Goal: Task Accomplishment & Management: Manage account settings

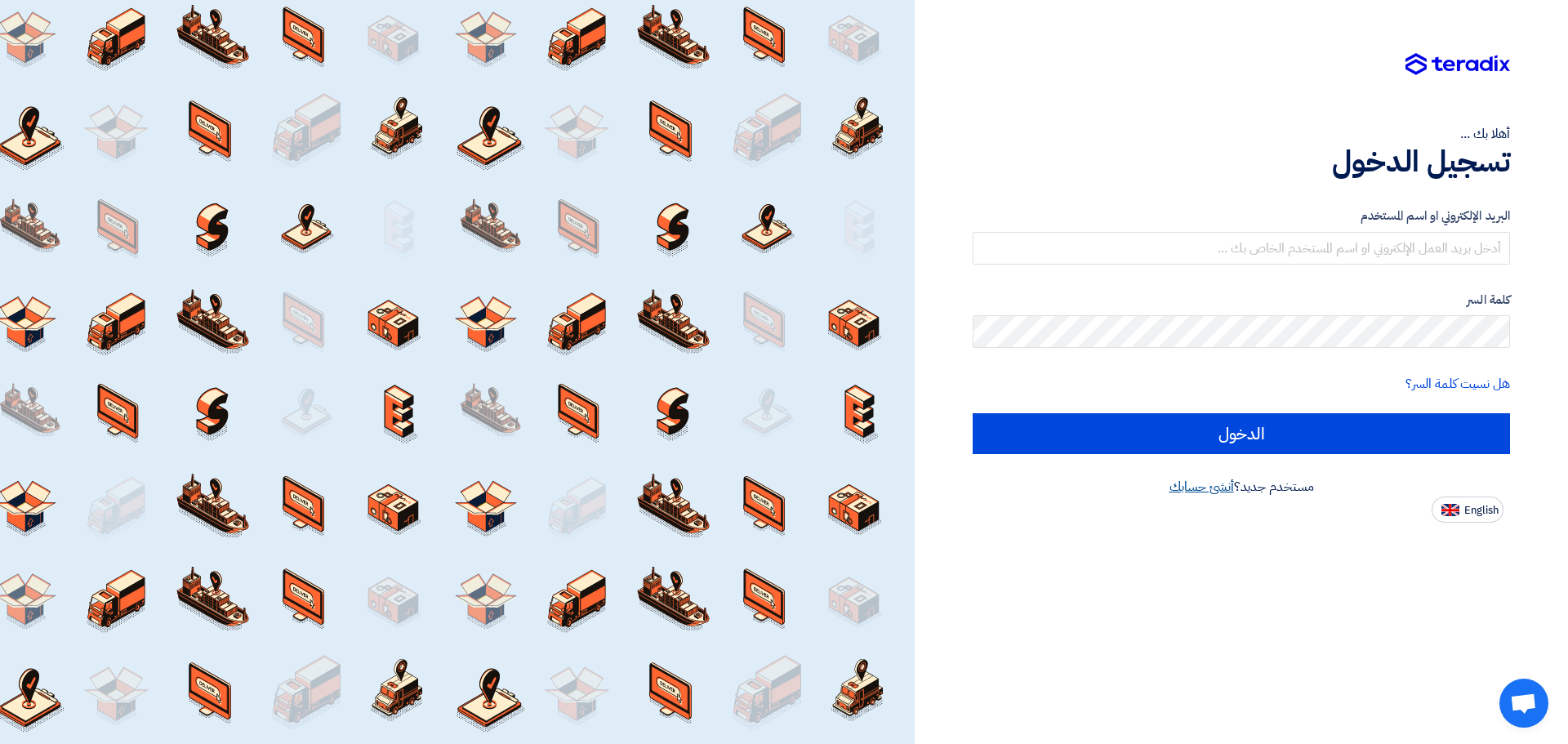
click at [1196, 486] on link "أنشئ حسابك" at bounding box center [1201, 487] width 65 height 20
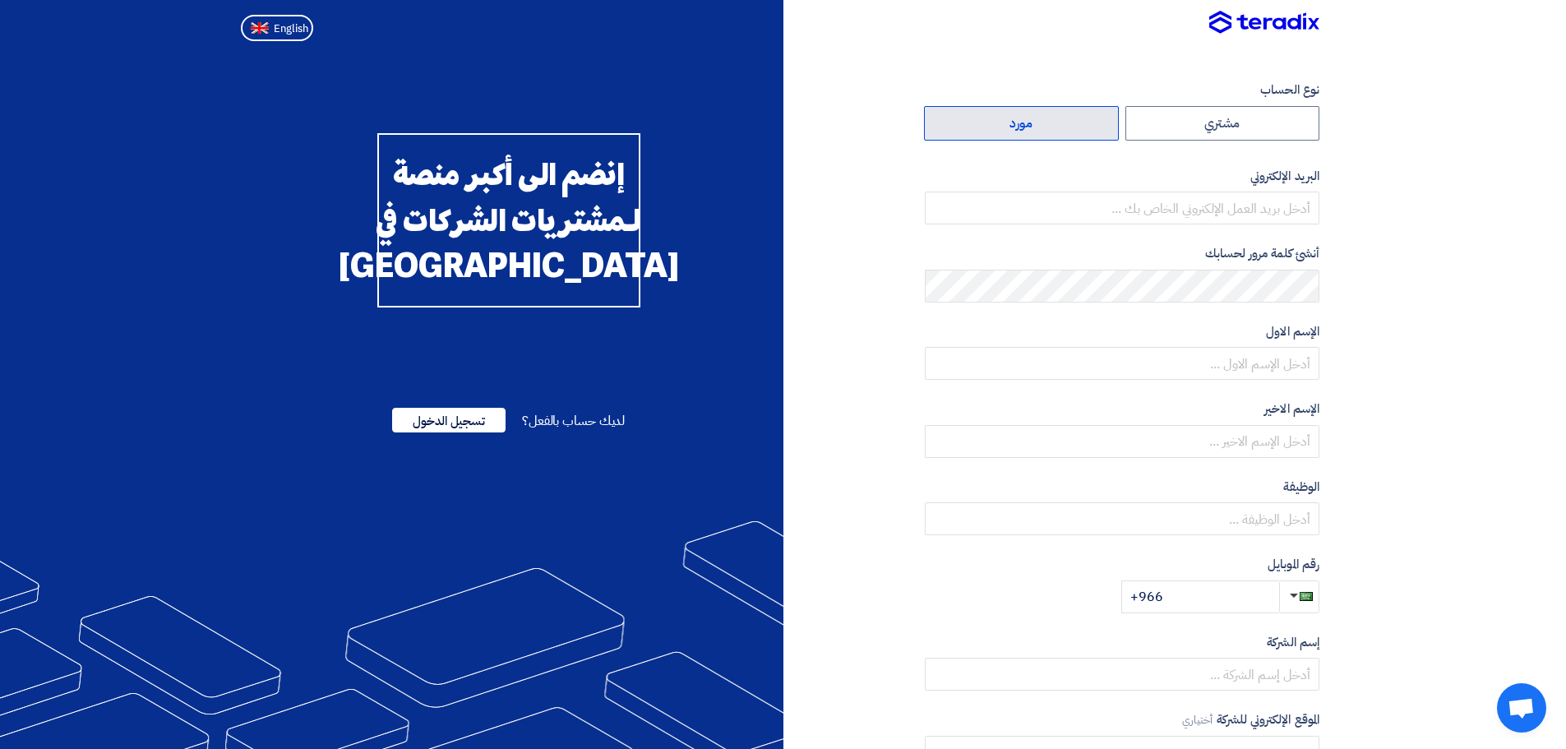
click at [1019, 129] on label "مورد" at bounding box center [1021, 123] width 195 height 35
click at [1019, 129] on input "مورد" at bounding box center [1021, 123] width 193 height 33
radio input "true"
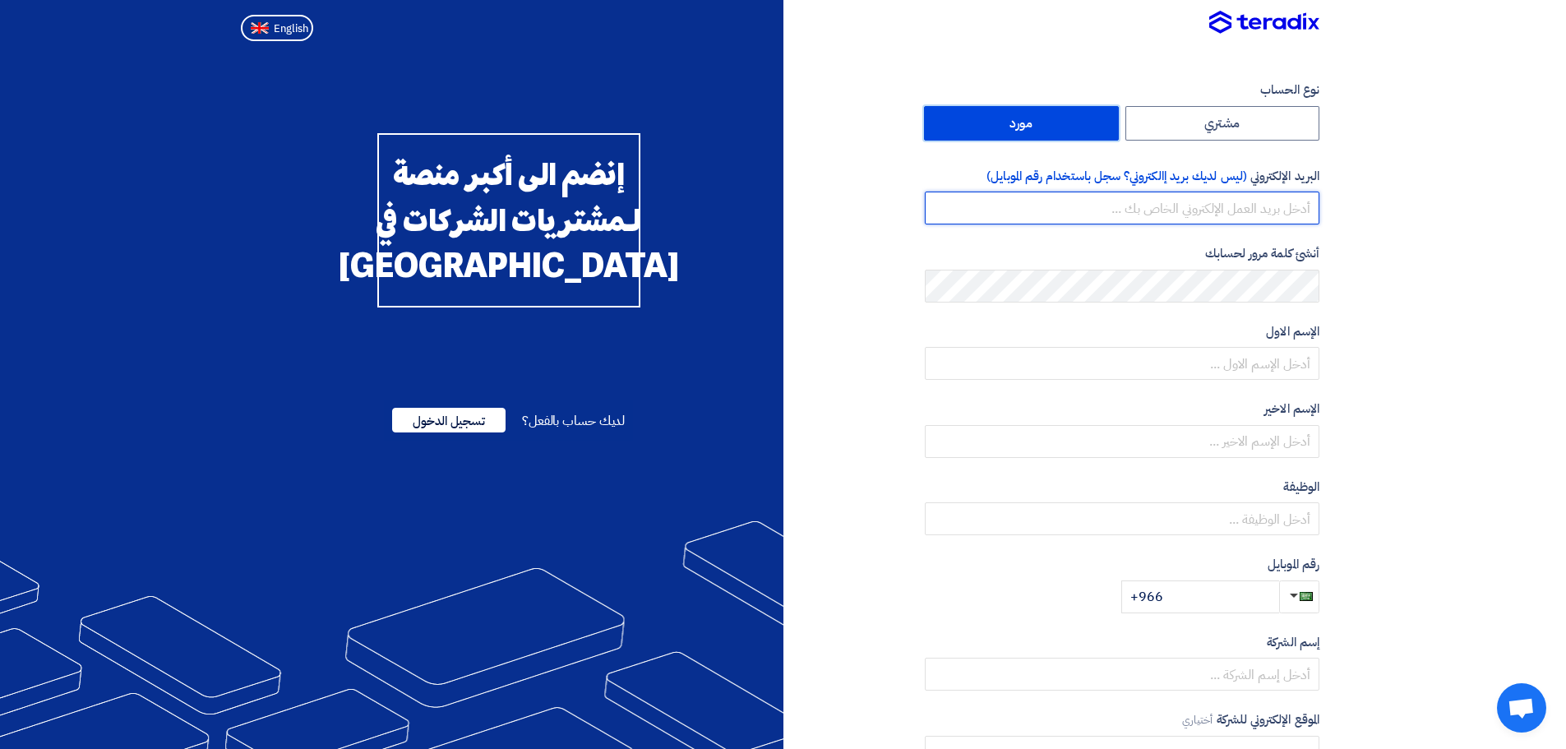
click at [1101, 213] on input "email" at bounding box center [1122, 208] width 395 height 33
type input "A"
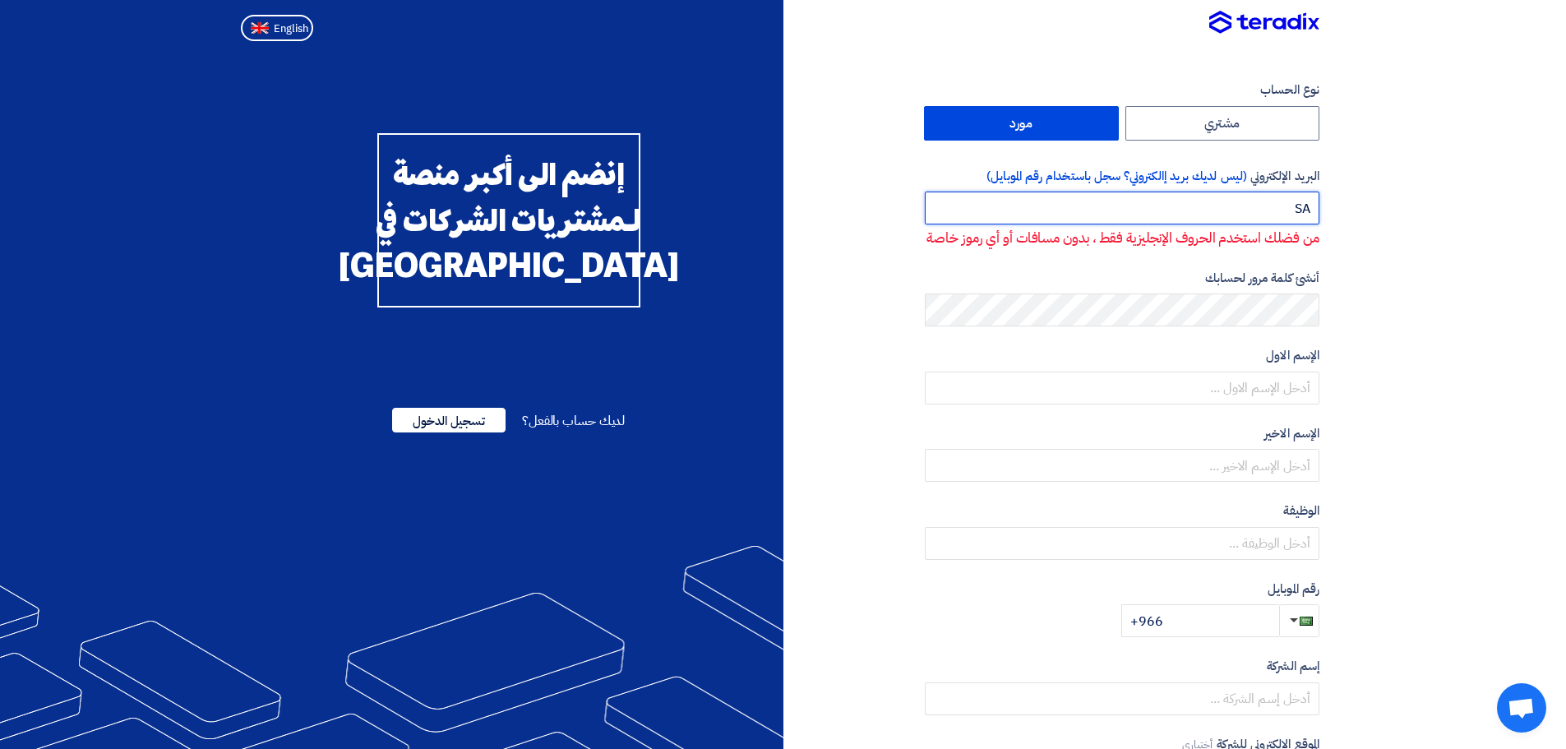
type input "S"
click at [1135, 216] on input "email" at bounding box center [1122, 208] width 395 height 33
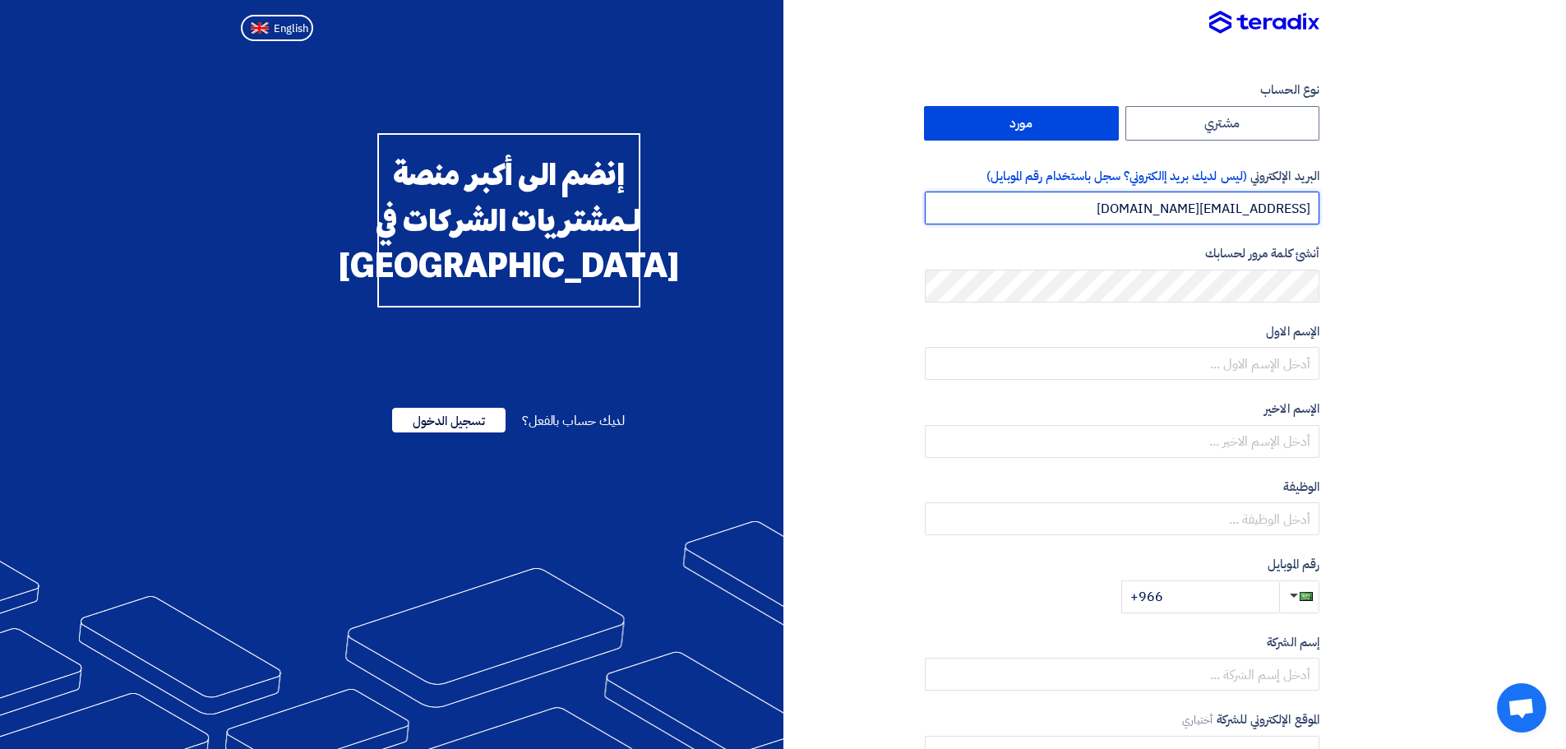
drag, startPoint x: 1199, startPoint y: 208, endPoint x: 1123, endPoint y: 215, distance: 76.8
click at [1123, 215] on input "[EMAIL_ADDRESS][DOMAIN_NAME]" at bounding box center [1122, 208] width 395 height 33
type input "[EMAIL_ADDRESS][DOMAIN_NAME]"
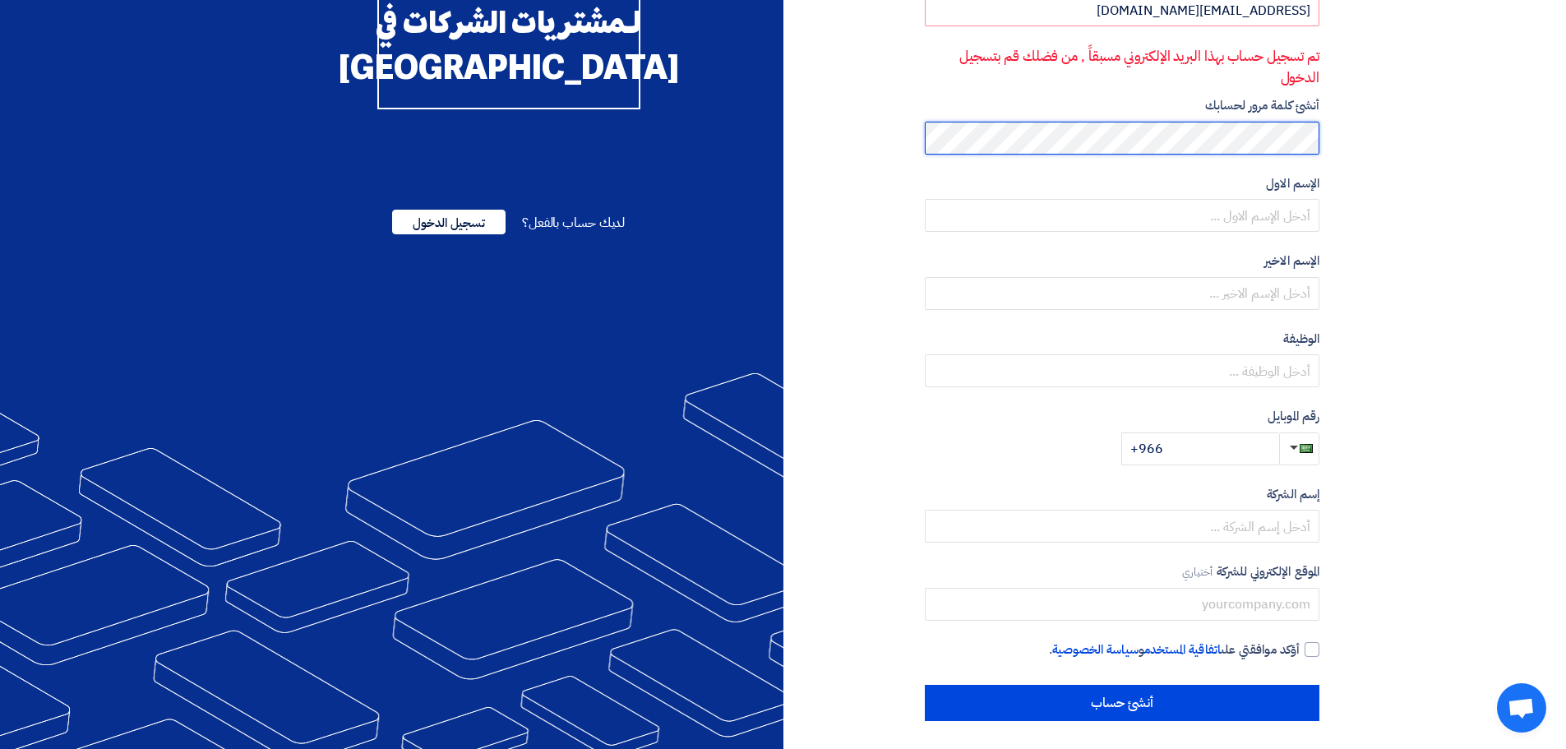
scroll to position [203, 0]
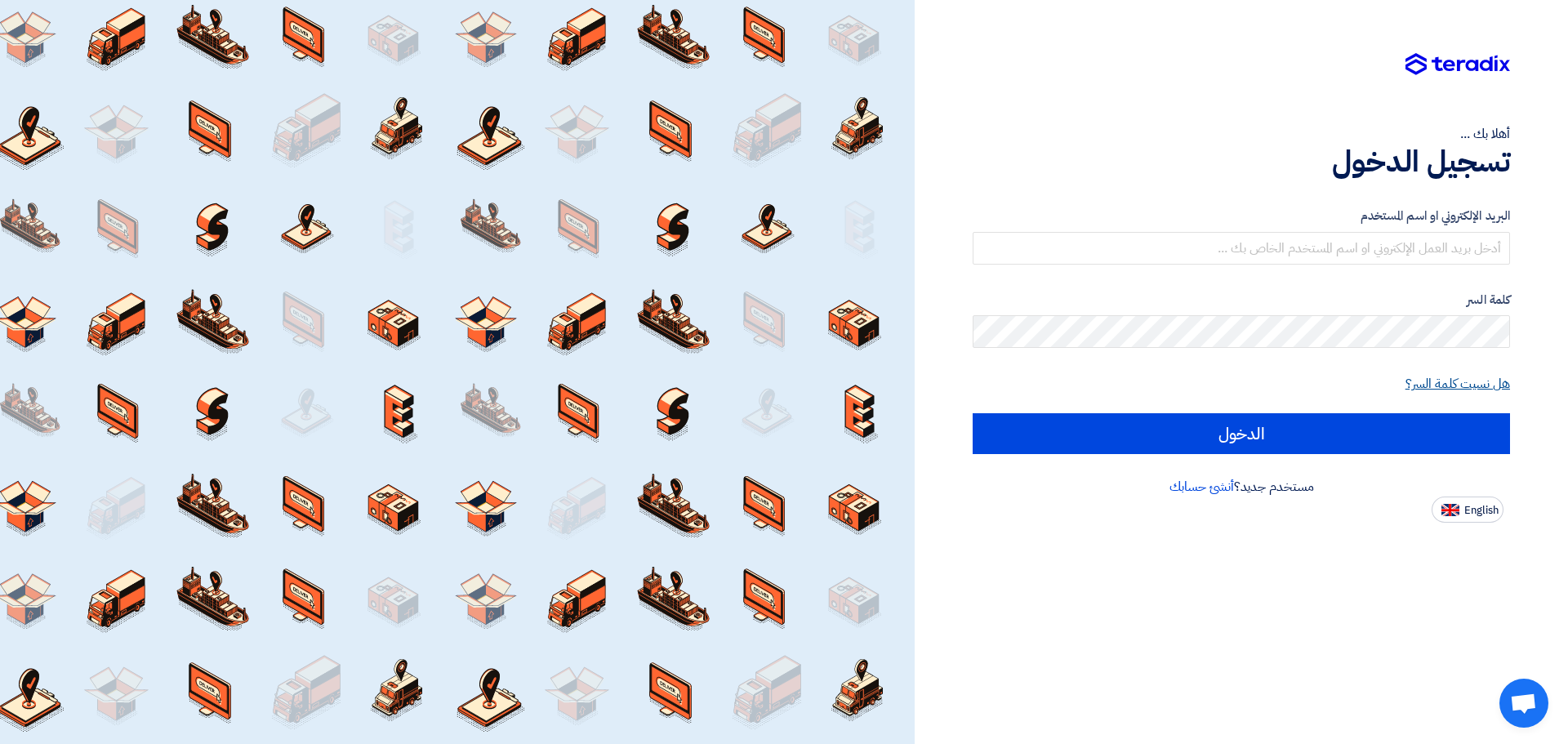
click at [1406, 387] on link "هل نسيت كلمة السر؟" at bounding box center [1458, 384] width 104 height 20
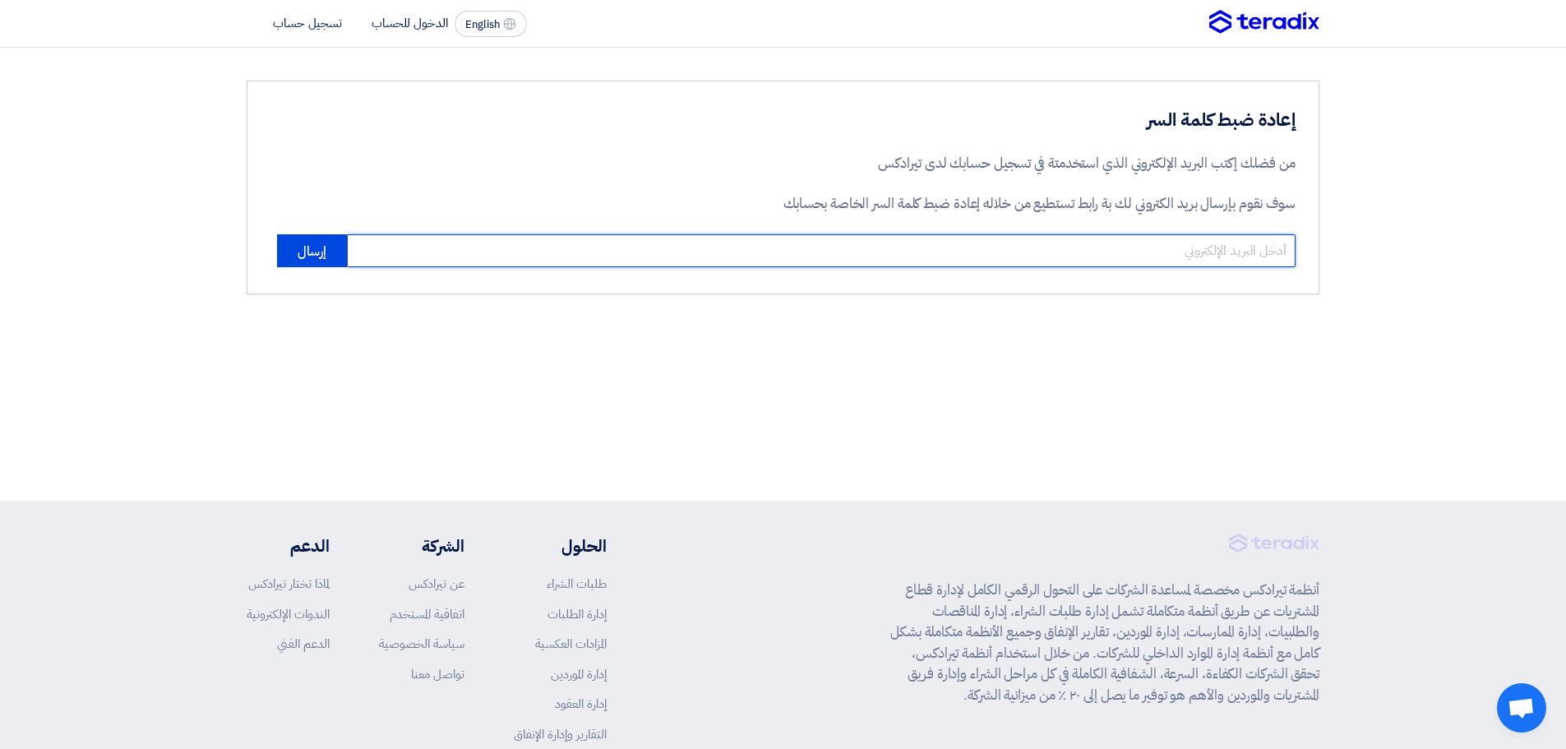
click at [1116, 262] on input "email" at bounding box center [821, 250] width 949 height 33
drag, startPoint x: 1181, startPoint y: 249, endPoint x: 1130, endPoint y: 249, distance: 51.8
click at [1130, 249] on input "[EMAIL_ADDRESS][DOMAIN_NAME]" at bounding box center [821, 250] width 949 height 33
type input "[EMAIL_ADDRESS][DOMAIN_NAME]"
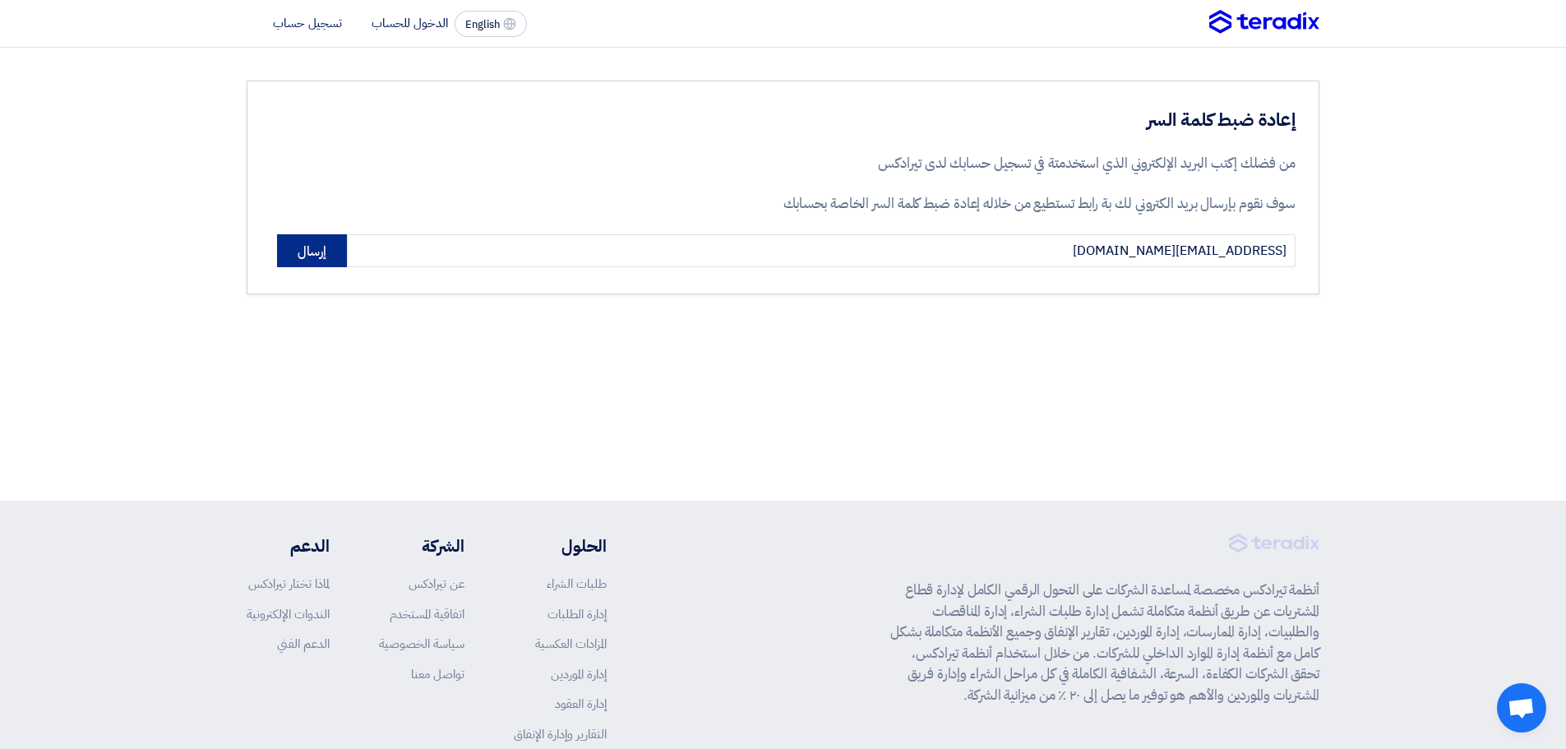
click at [298, 252] on button "إرسال" at bounding box center [312, 250] width 70 height 33
click at [403, 22] on li "الدخول للحساب" at bounding box center [410, 23] width 76 height 18
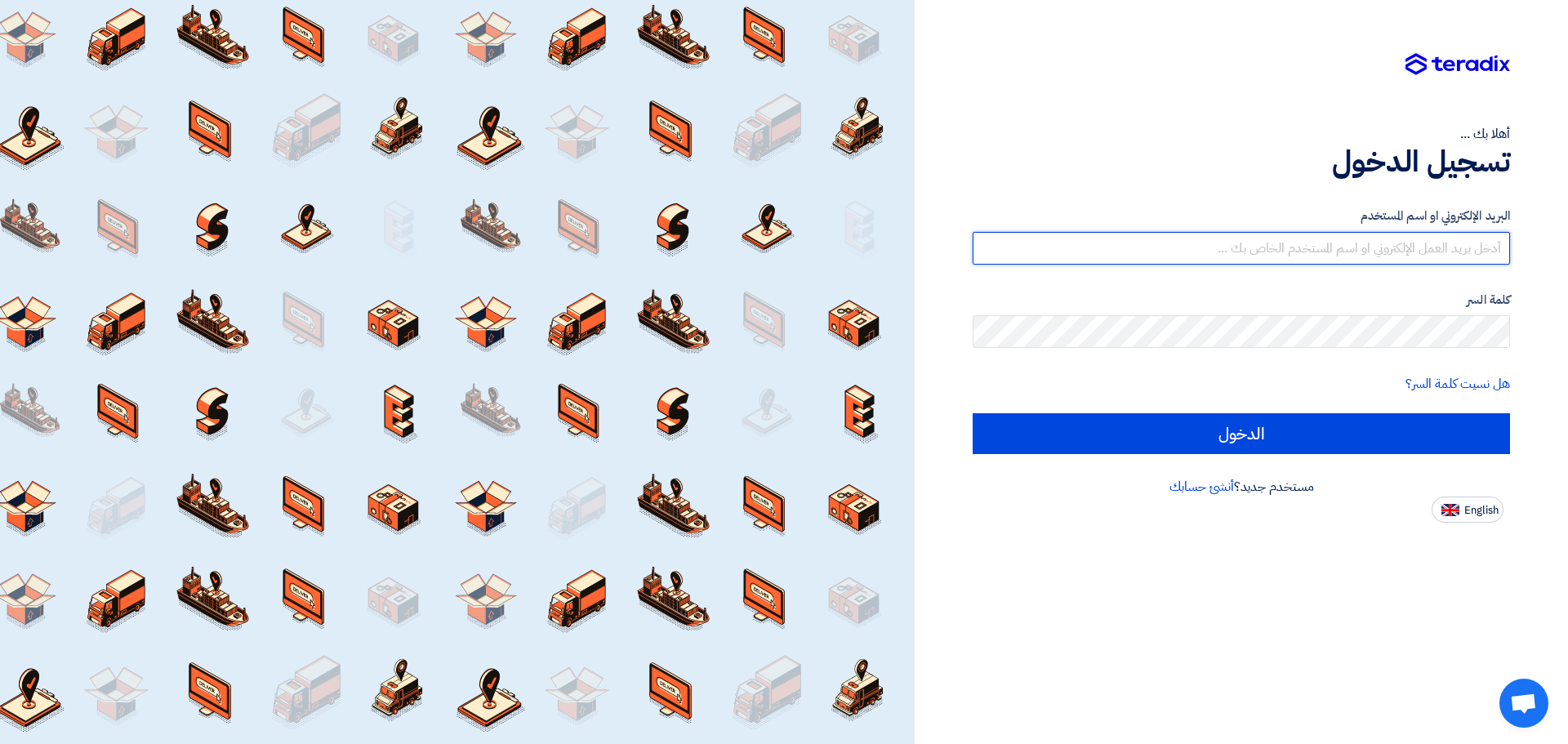
click at [1438, 264] on input "text" at bounding box center [1241, 247] width 538 height 33
type input "a"
type input "[EMAIL_ADDRESS][DOMAIN_NAME]"
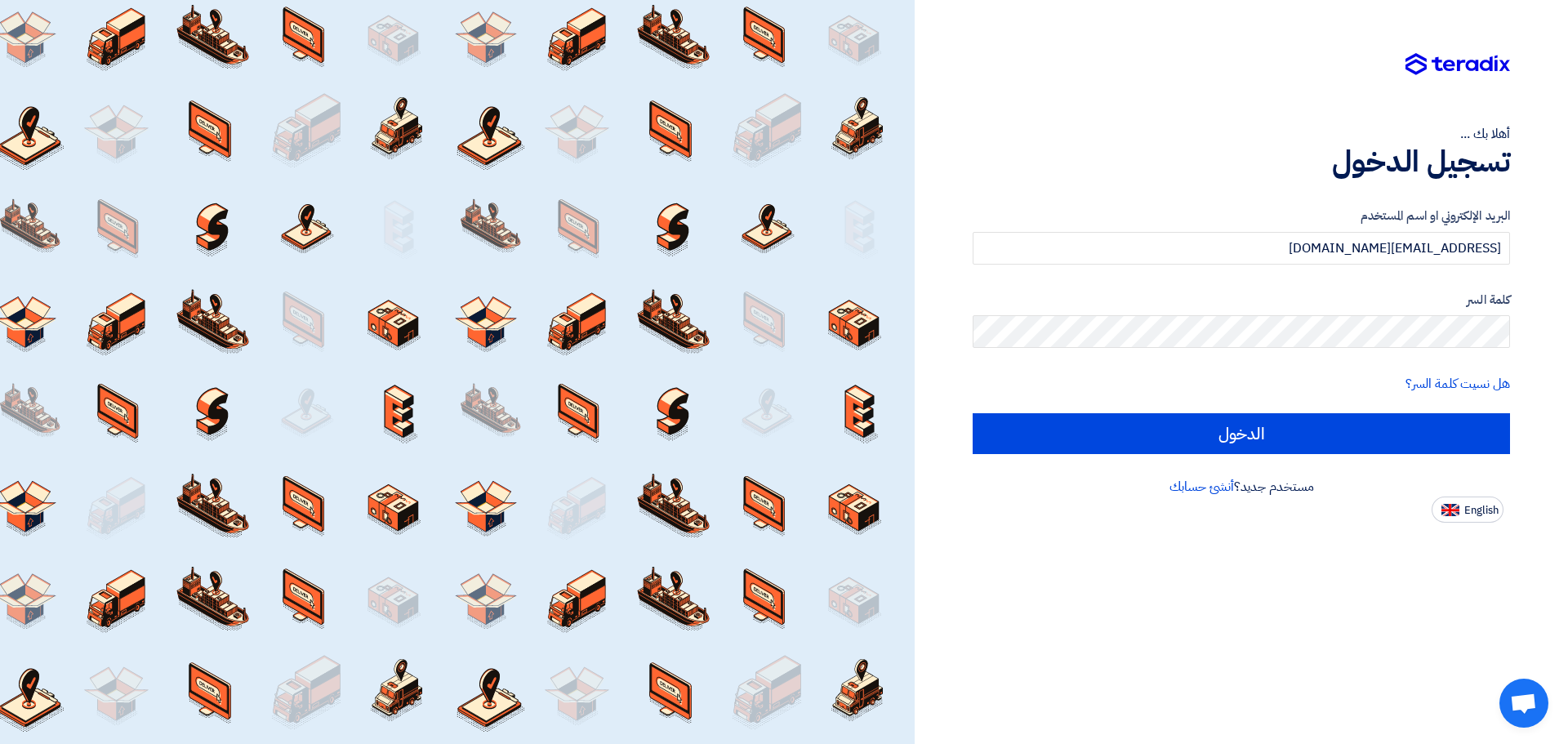
click at [1288, 301] on label "كلمة السر" at bounding box center [1241, 300] width 538 height 19
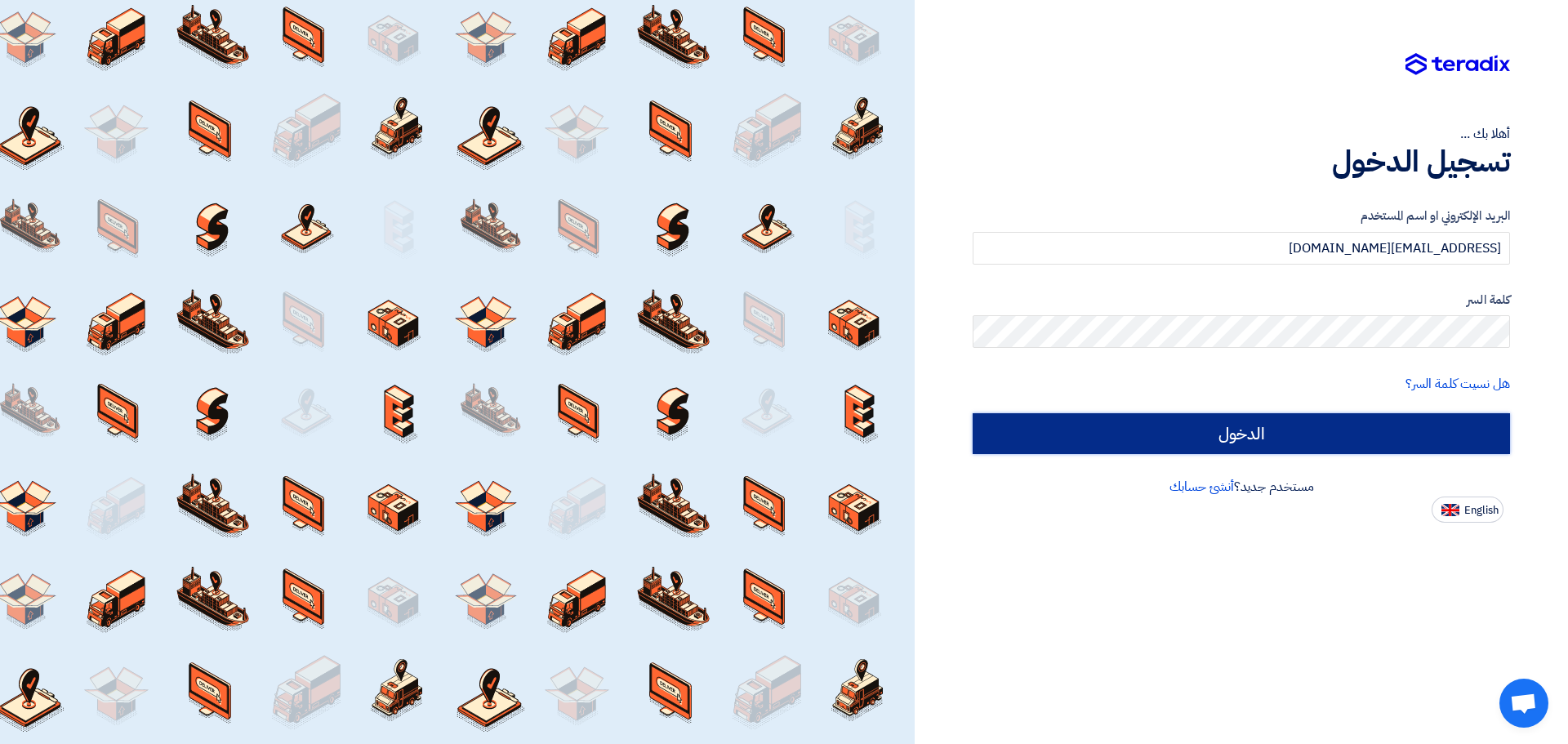
click at [1328, 420] on input "الدخول" at bounding box center [1241, 433] width 538 height 41
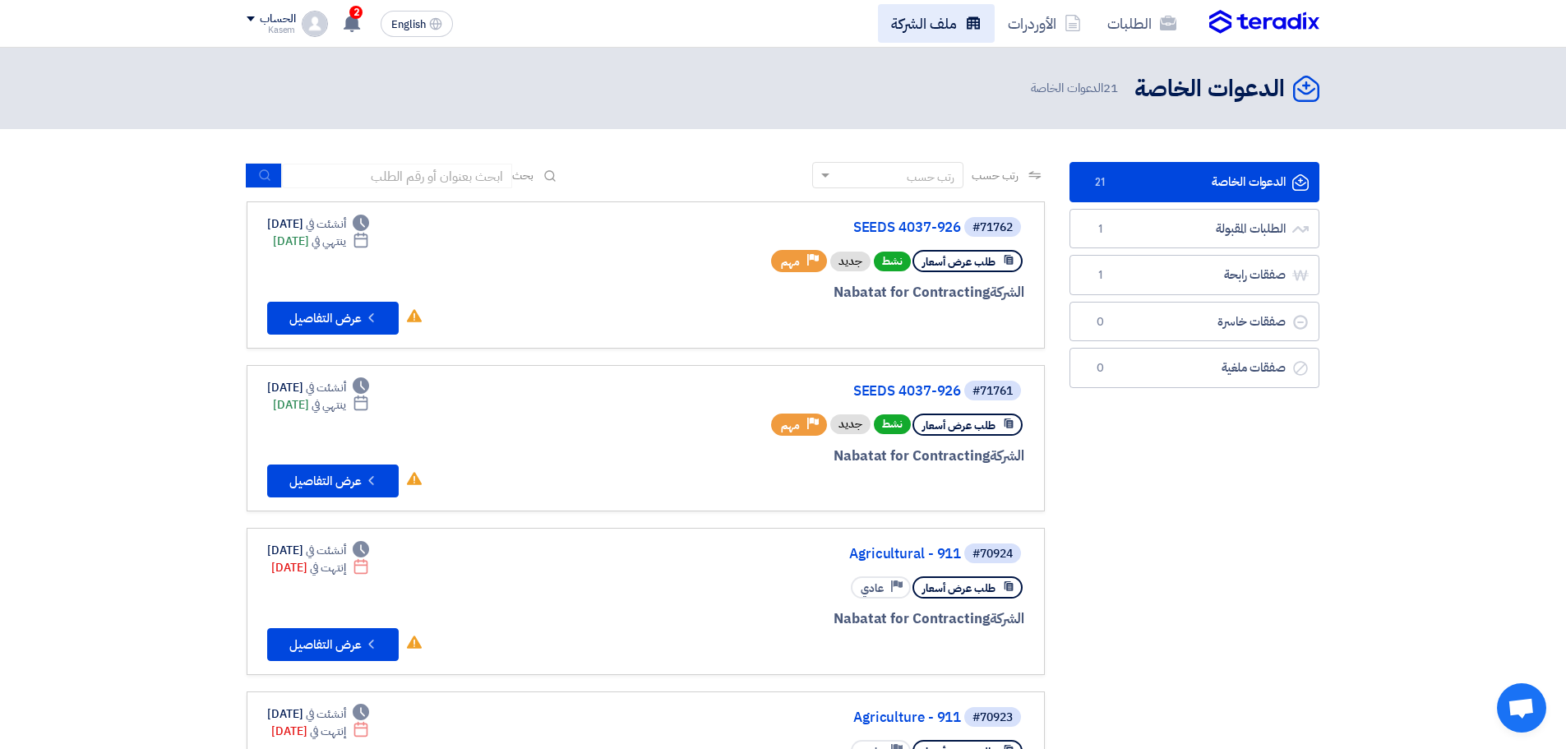
click at [932, 24] on link "ملف الشركة" at bounding box center [936, 23] width 117 height 39
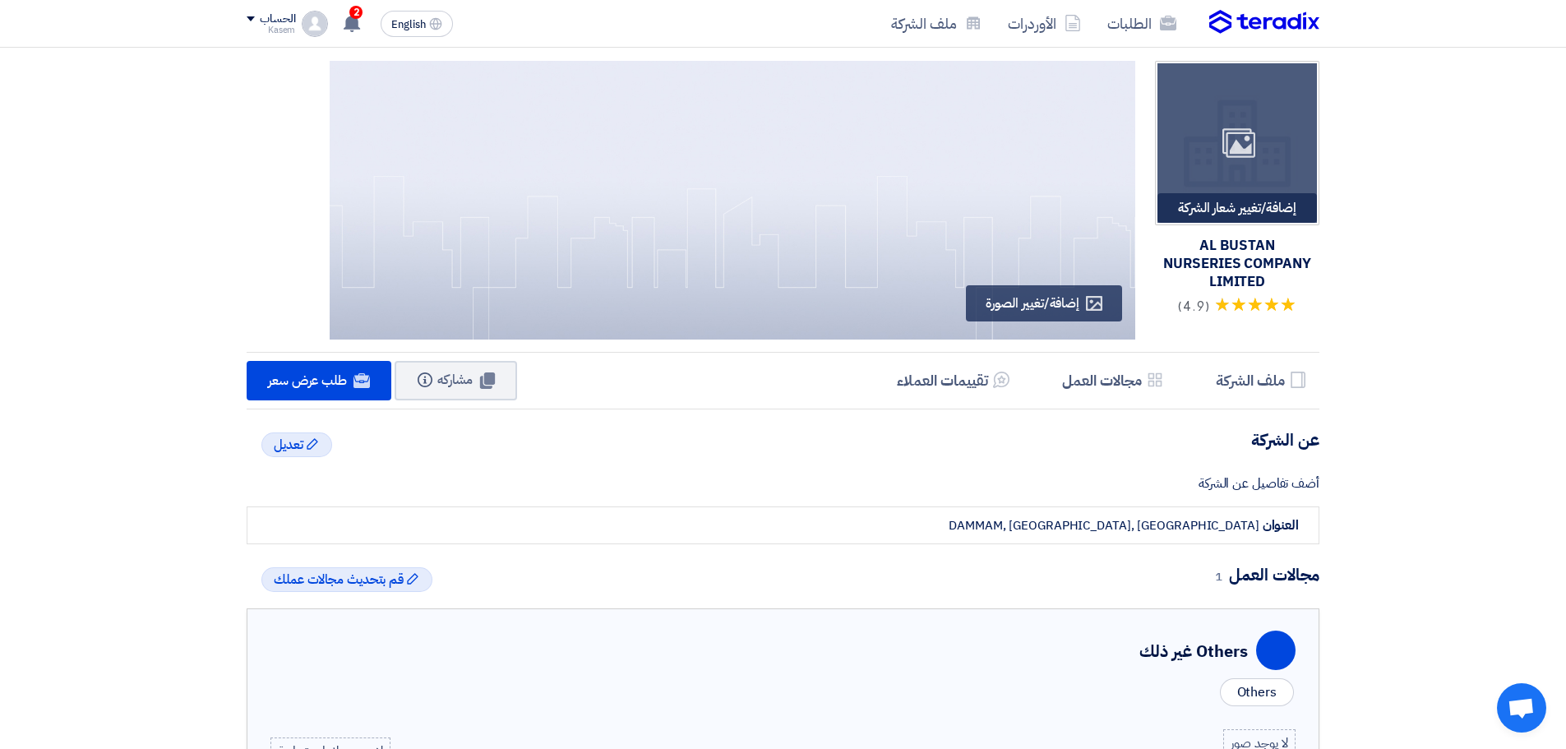
click at [1262, 212] on div "إضافة/تغيير شعار الشركة Image" at bounding box center [1236, 208] width 159 height 30
type input "C:\fakepath\LOGO 1500 x 1500 .png"
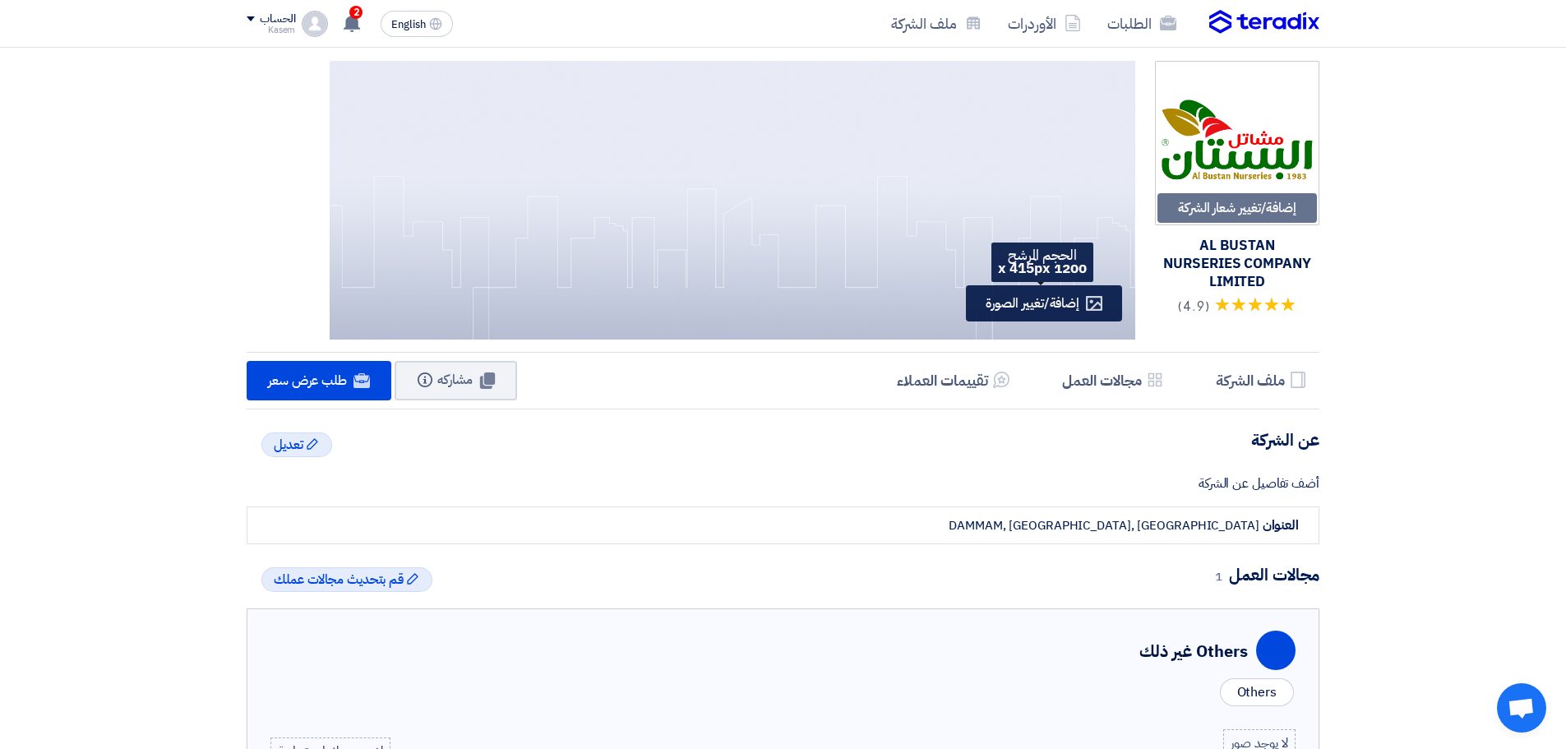
click at [1102, 312] on div "Profile إضافة/تغيير الصورة" at bounding box center [1044, 303] width 156 height 36
click at [1033, 295] on span "إضافة/تغيير الصورة" at bounding box center [1033, 303] width 94 height 20
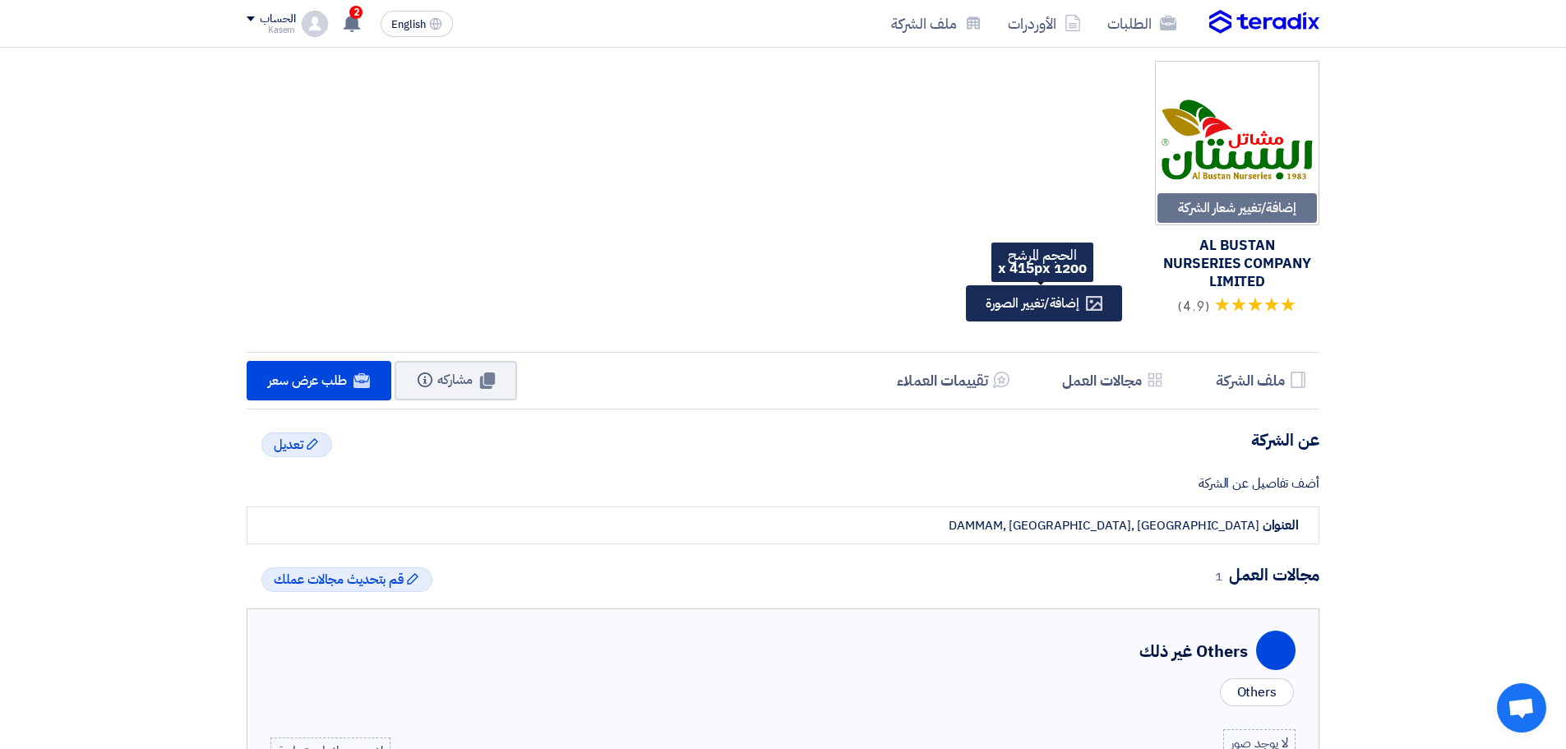
click at [1020, 299] on span "إضافة/تغيير الصورة" at bounding box center [1033, 303] width 94 height 20
type input "C:\fakepath\linded in bustan background.jpg"
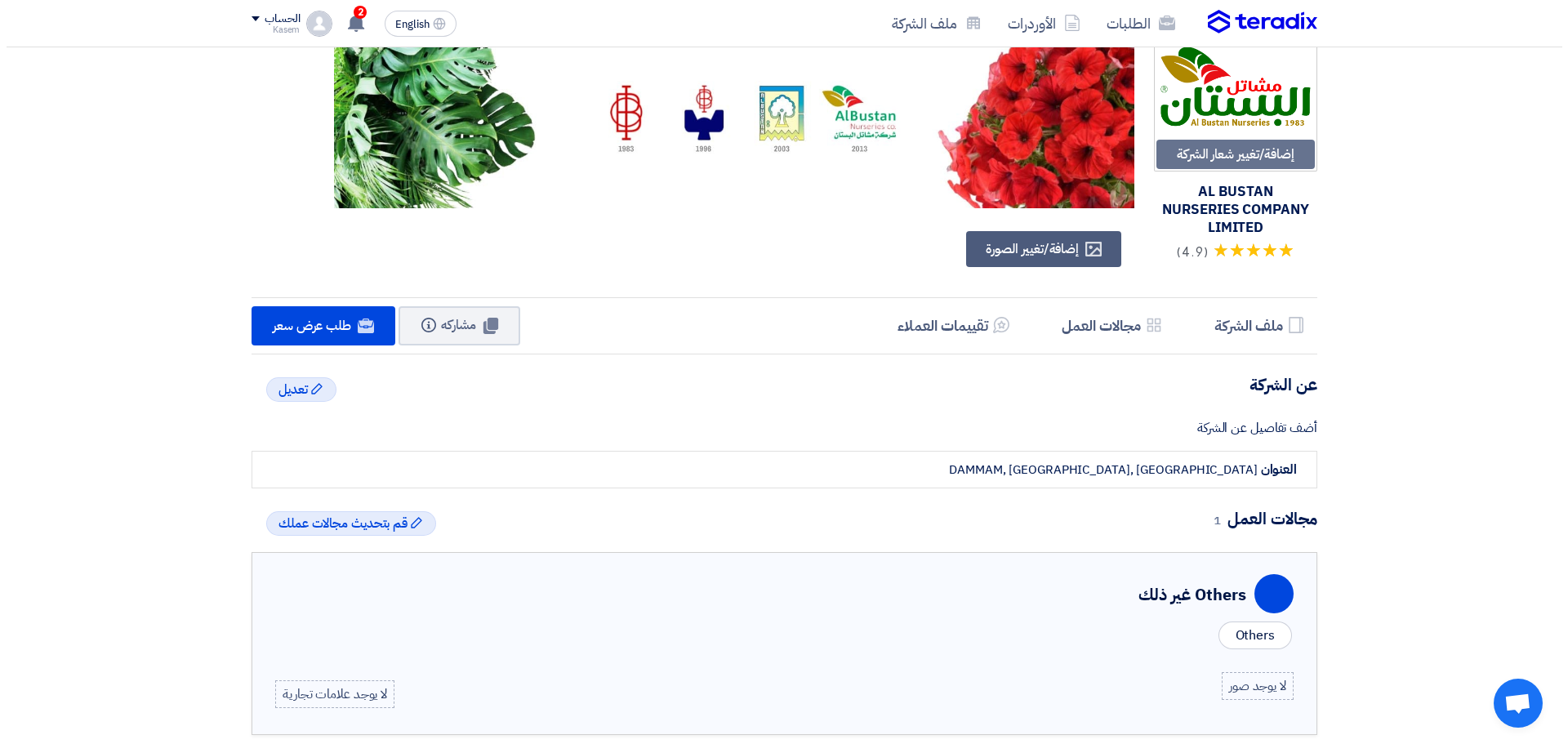
scroll to position [81, 0]
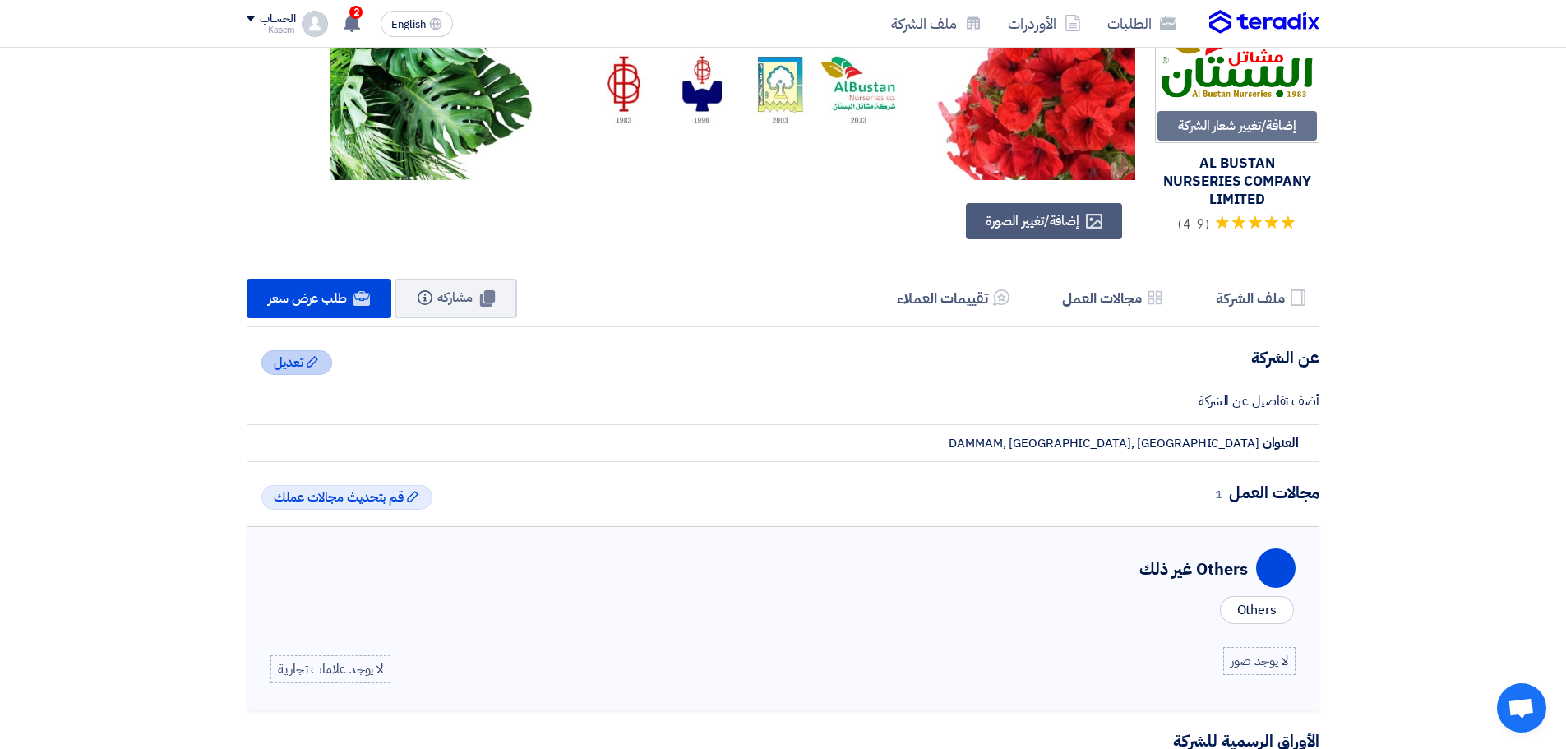
click at [300, 363] on span "تعديل" at bounding box center [289, 363] width 30 height 20
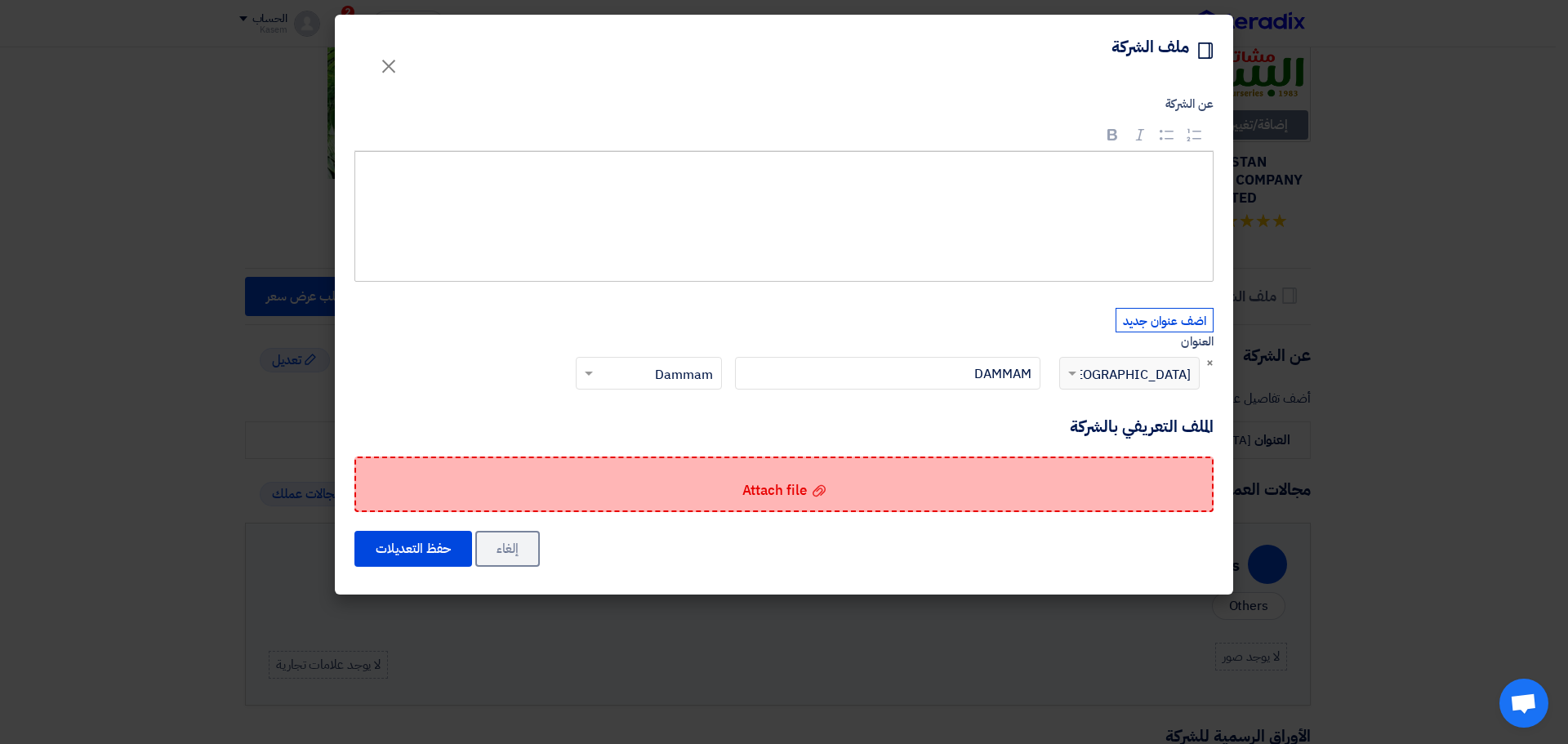
click at [799, 494] on span "Attach file" at bounding box center [774, 490] width 65 height 21
click at [0, 0] on input "Attach file Attach file" at bounding box center [0, 0] width 0 height 0
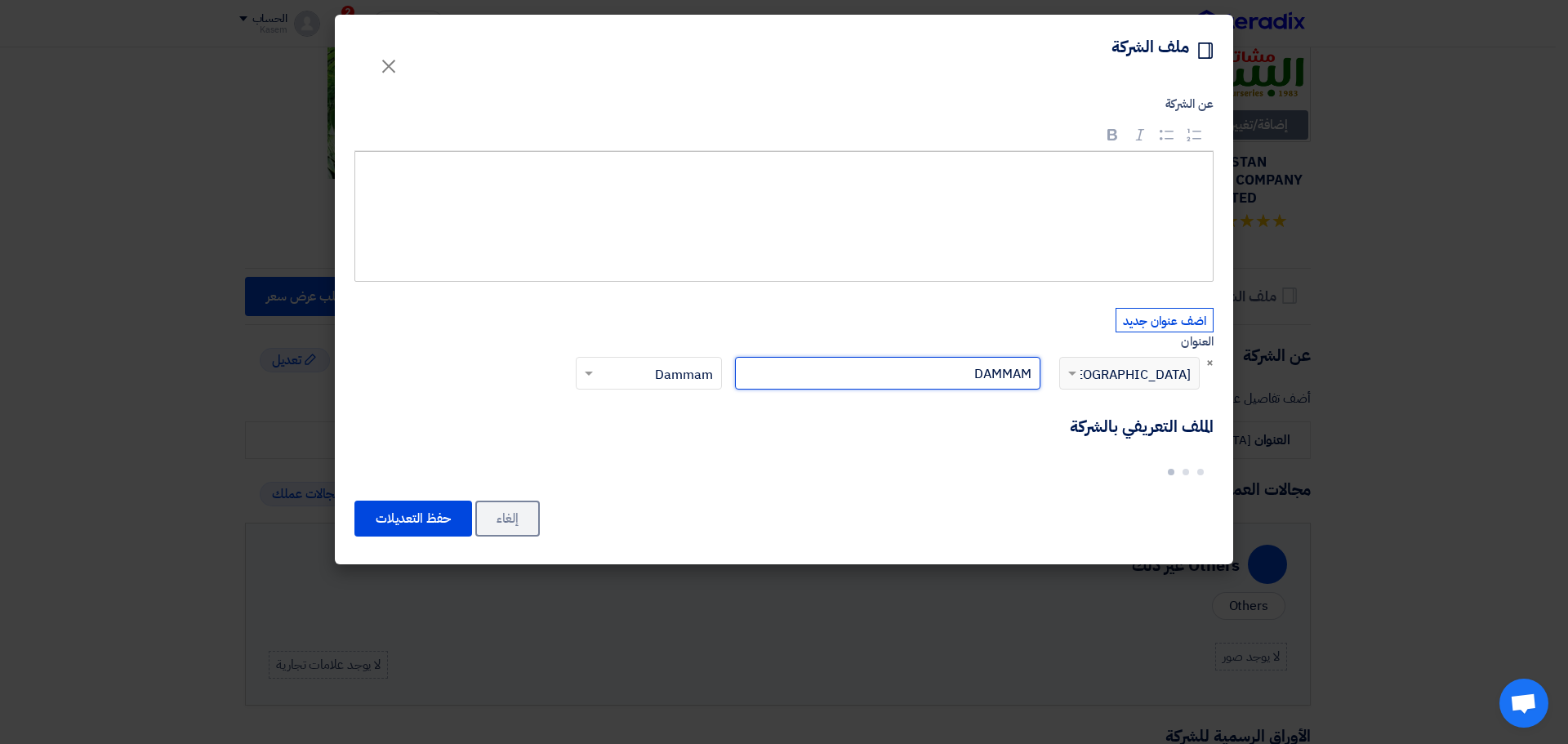
click at [955, 372] on input "DAMMAM" at bounding box center [887, 372] width 305 height 33
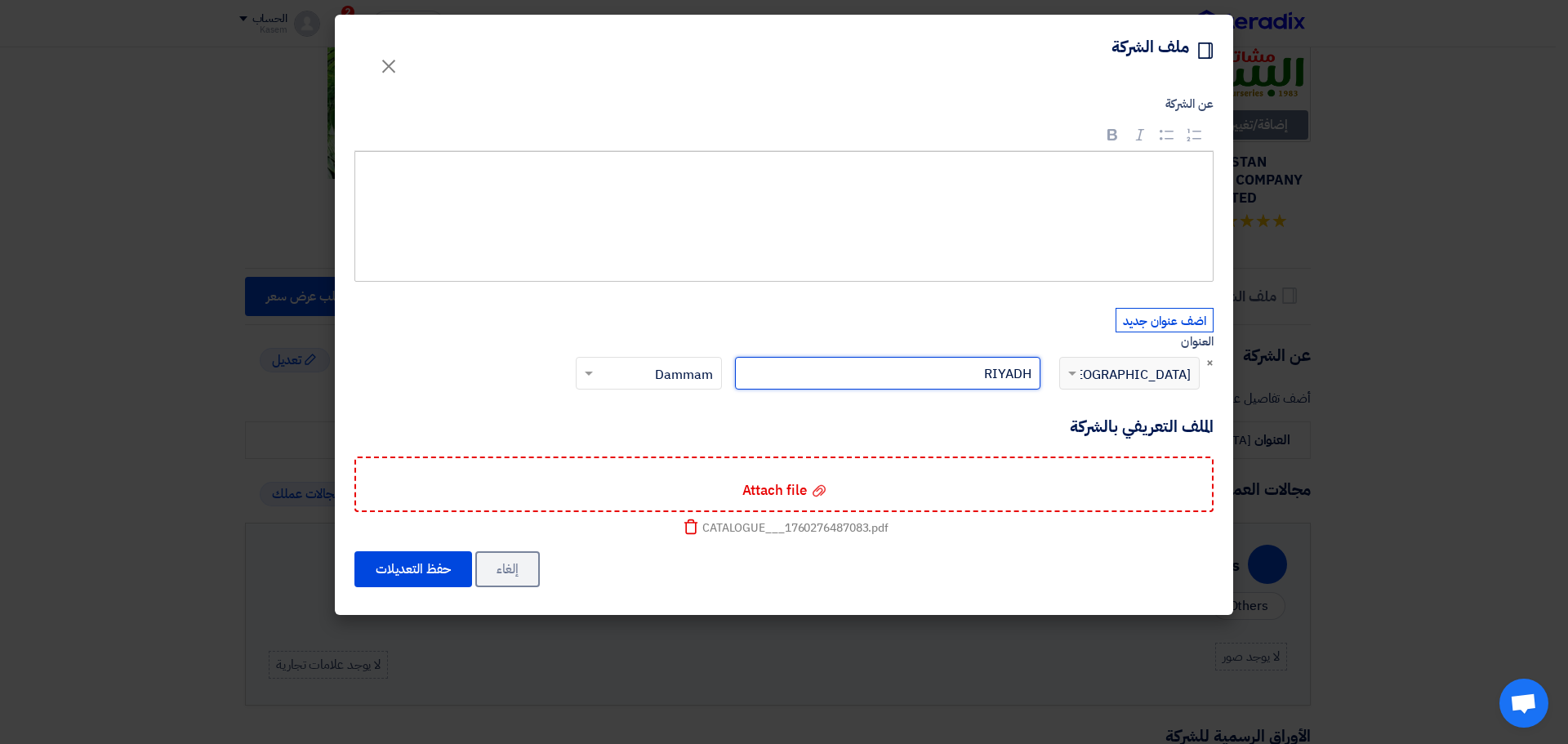
type input "RIYADH"
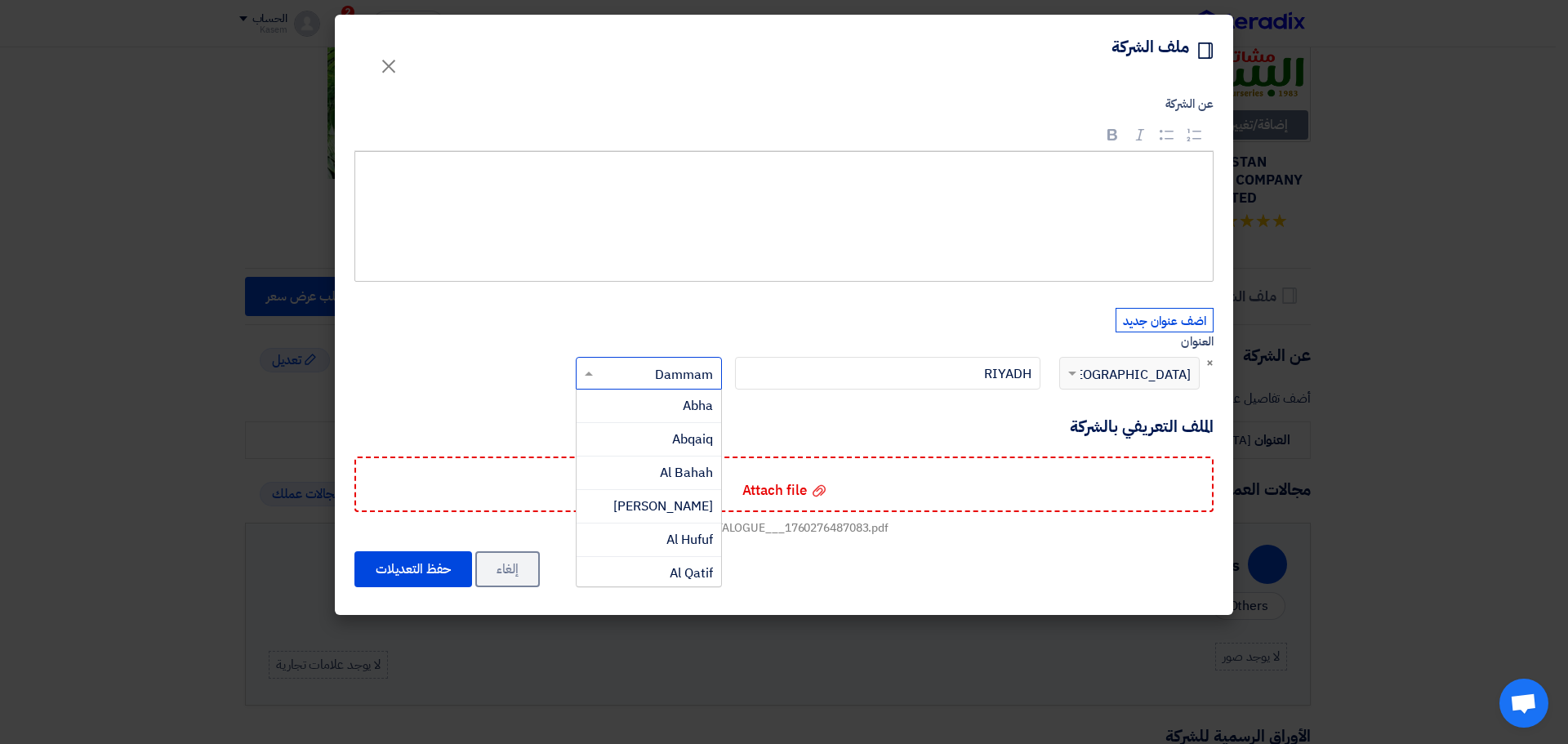
click at [651, 378] on input "text" at bounding box center [658, 374] width 113 height 27
type input "R"
type input "K"
type input "RI"
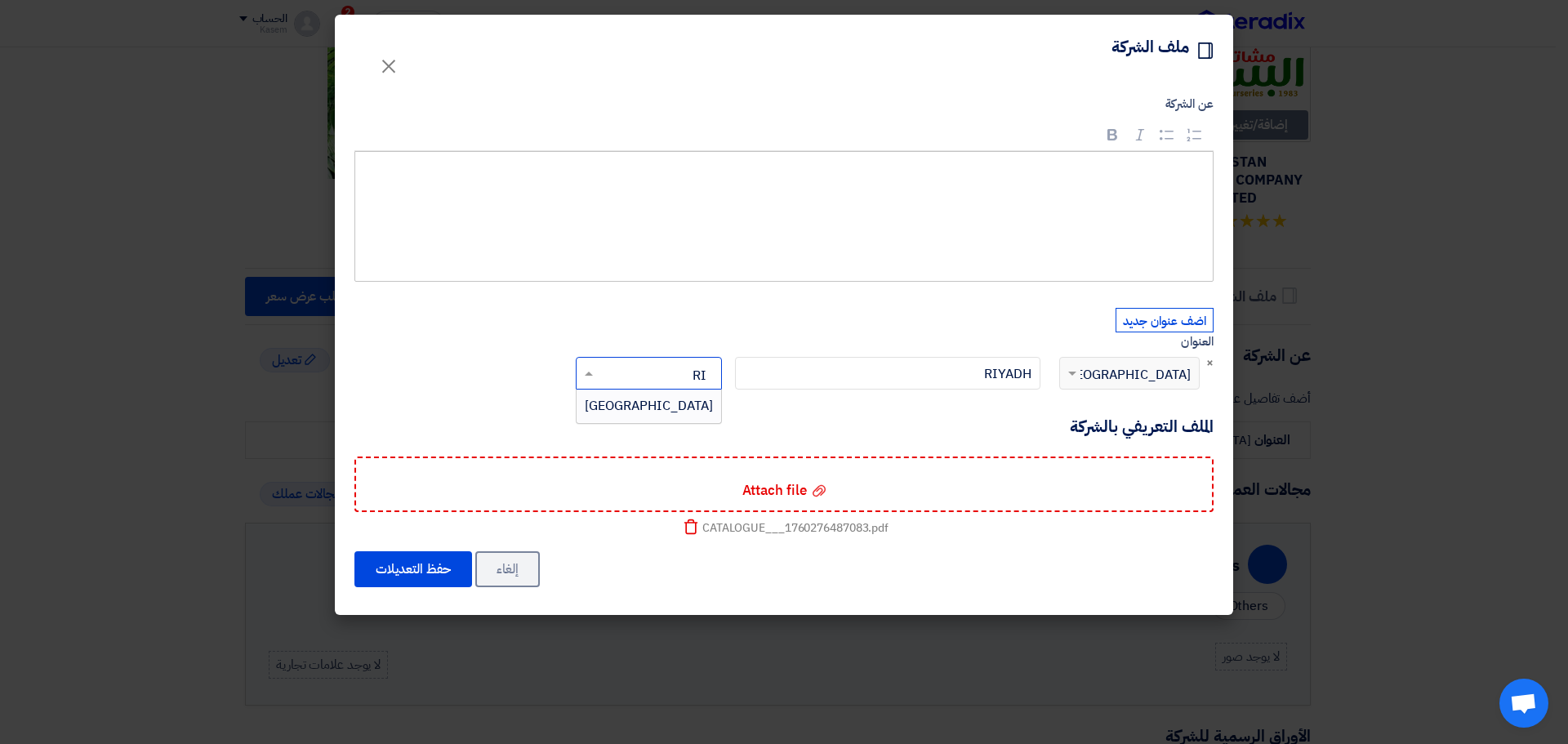
click at [663, 400] on div "[GEOGRAPHIC_DATA]" at bounding box center [649, 405] width 145 height 33
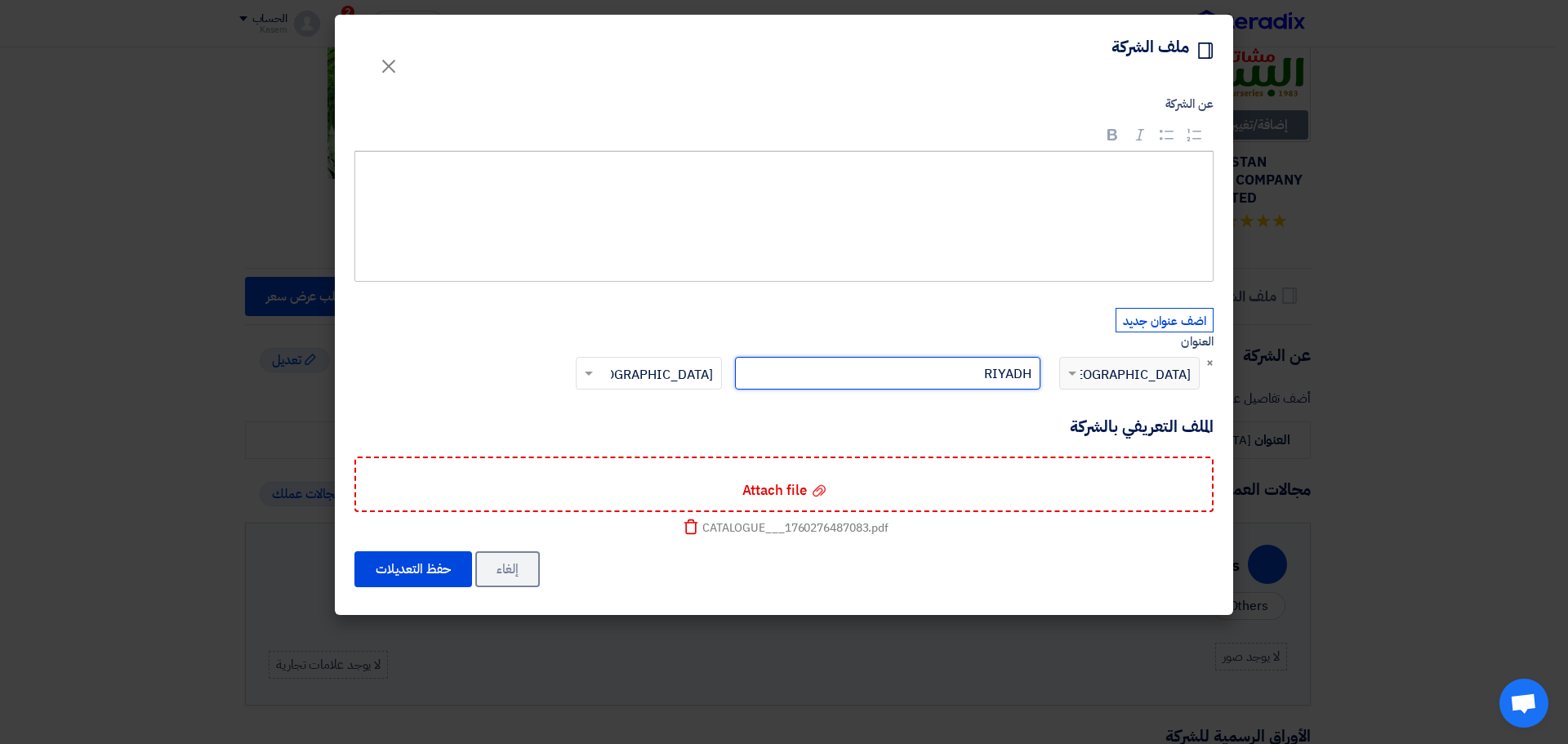
click at [962, 365] on input "RIYADH" at bounding box center [887, 372] width 305 height 33
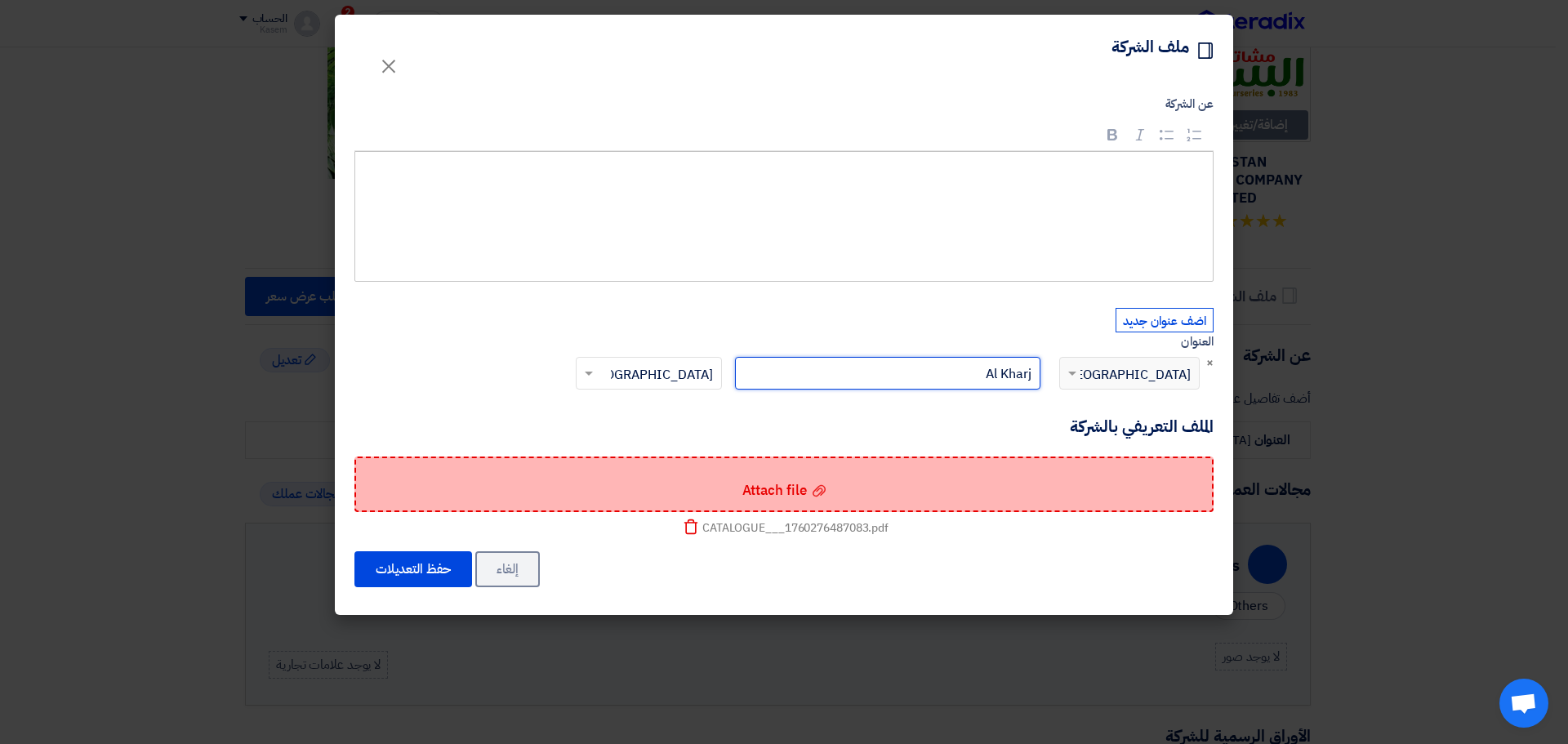
type input "Al Kharj"
click at [902, 472] on div "Attach file Attach file" at bounding box center [784, 485] width 860 height 56
click at [0, 0] on input "Attach file Attach file" at bounding box center [0, 0] width 0 height 0
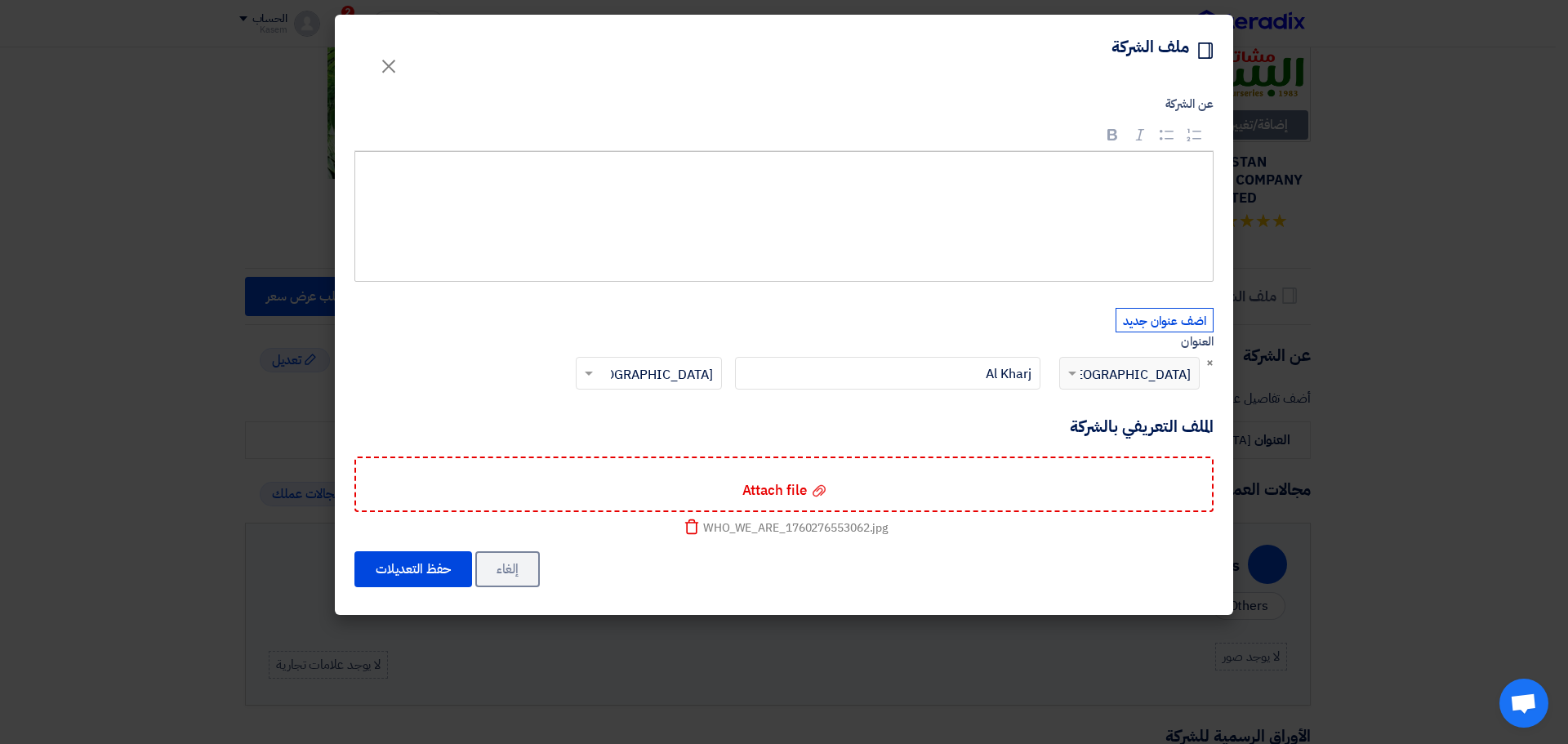
click at [1076, 187] on div "Rich Text Editor, main" at bounding box center [784, 217] width 860 height 131
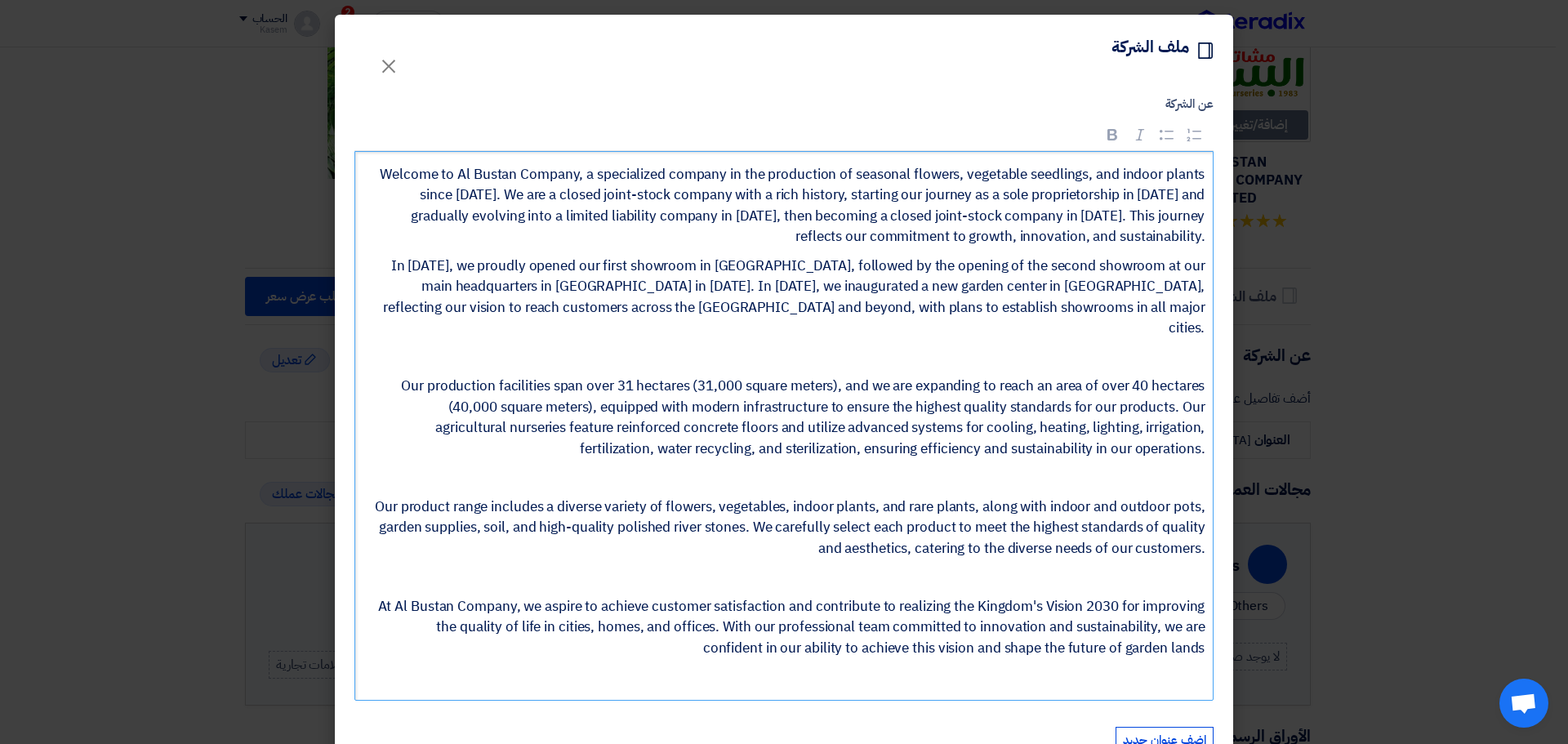
click at [370, 172] on div "Welcome to Al Bustan Company, a specialized company in the production of season…" at bounding box center [784, 426] width 860 height 550
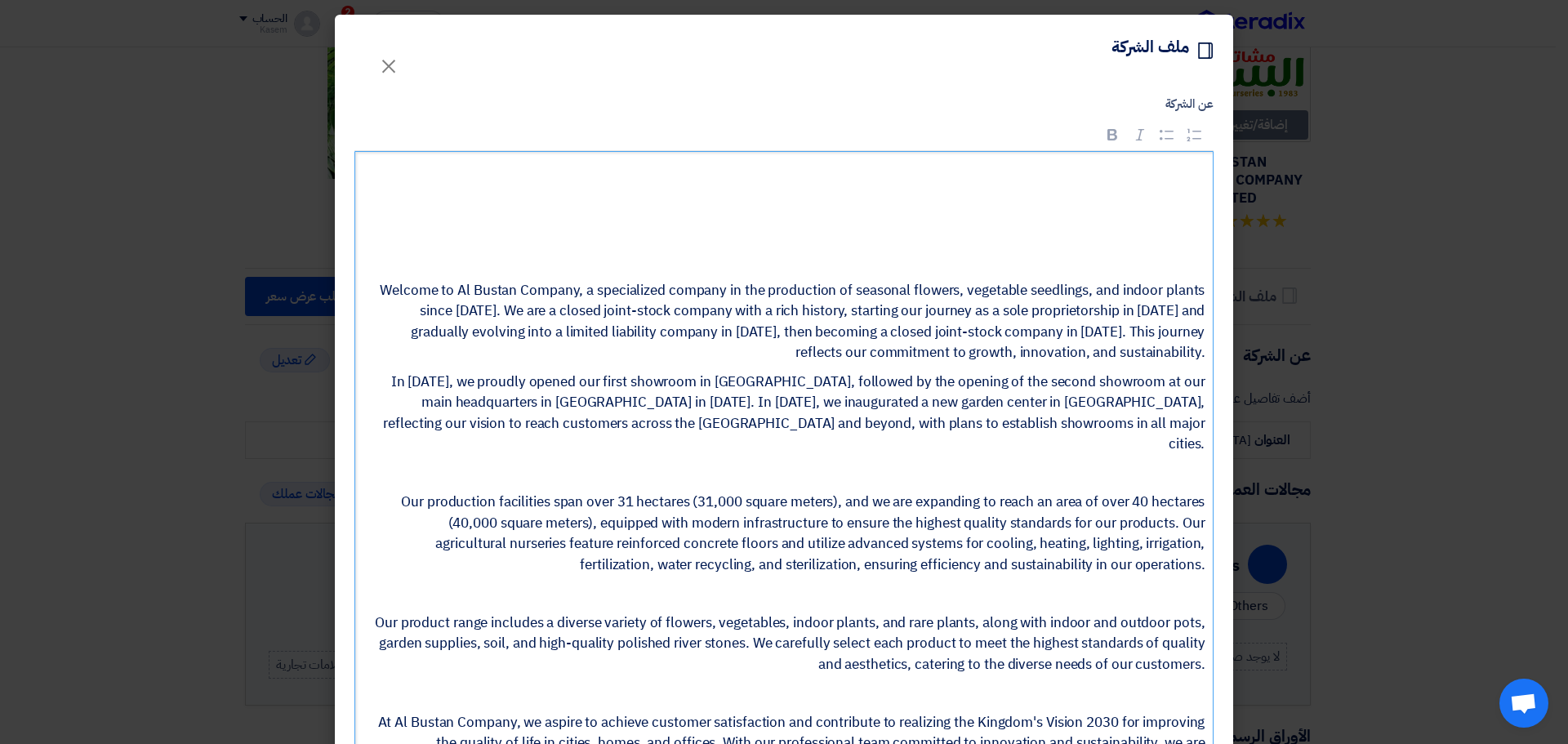
click at [471, 180] on p "Rich Text Editor, main" at bounding box center [789, 174] width 830 height 21
click at [583, 400] on p "In [DATE], we proudly opened our first showroom in [GEOGRAPHIC_DATA], followed …" at bounding box center [789, 413] width 830 height 83
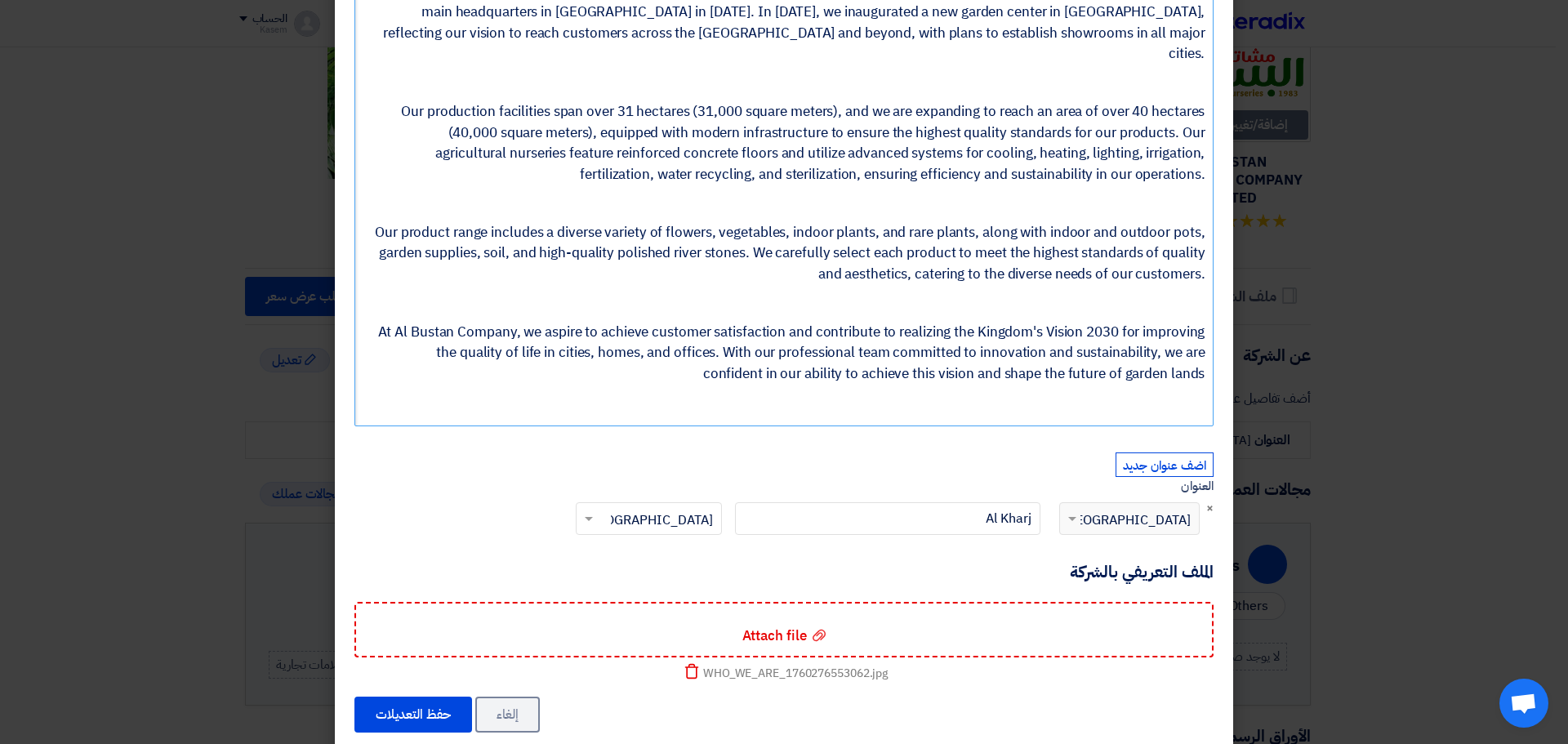
scroll to position [400, 0]
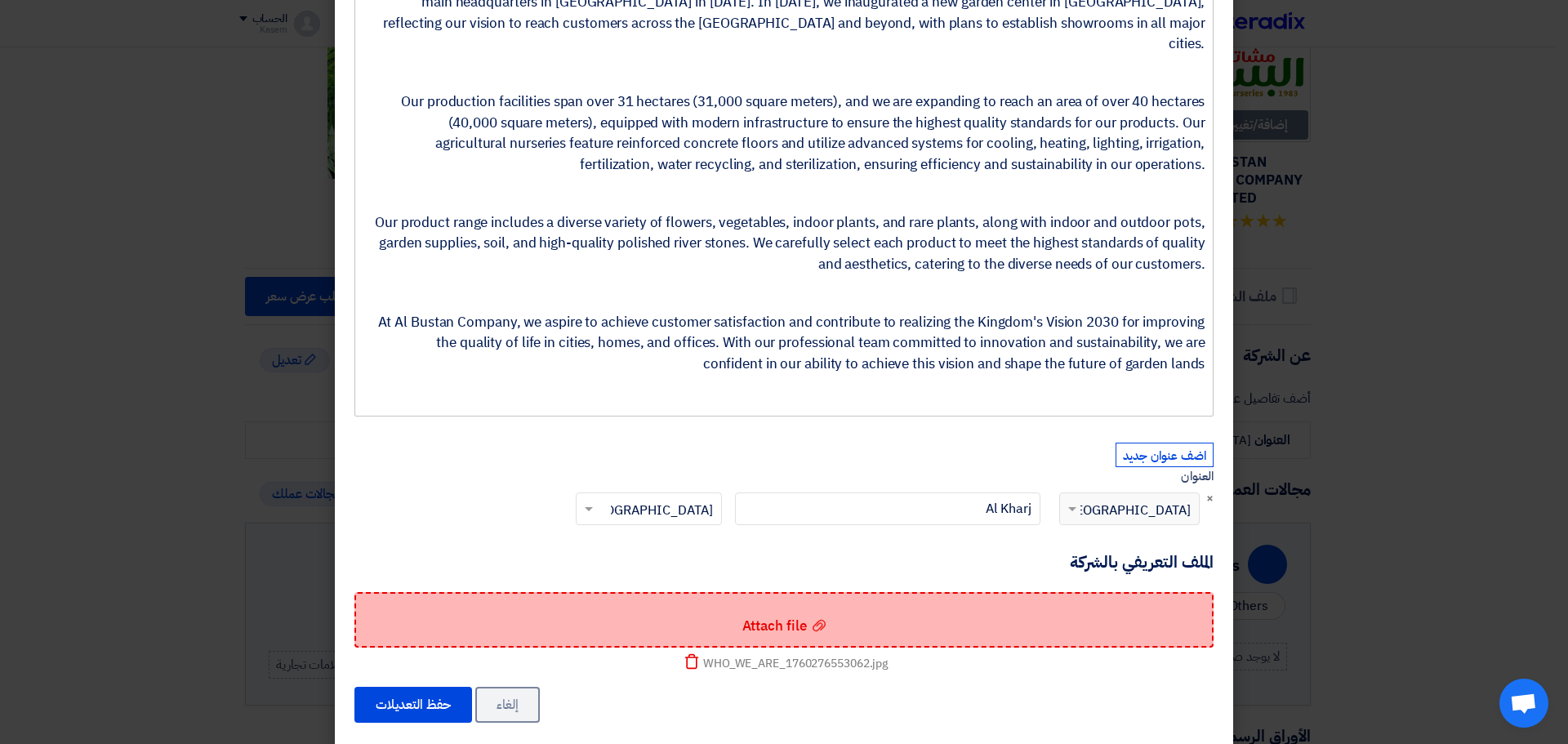
click at [793, 592] on div "Attach file Attach file" at bounding box center [784, 620] width 860 height 56
click at [0, 0] on input "Attach file Attach file" at bounding box center [0, 0] width 0 height 0
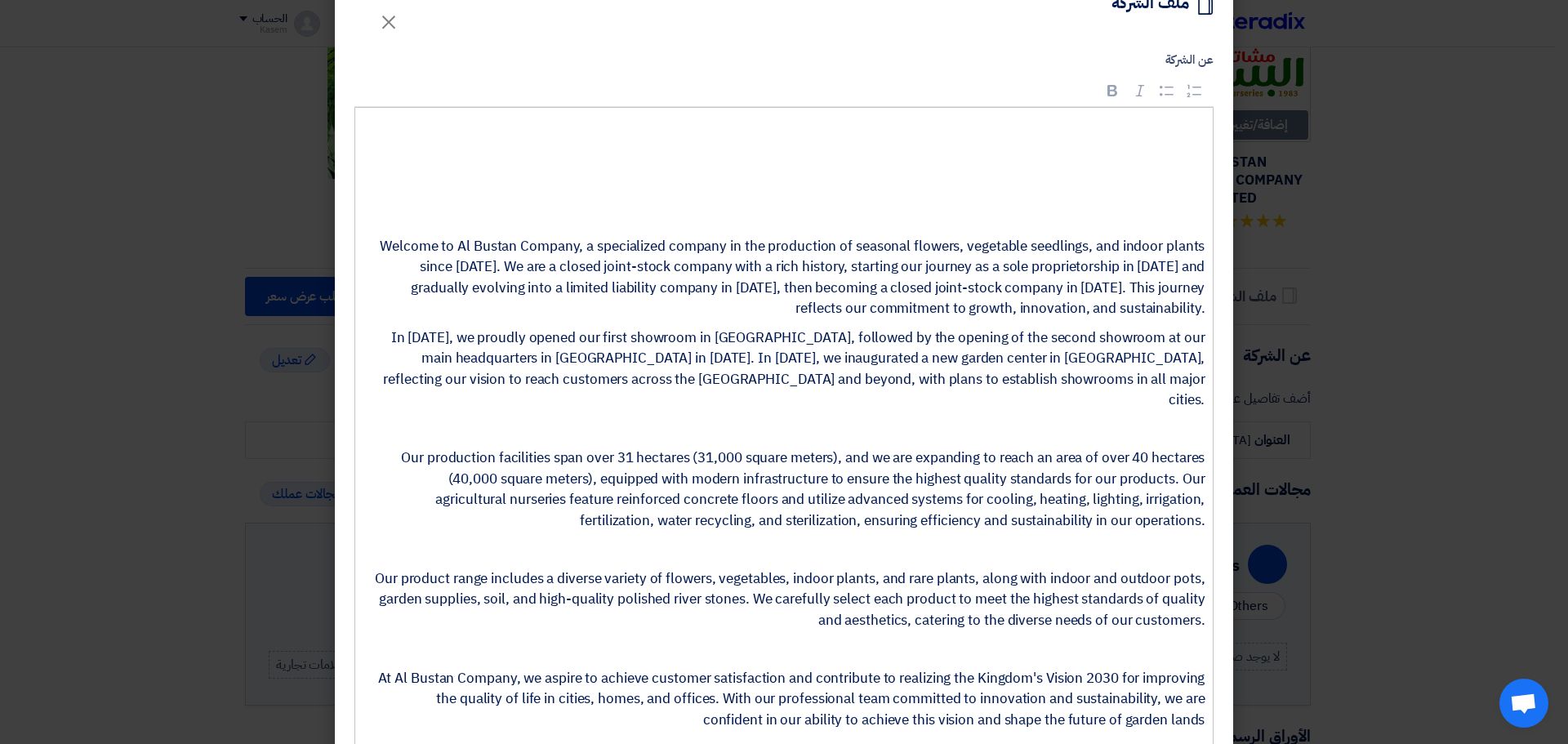
scroll to position [0, 0]
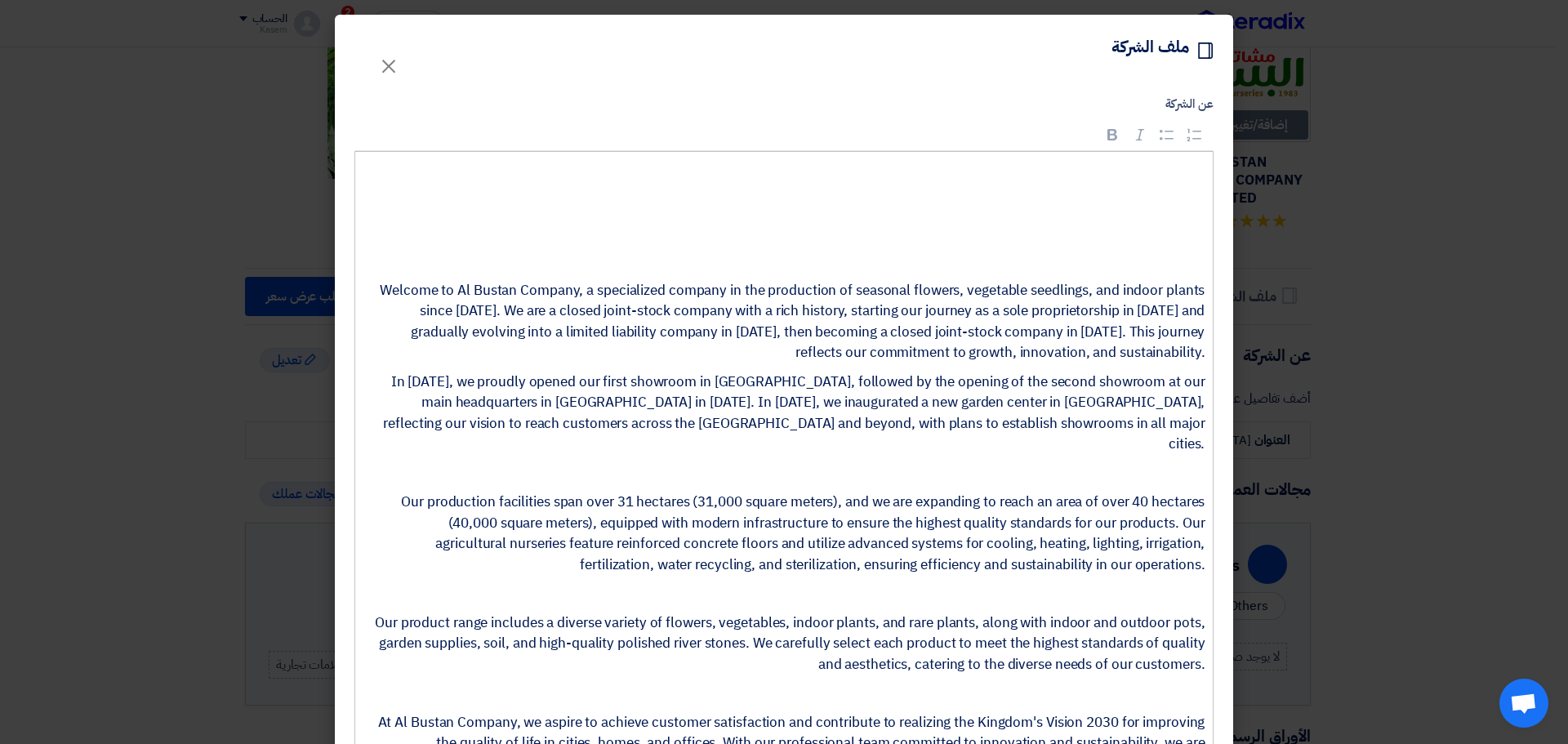
click at [1077, 180] on p "Rich Text Editor, main" at bounding box center [789, 174] width 830 height 21
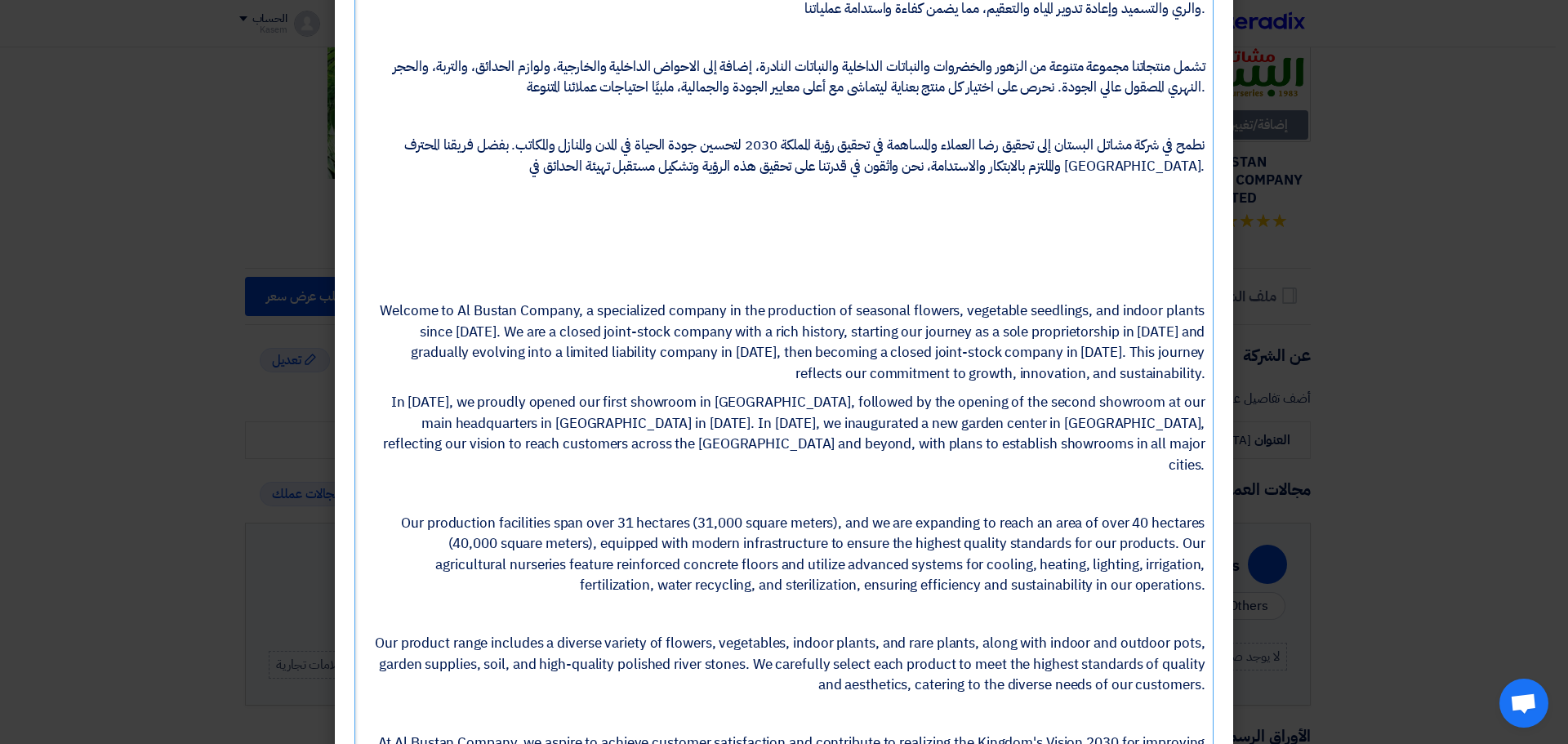
scroll to position [807, 0]
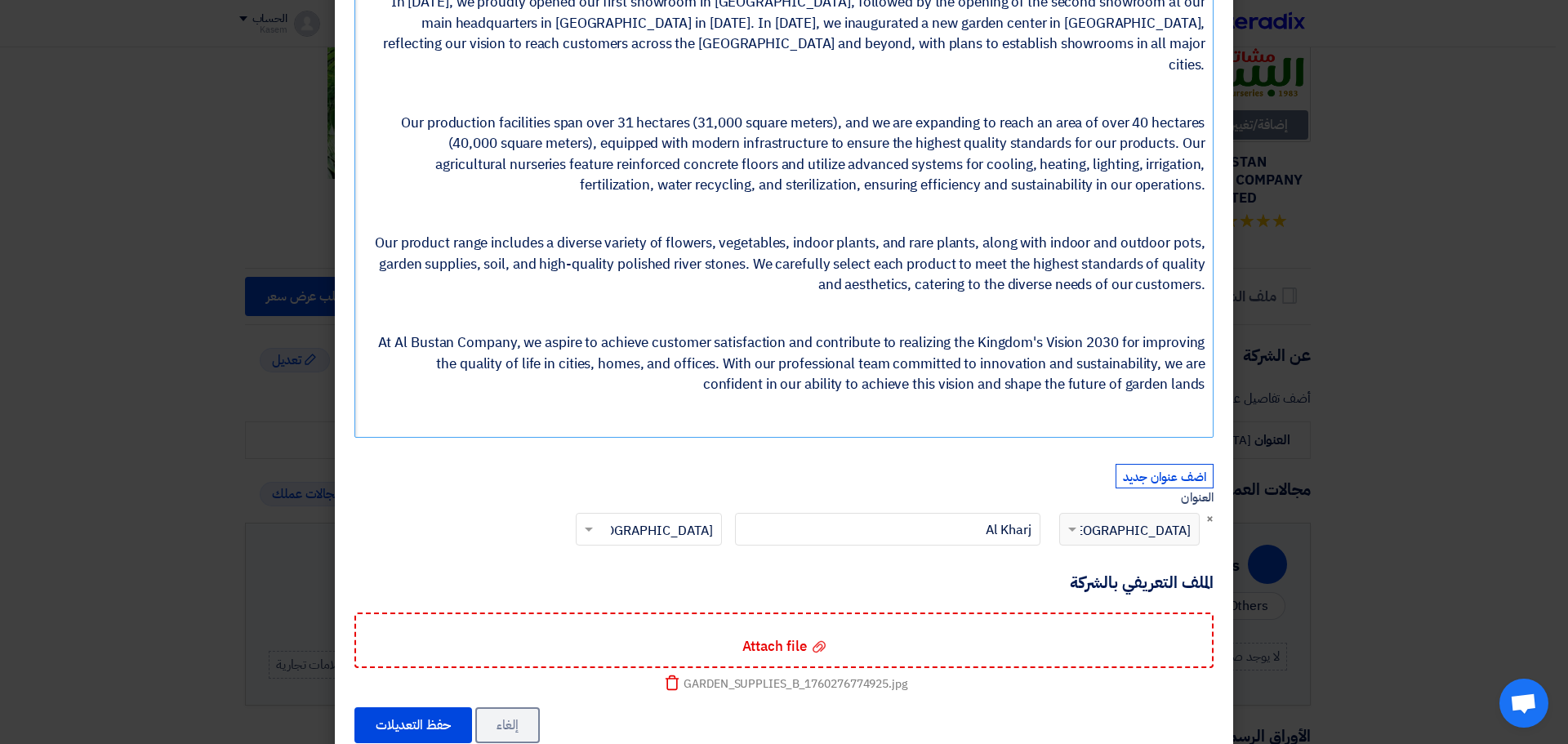
click at [681, 674] on icon "Delete" at bounding box center [672, 682] width 16 height 16
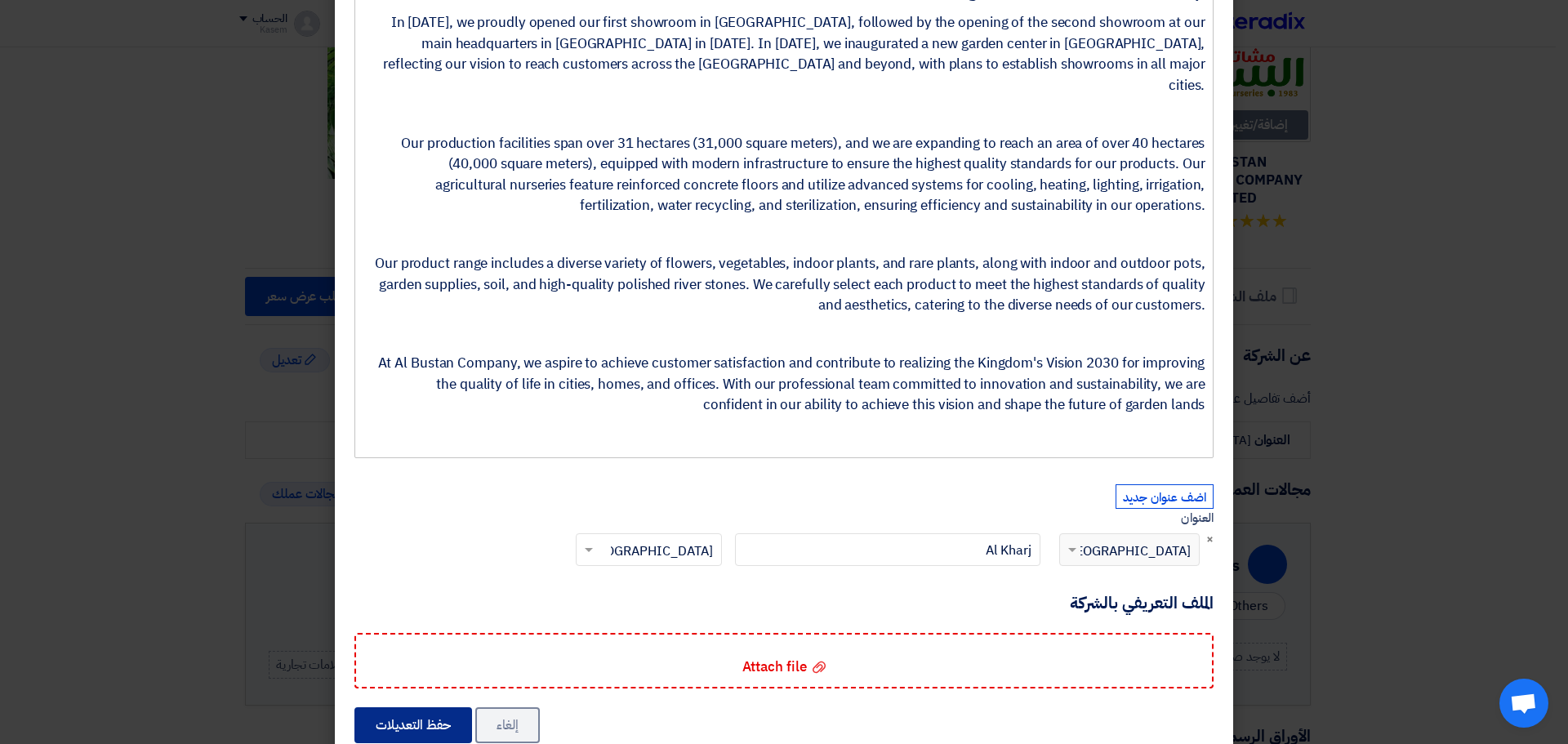
click at [440, 707] on button "حفظ التعديلات" at bounding box center [413, 725] width 117 height 36
click at [436, 707] on button "حفظ التعديلات" at bounding box center [413, 725] width 117 height 36
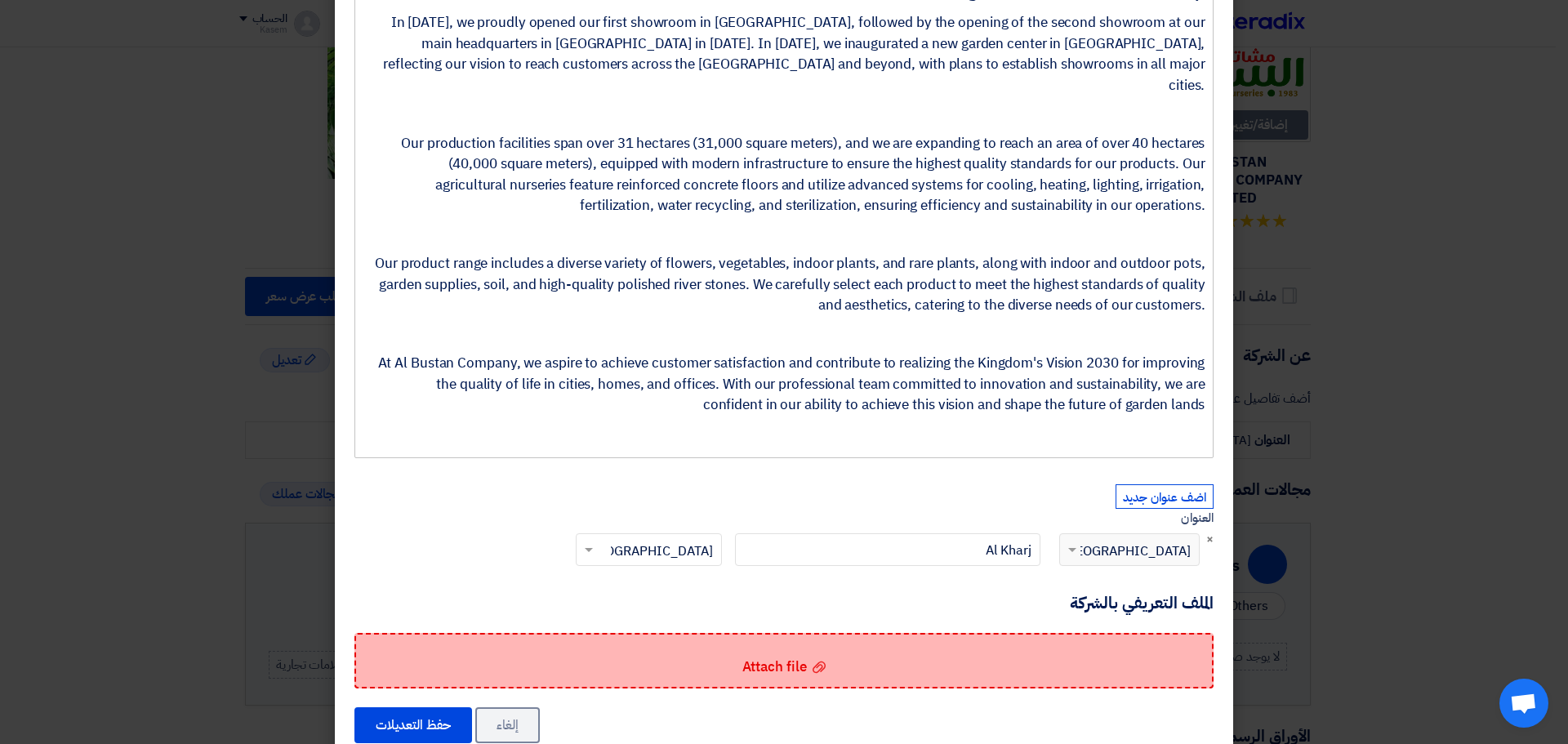
click at [761, 641] on div "Attach file Attach file" at bounding box center [784, 661] width 860 height 56
click at [0, 0] on input "Attach file Attach file" at bounding box center [0, 0] width 0 height 0
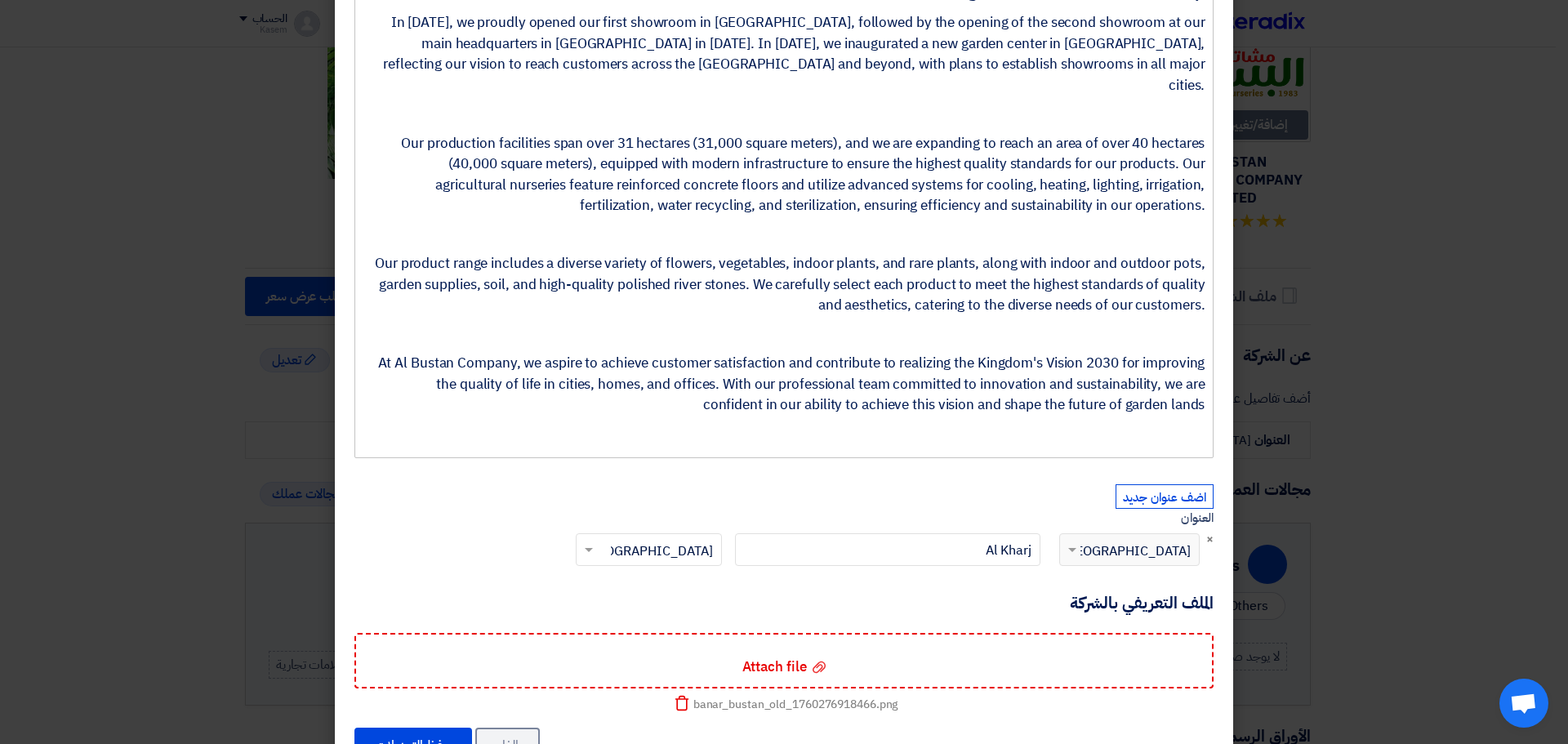
click at [687, 695] on icon "Delete" at bounding box center [682, 703] width 16 height 16
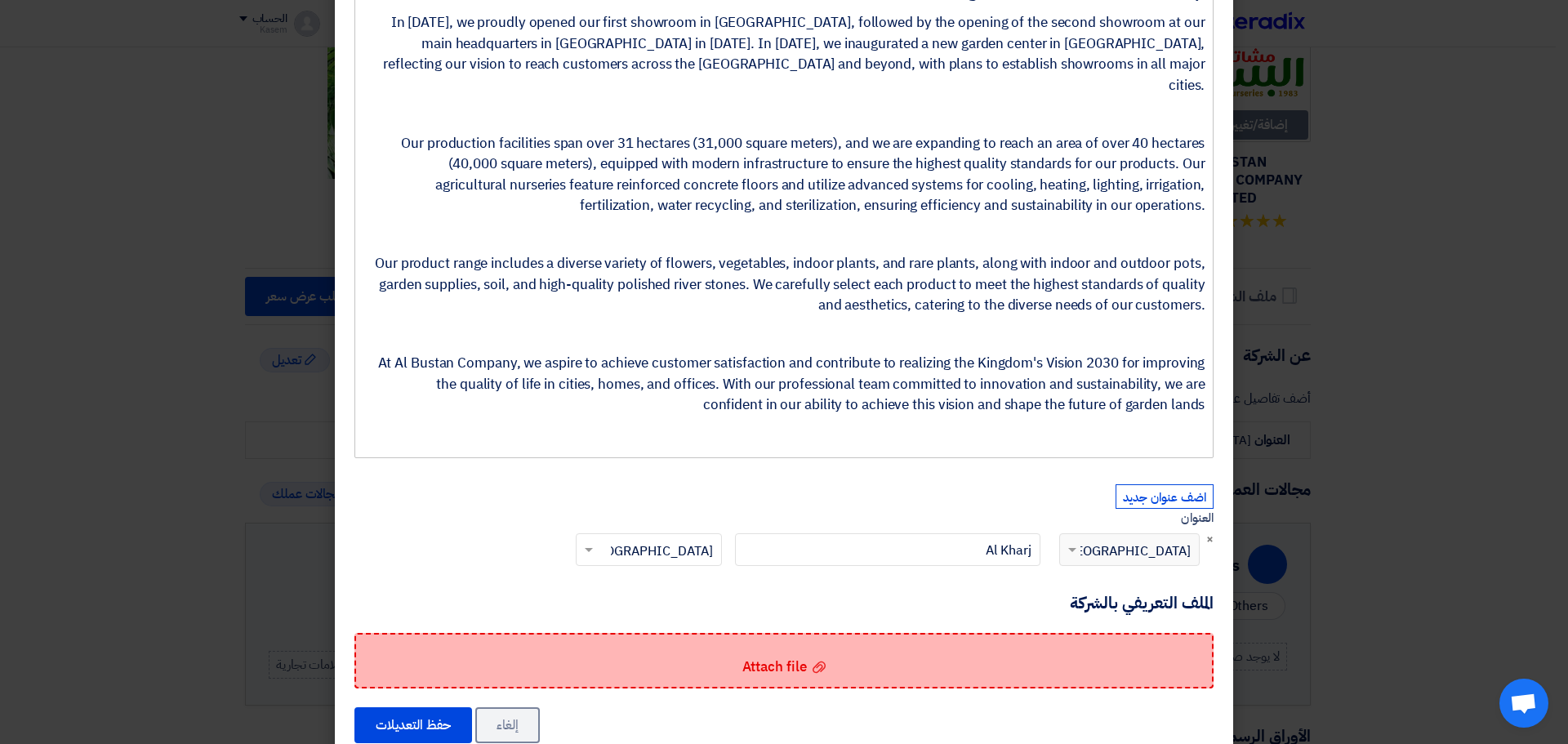
click at [776, 657] on span "Attach file" at bounding box center [774, 667] width 65 height 21
click at [0, 0] on input "Attach file Attach file" at bounding box center [0, 0] width 0 height 0
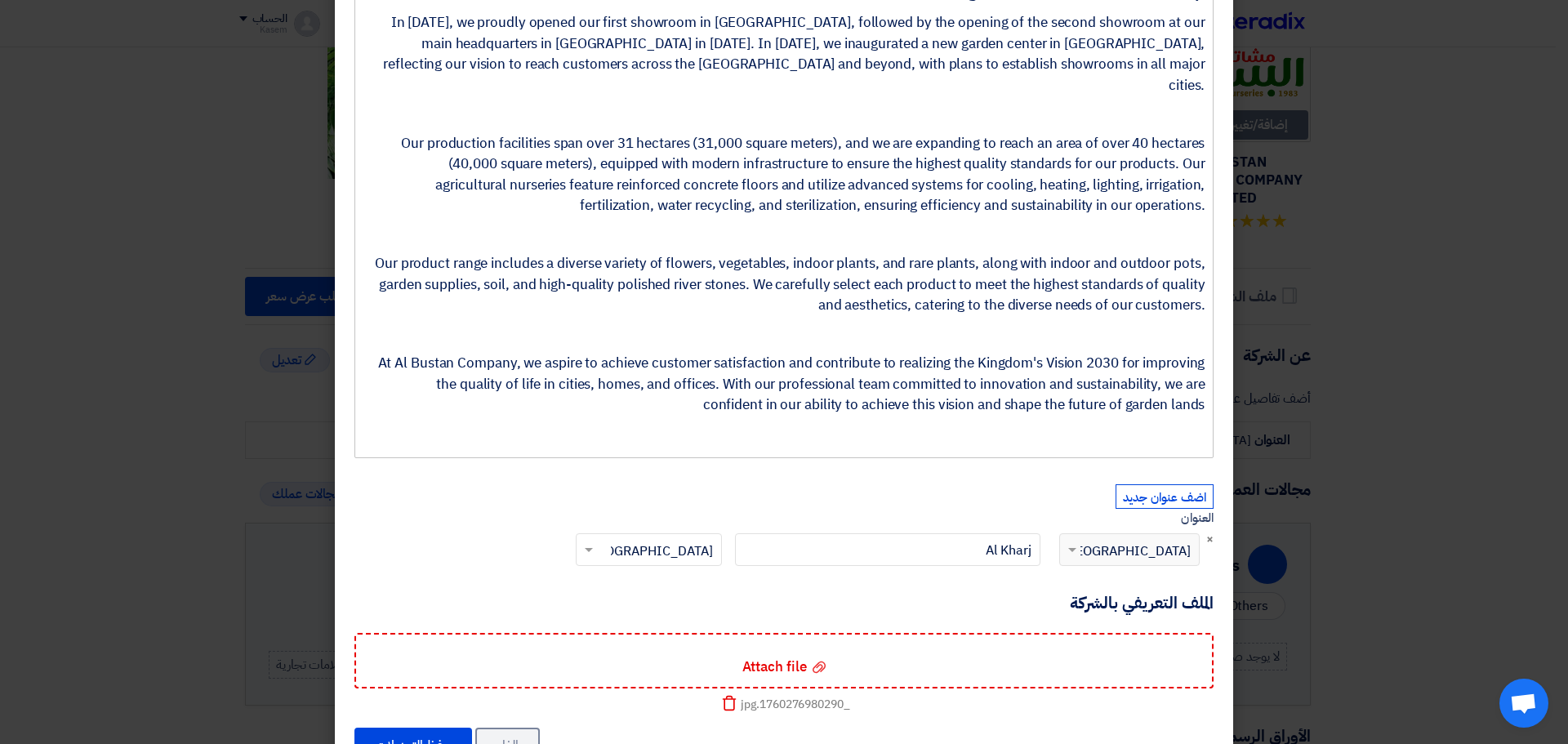
click at [736, 695] on icon "Delete" at bounding box center [729, 703] width 16 height 16
click at [411, 707] on button "حفظ التعديلات" at bounding box center [413, 725] width 117 height 36
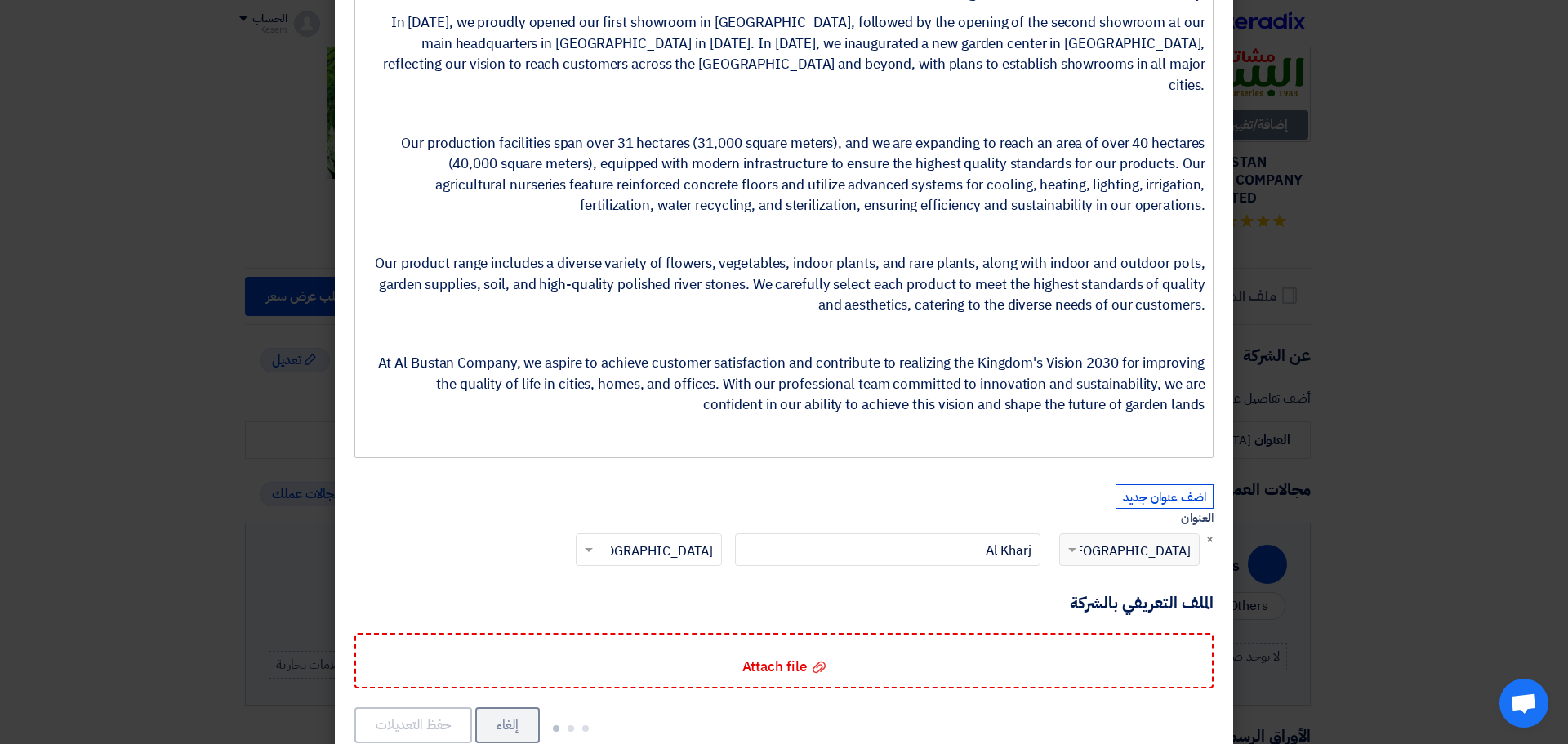
click at [411, 707] on button "حفظ التعديلات" at bounding box center [413, 725] width 117 height 36
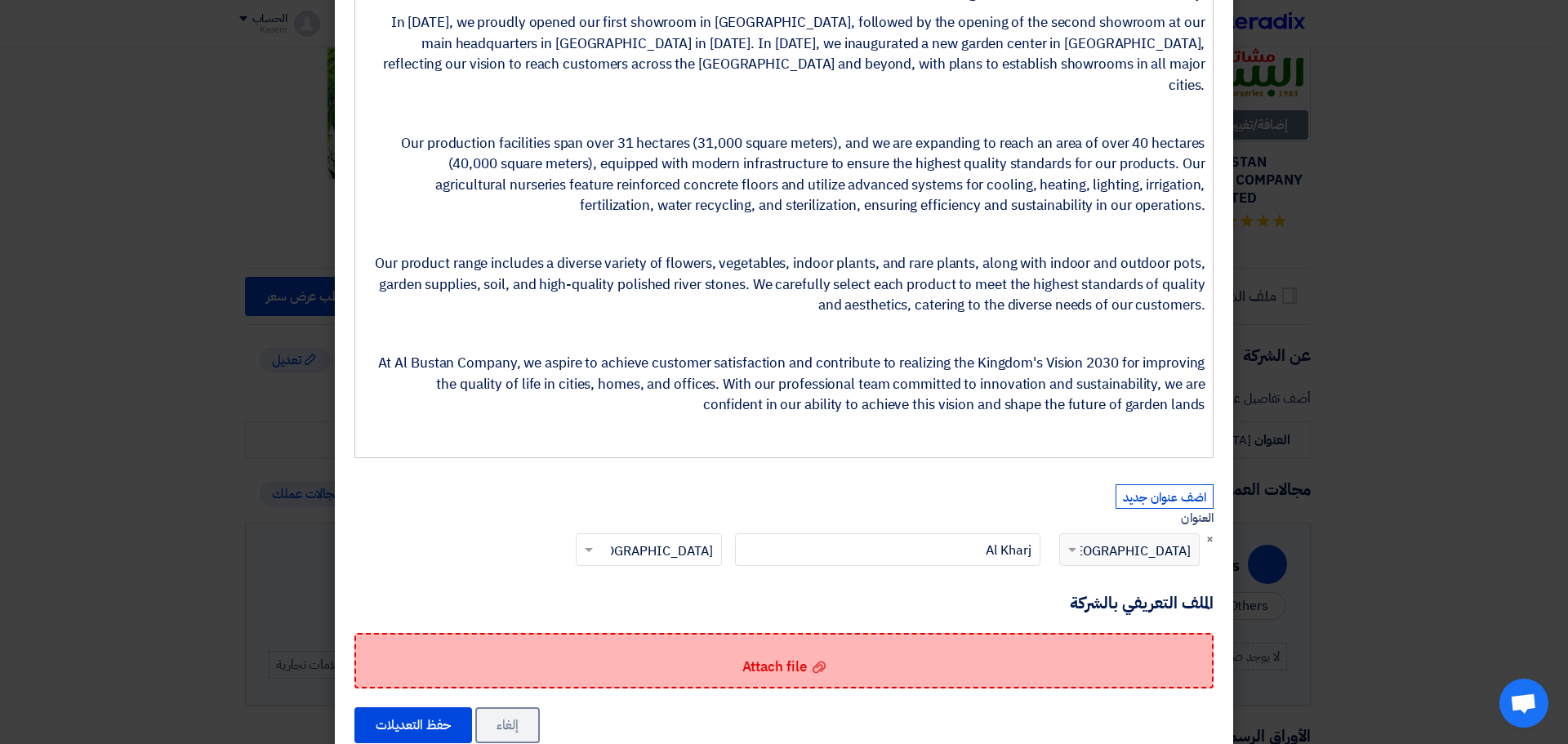
click at [820, 633] on div "Attach file Attach file" at bounding box center [784, 661] width 860 height 56
click at [0, 0] on input "Attach file Attach file" at bounding box center [0, 0] width 0 height 0
click at [764, 657] on span "Attach file" at bounding box center [774, 667] width 65 height 21
click at [0, 0] on input "Attach file Attach file" at bounding box center [0, 0] width 0 height 0
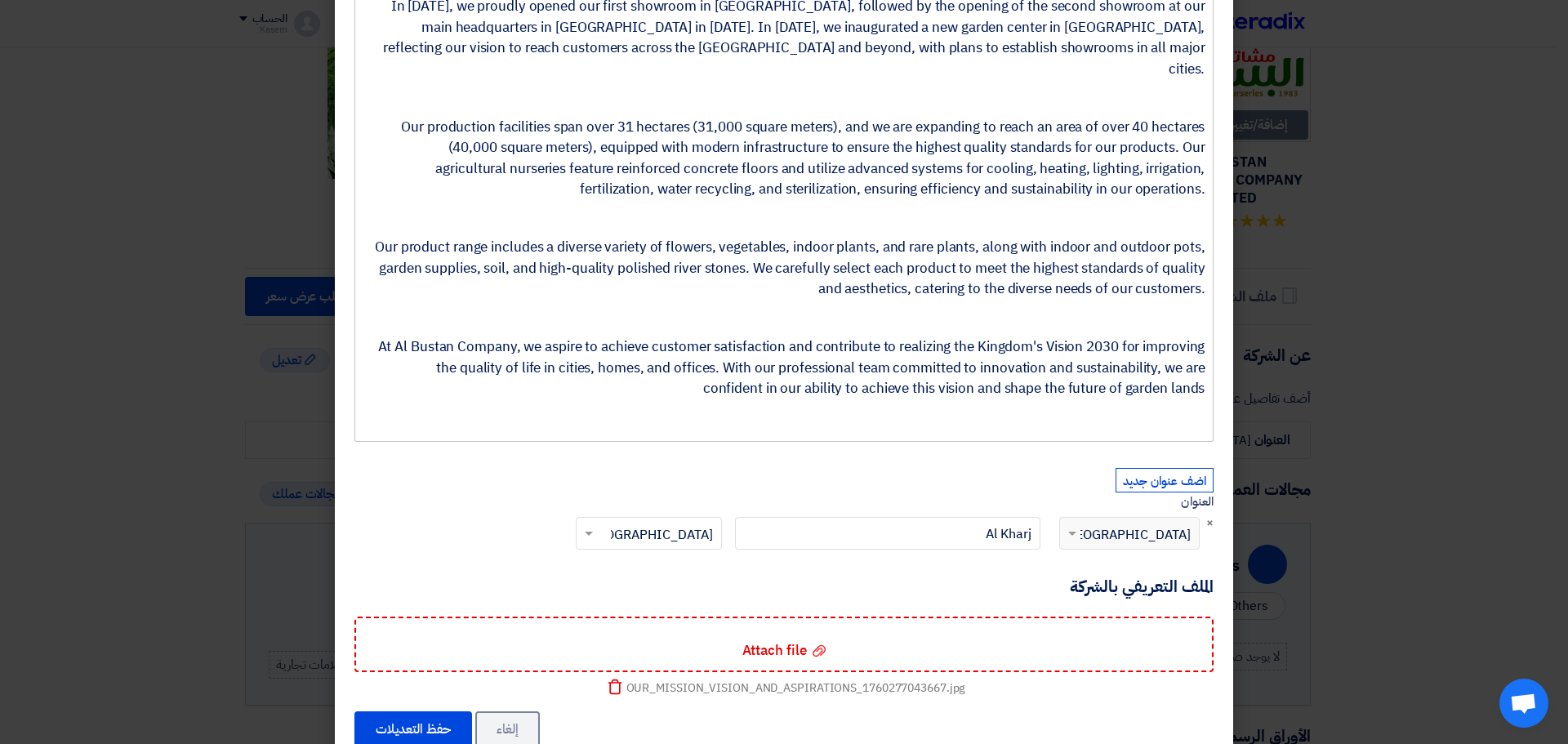
scroll to position [807, 0]
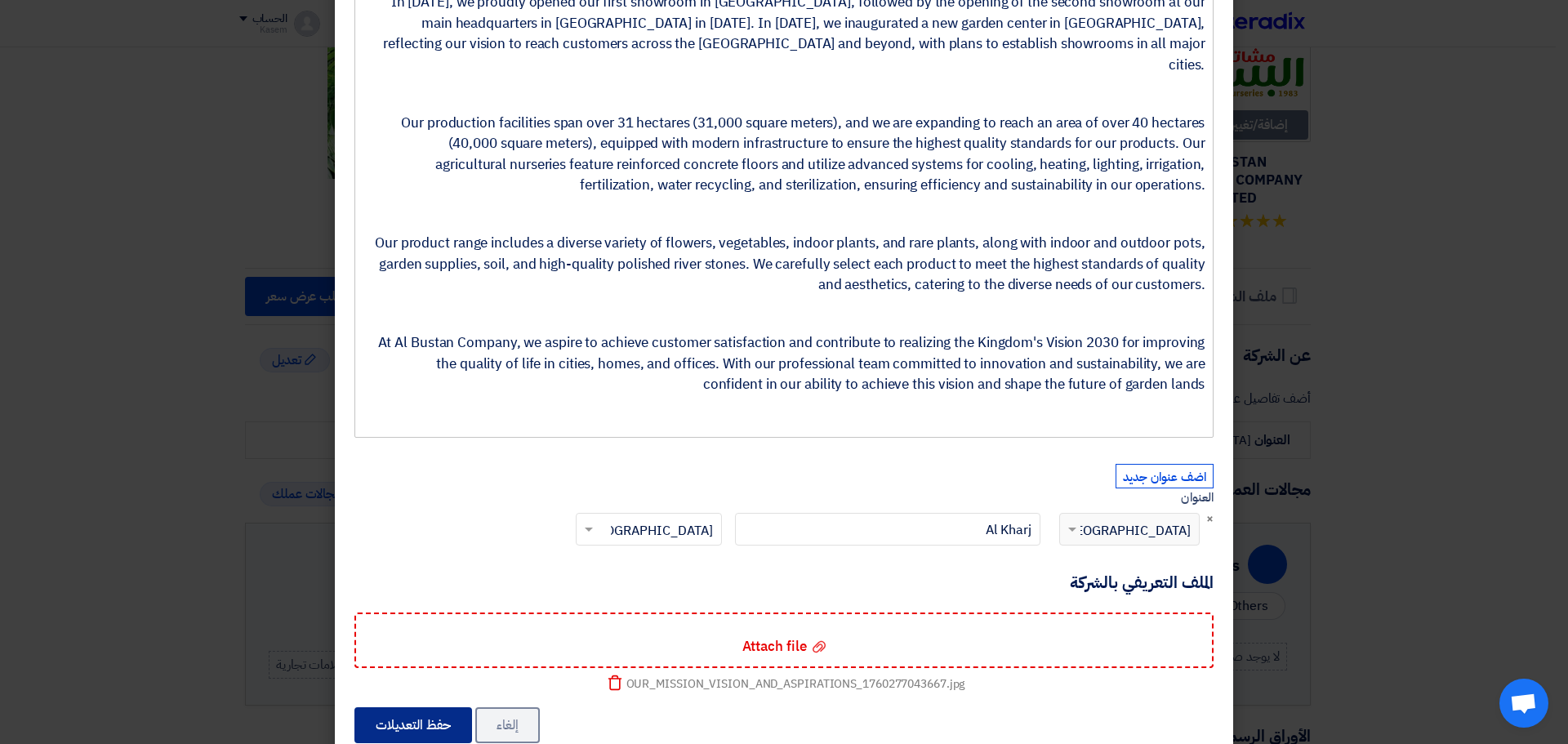
click at [416, 707] on button "حفظ التعديلات" at bounding box center [413, 725] width 117 height 36
click at [380, 707] on button "حفظ التعديلات" at bounding box center [413, 725] width 117 height 36
click at [727, 403] on p "Rich Text Editor, main" at bounding box center [789, 413] width 830 height 21
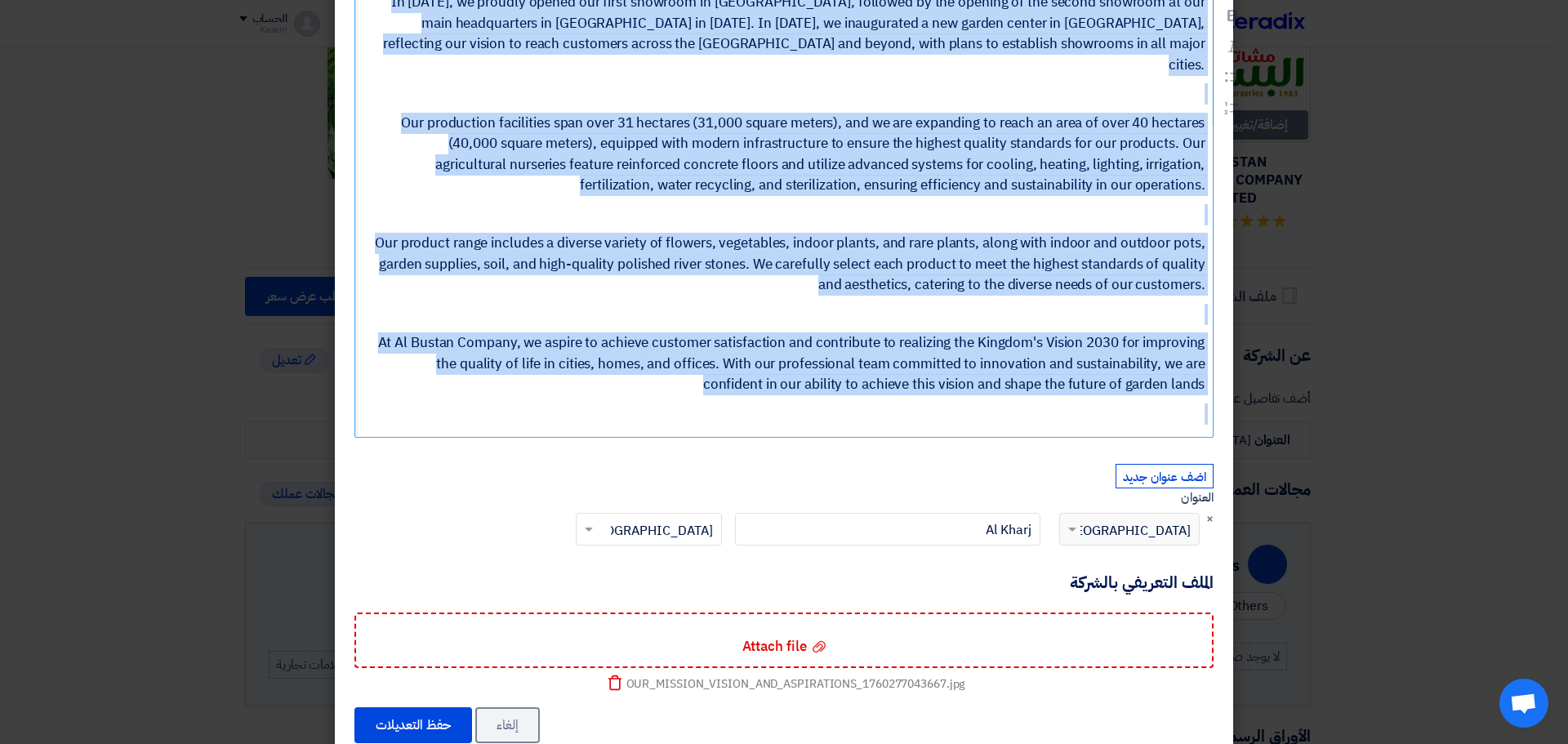
copy div "lore ips do sita conse adipisc، elitse doeiusmo te incid utlabo etdolore magnaa…"
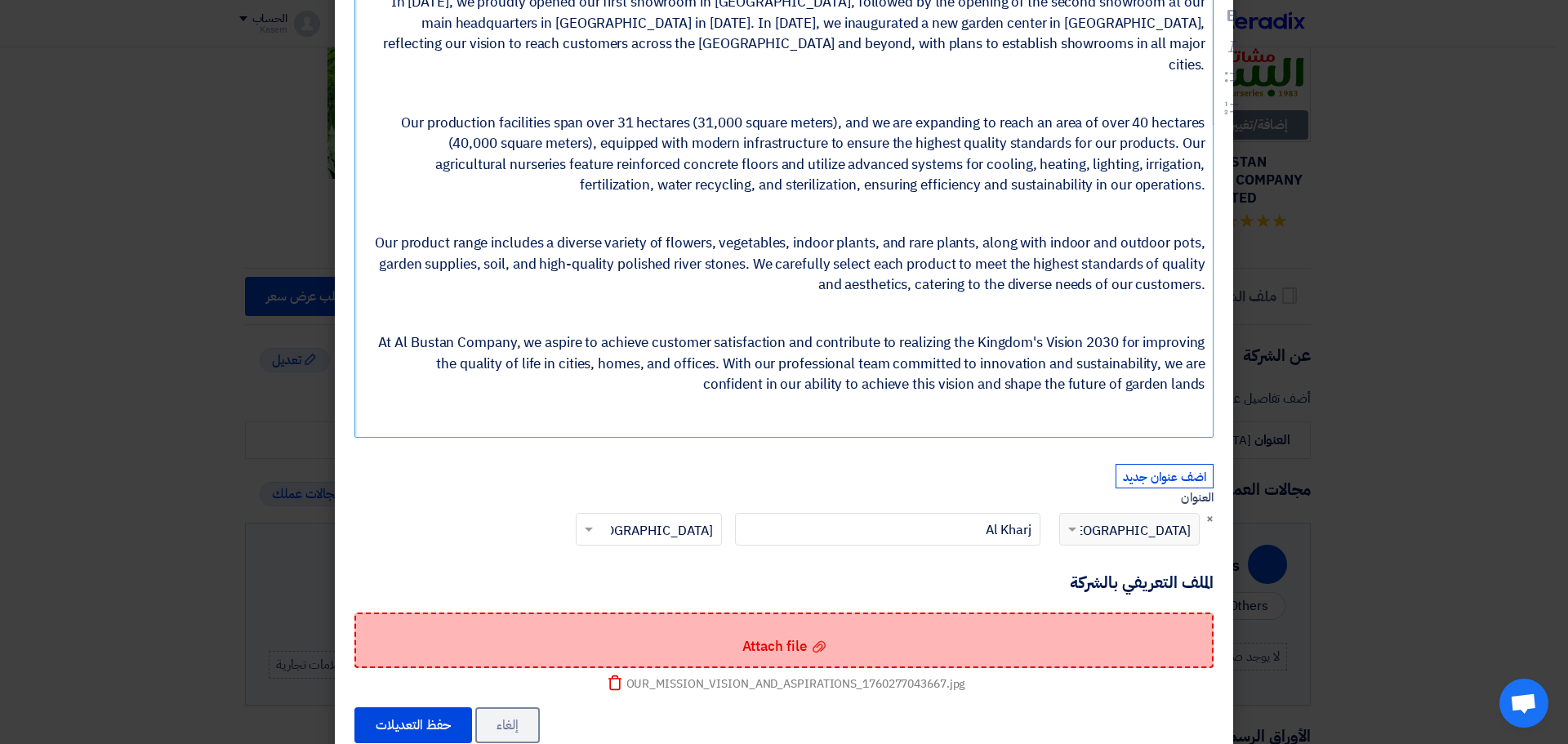
click at [680, 622] on div "Attach file Attach file" at bounding box center [784, 641] width 860 height 56
click at [0, 0] on input "Attach file Attach file" at bounding box center [0, 0] width 0 height 0
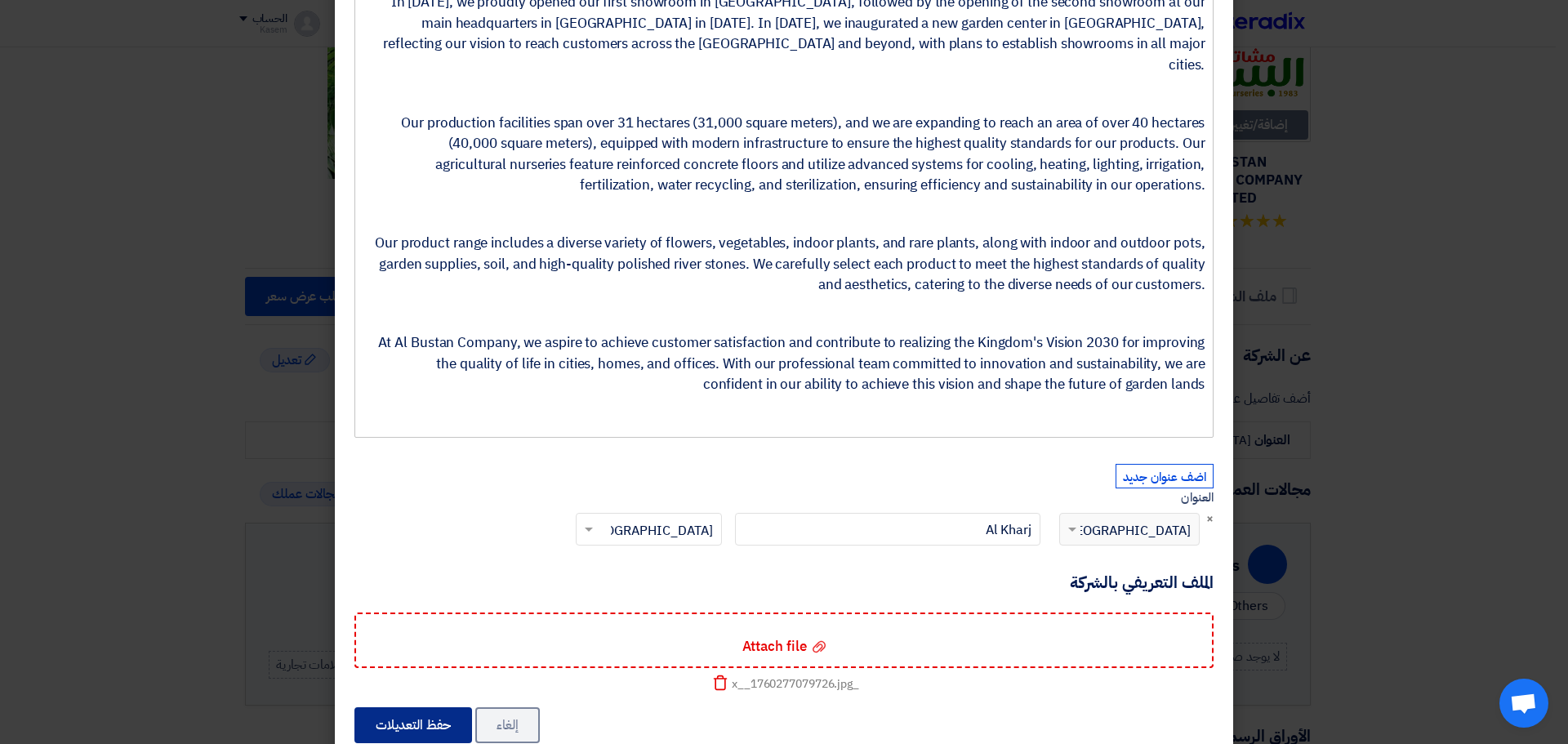
click at [444, 707] on button "حفظ التعديلات" at bounding box center [413, 725] width 117 height 36
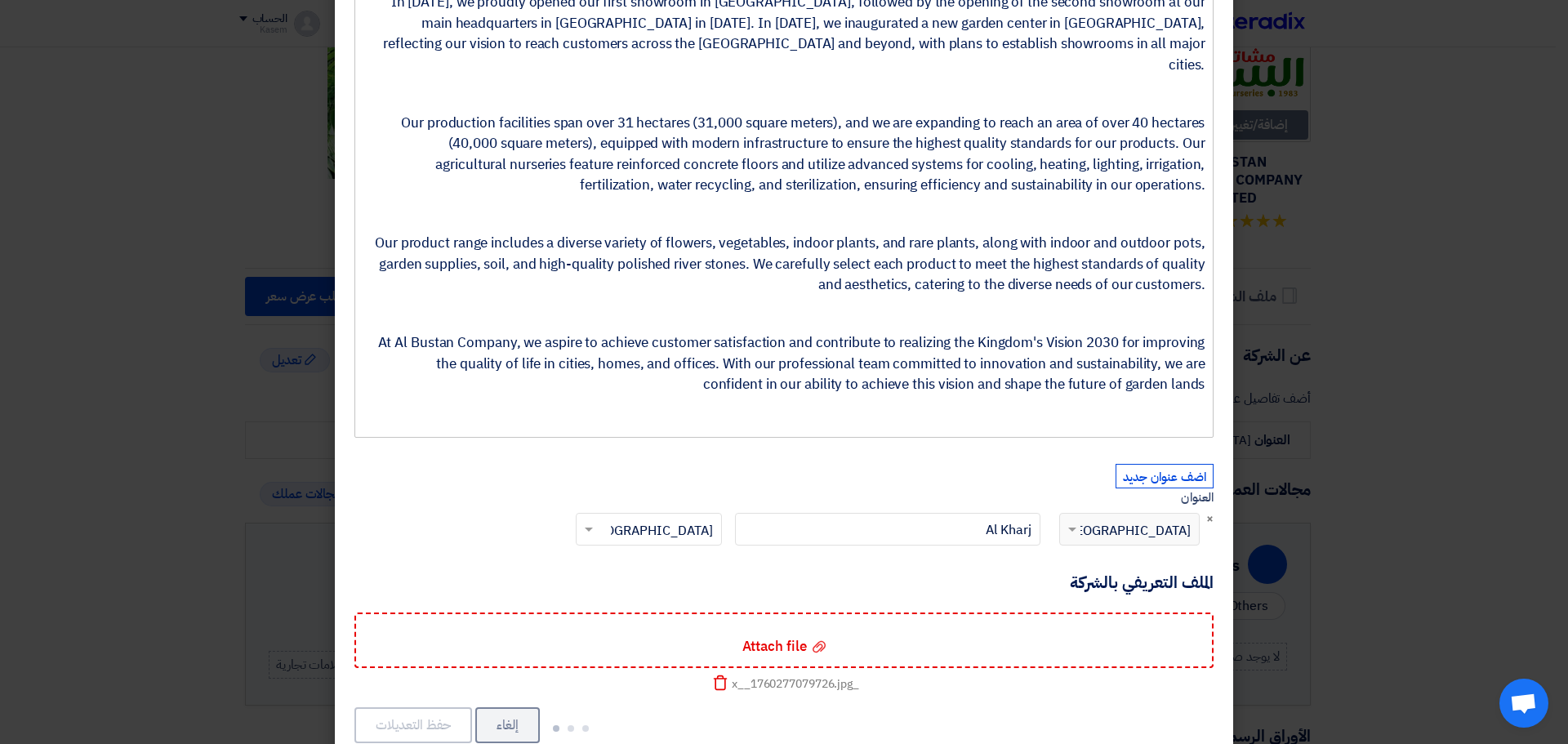
click at [444, 707] on button "حفظ التعديلات" at bounding box center [413, 725] width 117 height 36
click at [1275, 370] on modal-container "Profile ملف الشركة × عن الشركة Rich Text Editor Bold (CTRL+B) Bold Italic (CTRL…" at bounding box center [784, 372] width 1568 height 744
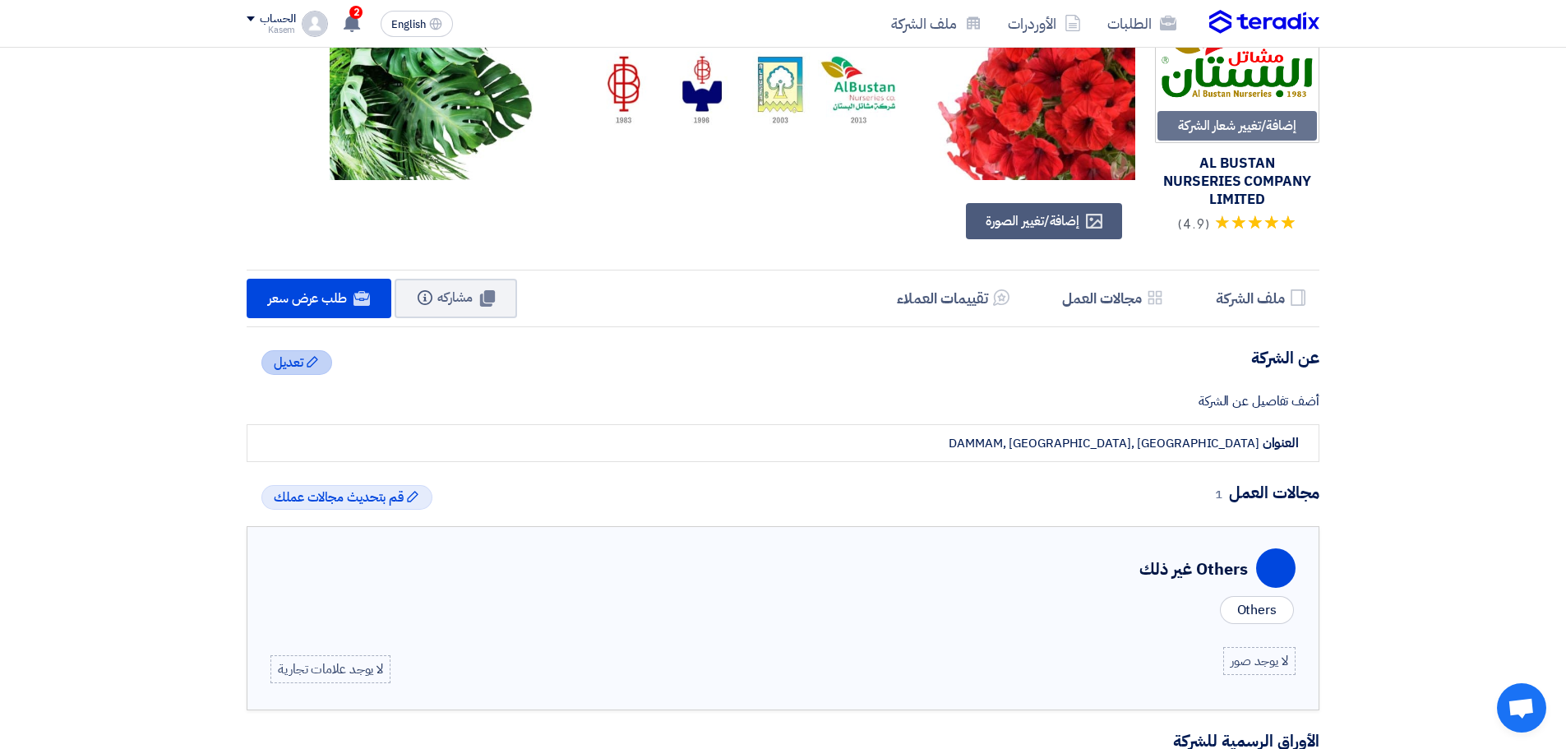
click at [306, 358] on icon "Edit" at bounding box center [312, 361] width 13 height 13
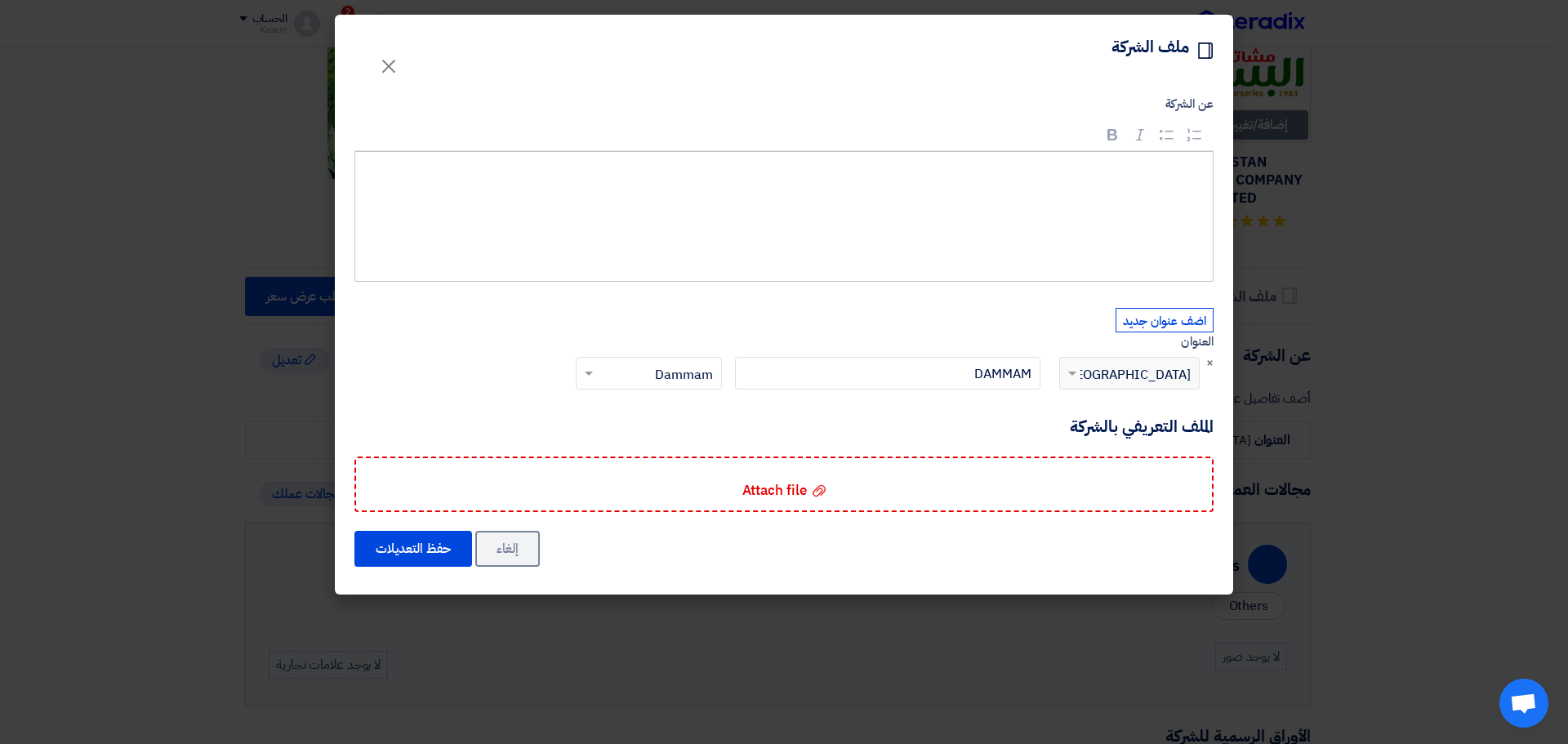
click at [947, 199] on div "Rich Text Editor, main" at bounding box center [784, 217] width 860 height 131
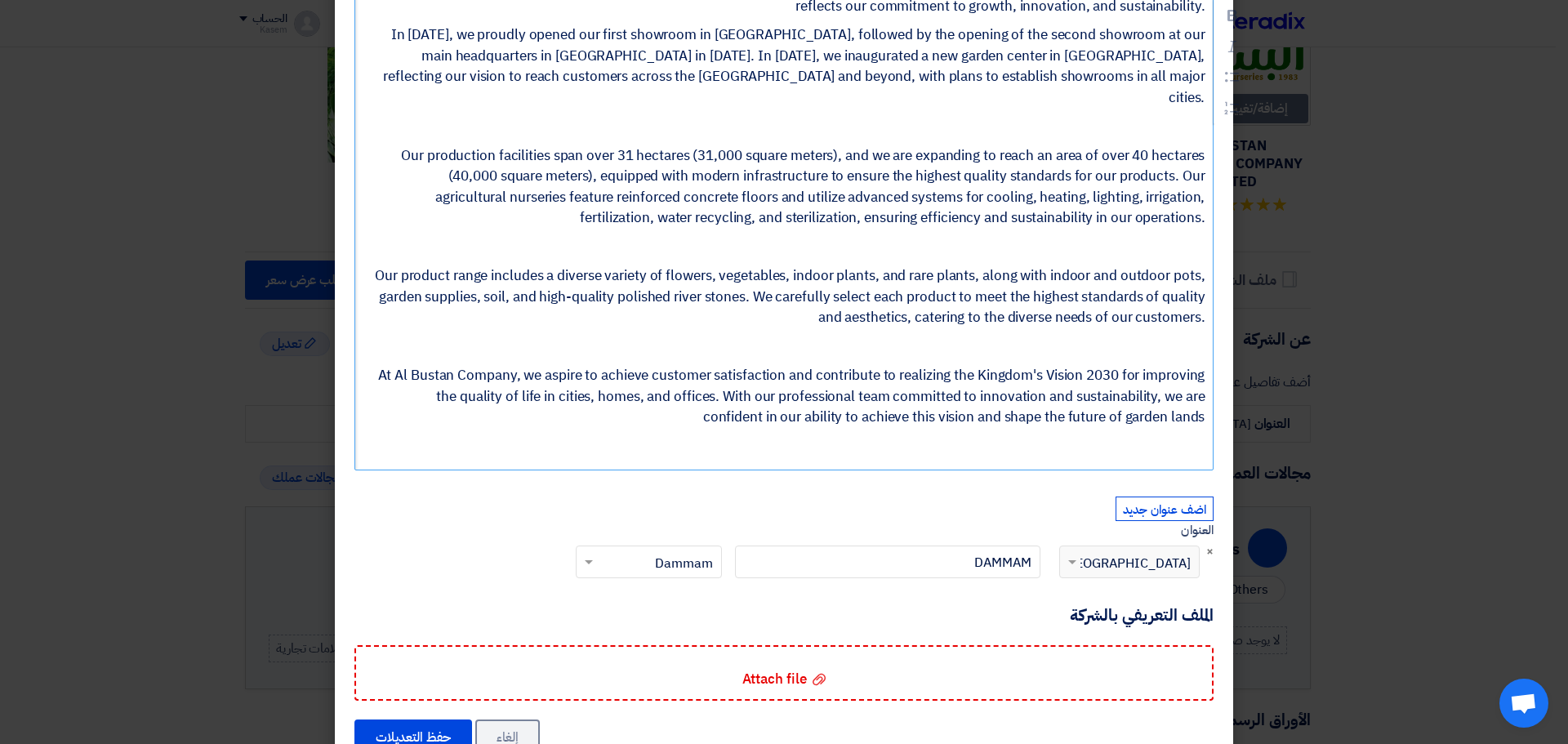
scroll to position [787, 0]
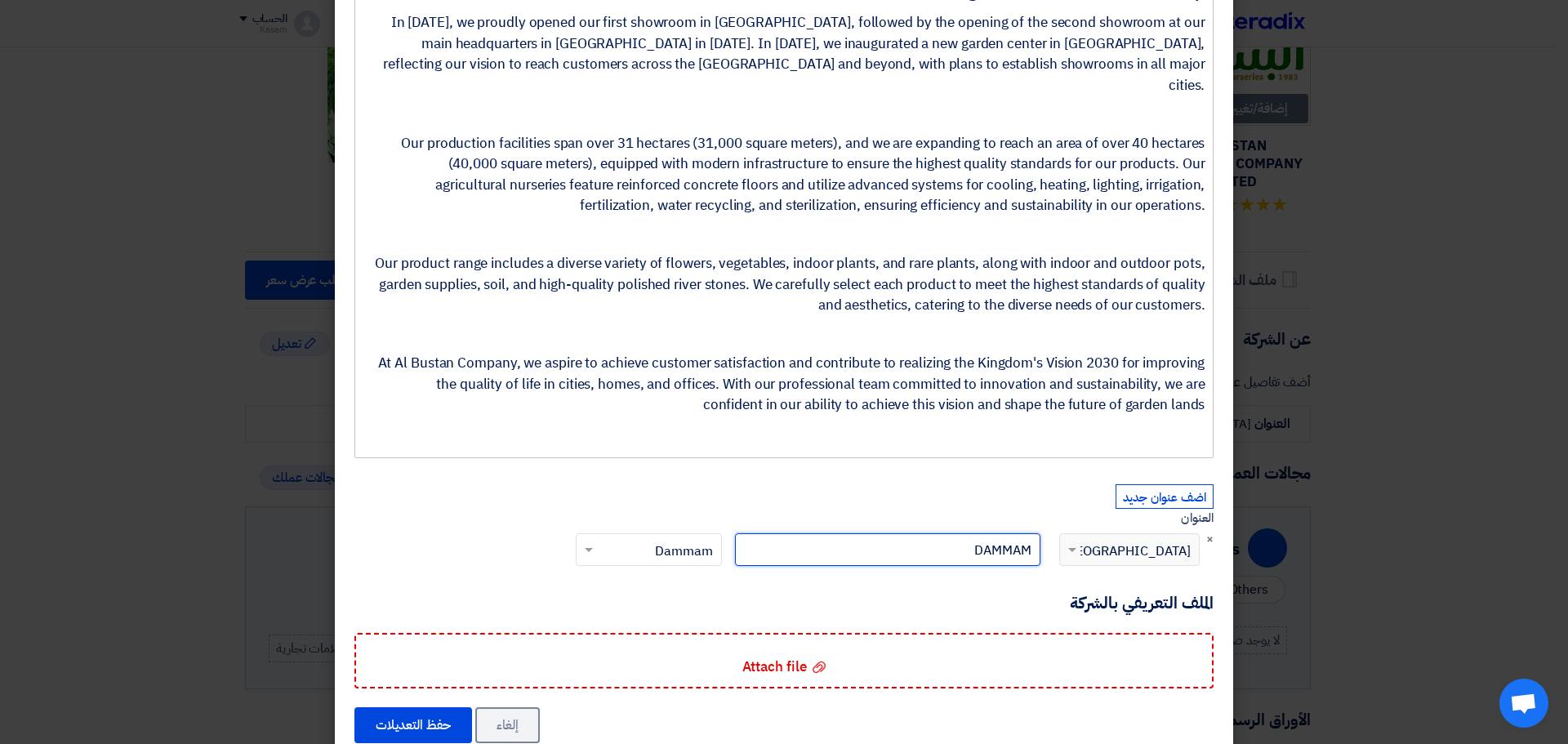
drag, startPoint x: 930, startPoint y: 503, endPoint x: 1049, endPoint y: 520, distance: 120.2
click at [1047, 533] on div "DAMMAM" at bounding box center [887, 562] width 319 height 59
type input "a"
type input "Al Kharj"
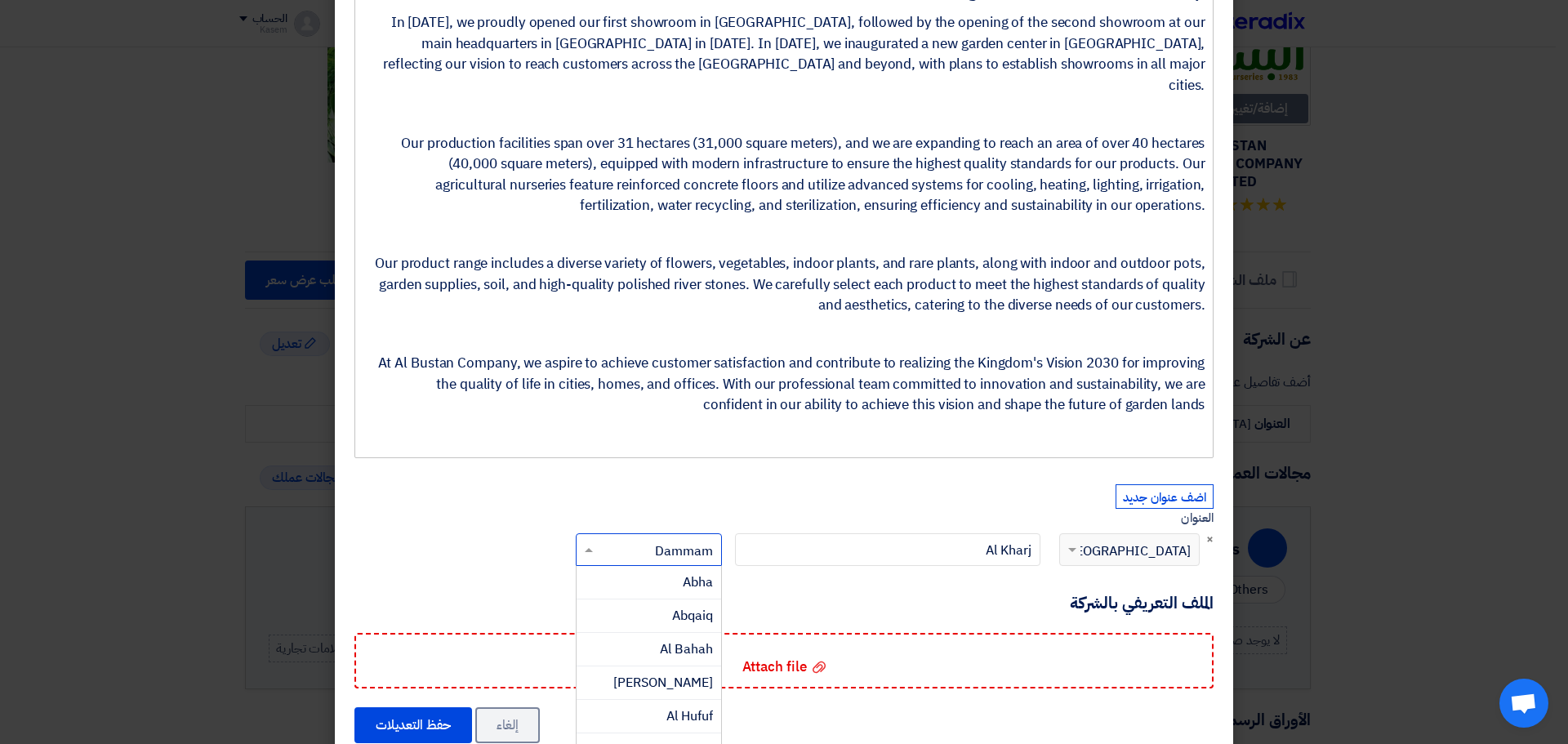
click at [674, 538] on input "text" at bounding box center [658, 551] width 113 height 27
type input "riy"
click at [668, 566] on div "[GEOGRAPHIC_DATA]" at bounding box center [649, 582] width 145 height 33
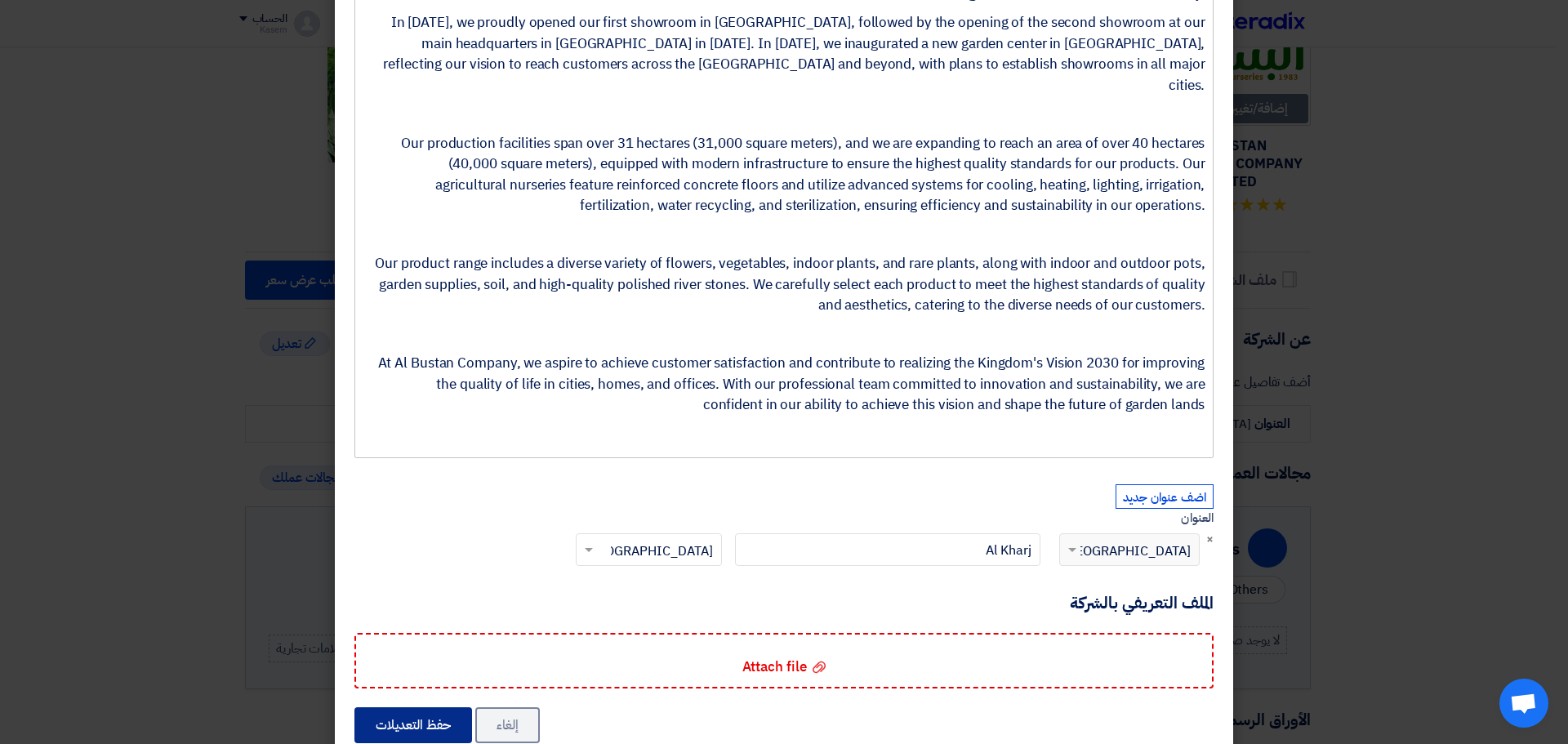
click at [439, 707] on button "حفظ التعديلات" at bounding box center [413, 725] width 117 height 36
click at [525, 707] on button "إلغاء" at bounding box center [507, 725] width 65 height 36
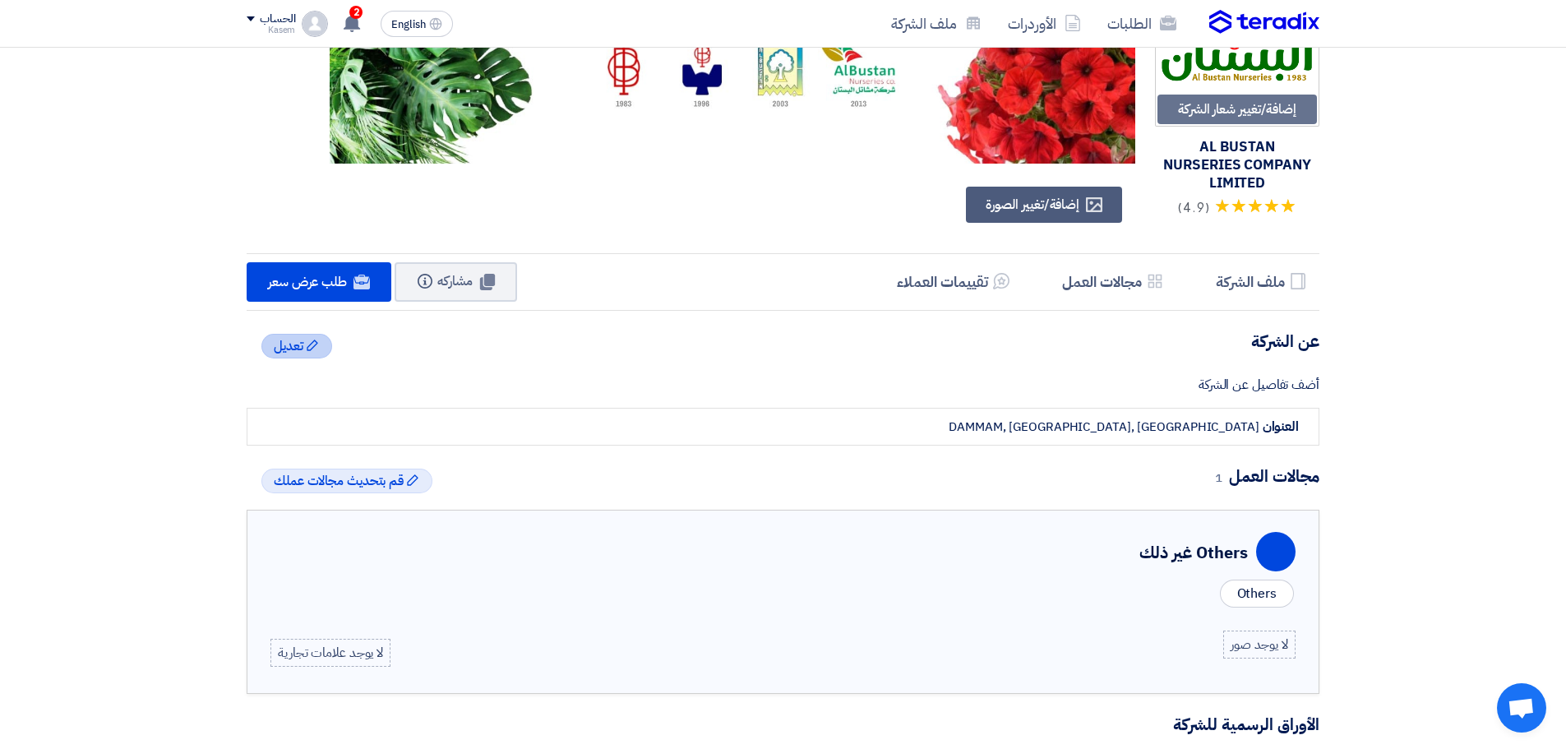
click at [289, 344] on span "تعديل" at bounding box center [289, 346] width 30 height 20
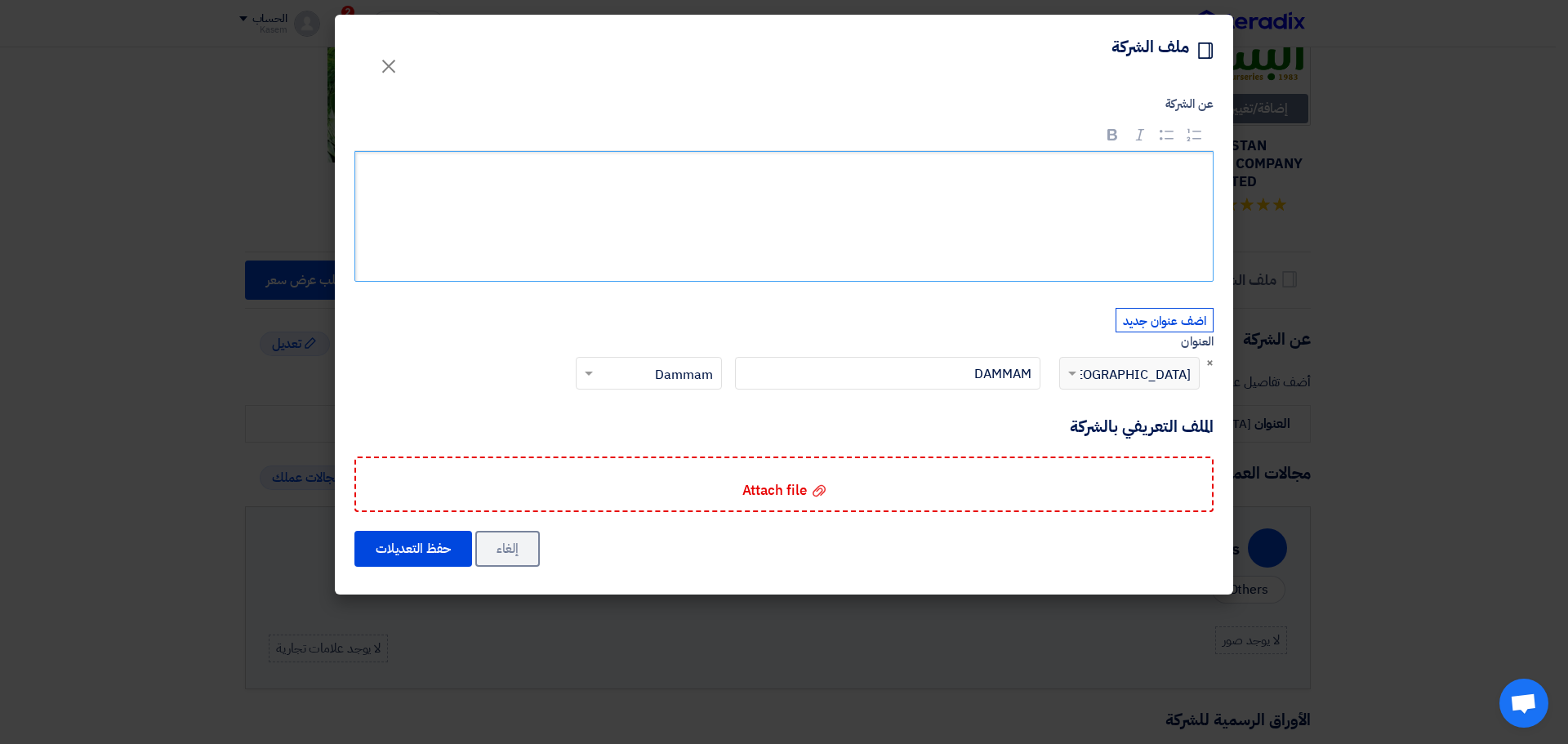
click at [1052, 202] on div "Rich Text Editor, main" at bounding box center [784, 217] width 860 height 131
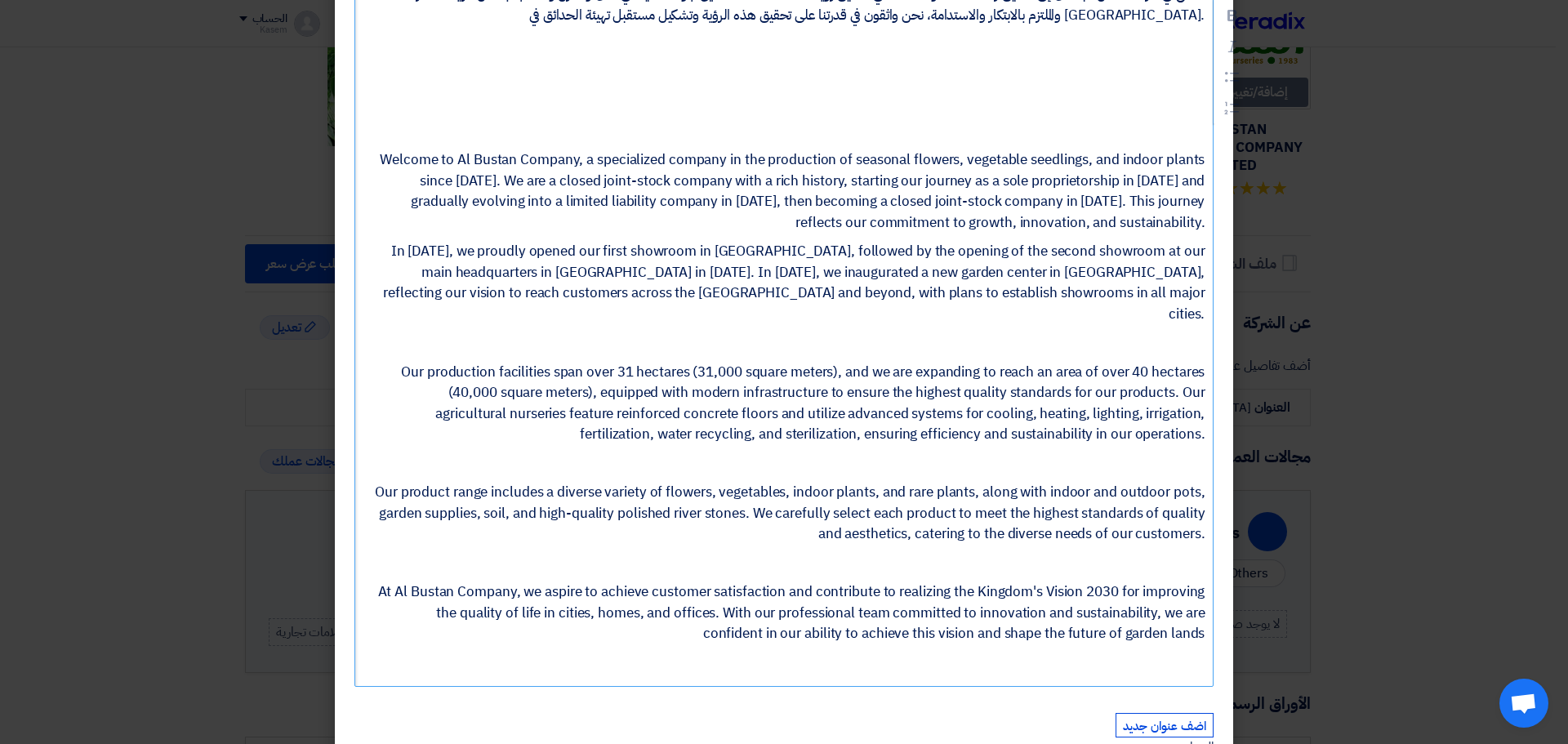
scroll to position [772, 0]
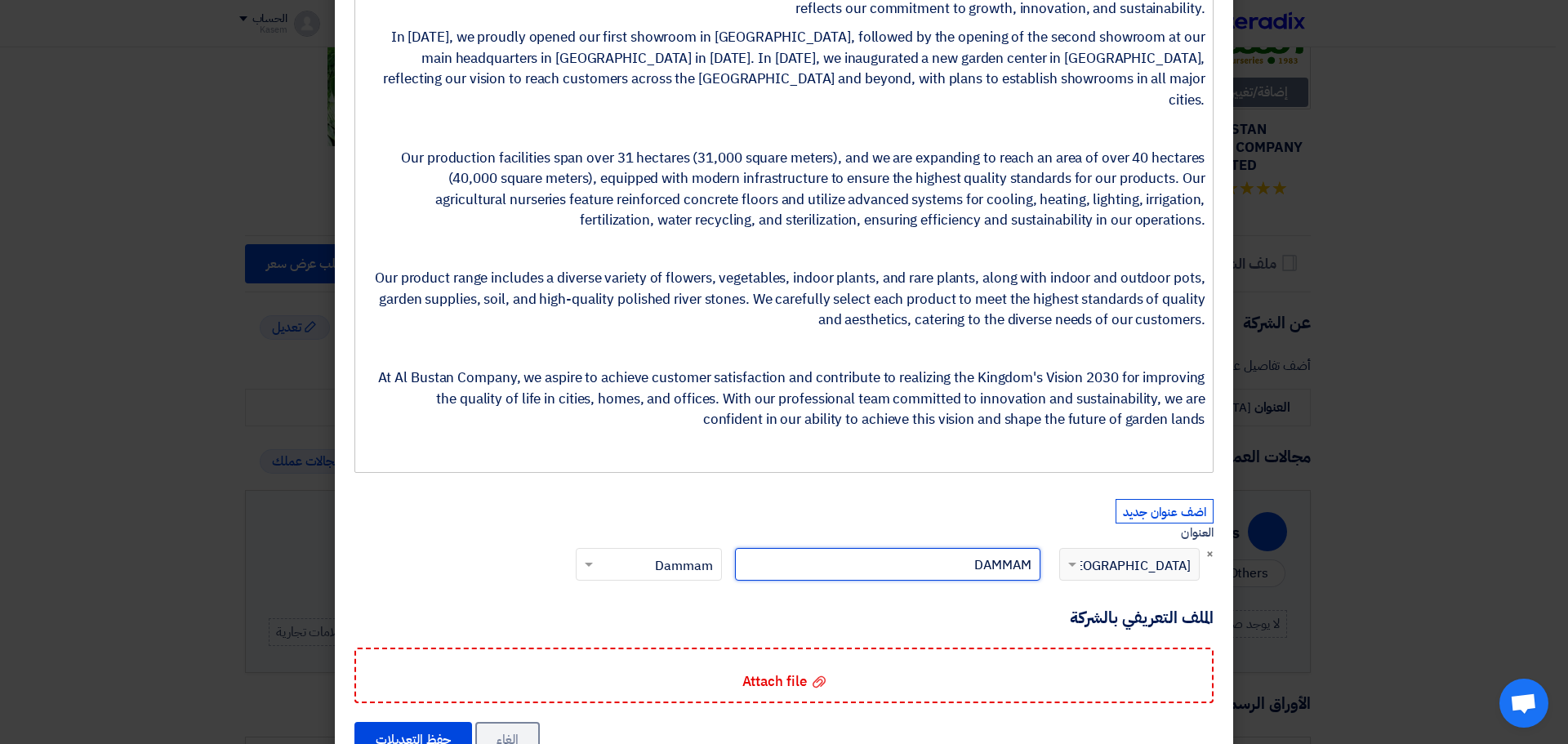
drag, startPoint x: 939, startPoint y: 532, endPoint x: 1143, endPoint y: 534, distance: 204.0
click at [1143, 548] on div "إختر الدولة × [GEOGRAPHIC_DATA] [GEOGRAPHIC_DATA] إختر [GEOGRAPHIC_DATA] × Damm…" at bounding box center [887, 577] width 637 height 59
type input "Al Kharj"
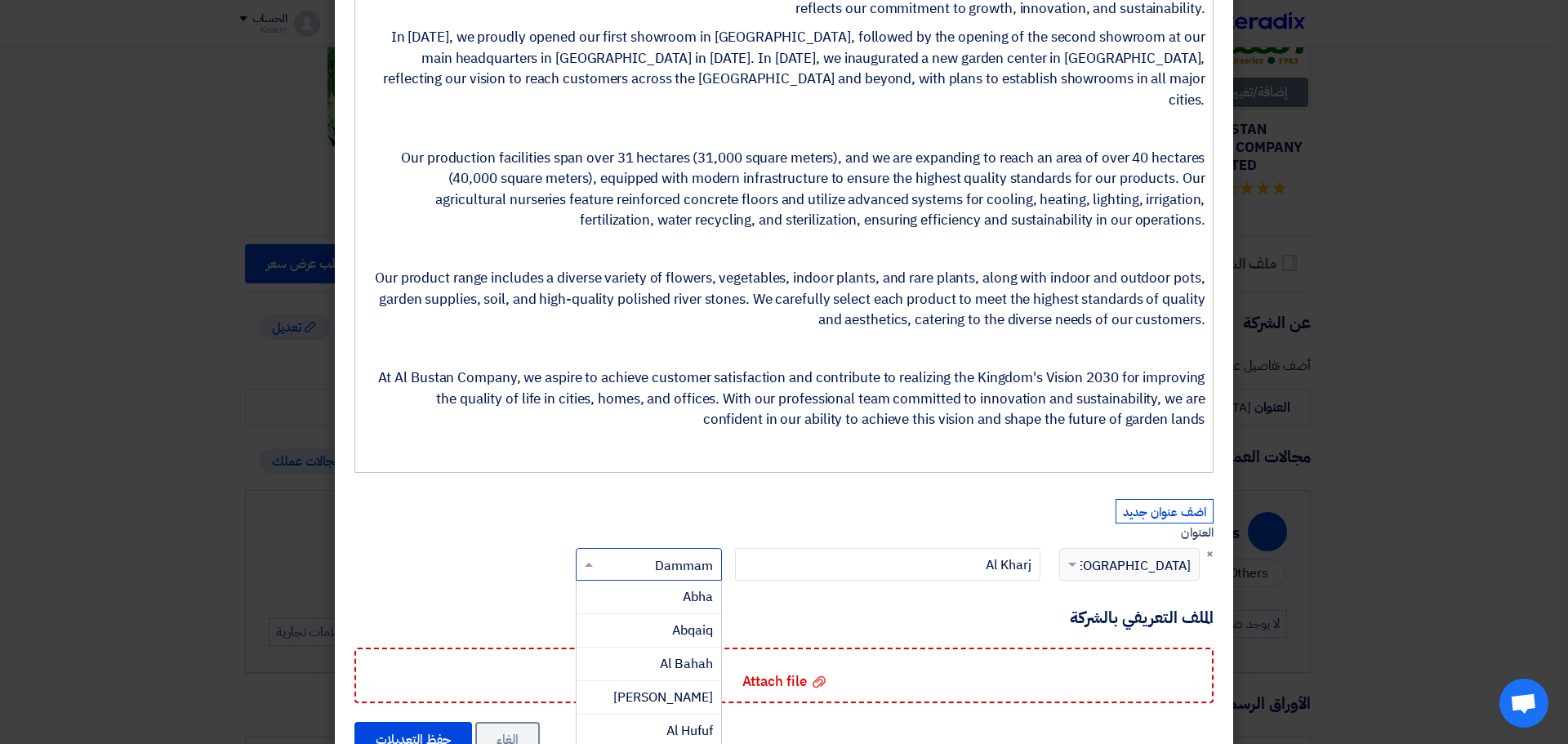
drag, startPoint x: 658, startPoint y: 522, endPoint x: 730, endPoint y: 522, distance: 72.0
click at [728, 548] on div "إختر المدينة × Dammam × Abha [GEOGRAPHIC_DATA] Al Bahah [PERSON_NAME] Al Hufuf …" at bounding box center [649, 577] width 159 height 59
click at [691, 553] on input "text" at bounding box center [658, 566] width 113 height 27
click at [692, 553] on input "text" at bounding box center [658, 566] width 113 height 27
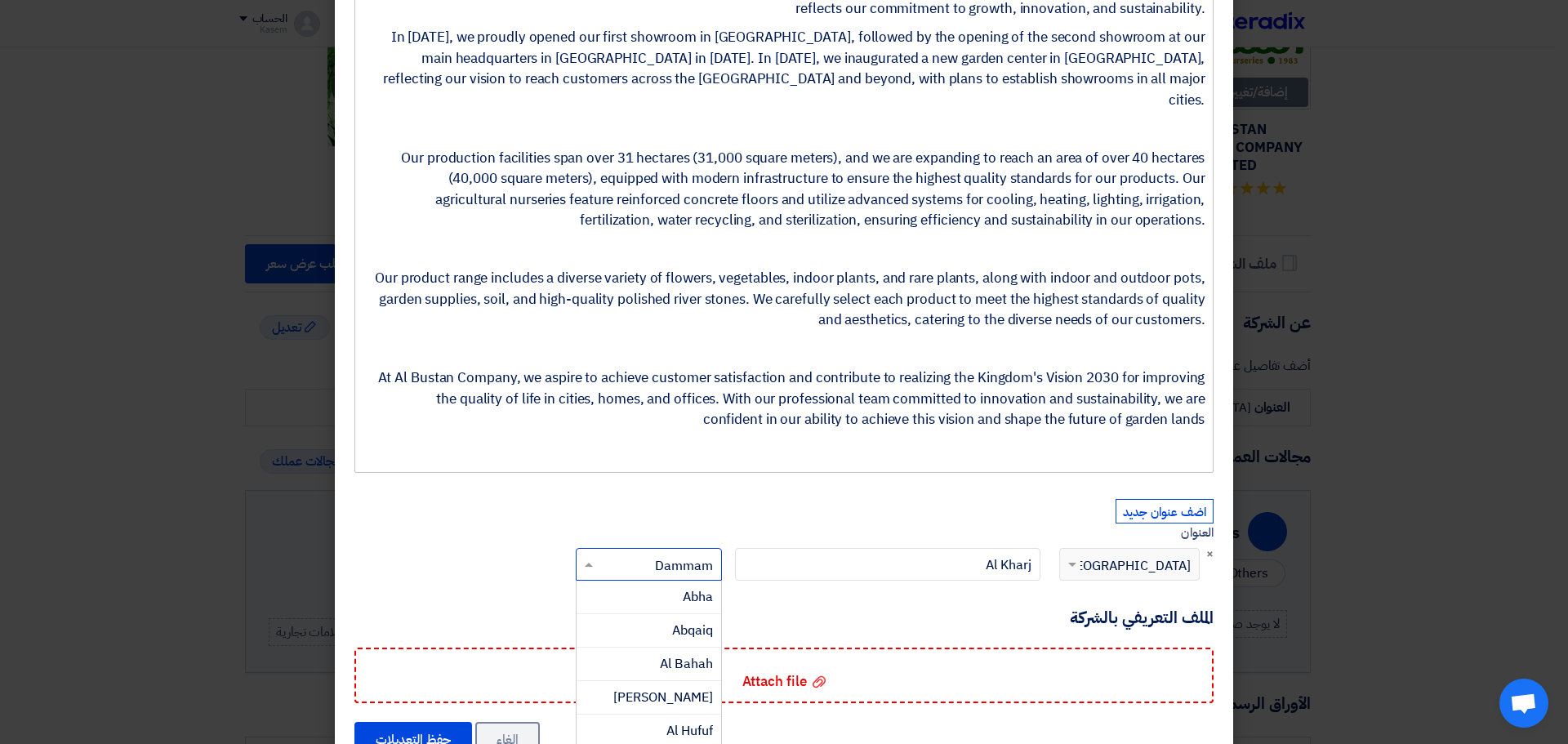
click at [692, 553] on input "text" at bounding box center [658, 566] width 113 height 27
type input "a"
type input "riy"
click at [708, 587] on span "[GEOGRAPHIC_DATA]" at bounding box center [649, 597] width 128 height 20
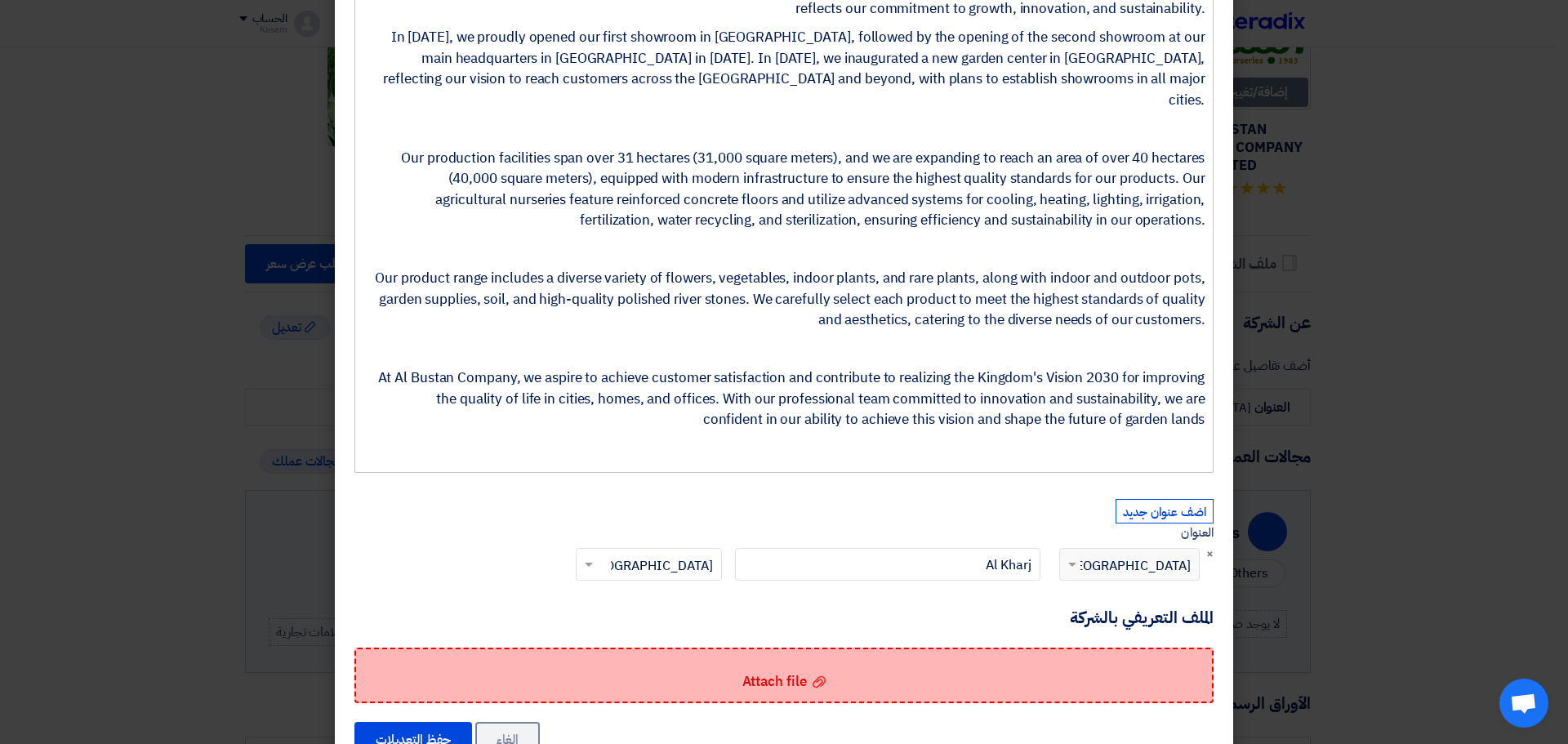
click at [722, 648] on div "Attach file Attach file" at bounding box center [784, 675] width 860 height 56
click at [0, 0] on input "Attach file Attach file" at bounding box center [0, 0] width 0 height 0
click at [550, 652] on div "Attach file Attach file" at bounding box center [784, 675] width 860 height 56
click at [0, 0] on input "Attach file Attach file" at bounding box center [0, 0] width 0 height 0
click at [786, 671] on span "Attach file" at bounding box center [774, 681] width 65 height 21
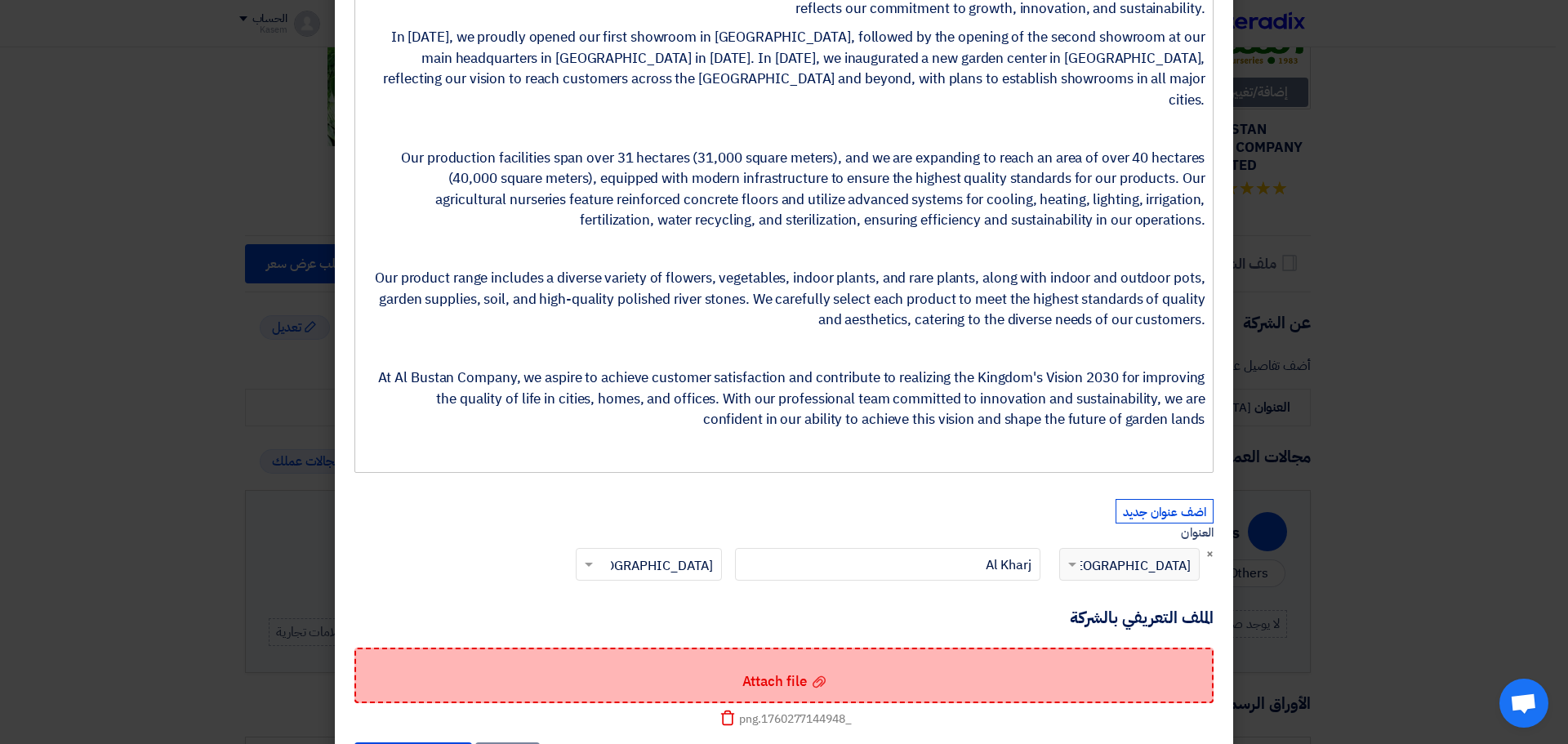
click at [0, 0] on input "Attach file Attach file" at bounding box center [0, 0] width 0 height 0
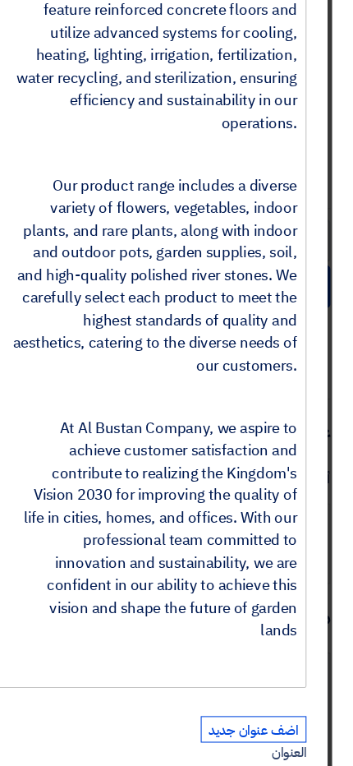
scroll to position [127, -23]
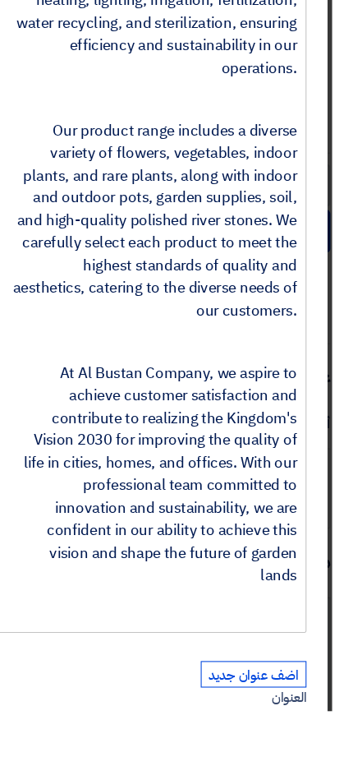
click at [0, 0] on input "Attach file Attach file" at bounding box center [0, 0] width 0 height 0
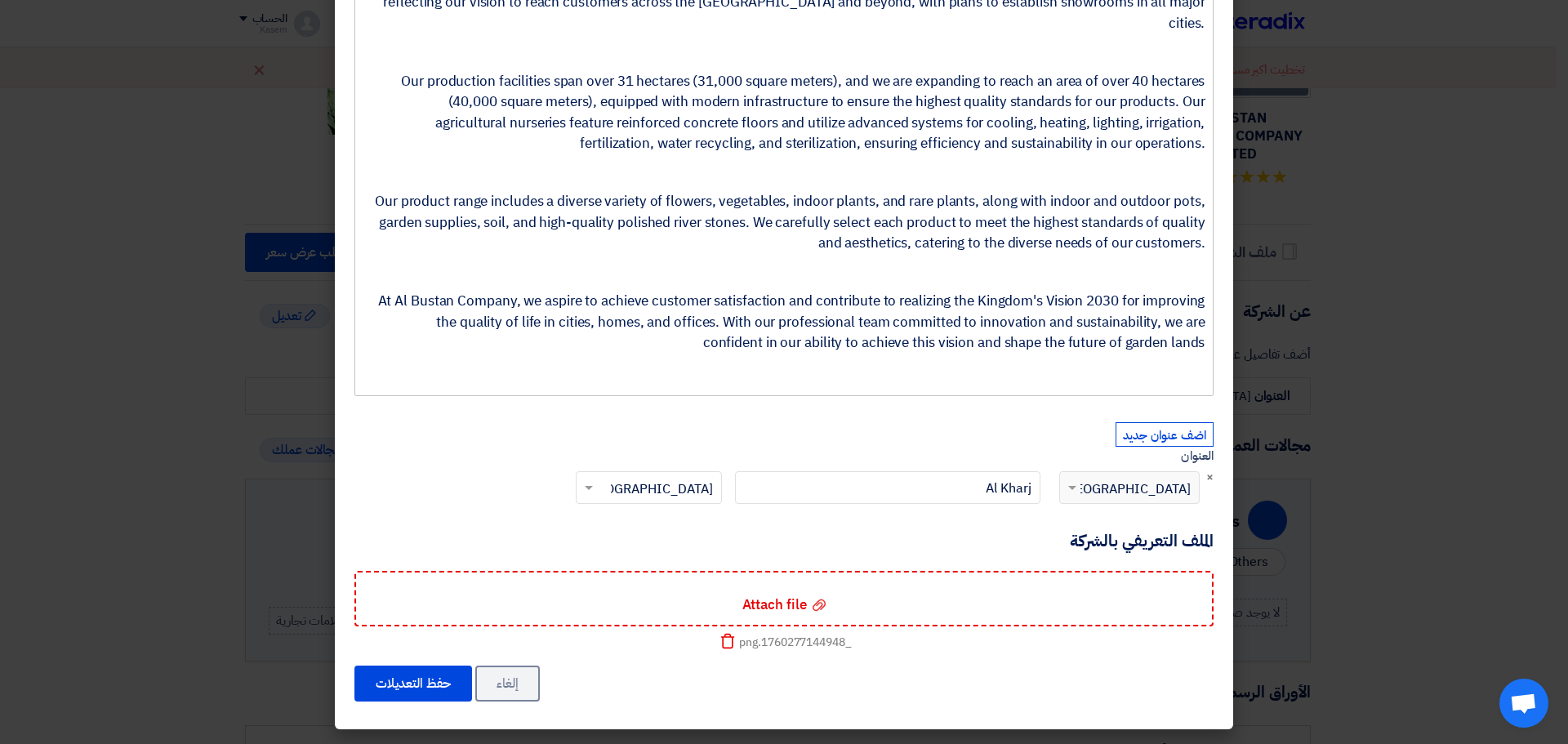
scroll to position [807, 0]
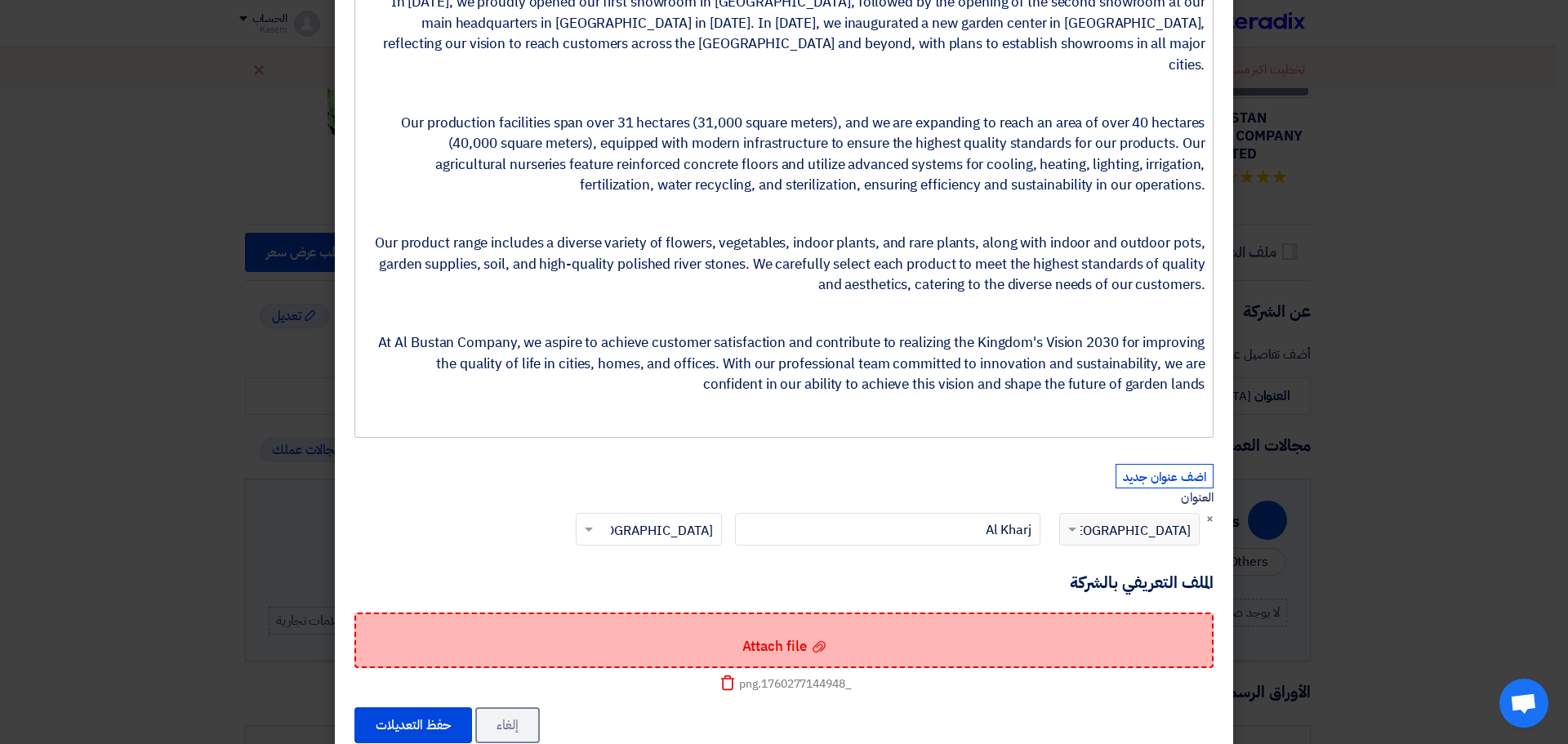
click at [773, 636] on span "Attach file" at bounding box center [774, 646] width 65 height 21
click at [0, 0] on input "Attach file Attach file" at bounding box center [0, 0] width 0 height 0
click at [826, 641] on use at bounding box center [819, 647] width 13 height 12
click at [0, 0] on input "Attach file Attach file" at bounding box center [0, 0] width 0 height 0
click at [762, 636] on span "Attach file" at bounding box center [774, 646] width 65 height 21
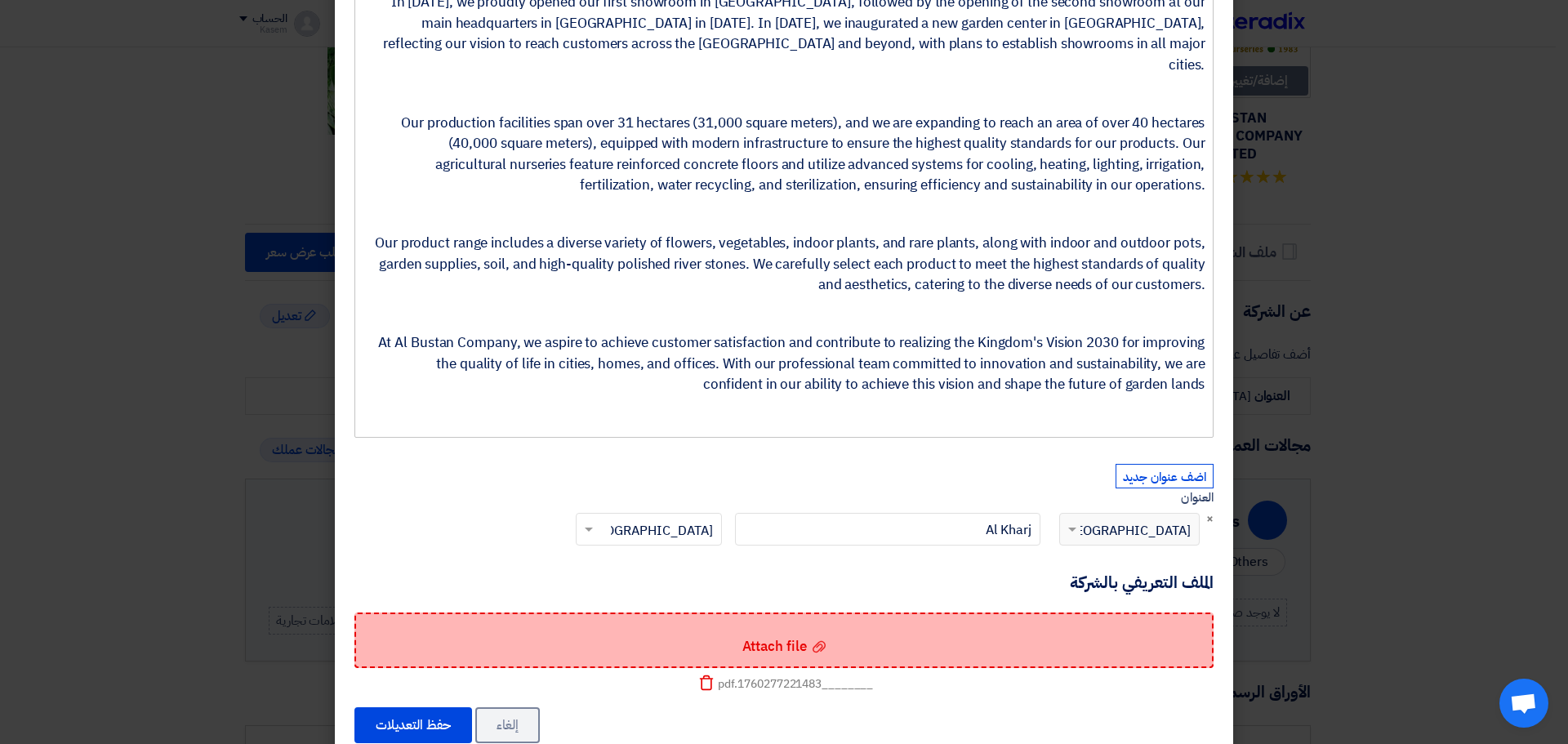
click at [0, 0] on input "Attach file Attach file" at bounding box center [0, 0] width 0 height 0
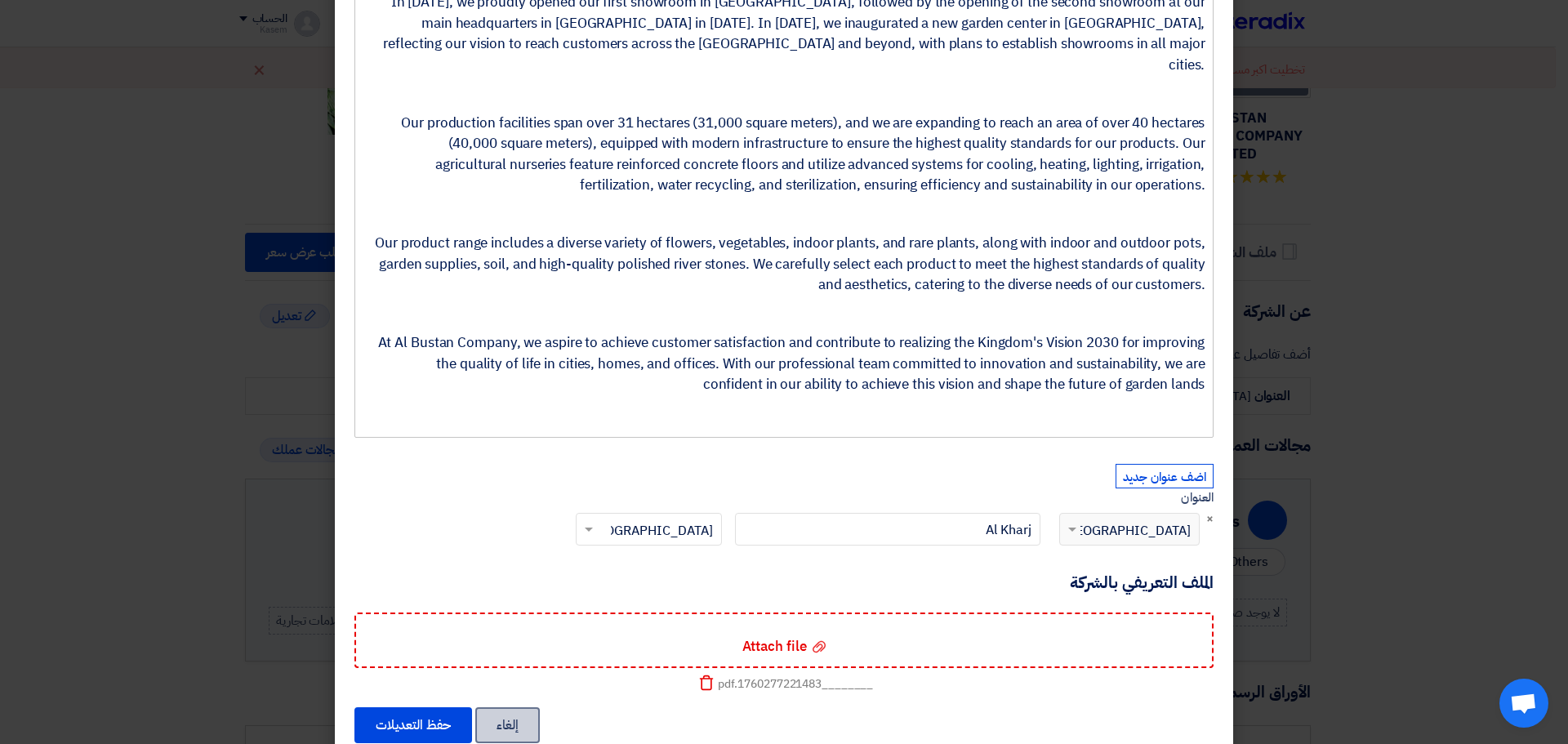
click at [515, 707] on button "إلغاء" at bounding box center [507, 725] width 65 height 36
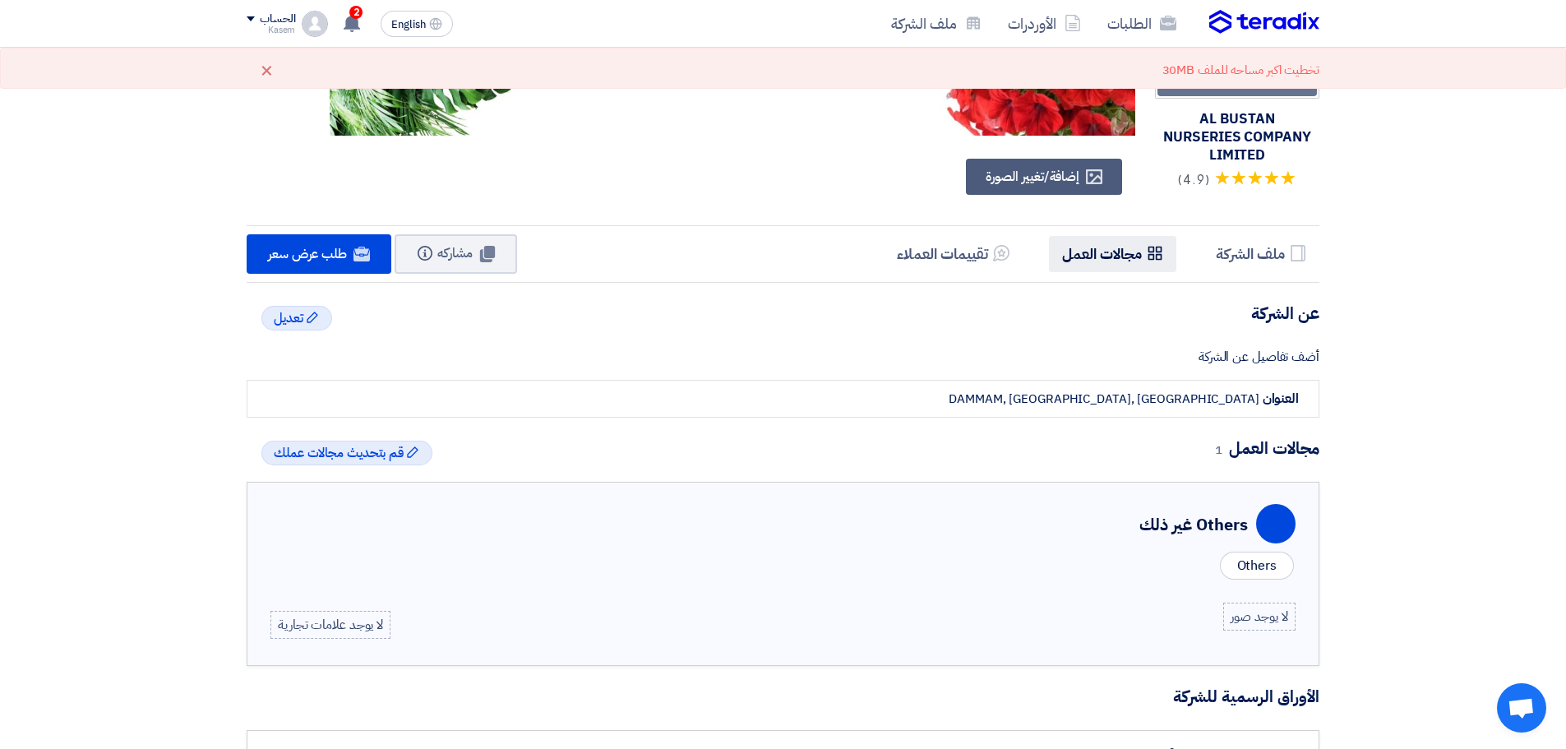
click at [1134, 262] on h5 "مجالات العمل" at bounding box center [1102, 253] width 80 height 19
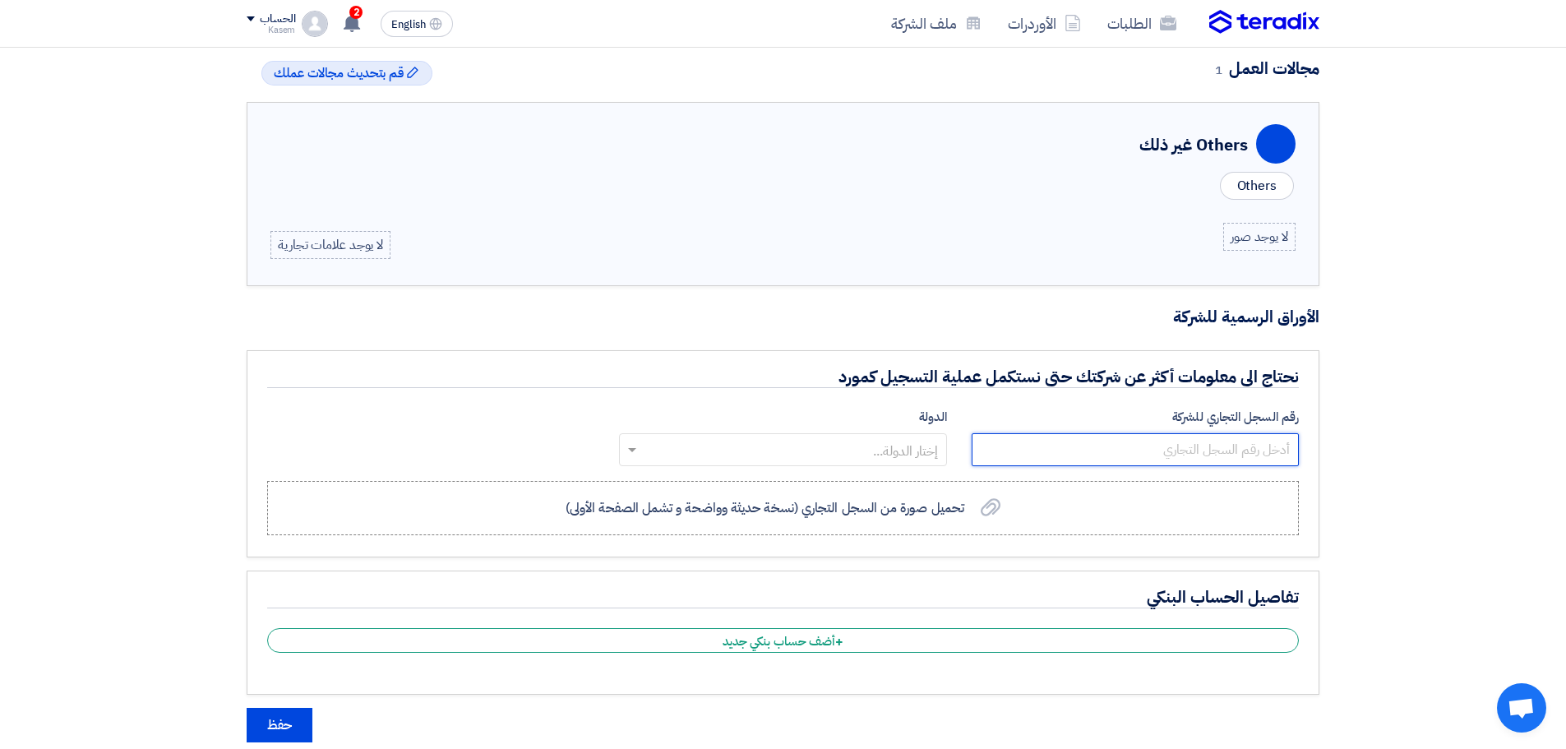
click at [1200, 446] on input "number" at bounding box center [1135, 449] width 327 height 33
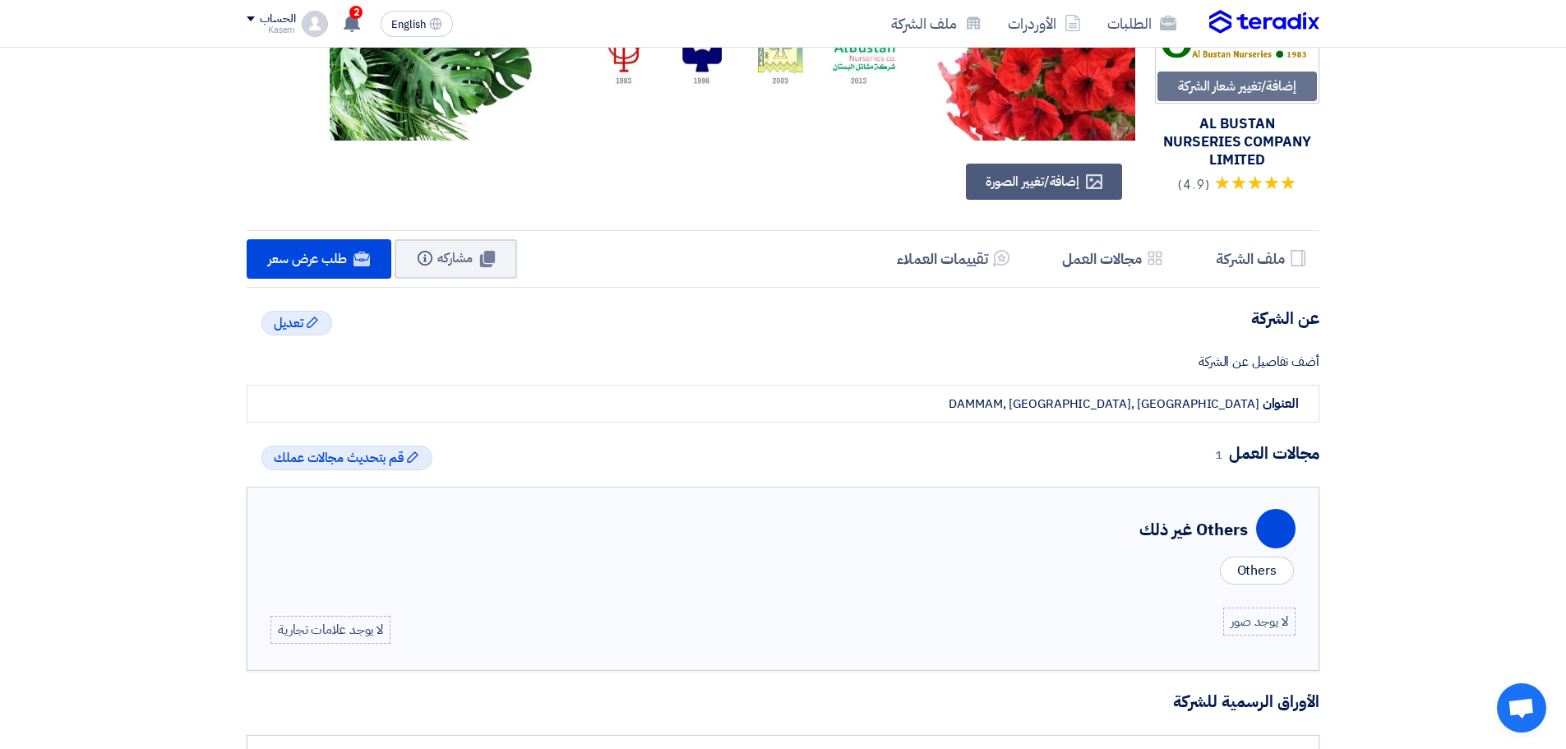
scroll to position [13, 0]
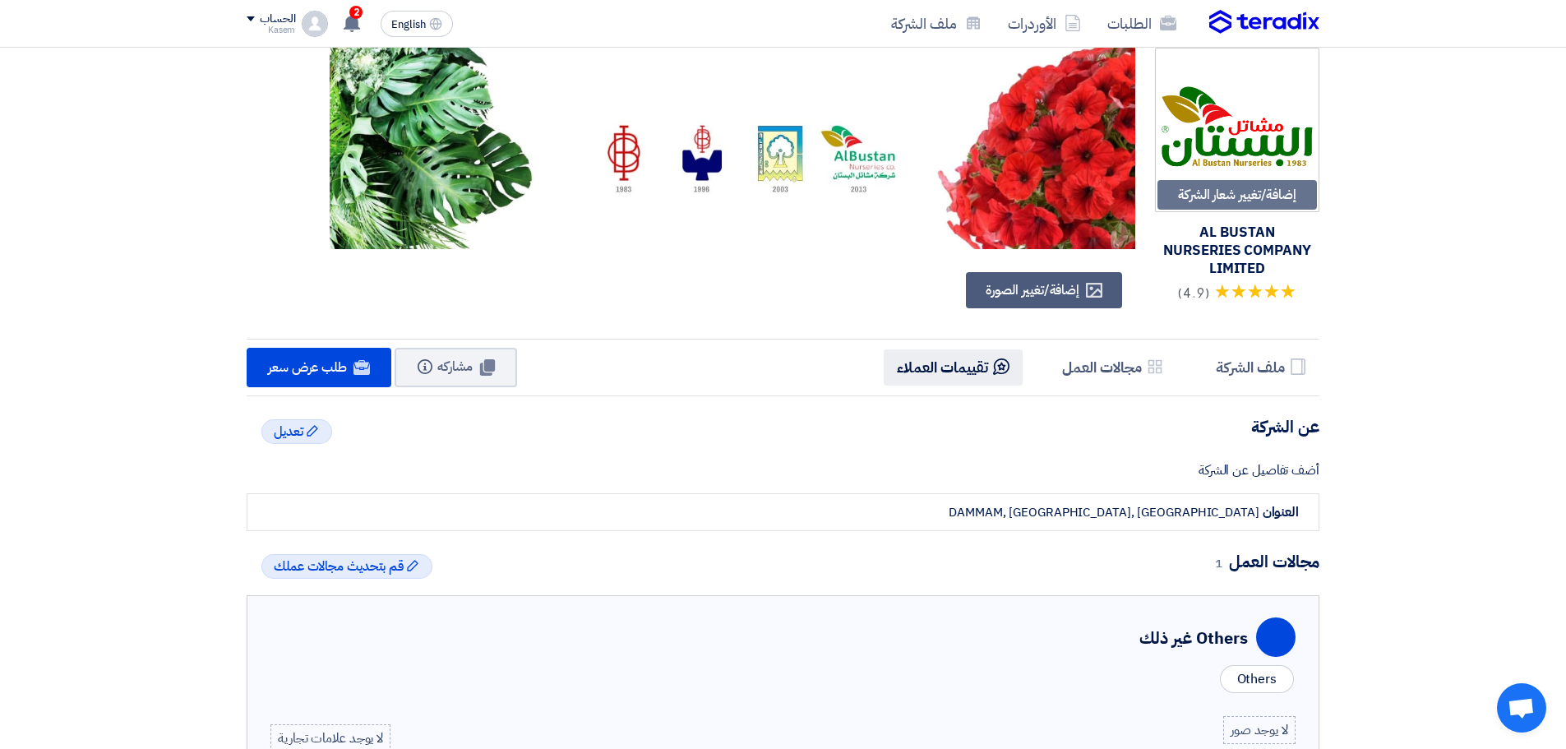
click at [972, 352] on li "Reviews تقييمات العملاء" at bounding box center [953, 366] width 139 height 35
click at [1090, 374] on h5 "مجالات العمل" at bounding box center [1102, 367] width 80 height 19
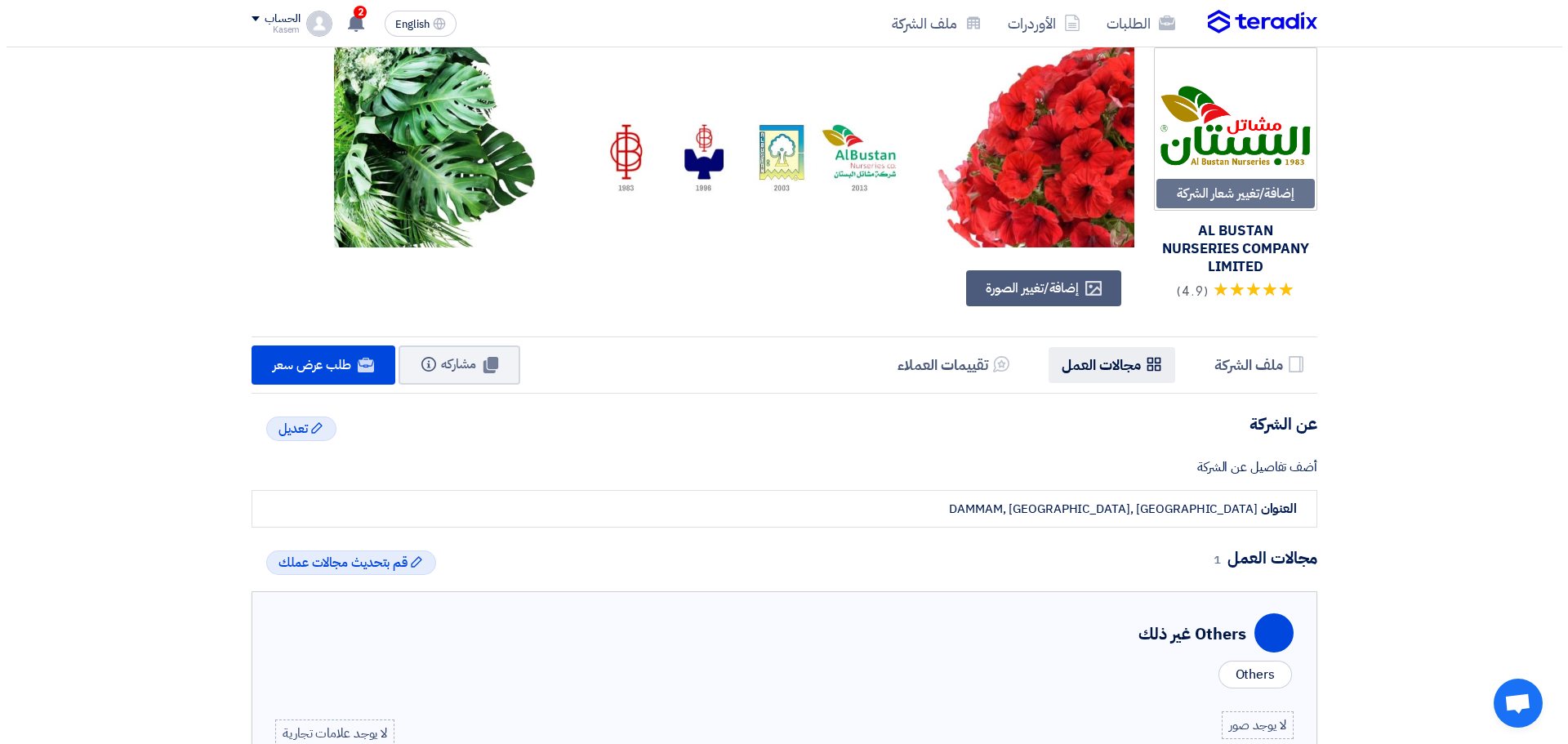
scroll to position [503, 0]
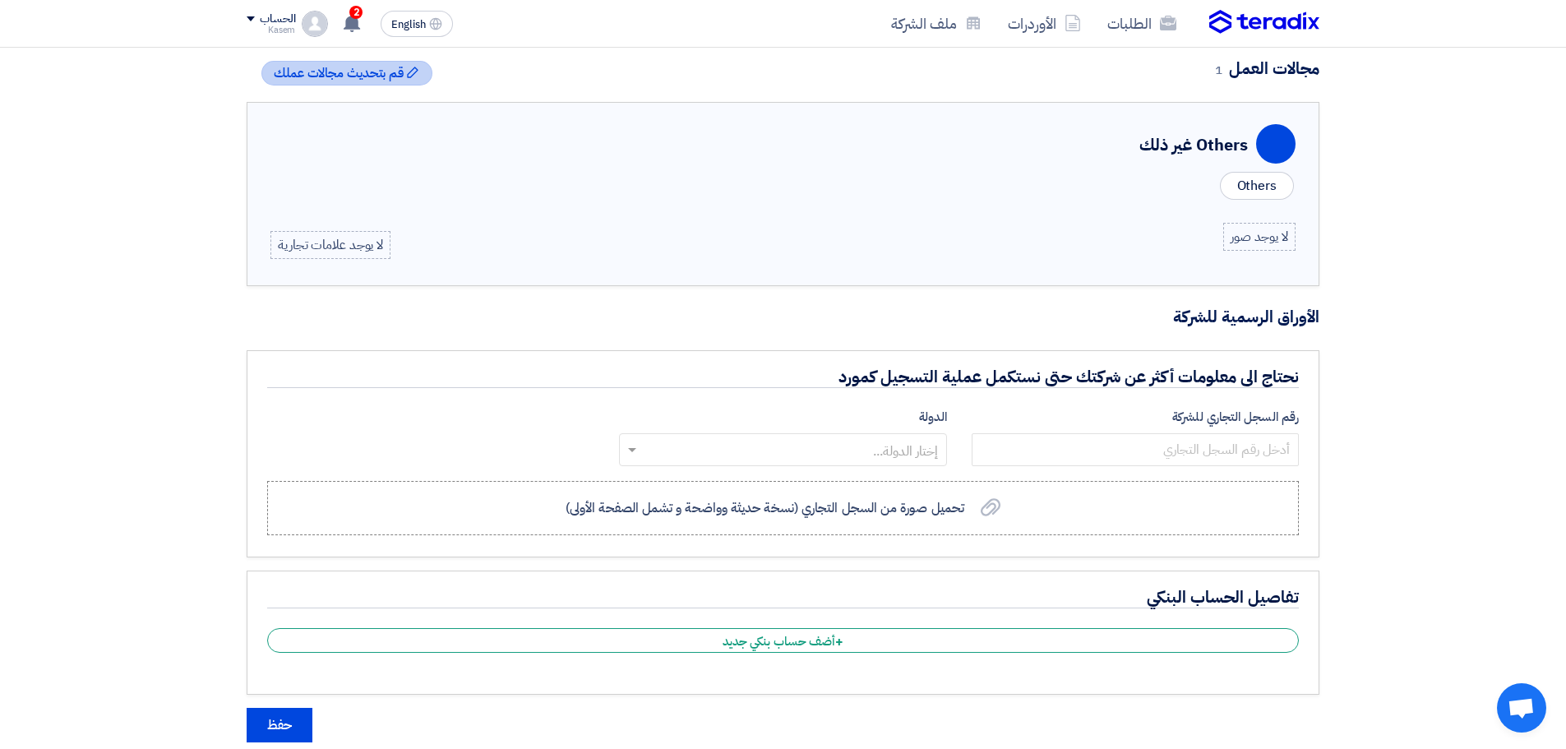
click at [415, 76] on icon "Edit" at bounding box center [412, 72] width 13 height 13
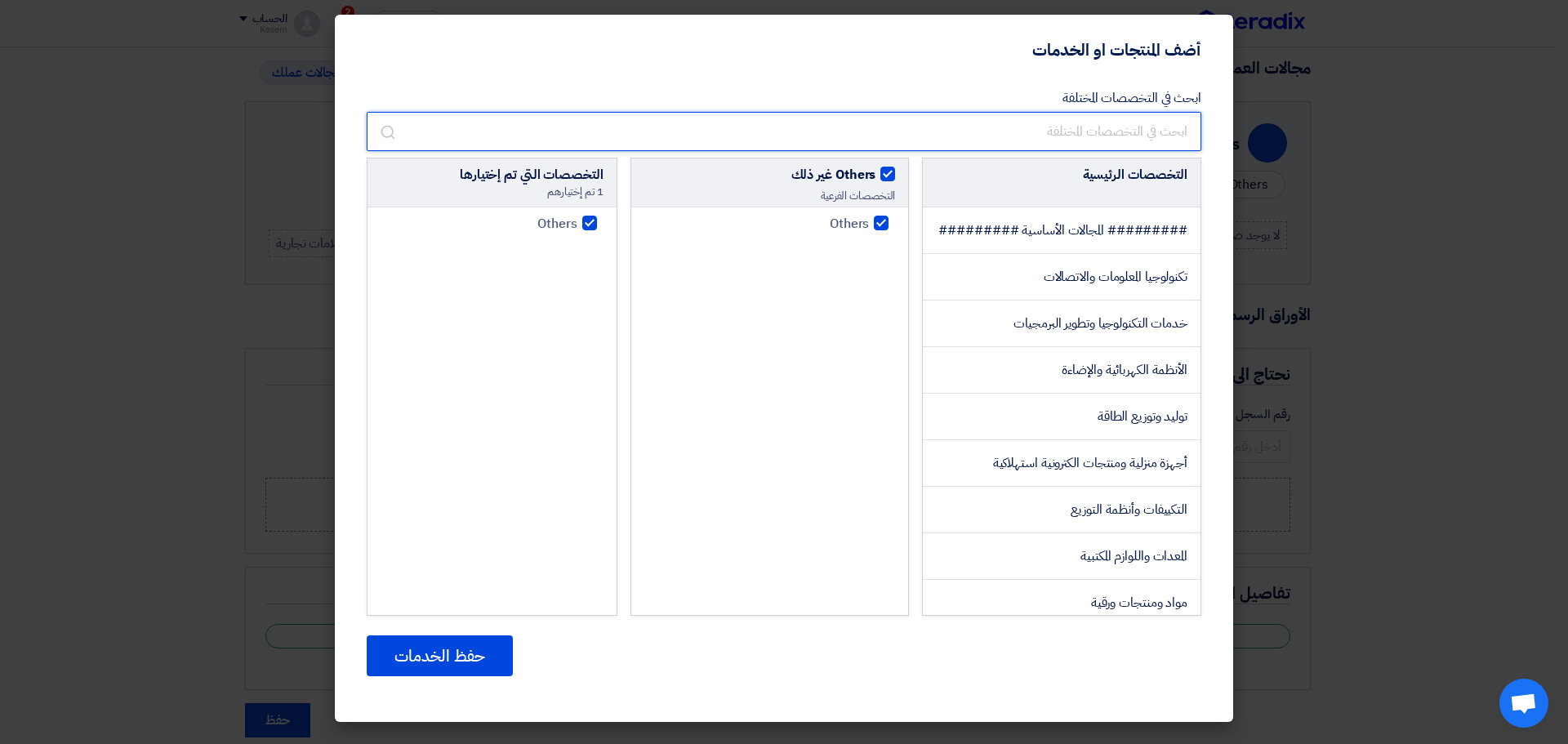
click at [1111, 139] on input "text" at bounding box center [784, 131] width 835 height 39
type input "."
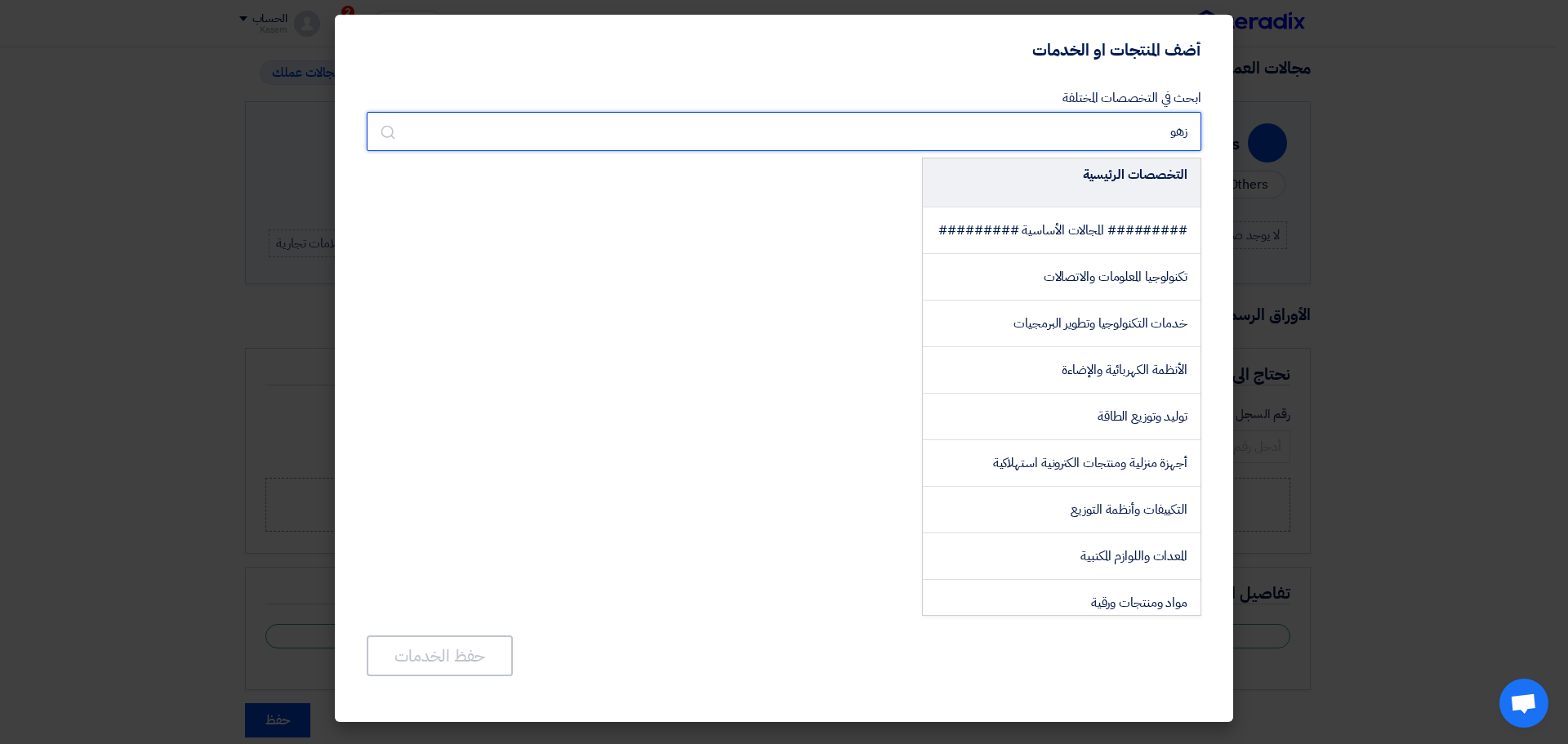
type input "زهو"
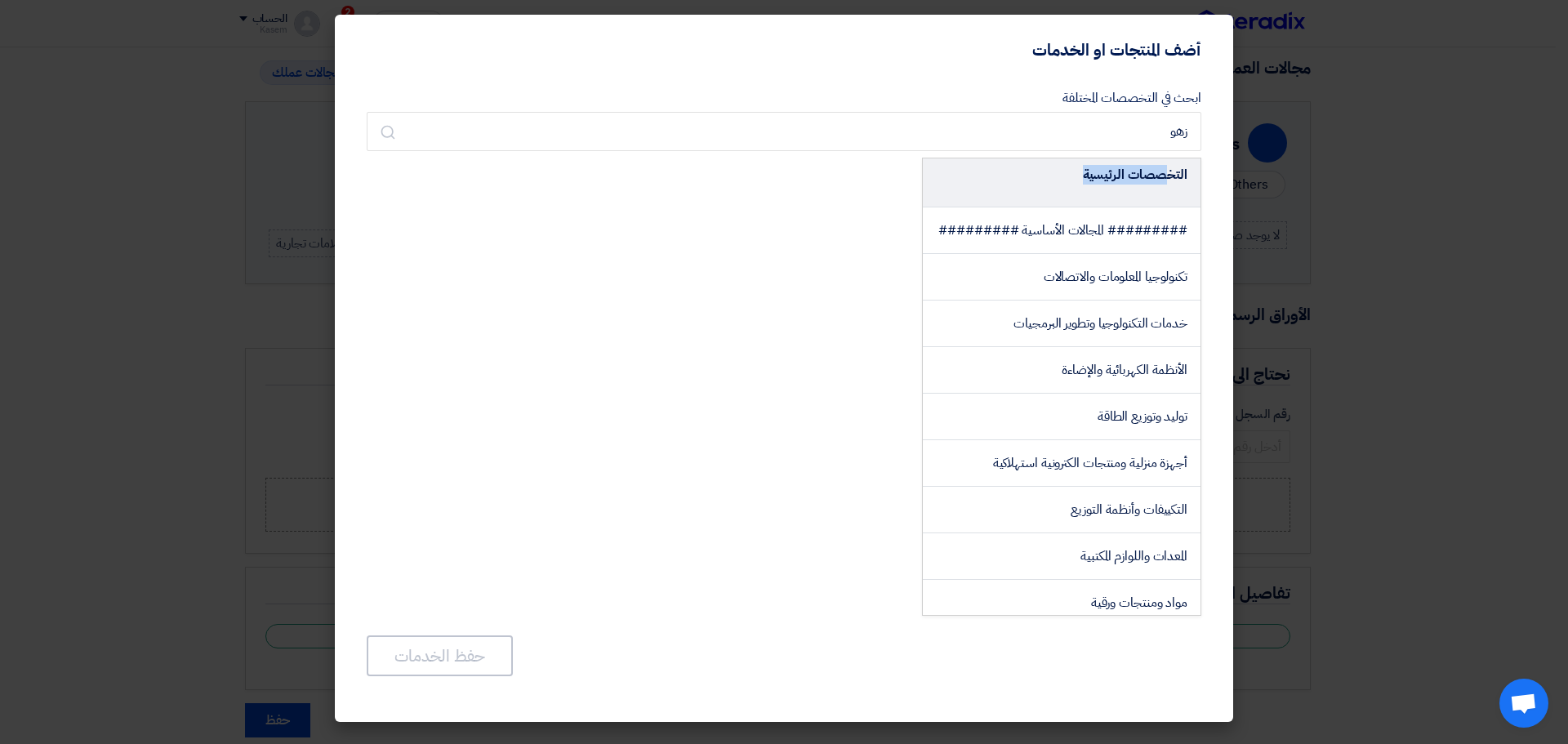
drag, startPoint x: 1171, startPoint y: 205, endPoint x: 1201, endPoint y: 261, distance: 63.5
click at [1201, 261] on div "ابحث في التخصصات المختلفة [GEOGRAPHIC_DATA] التخصصات الرئيسية ######### المجالا…" at bounding box center [784, 388] width 860 height 614
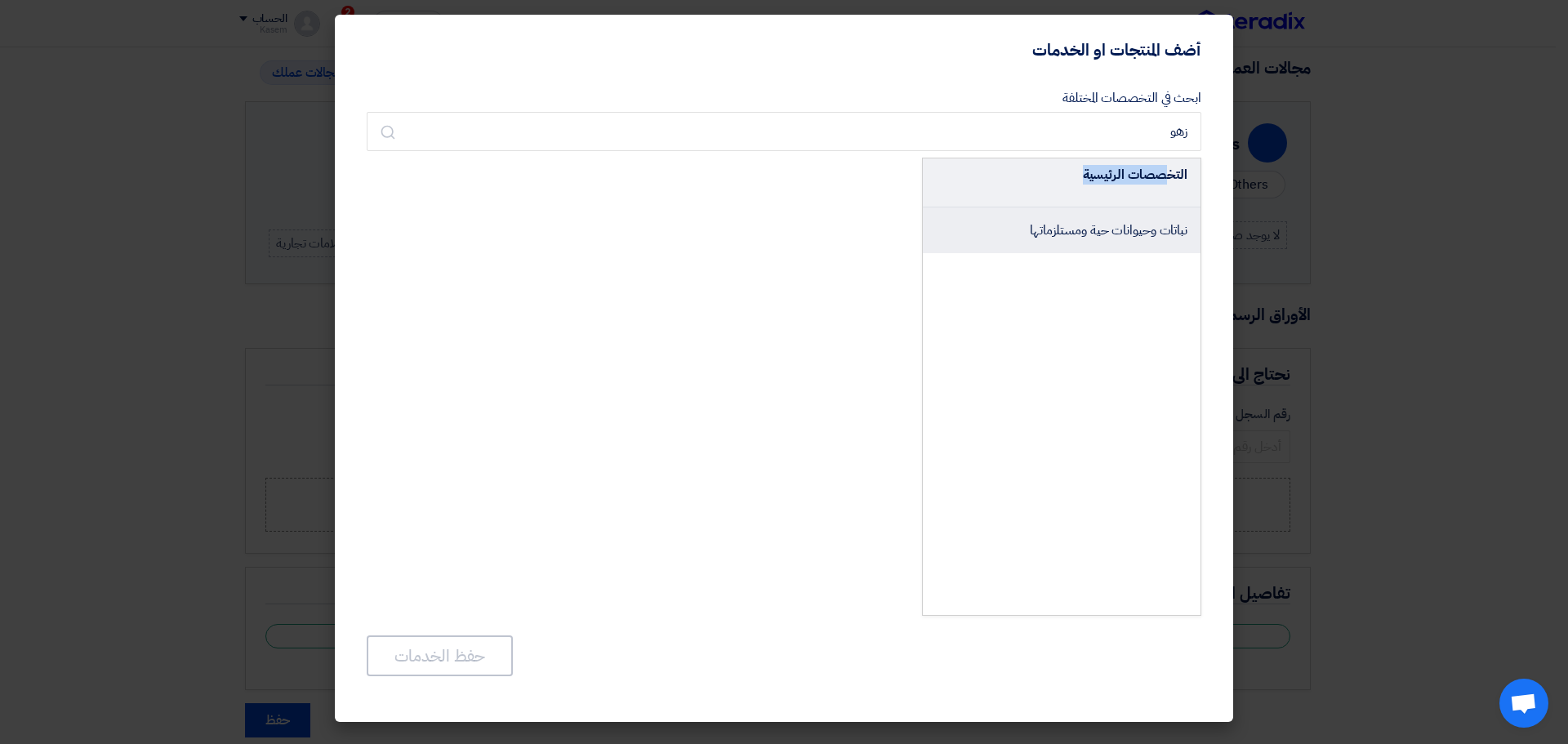
click at [1080, 234] on span "نباتات وحيوانات حية ومستلزماتها" at bounding box center [1109, 230] width 158 height 20
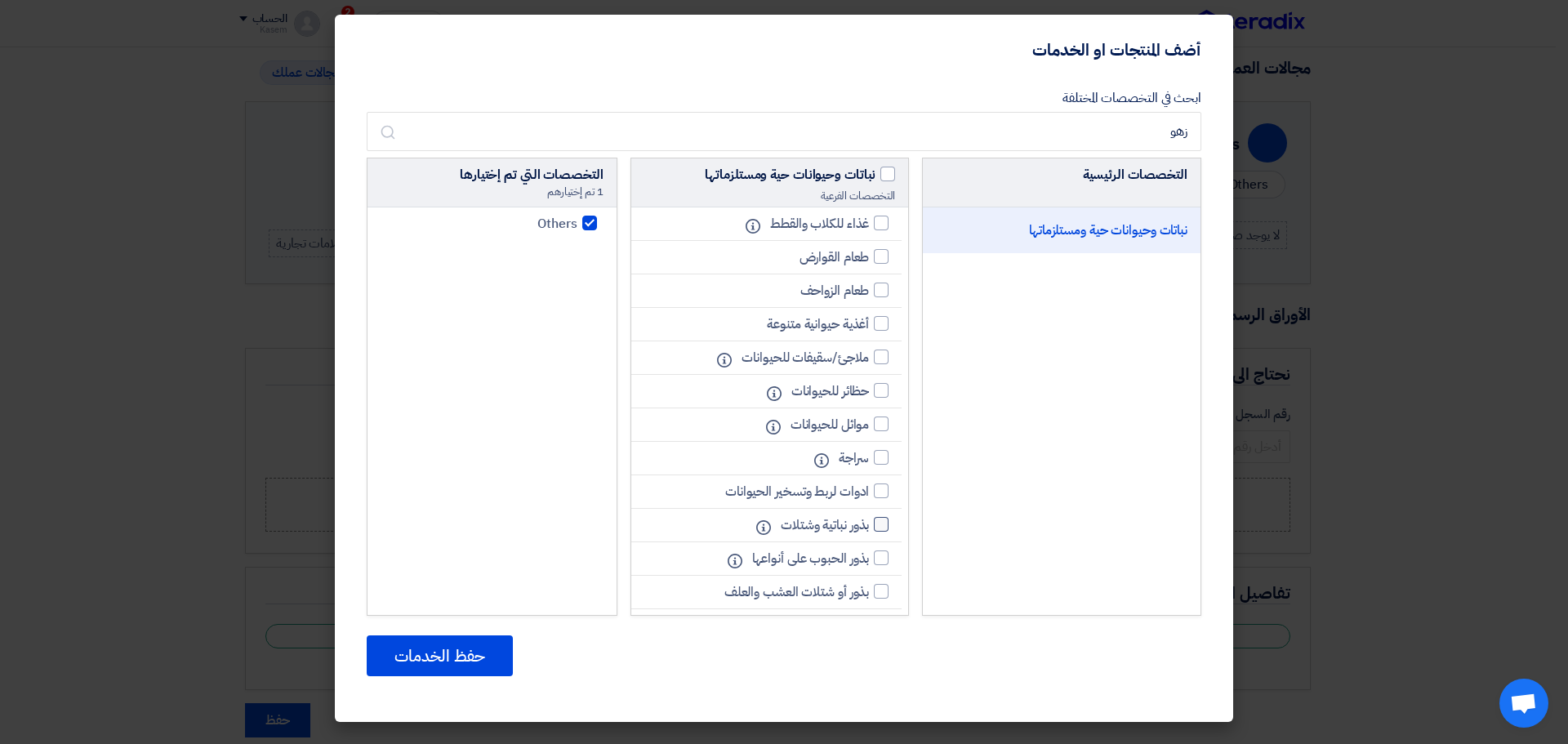
click at [879, 530] on div at bounding box center [881, 523] width 15 height 15
click at [869, 530] on input "بذور نباتية وشتلات" at bounding box center [863, 524] width 11 height 11
checkbox input "true"
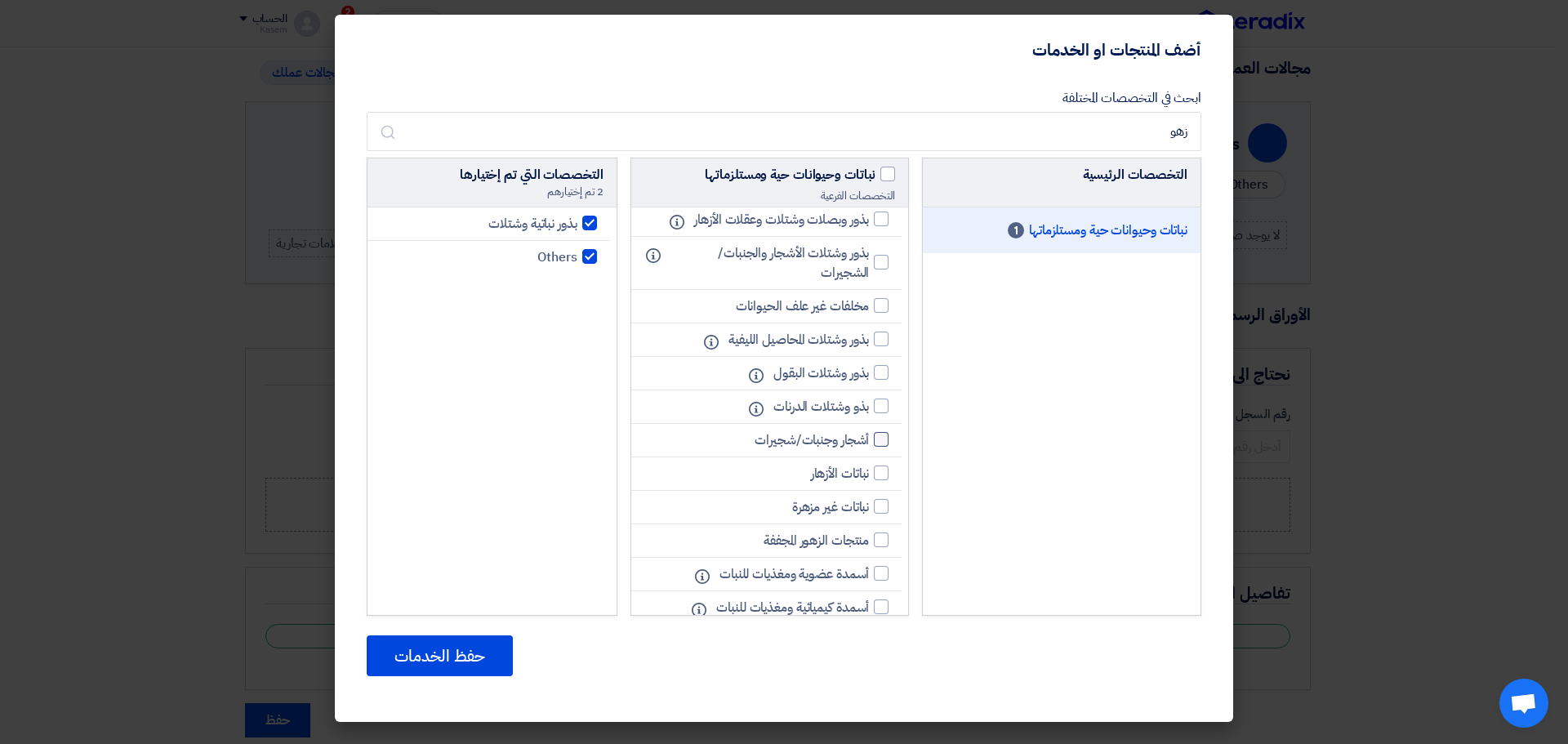
scroll to position [490, 0]
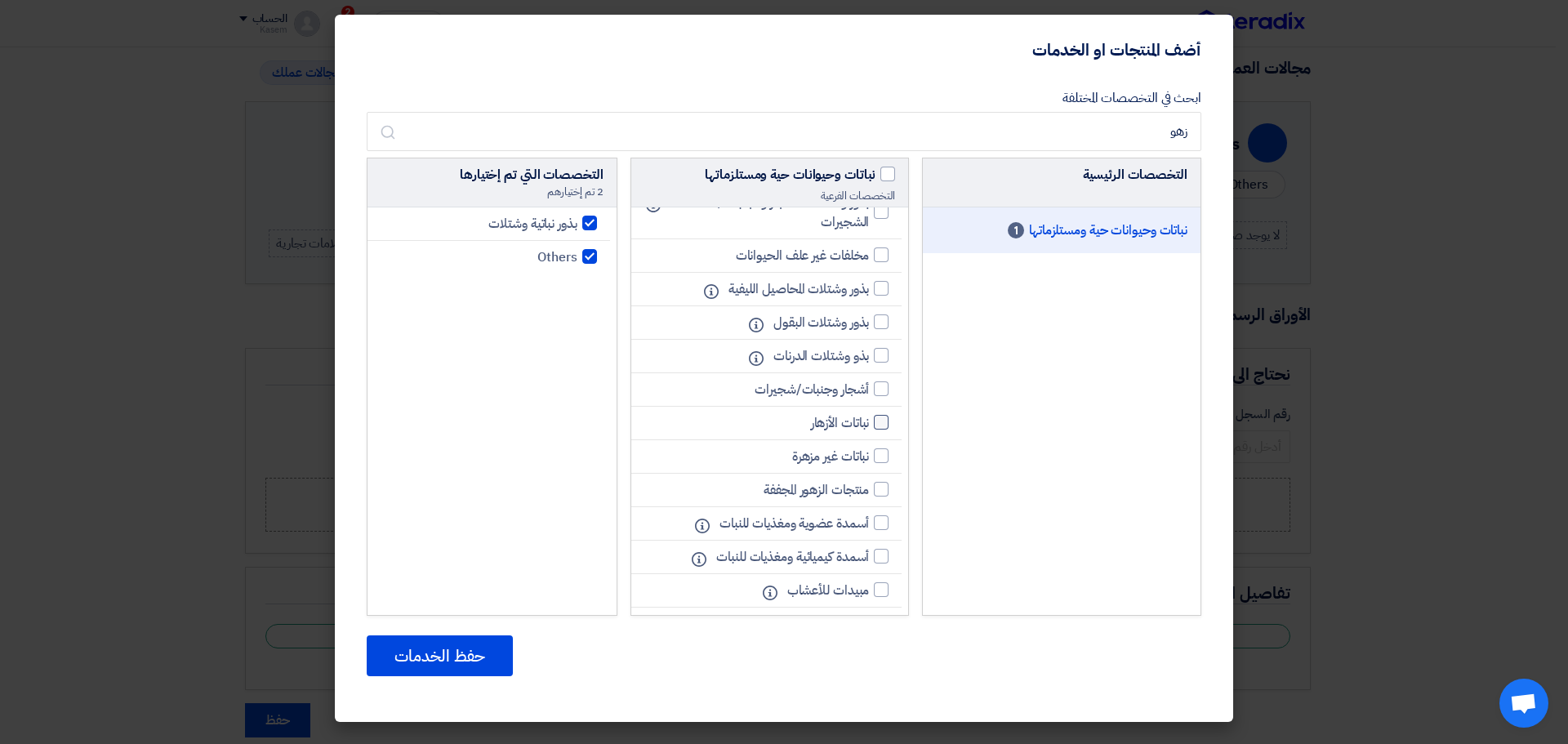
click at [874, 427] on div at bounding box center [881, 422] width 15 height 15
click at [869, 427] on input "نباتات الأزهار" at bounding box center [863, 422] width 11 height 11
checkbox input "true"
click at [875, 392] on div at bounding box center [881, 388] width 15 height 15
click at [869, 392] on input "أشجار وجنبات/شجيرات" at bounding box center [863, 388] width 11 height 11
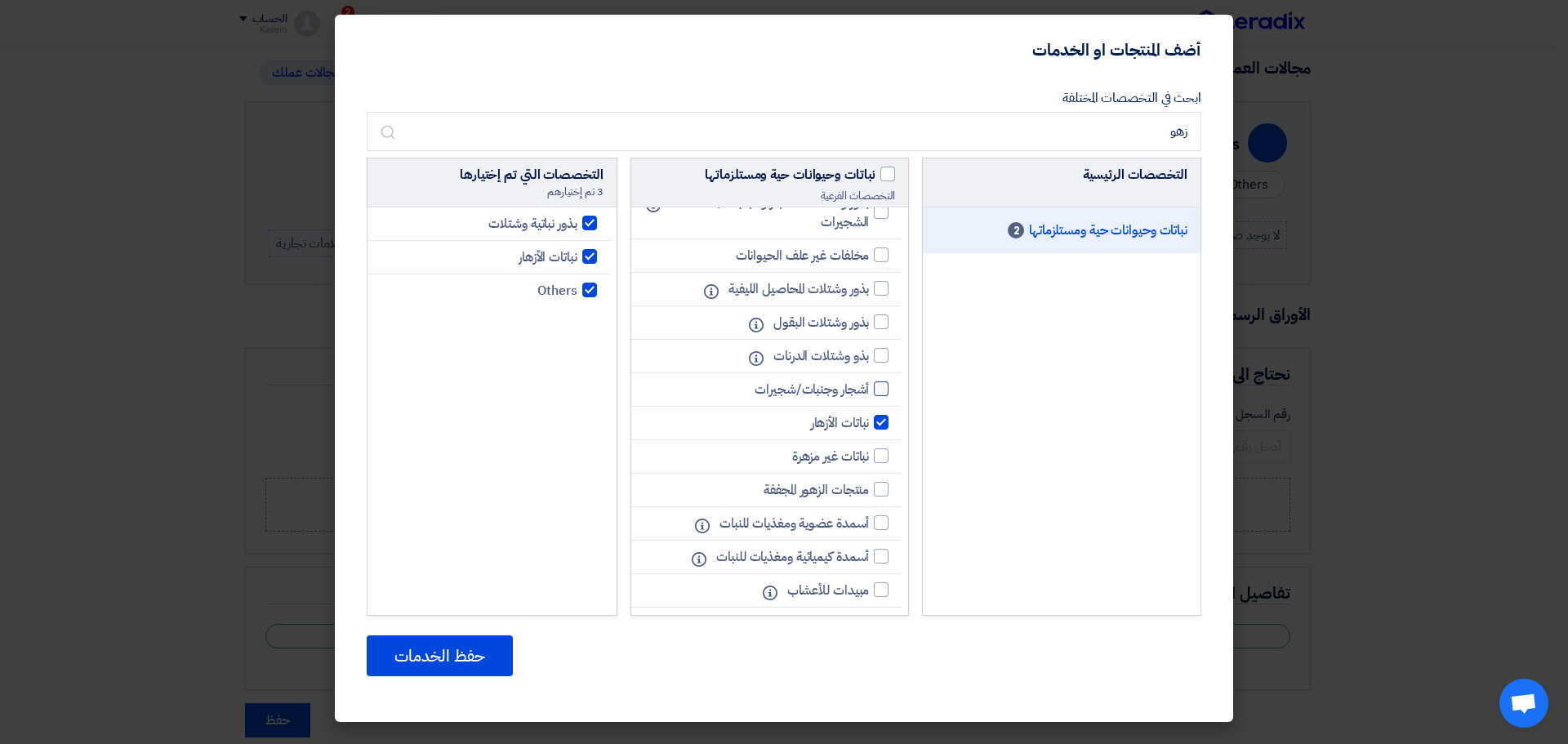
checkbox input "true"
click at [879, 459] on div at bounding box center [881, 455] width 15 height 15
click at [869, 459] on input "نباتات غير مزهرة" at bounding box center [863, 456] width 11 height 11
checkbox input "true"
click at [879, 491] on div at bounding box center [881, 489] width 15 height 15
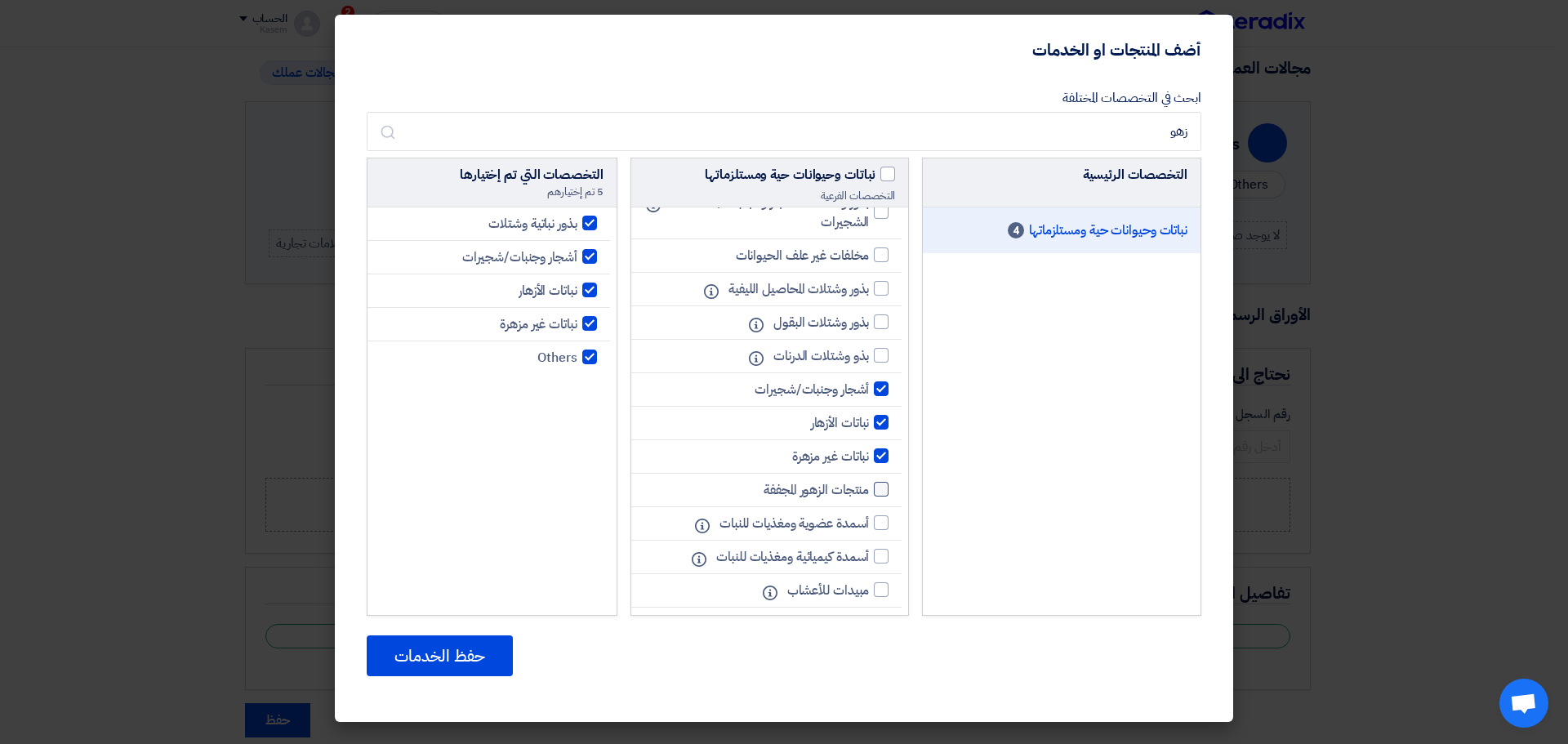
click at [869, 491] on input "منتجات الزهور المجففة" at bounding box center [863, 489] width 11 height 11
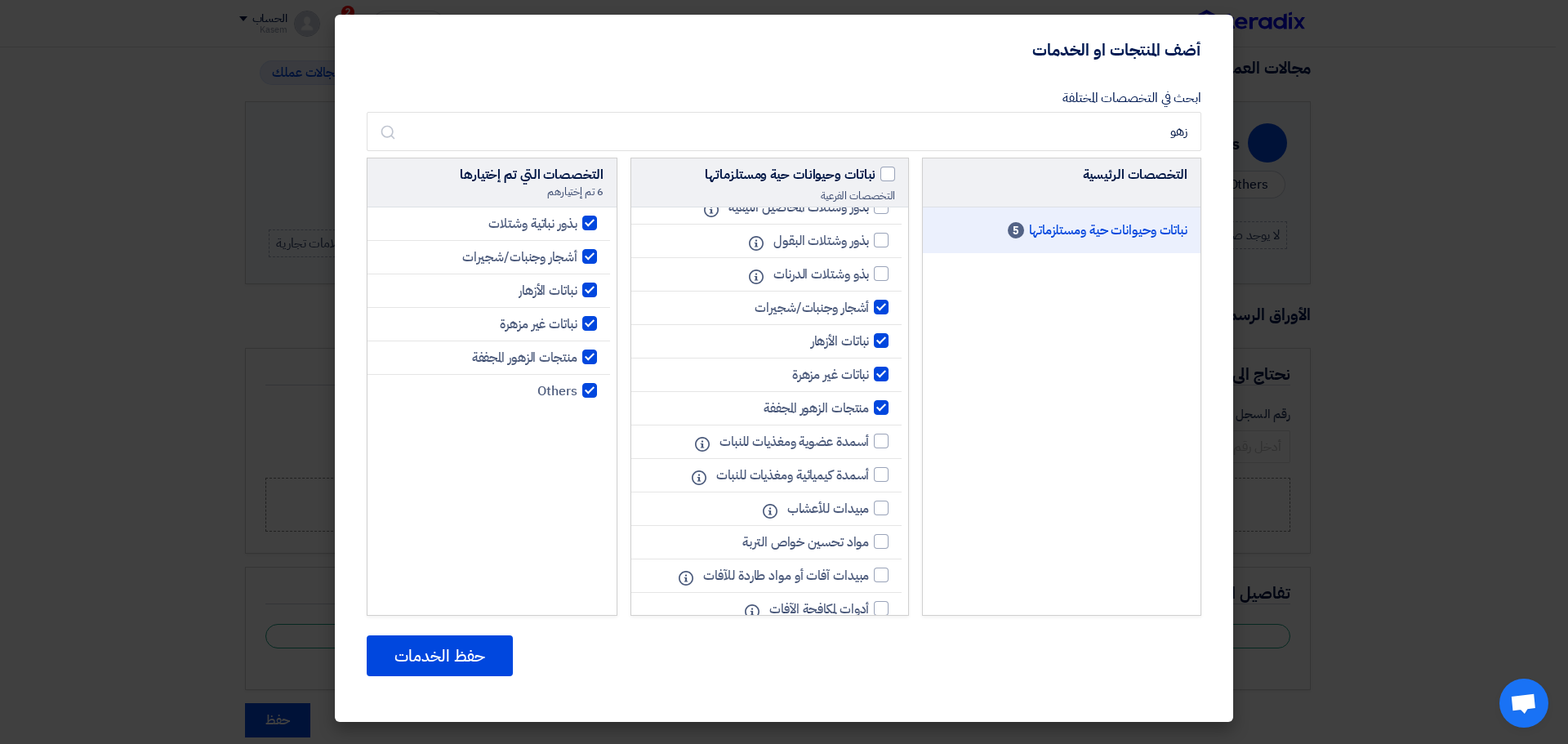
click at [884, 405] on div at bounding box center [881, 407] width 15 height 15
click at [869, 405] on input "منتجات الزهور المجففة" at bounding box center [863, 407] width 11 height 11
checkbox input "false"
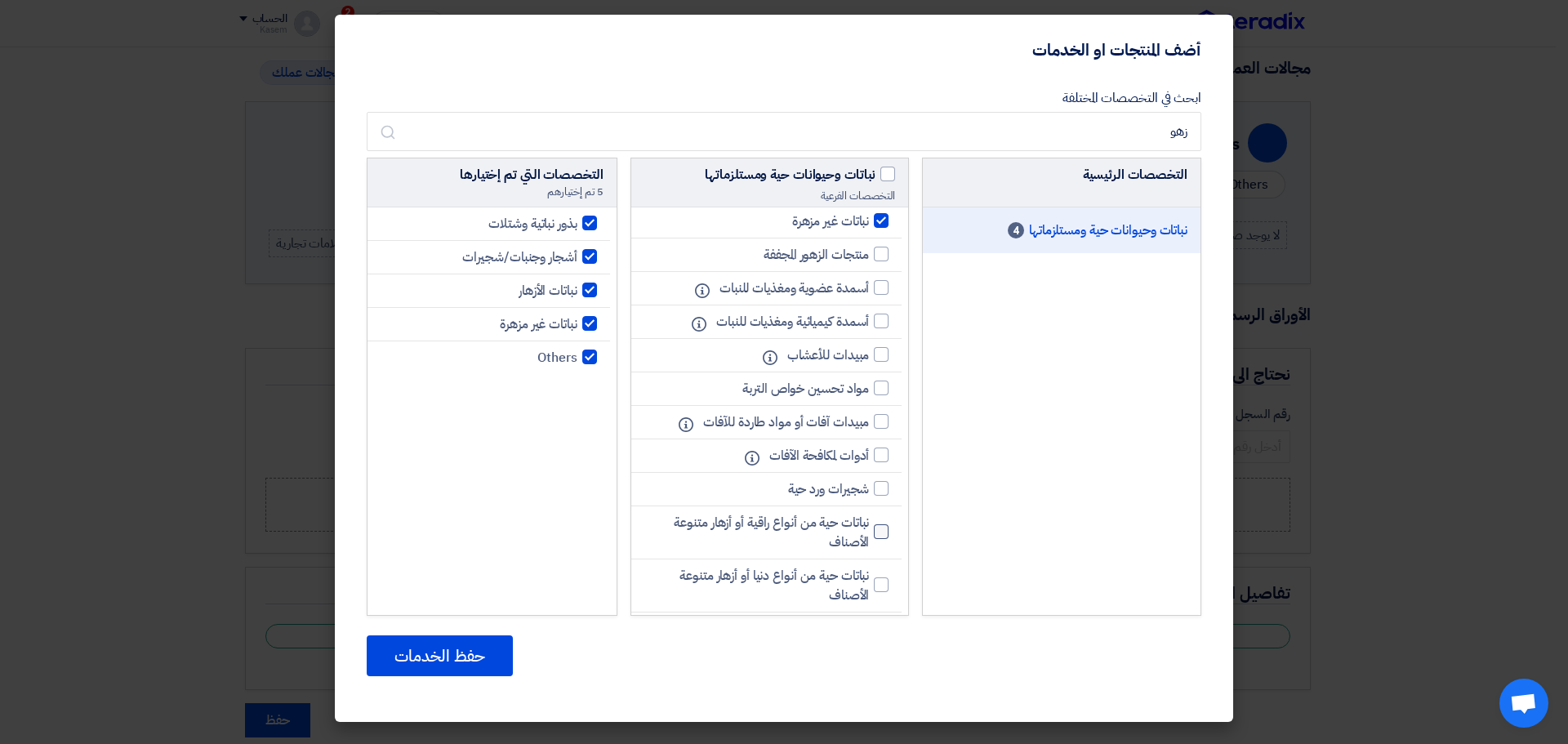
scroll to position [735, 0]
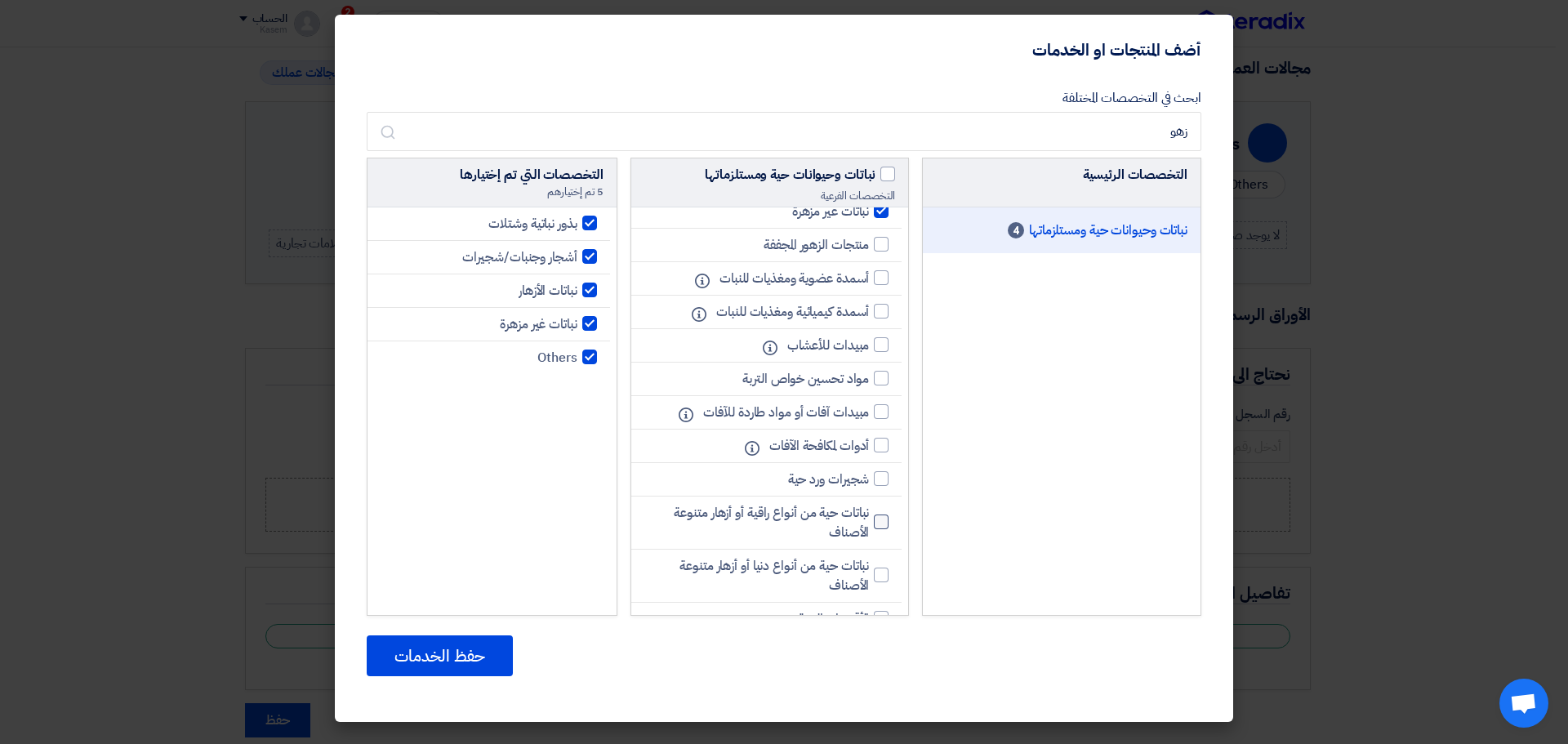
click at [883, 524] on div at bounding box center [881, 521] width 15 height 15
click at [869, 524] on input "نباتات حية من أنواع راقية أو أزهار متنوعة الأصناف" at bounding box center [863, 521] width 11 height 11
checkbox input "true"
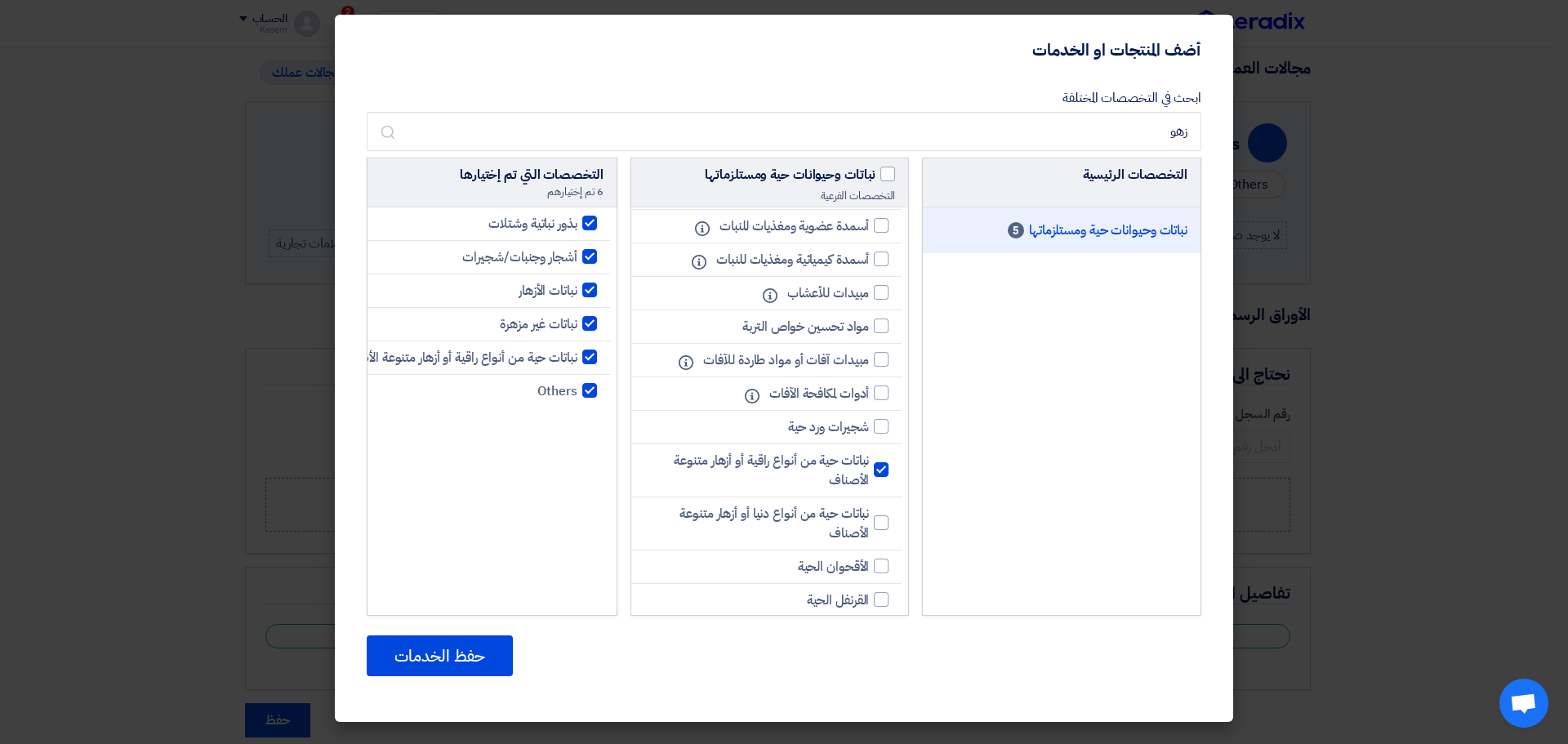
scroll to position [817, 0]
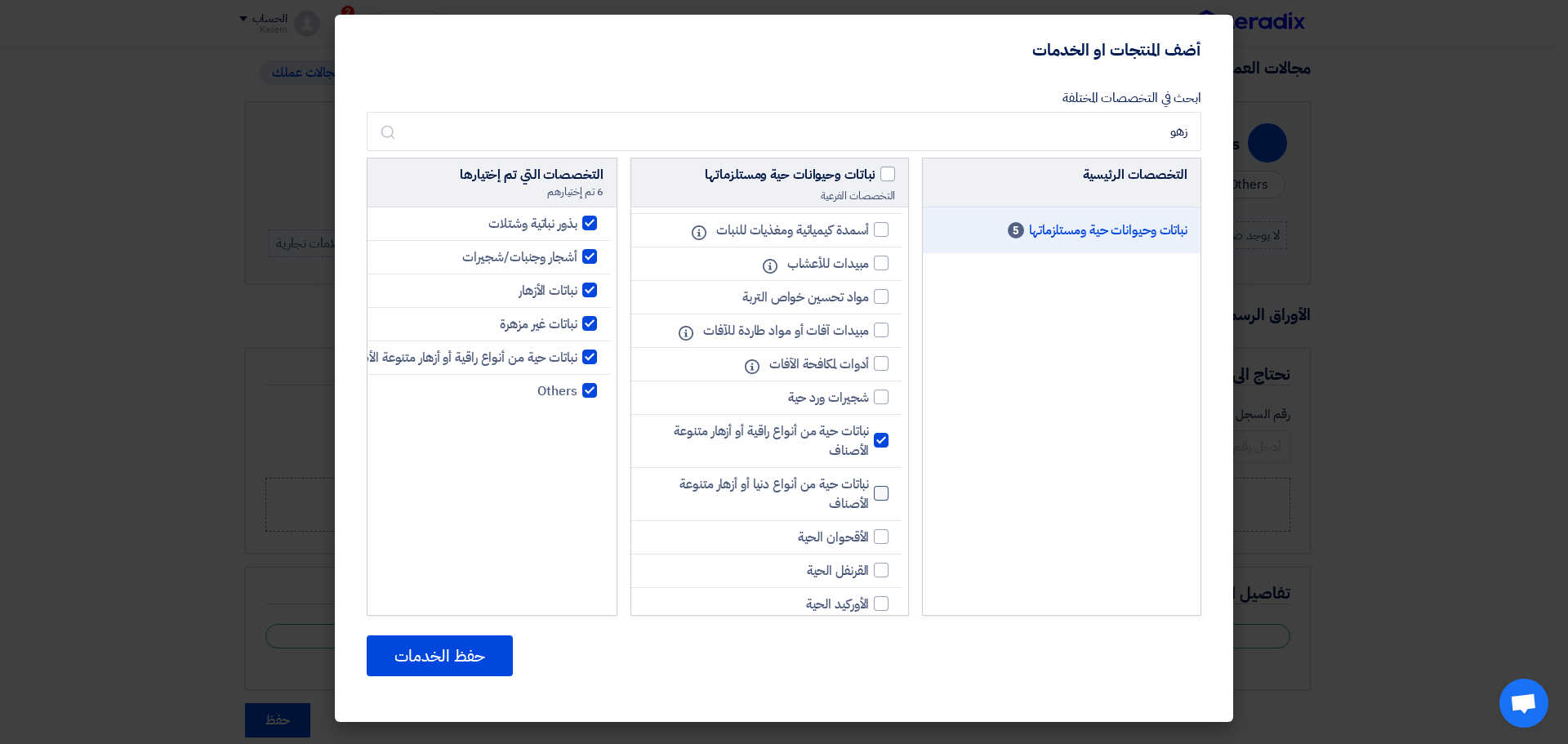
click at [883, 495] on div at bounding box center [881, 493] width 15 height 15
click at [869, 495] on input "نباتات حية من أنواع دنيا أو أزهار متنوعة الأصناف" at bounding box center [863, 494] width 11 height 11
checkbox input "true"
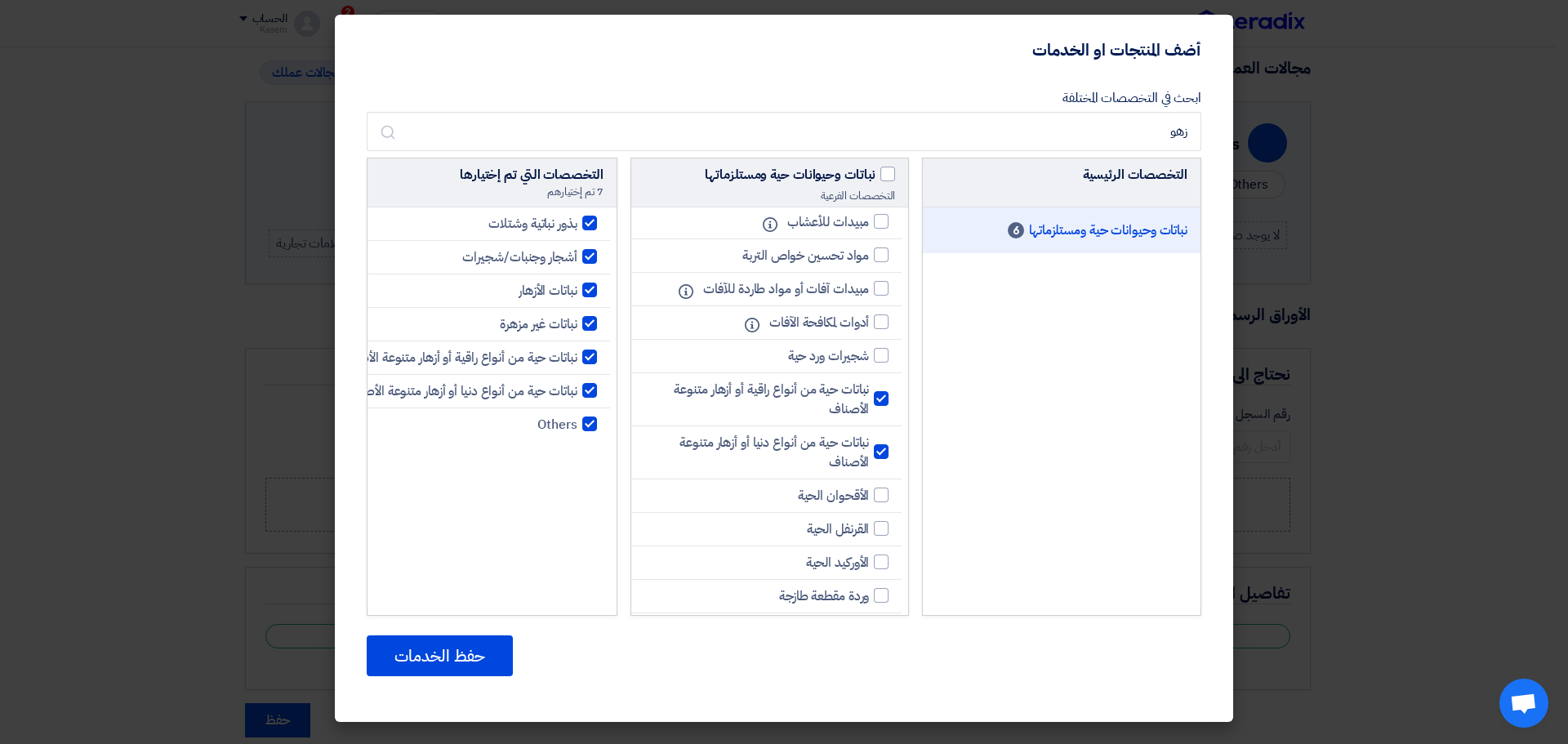
scroll to position [979, 0]
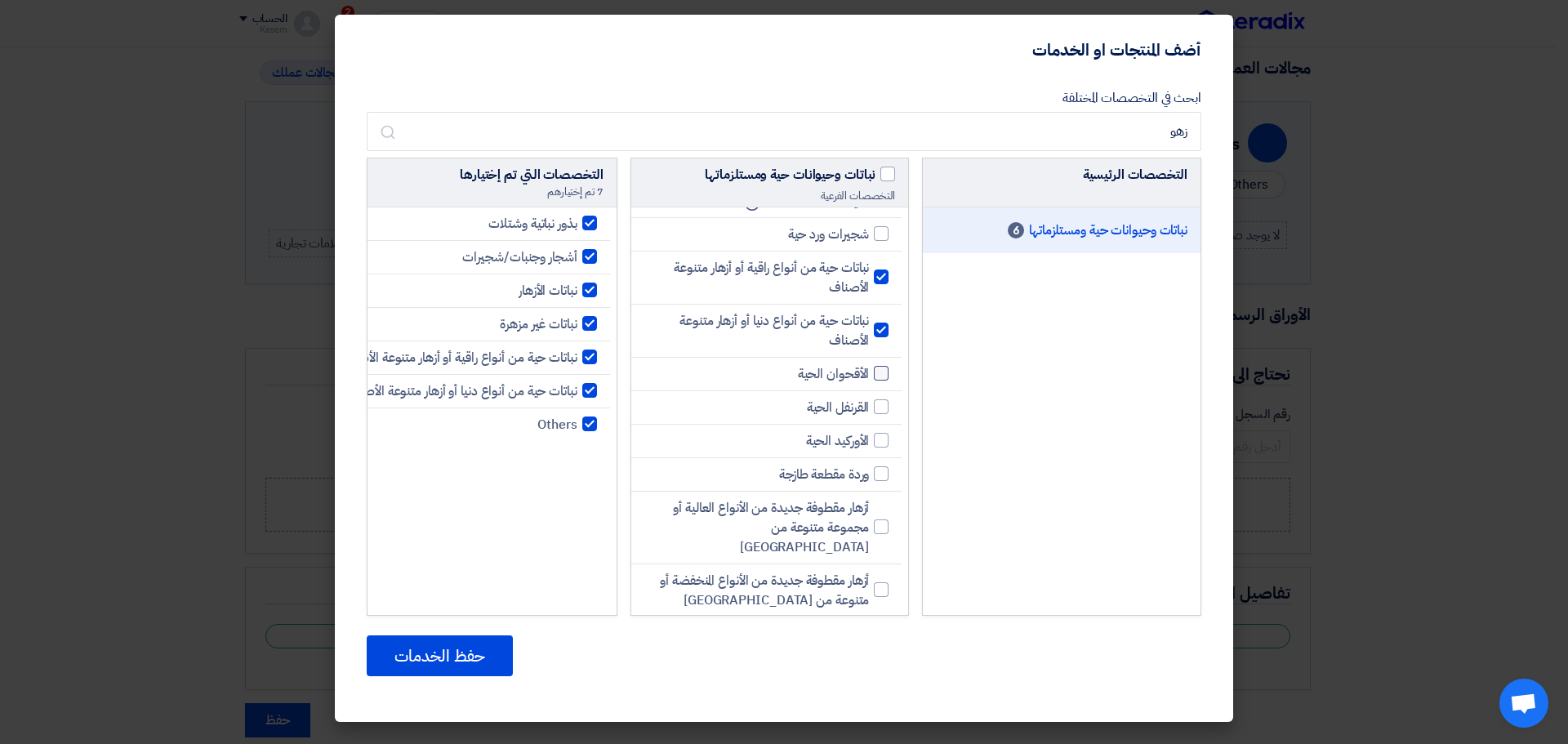
click at [879, 378] on div at bounding box center [881, 372] width 15 height 15
click at [869, 378] on input "الأقحوان الحية" at bounding box center [863, 373] width 11 height 11
checkbox input "true"
click at [881, 409] on div at bounding box center [881, 406] width 15 height 15
click at [869, 409] on input "القرنفل الحية" at bounding box center [863, 406] width 11 height 11
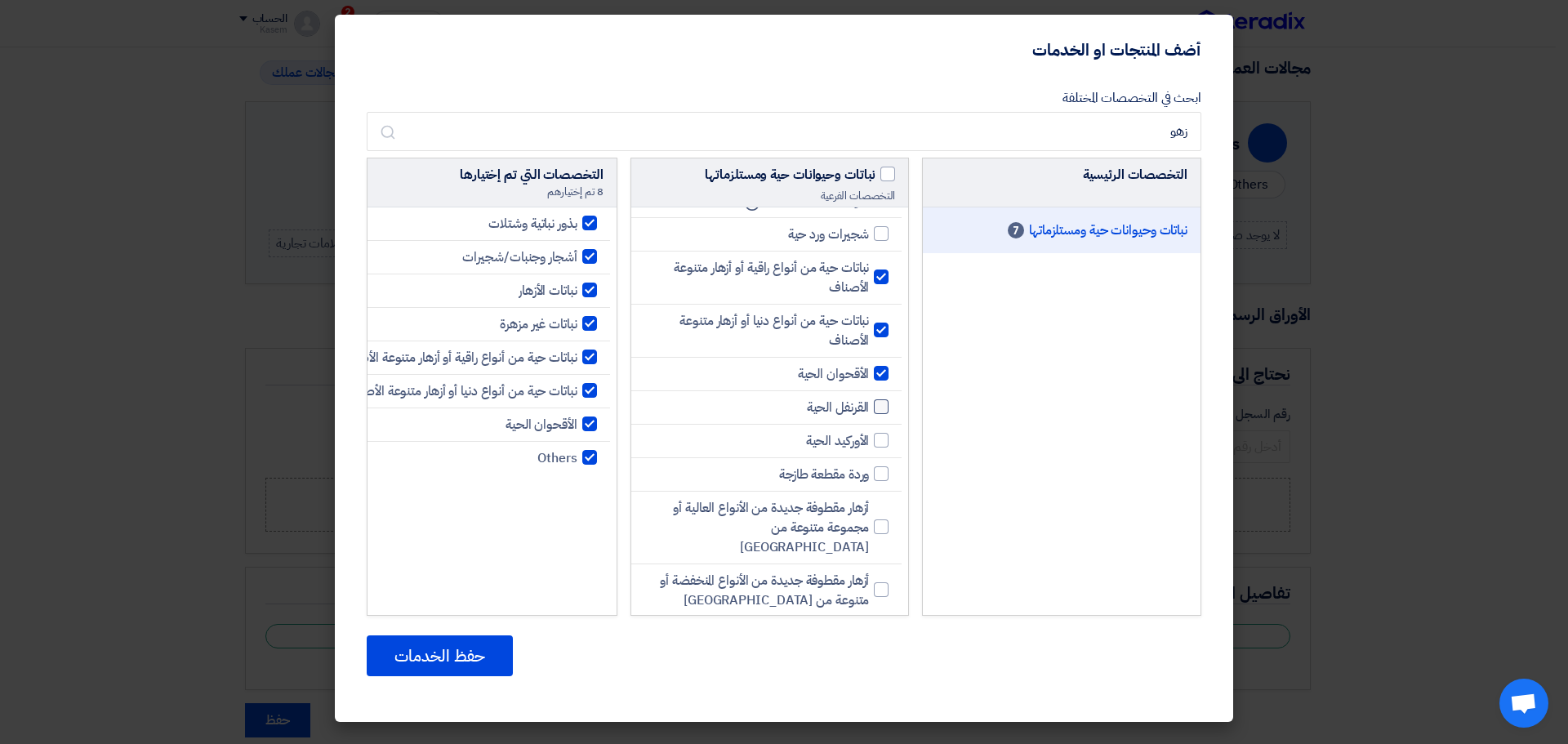
checkbox input "true"
click at [878, 436] on div at bounding box center [881, 440] width 15 height 15
click at [869, 436] on input "الأوركيد الحية" at bounding box center [863, 440] width 11 height 11
checkbox input "true"
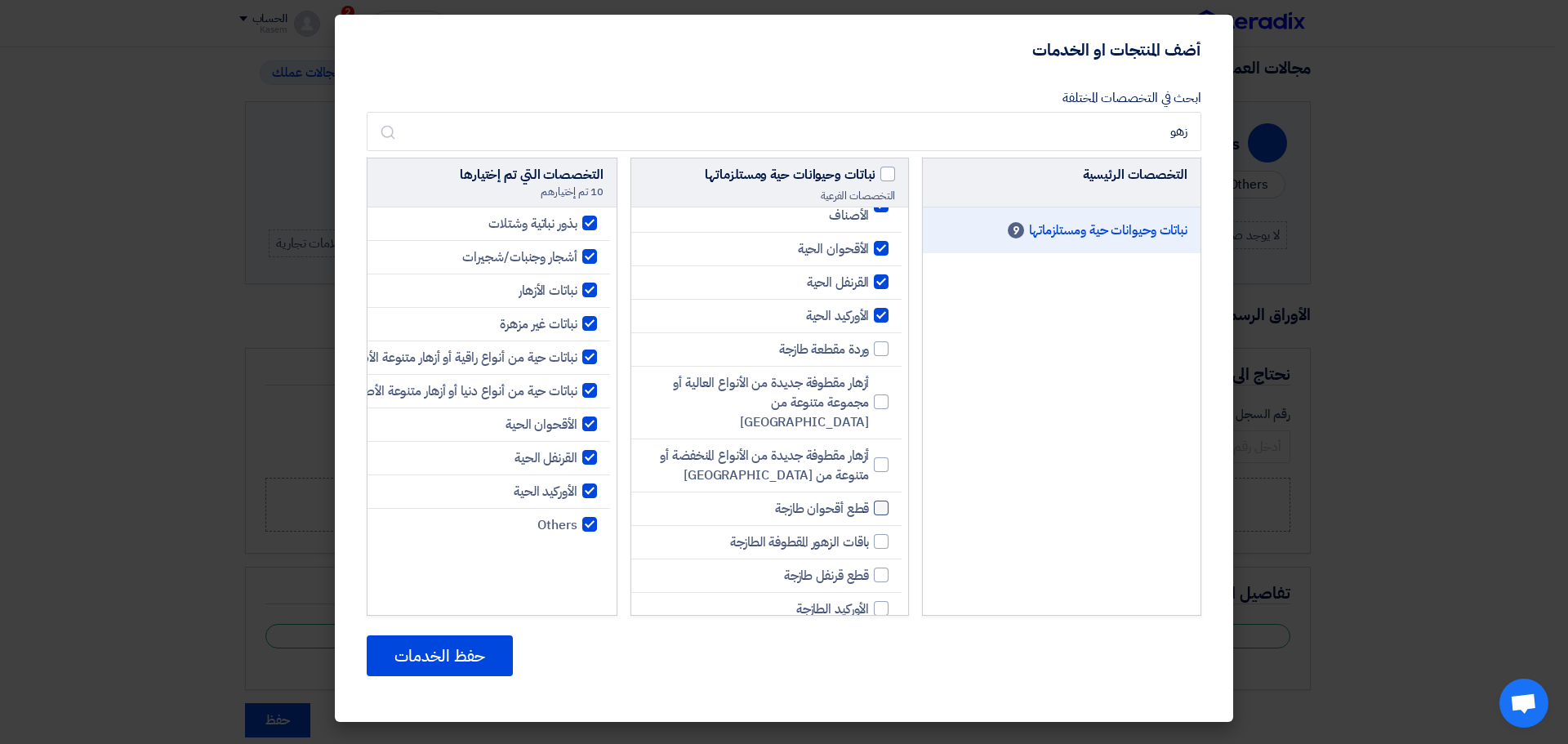
scroll to position [1143, 0]
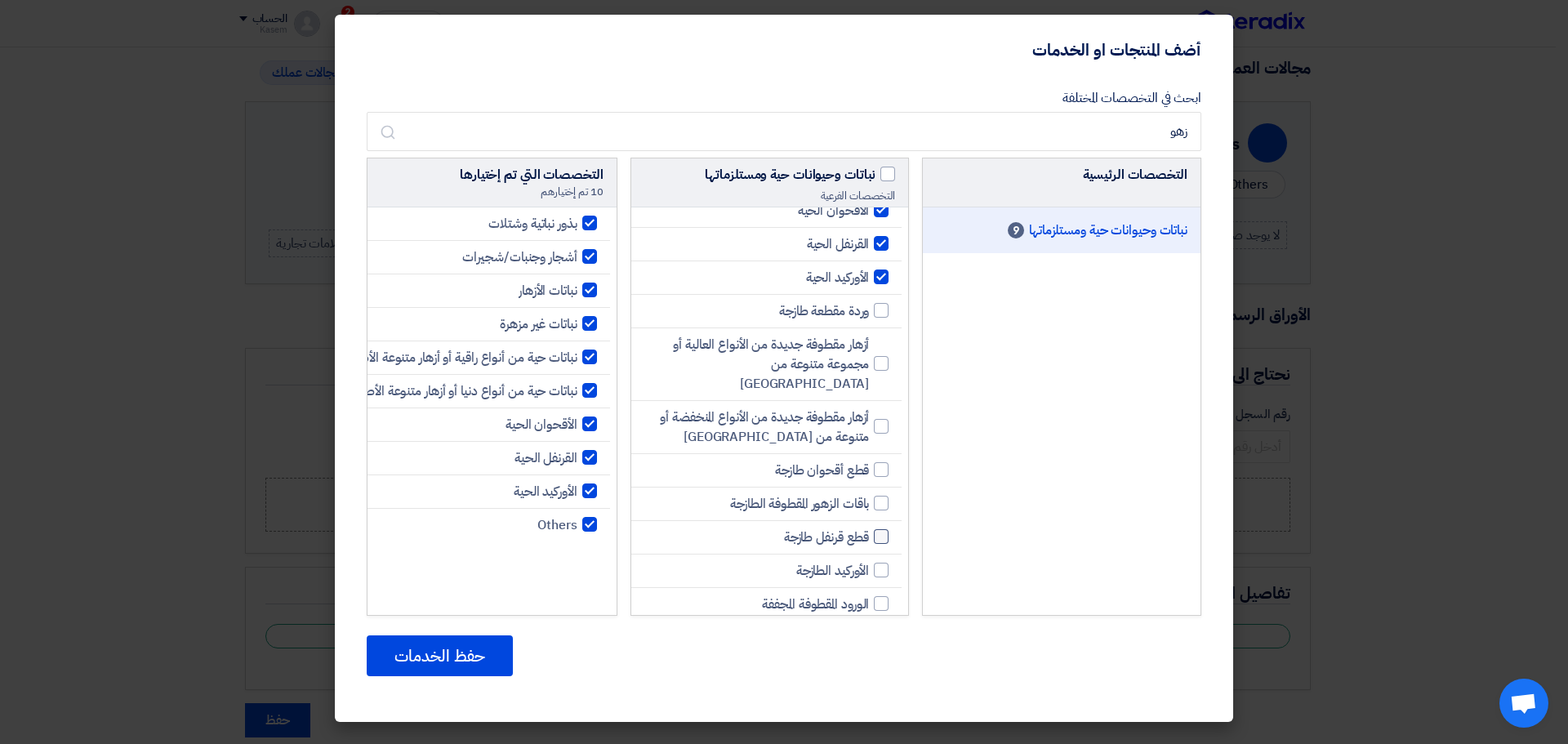
click at [879, 529] on div at bounding box center [881, 536] width 15 height 15
click at [869, 531] on input "قطع قرنفل طازجة" at bounding box center [863, 536] width 11 height 11
checkbox input "true"
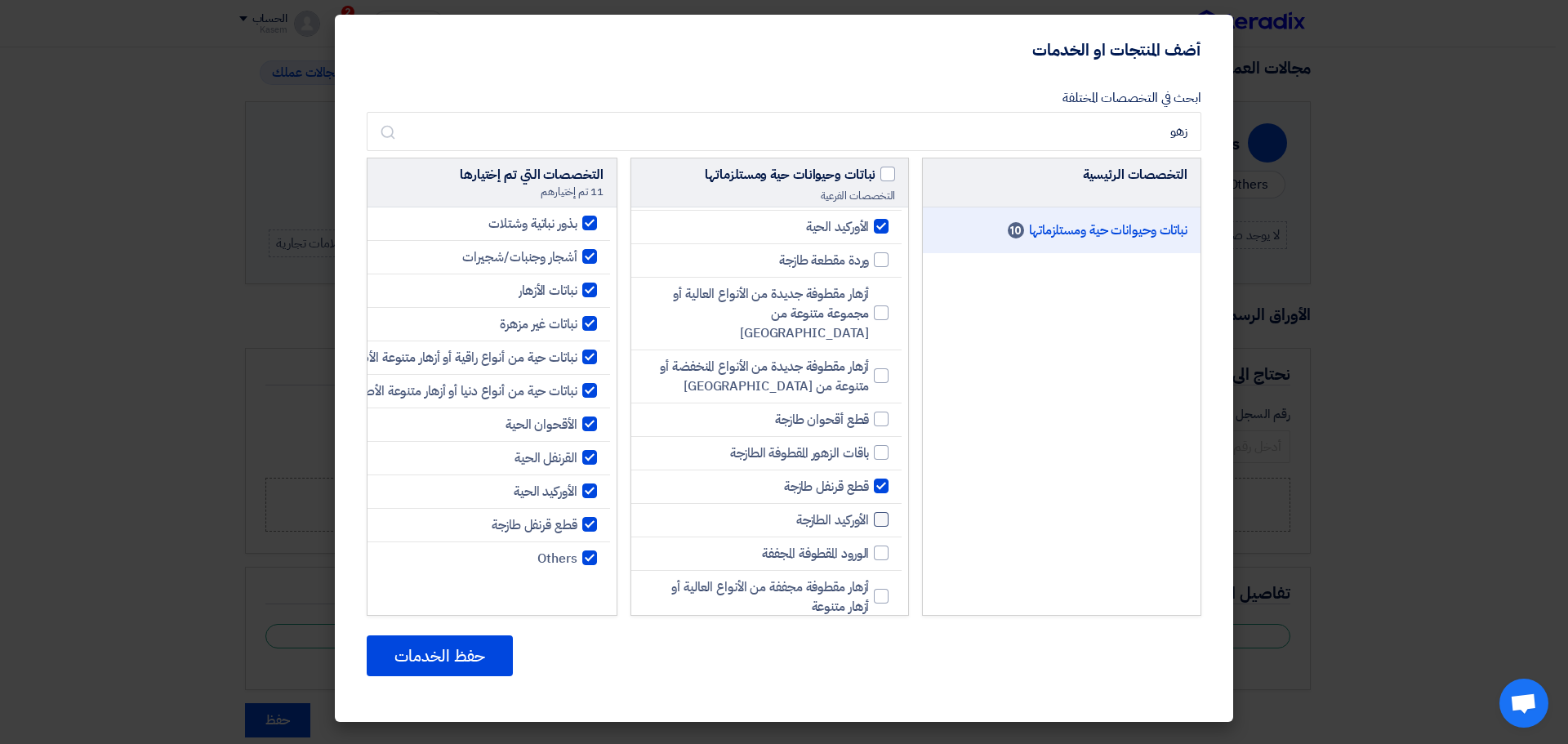
scroll to position [1225, 0]
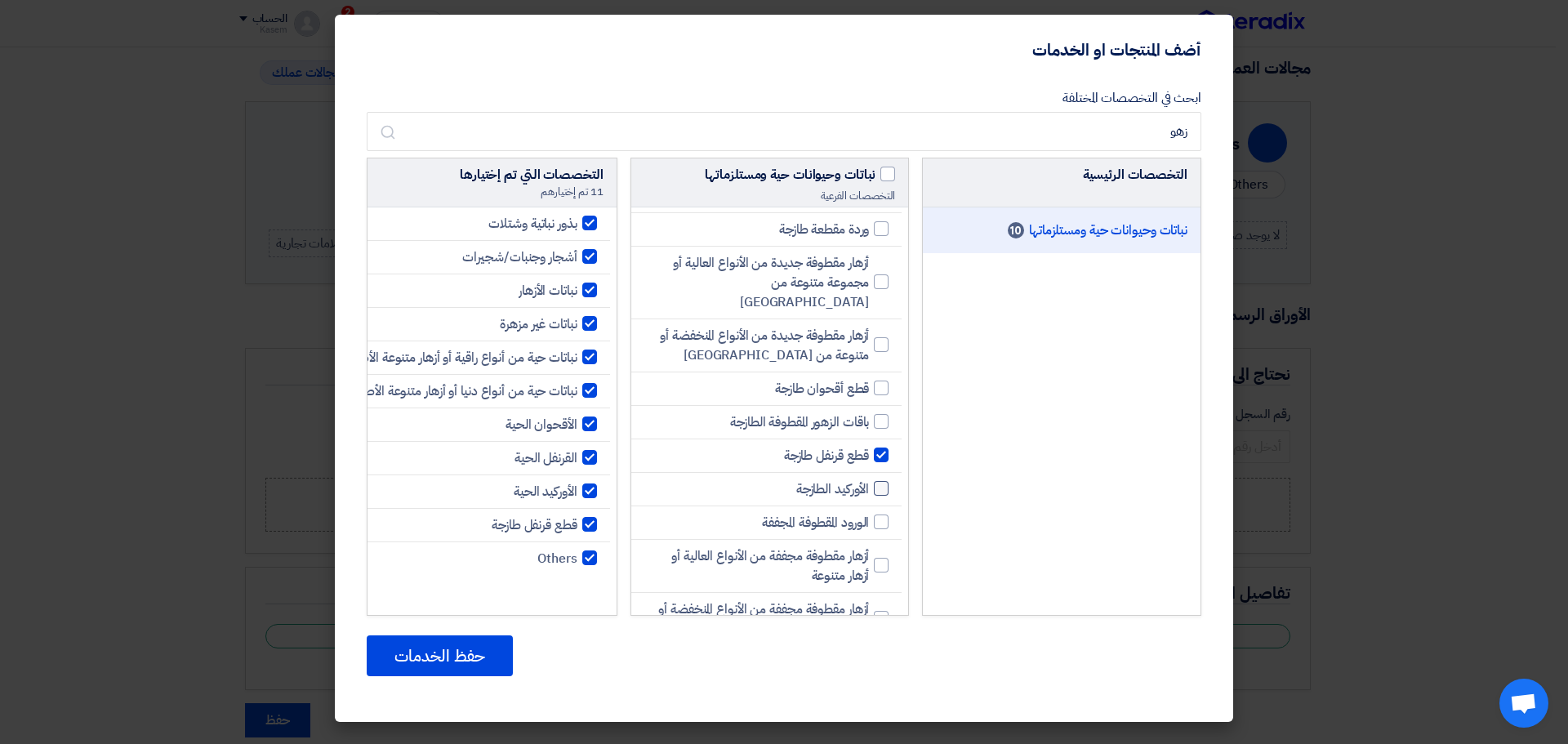
click at [880, 481] on div at bounding box center [881, 488] width 15 height 15
click at [869, 484] on input "الأوركيد الطازجة" at bounding box center [863, 489] width 11 height 11
checkbox input "true"
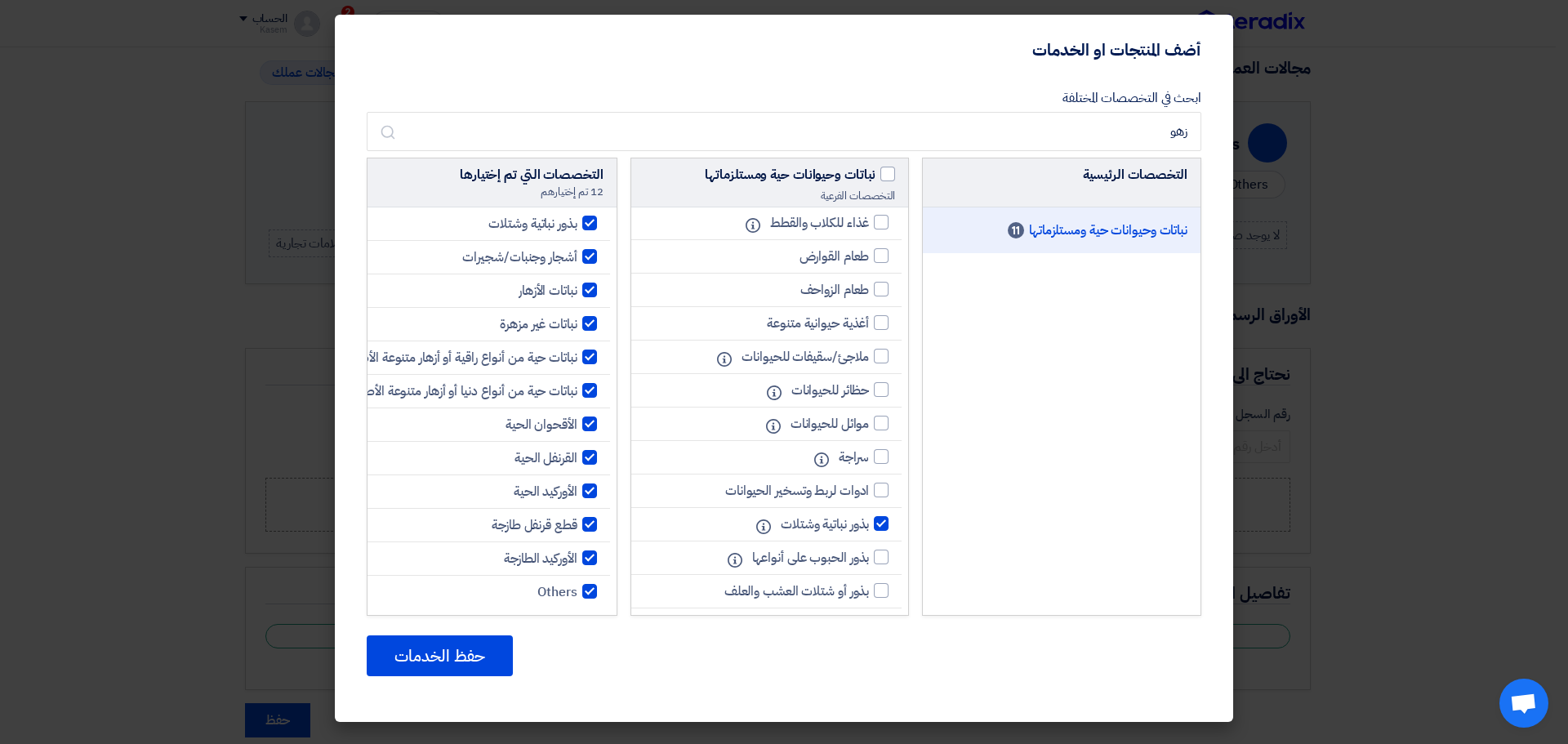
scroll to position [0, 0]
click at [428, 658] on button "حفظ الخدمات" at bounding box center [439, 656] width 146 height 41
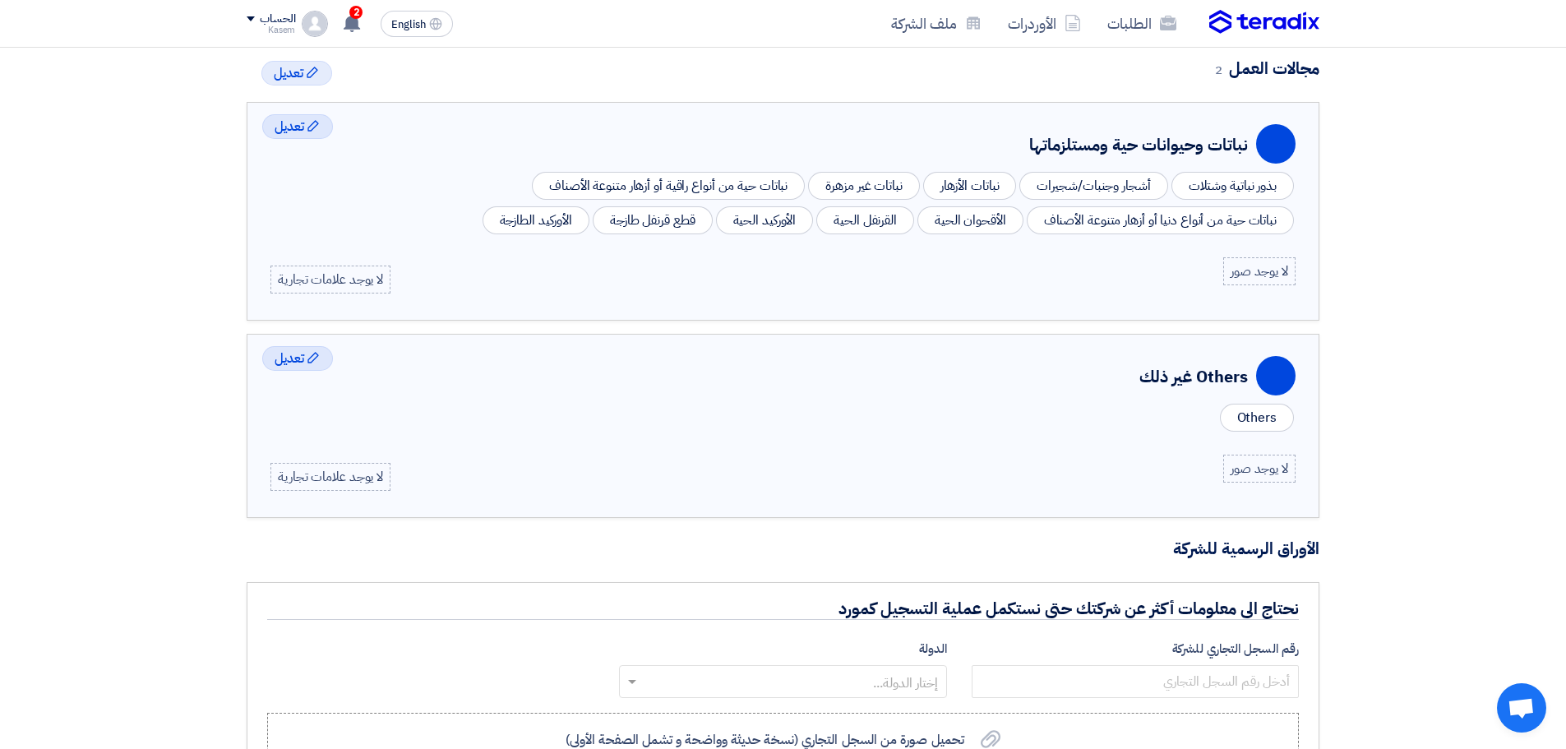
click at [340, 284] on div "لا يوجد علامات تجارية" at bounding box center [330, 280] width 120 height 28
click at [308, 123] on icon "Edit" at bounding box center [313, 125] width 13 height 13
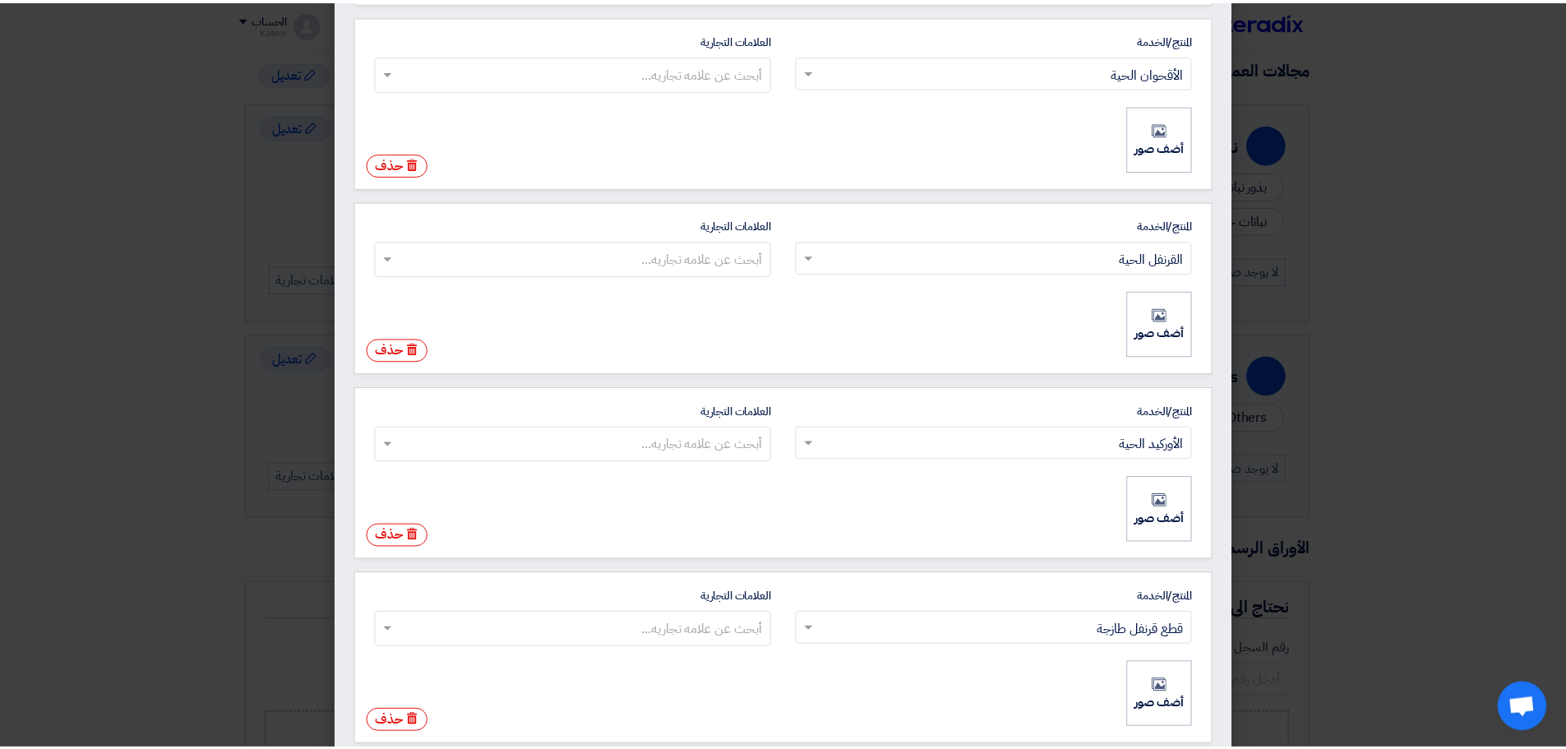
scroll to position [1661, 0]
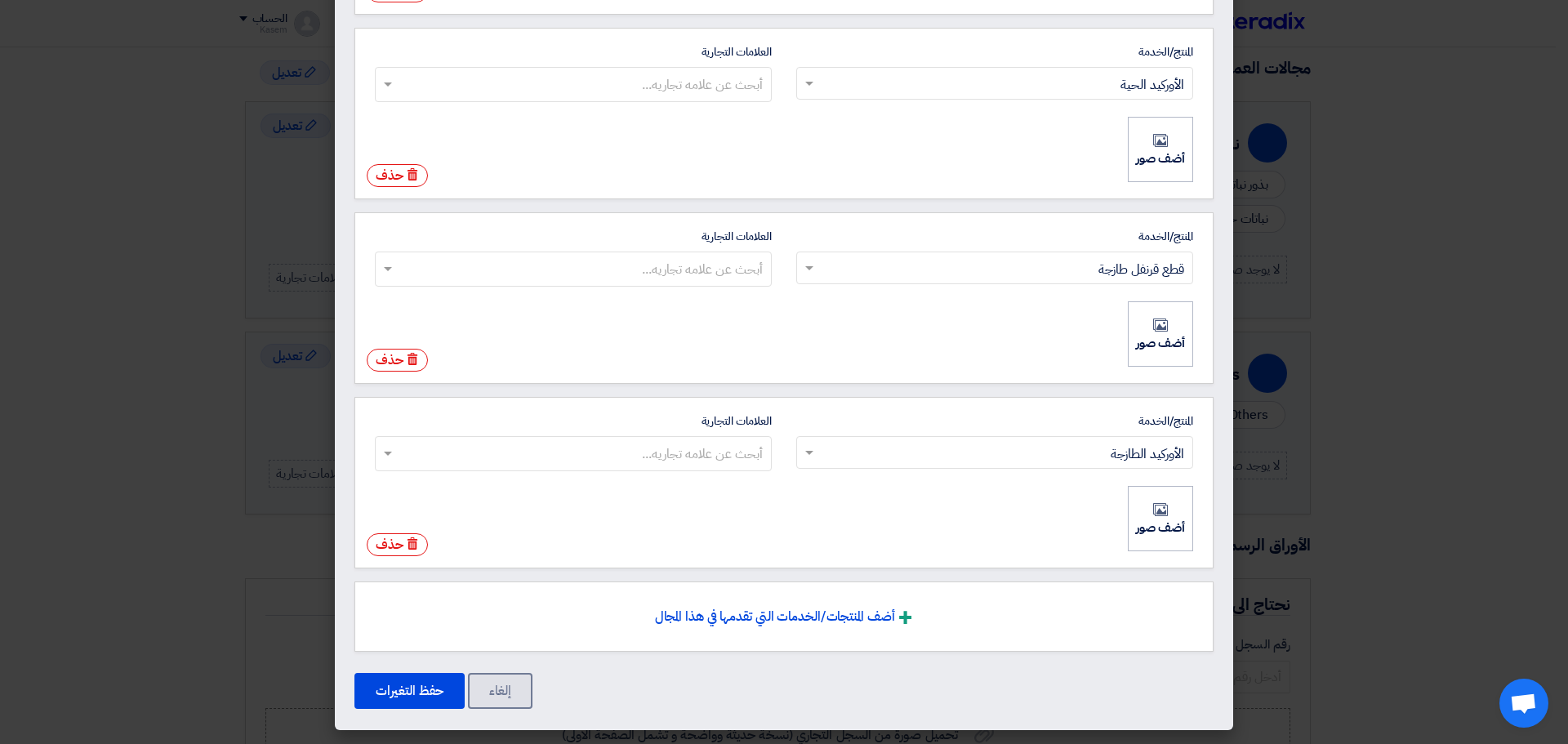
click at [100, 329] on modal-container "Profile > نباتات وحيوانات حية ومستلزماتها × المنتج/الخدمة ابحث عن المنتج/الخدمة…" at bounding box center [784, 372] width 1568 height 744
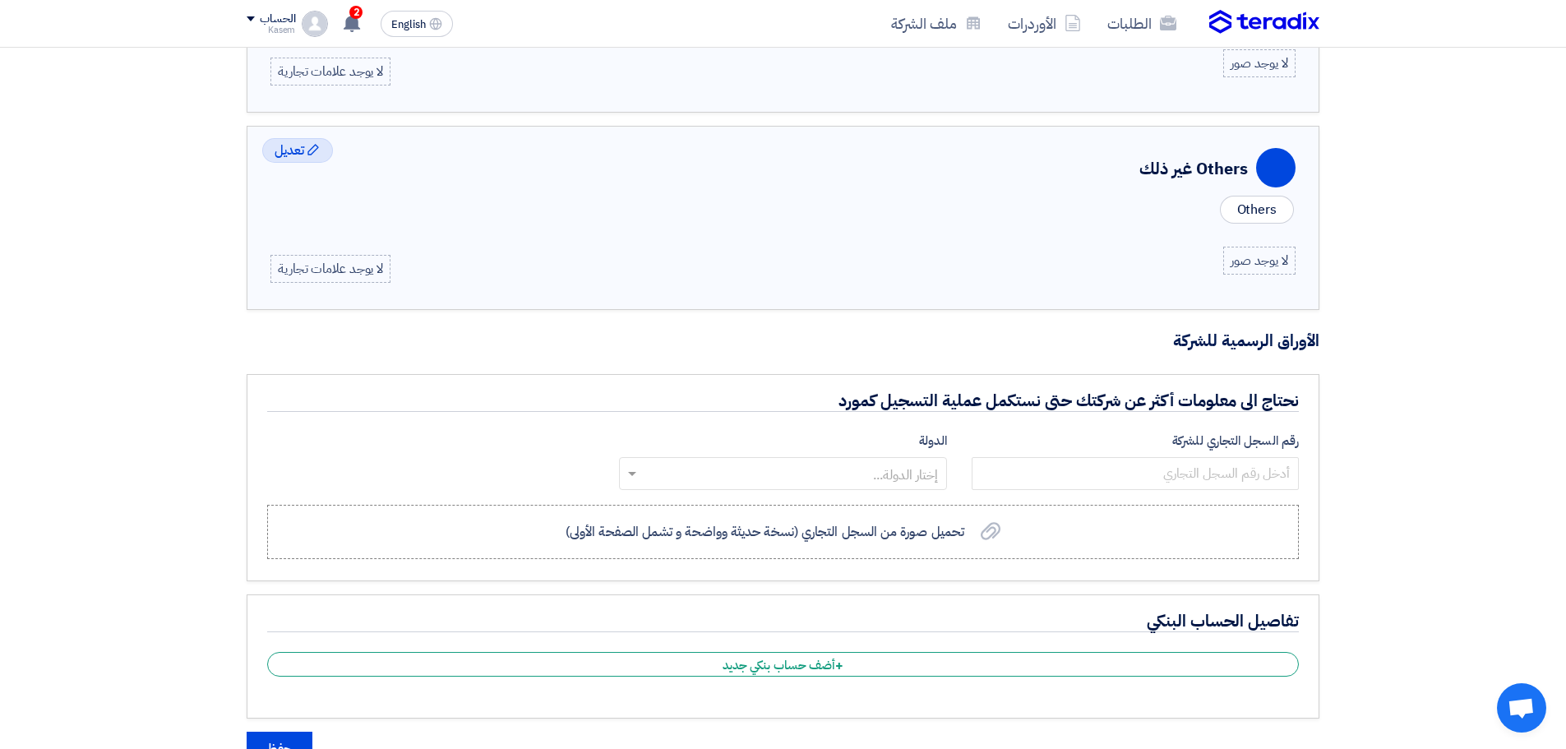
scroll to position [753, 0]
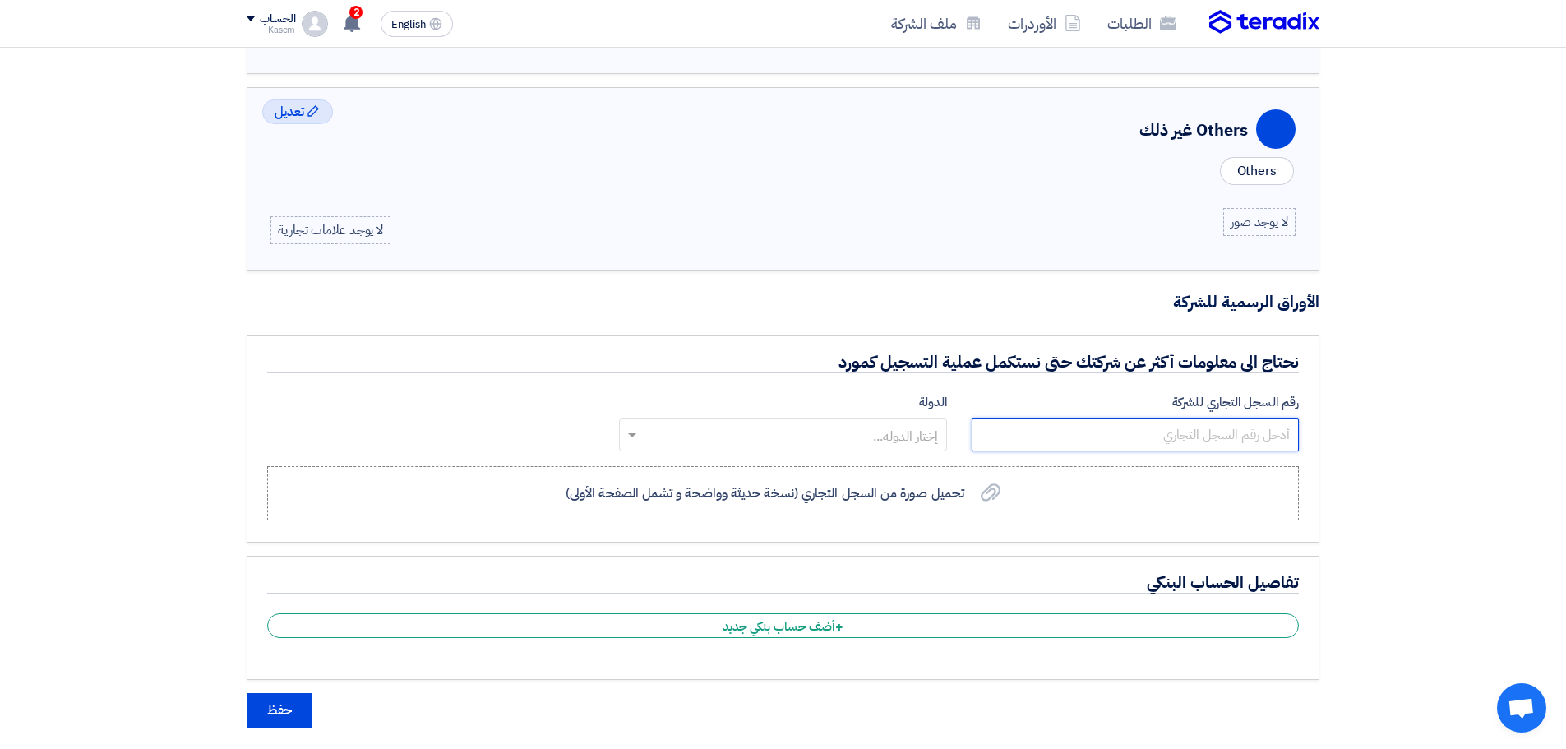
click at [1198, 437] on input "number" at bounding box center [1135, 434] width 327 height 33
click at [863, 436] on input "text" at bounding box center [792, 436] width 294 height 27
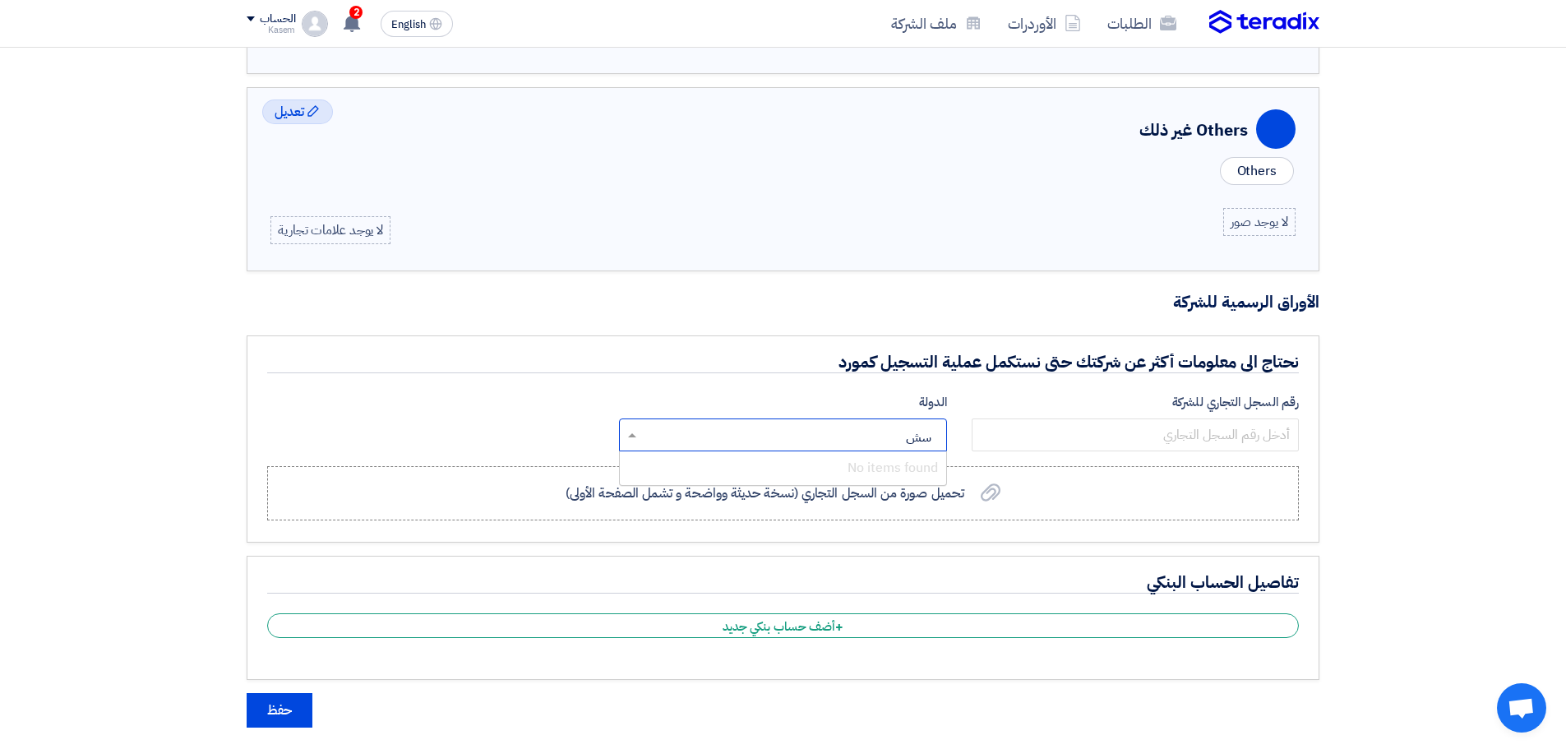
type input "س"
type input "sau"
click at [869, 469] on span "[GEOGRAPHIC_DATA]" at bounding box center [873, 468] width 129 height 20
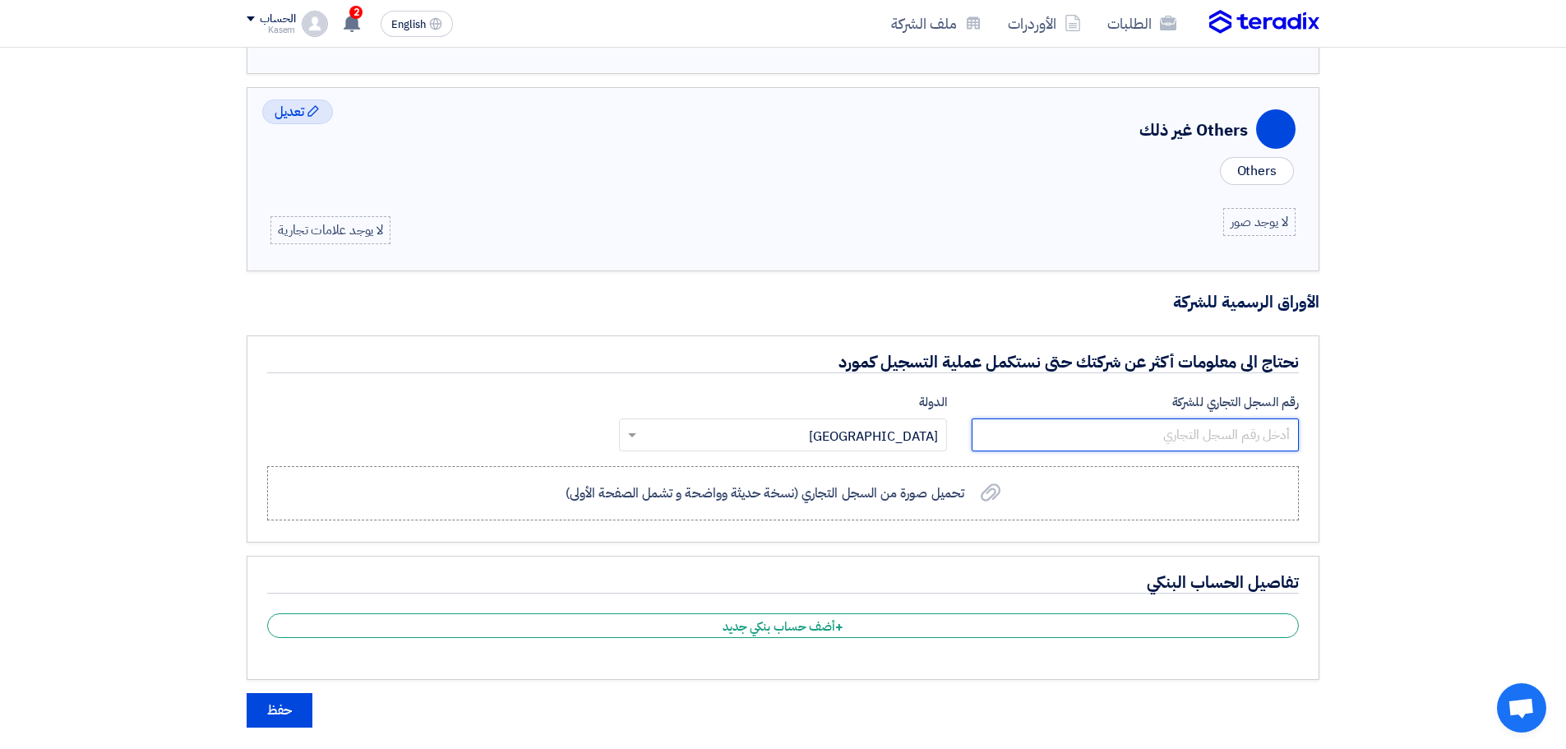
click at [1176, 441] on input "number" at bounding box center [1135, 434] width 327 height 33
drag, startPoint x: 1107, startPoint y: 438, endPoint x: 1387, endPoint y: 447, distance: 279.7
click at [1387, 447] on div "إضافة/تغيير شعار الشركة Image AL BUSTAN NURSERIES COMPANY LIMITED (*) ★ ★ (*) ★…" at bounding box center [783, 186] width 1566 height 1783
paste input "011009740"
type input "1011009740"
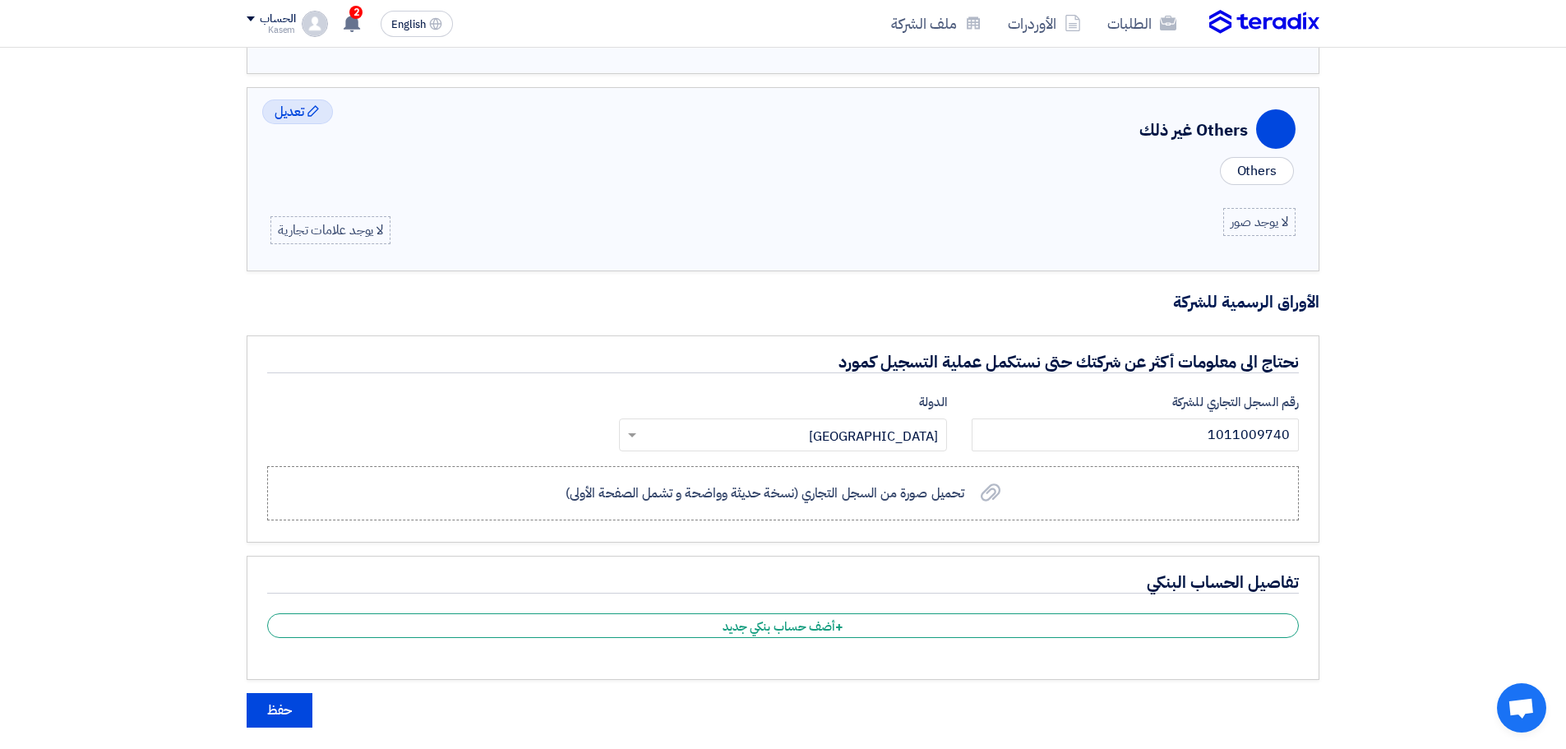
click at [1109, 521] on app-upload-file "تحميل صورة من السجل التجاري (نسخة حديثة وواضحة و تشمل الصفحة الأولى) تحميل صورة…" at bounding box center [783, 492] width 1032 height 69
click at [1103, 511] on label "تحميل صورة من السجل التجاري (نسخة حديثة وواضحة و تشمل الصفحة الأولى) تحميل صورة…" at bounding box center [783, 493] width 1032 height 54
click at [0, 0] on input "تحميل صورة من السجل التجاري (نسخة حديثة وواضحة و تشمل الصفحة الأولى) تحميل صورة…" at bounding box center [0, 0] width 0 height 0
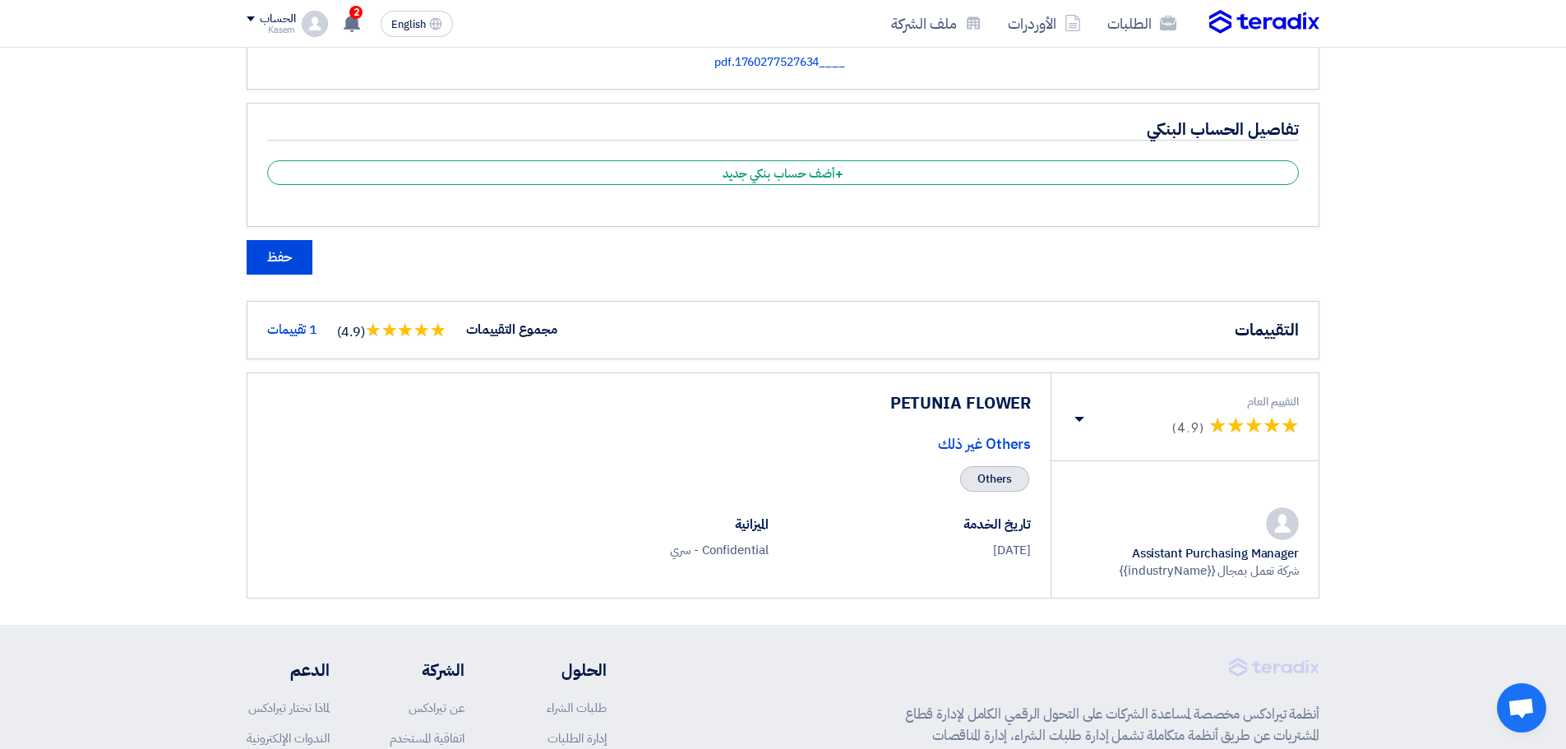
scroll to position [1246, 0]
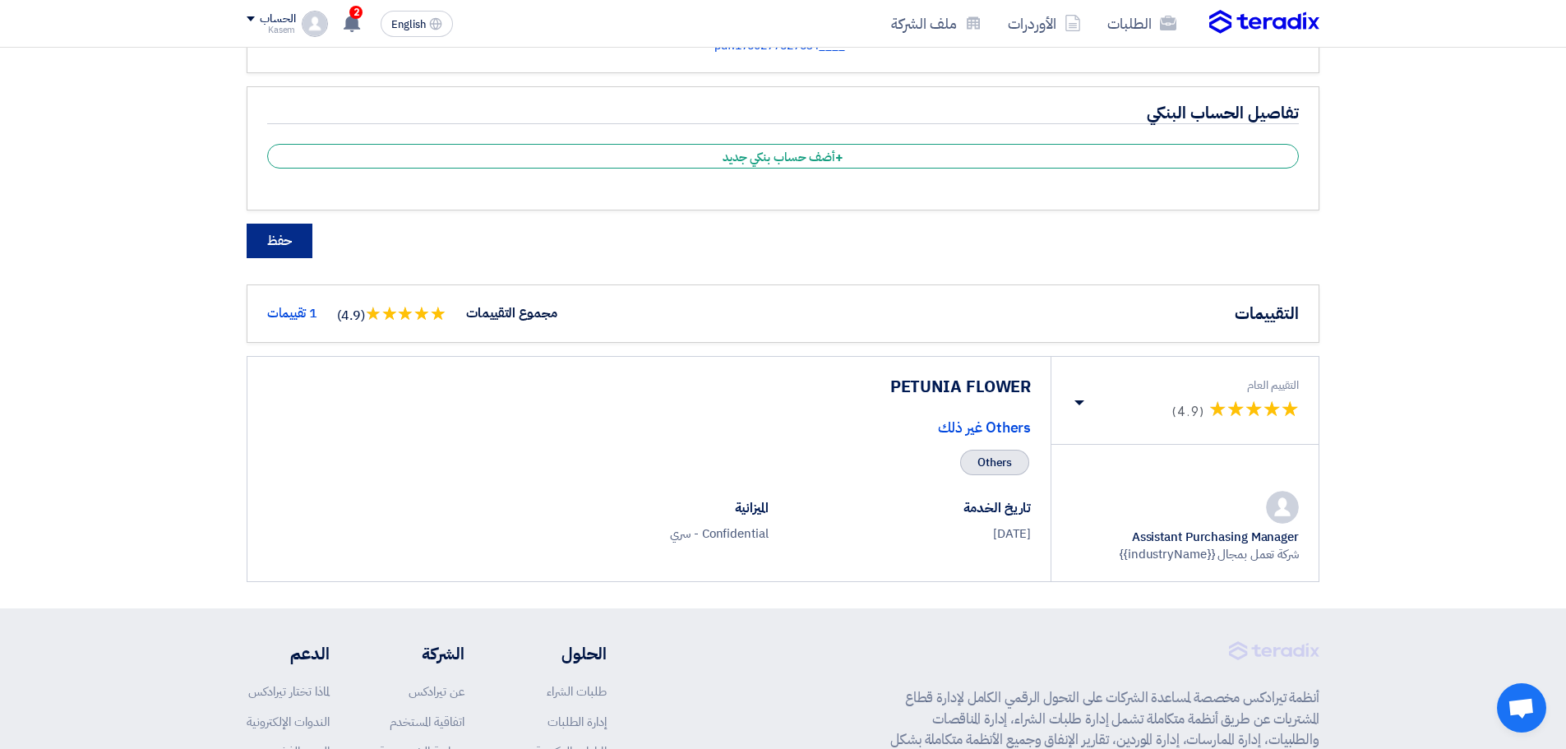
click at [280, 234] on button "حفظ" at bounding box center [280, 241] width 66 height 35
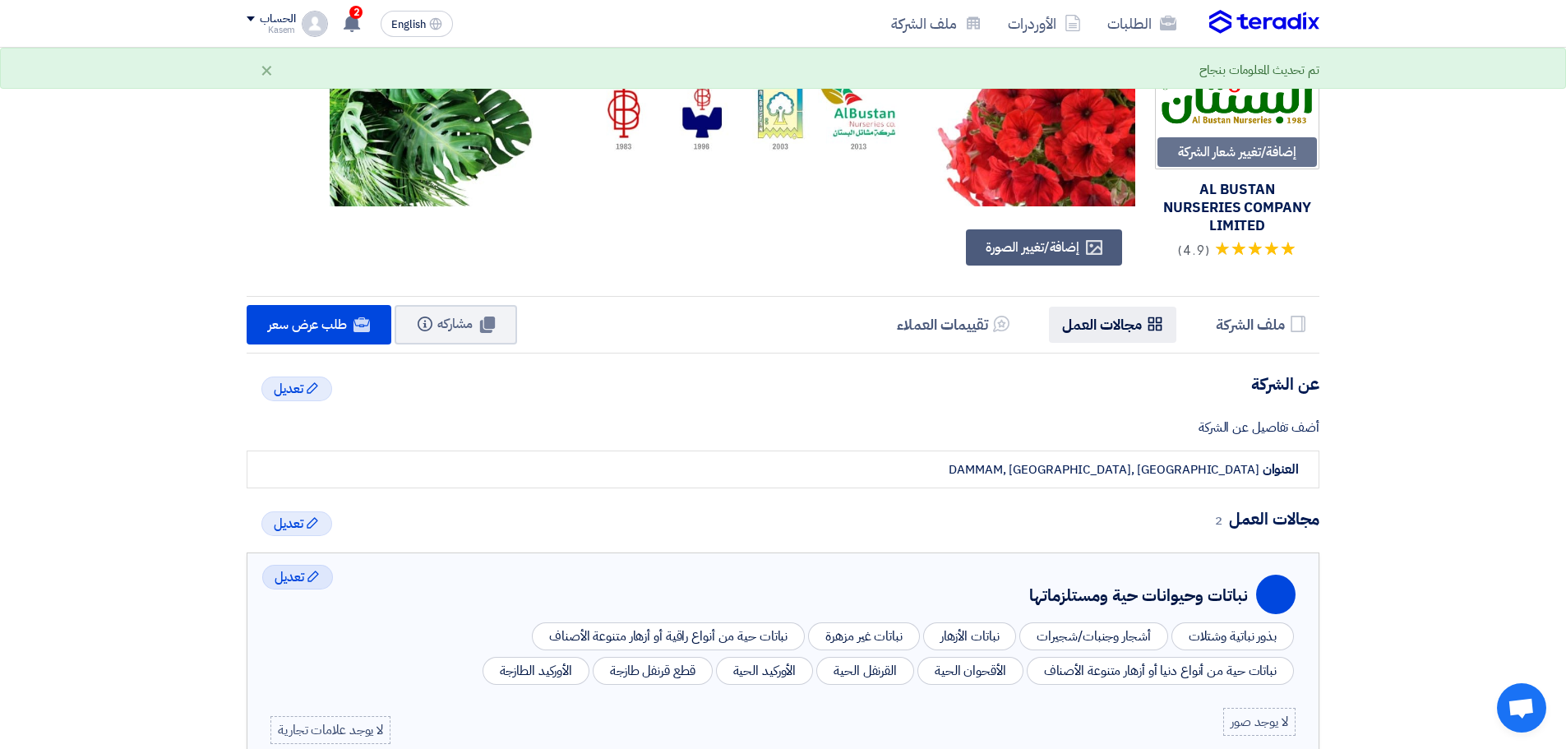
scroll to position [82, 0]
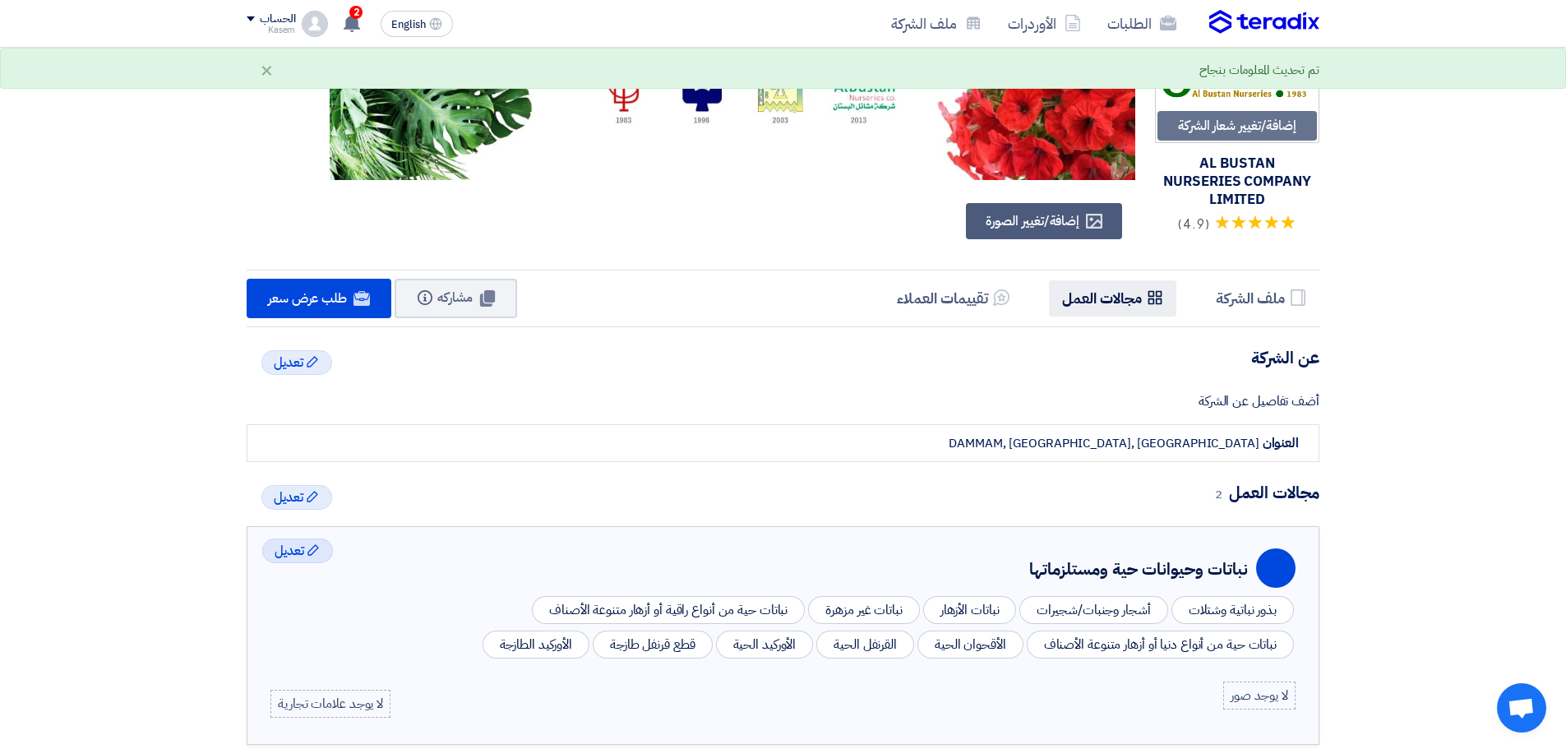
click at [1134, 290] on h5 "مجالات العمل" at bounding box center [1102, 298] width 80 height 19
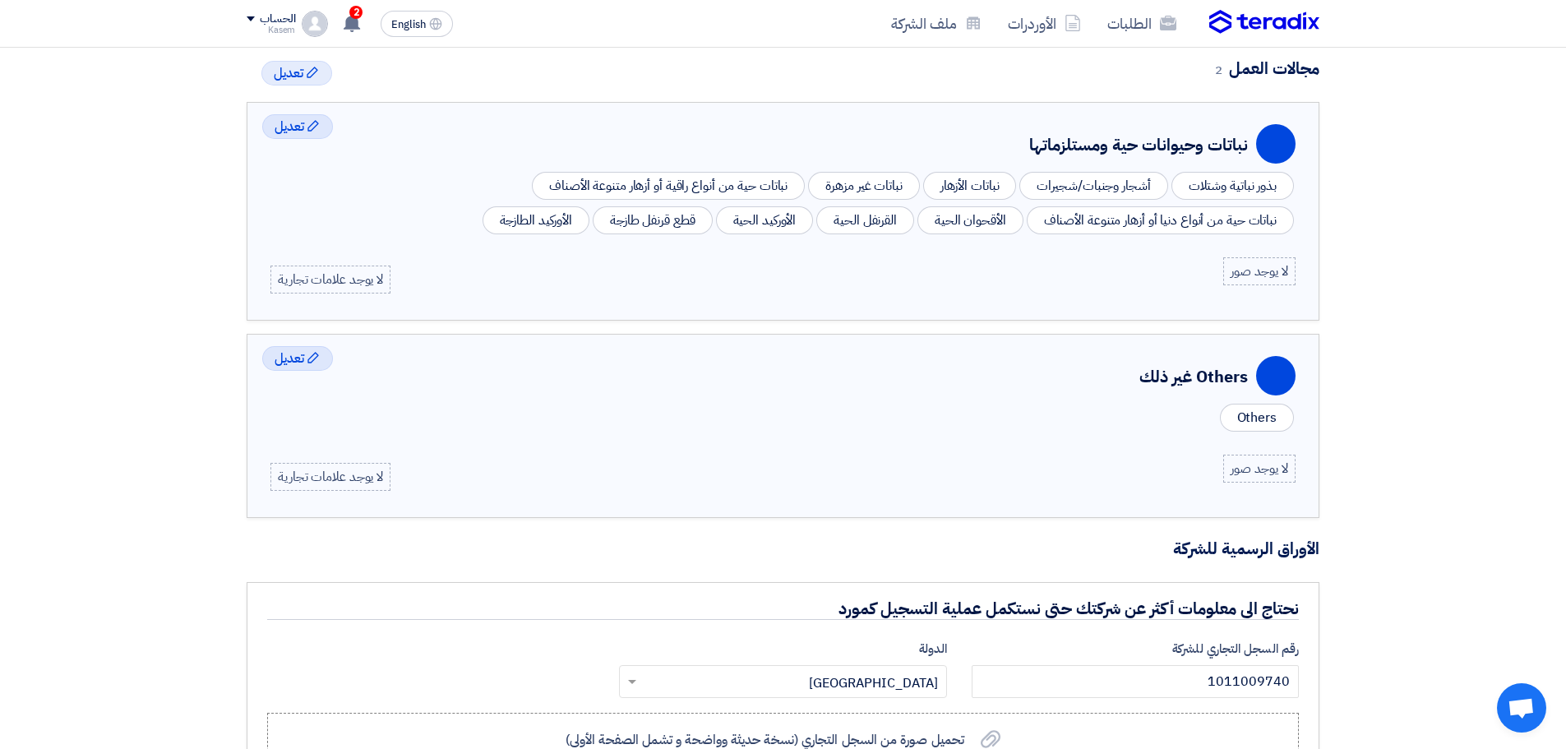
click at [292, 25] on div "Kasem" at bounding box center [271, 29] width 49 height 9
click at [396, 68] on link "الطلبات" at bounding box center [333, 63] width 145 height 19
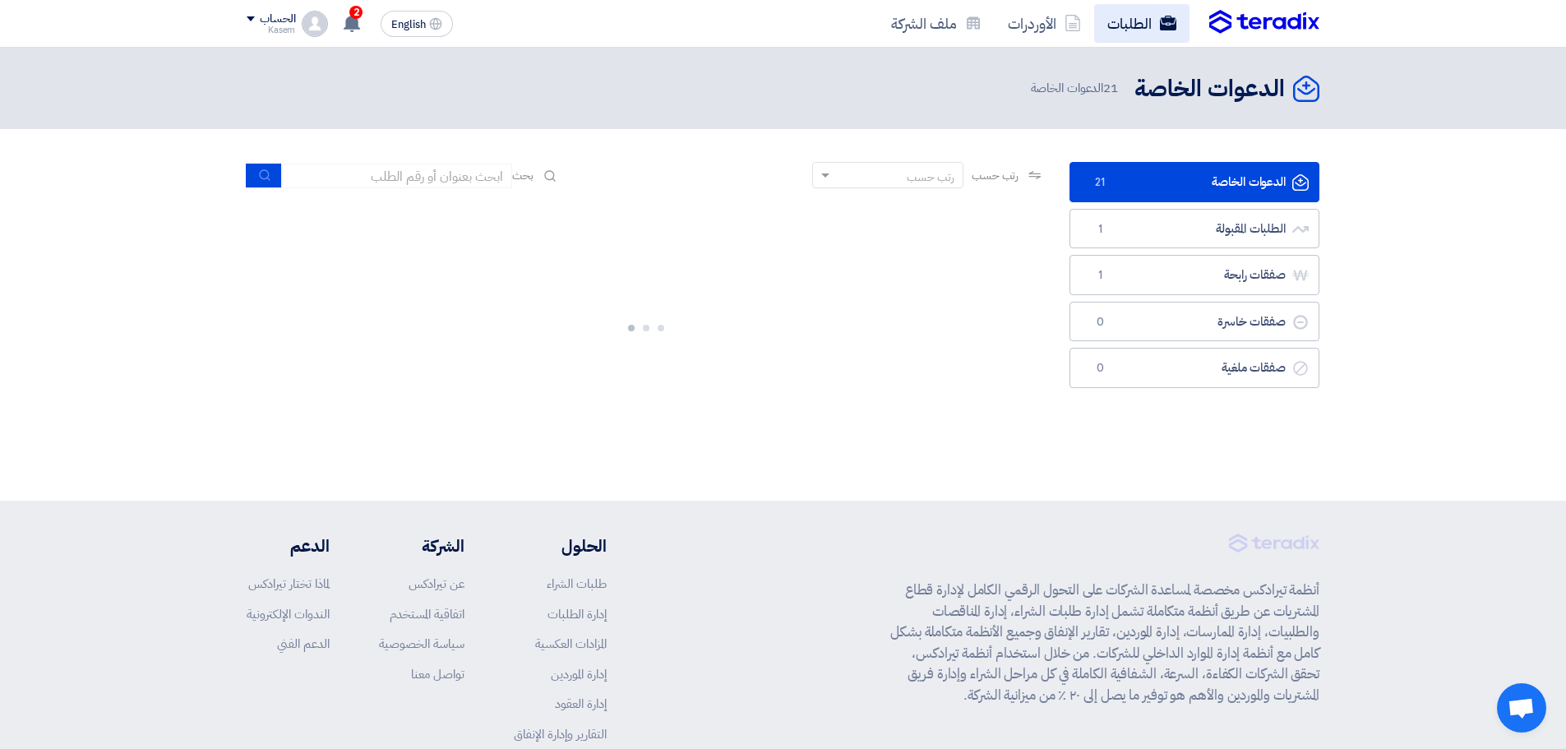
click at [1157, 19] on link "الطلبات" at bounding box center [1141, 23] width 95 height 39
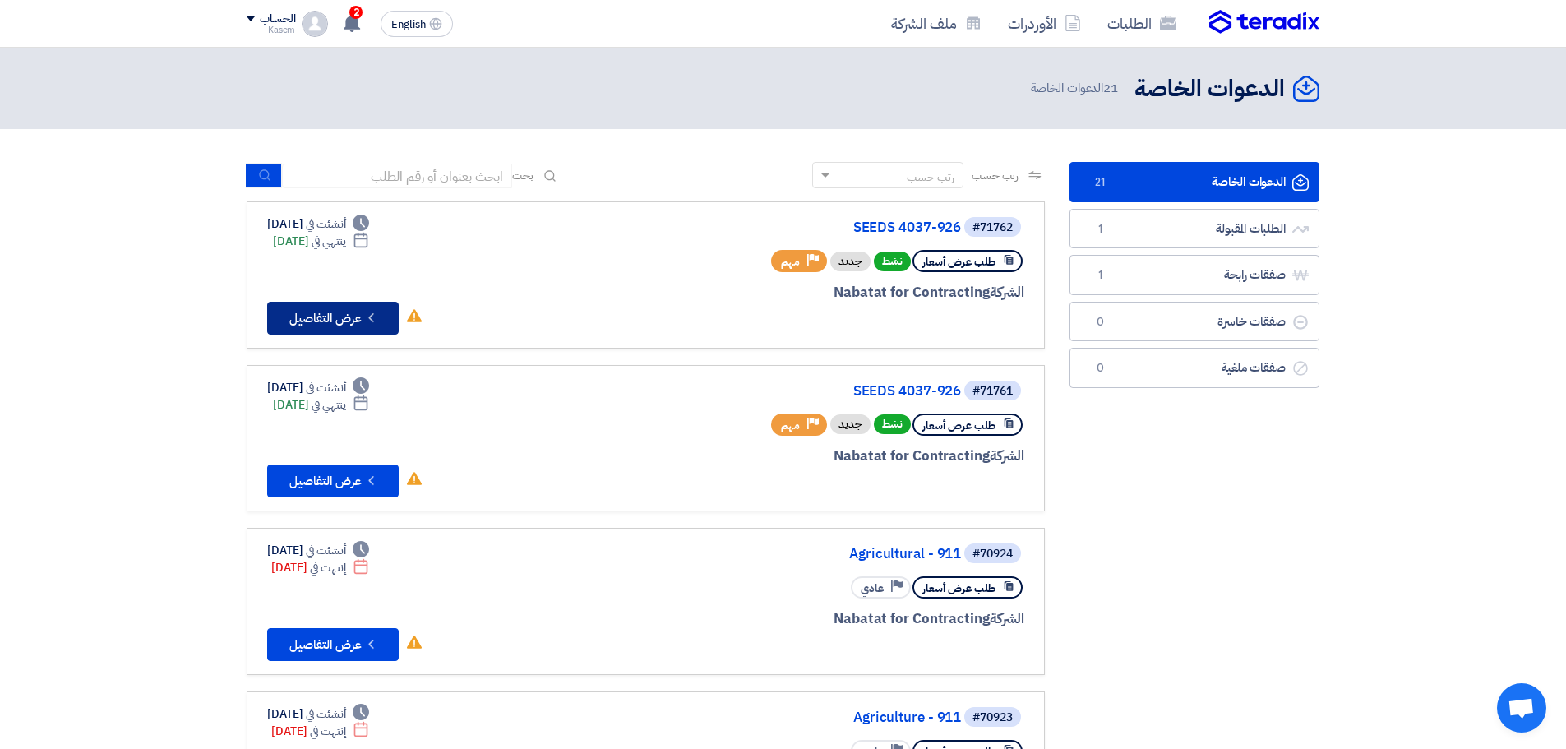
click at [320, 315] on button "Check details عرض التفاصيل" at bounding box center [333, 318] width 132 height 33
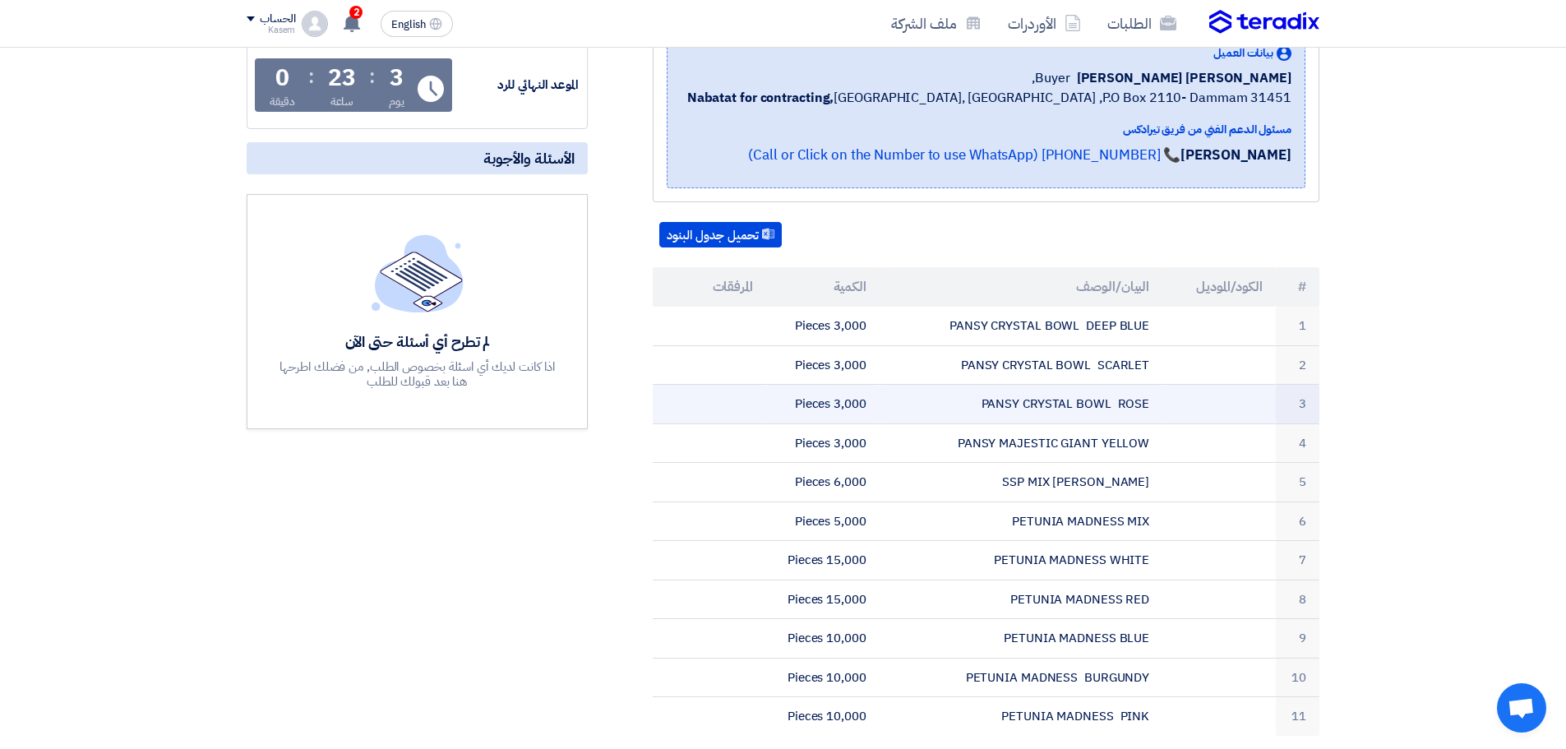
scroll to position [411, 0]
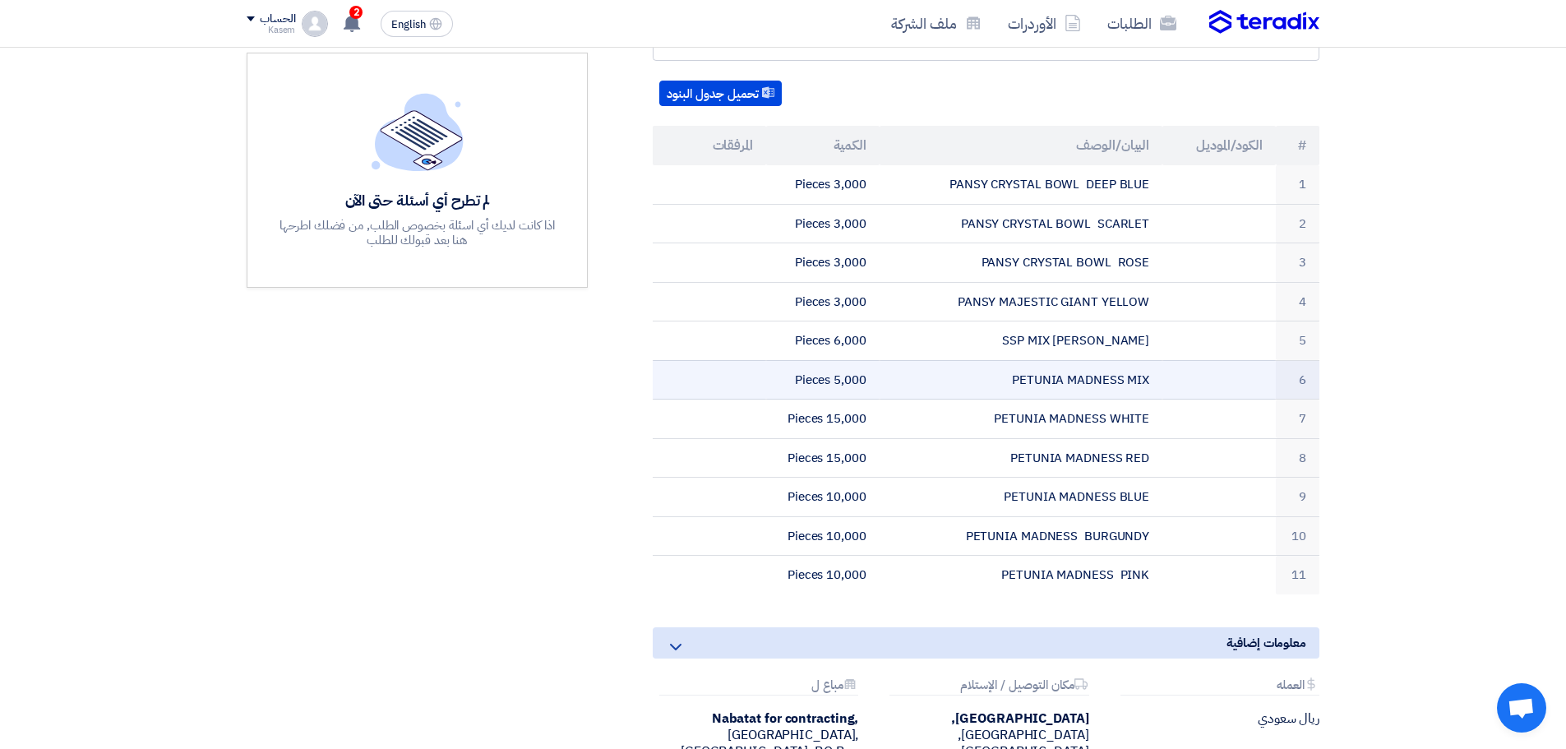
drag, startPoint x: 1015, startPoint y: 382, endPoint x: 1122, endPoint y: 382, distance: 106.9
click at [1122, 382] on td "PETUNIA MADNESS MIX" at bounding box center [1022, 379] width 284 height 39
copy td "PETUNIA MADNESS"
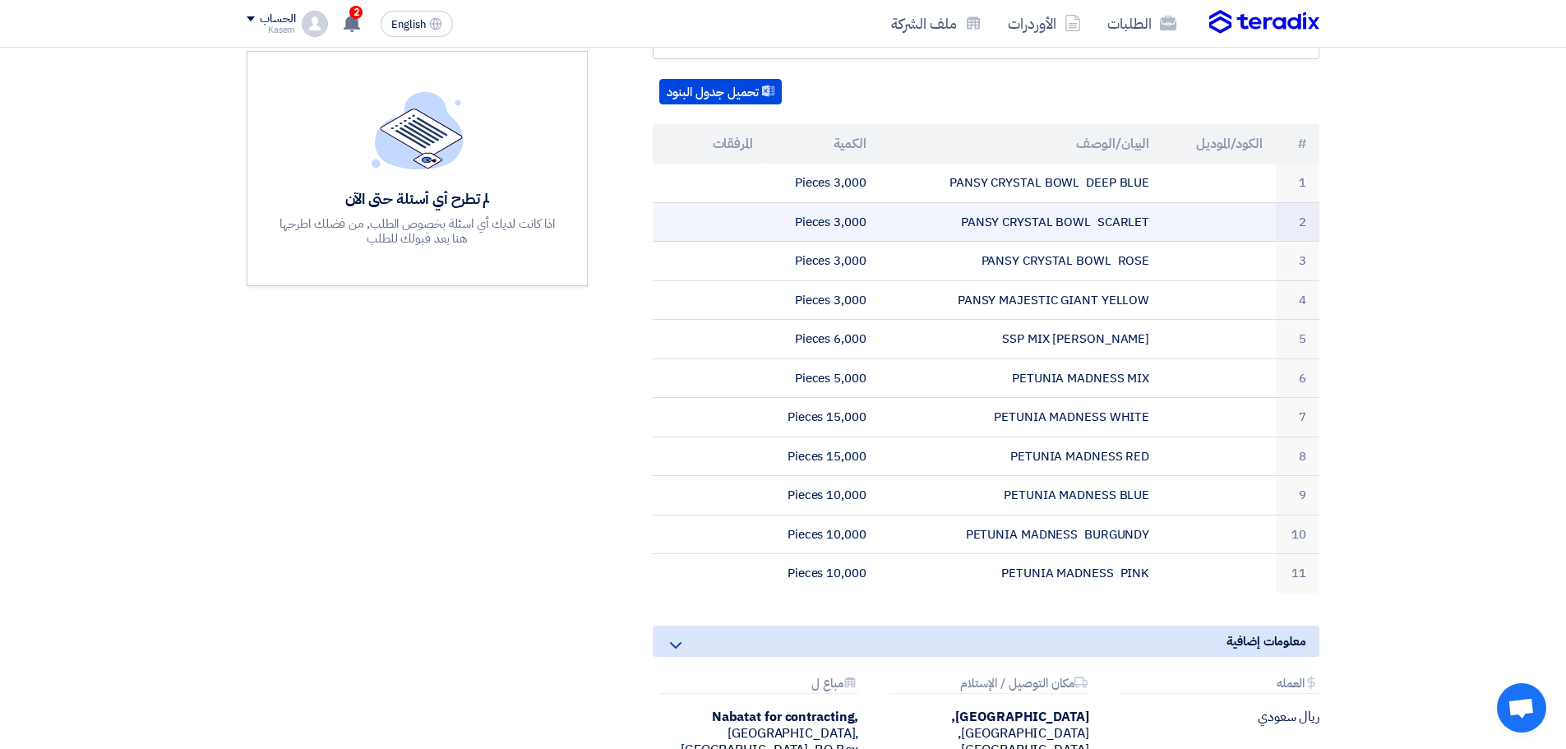
scroll to position [493, 0]
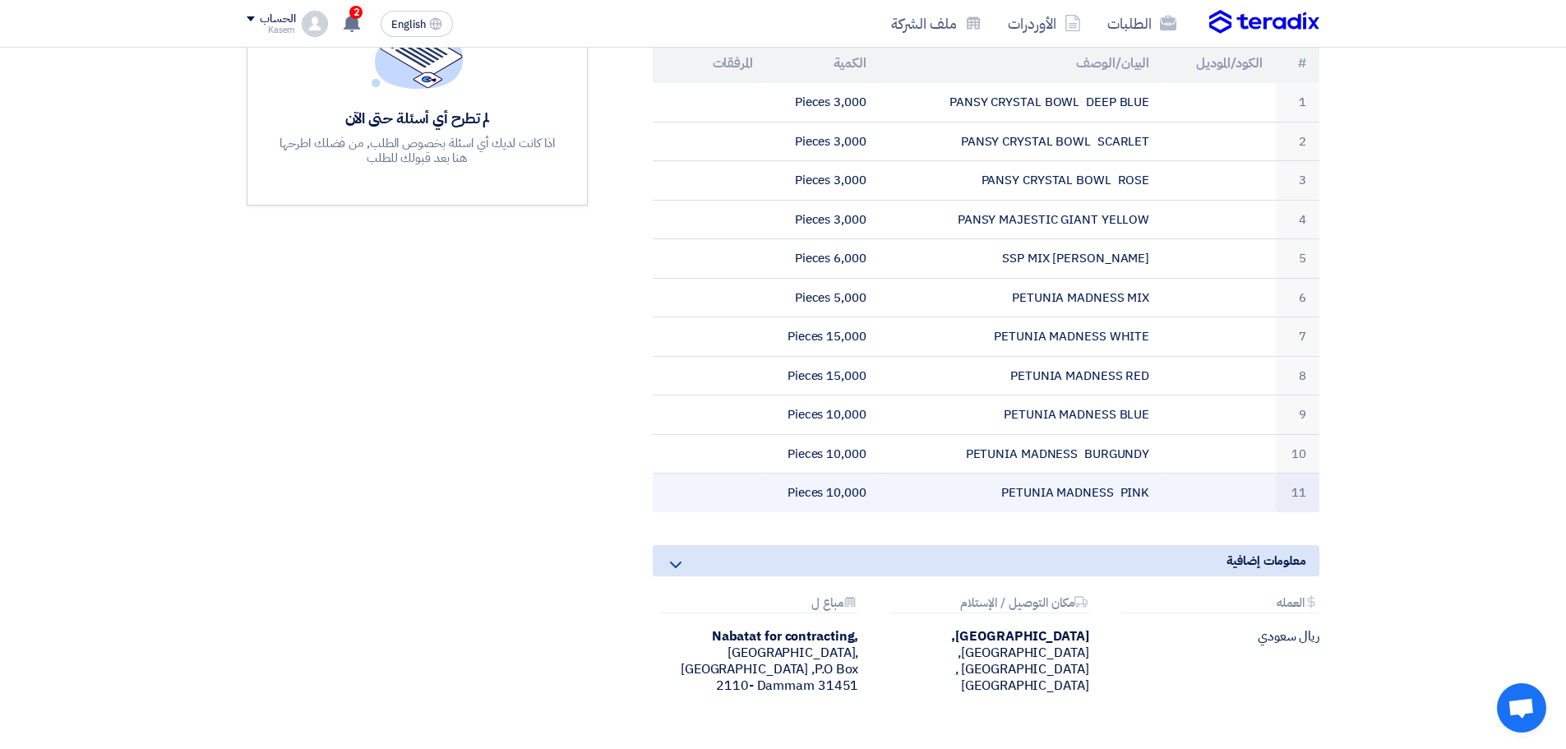
drag, startPoint x: 753, startPoint y: 505, endPoint x: 1101, endPoint y: 484, distance: 348.3
click at [1101, 484] on tr "11 PETUNIA MADNESS PINK 10,000 Pieces" at bounding box center [986, 493] width 667 height 39
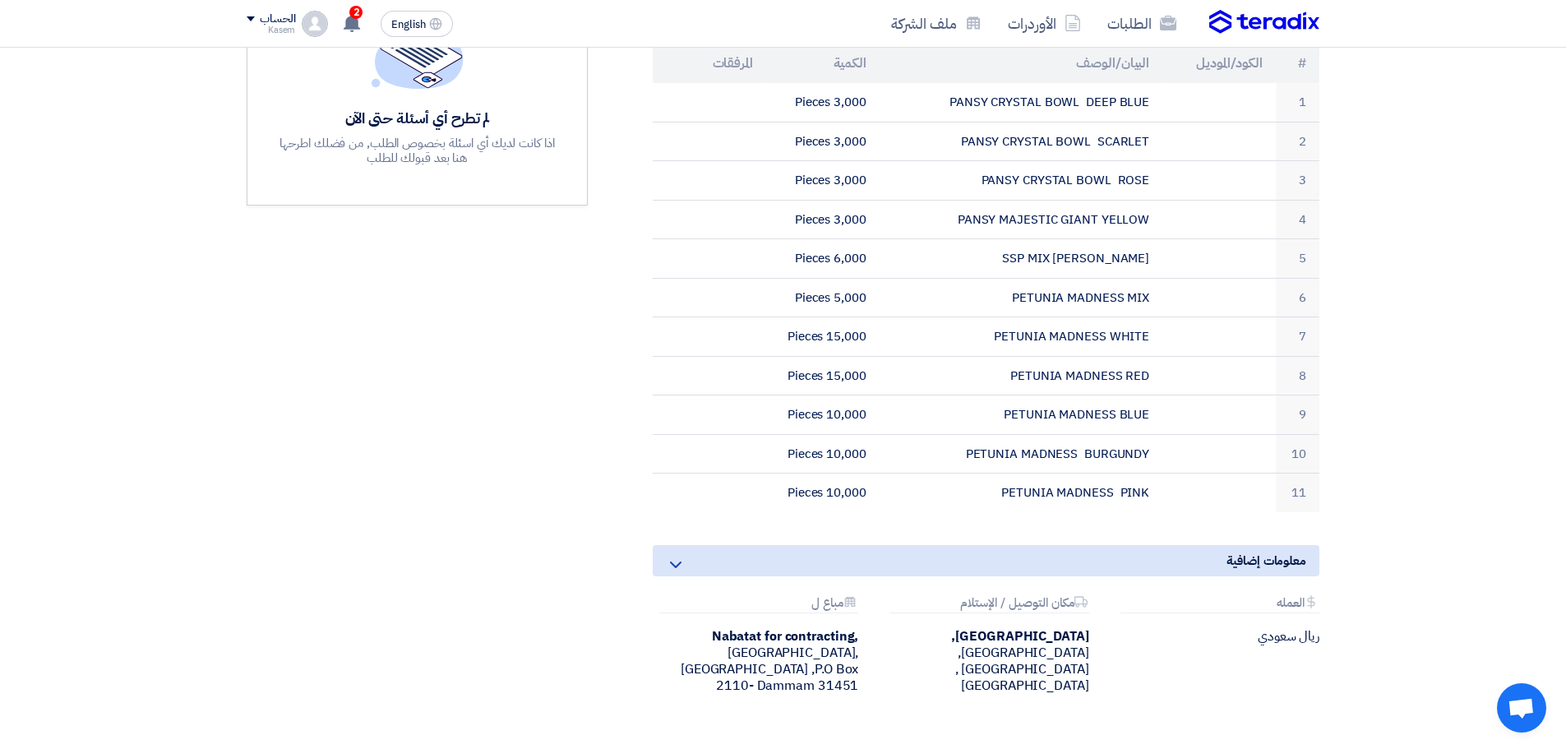
click at [1484, 321] on section "SEEDS 4037-926 بيانات العميل [PERSON_NAME] [PERSON_NAME] Buyer, Nabatat for con…" at bounding box center [783, 269] width 1566 height 1085
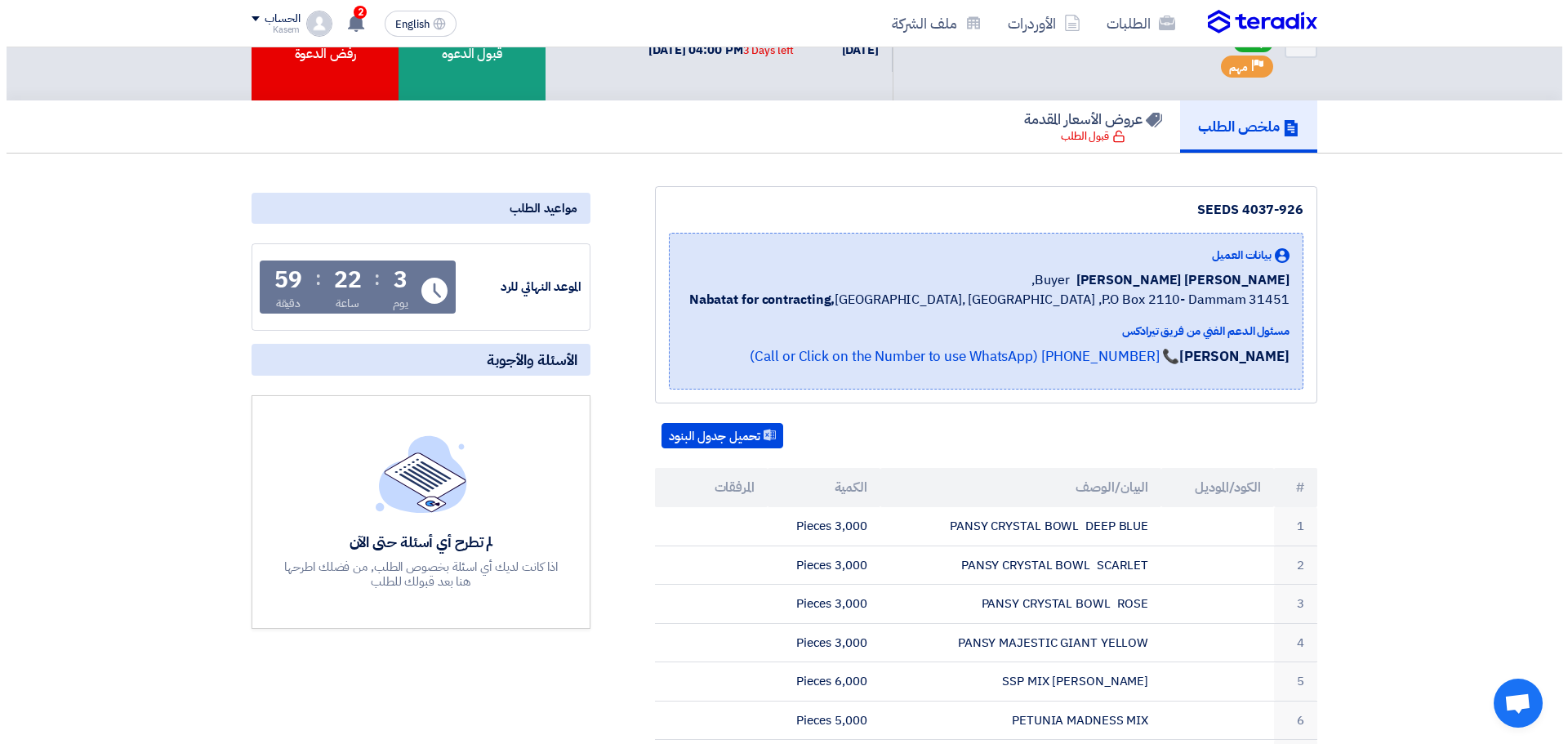
scroll to position [0, 0]
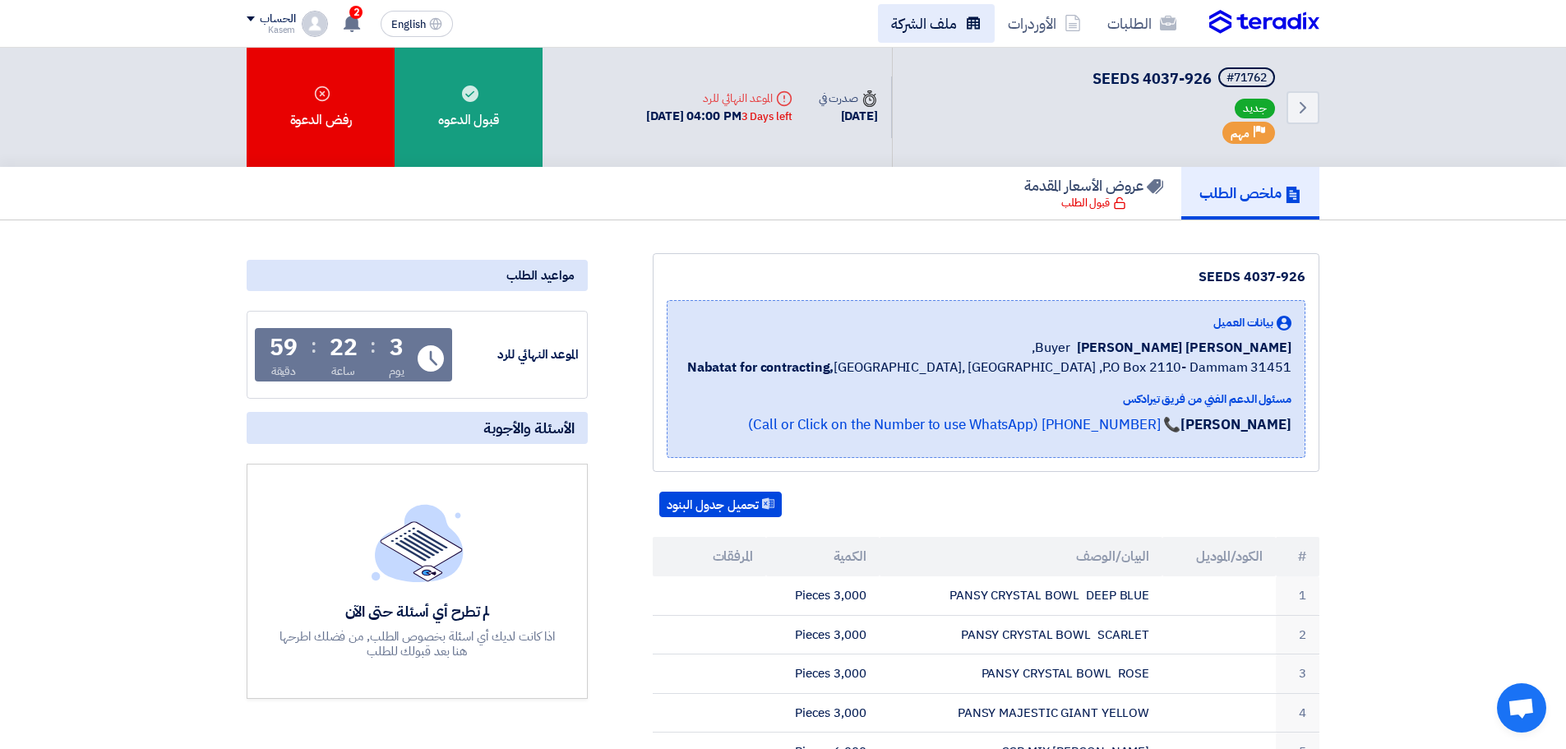
click at [943, 26] on link "ملف الشركة" at bounding box center [936, 23] width 117 height 39
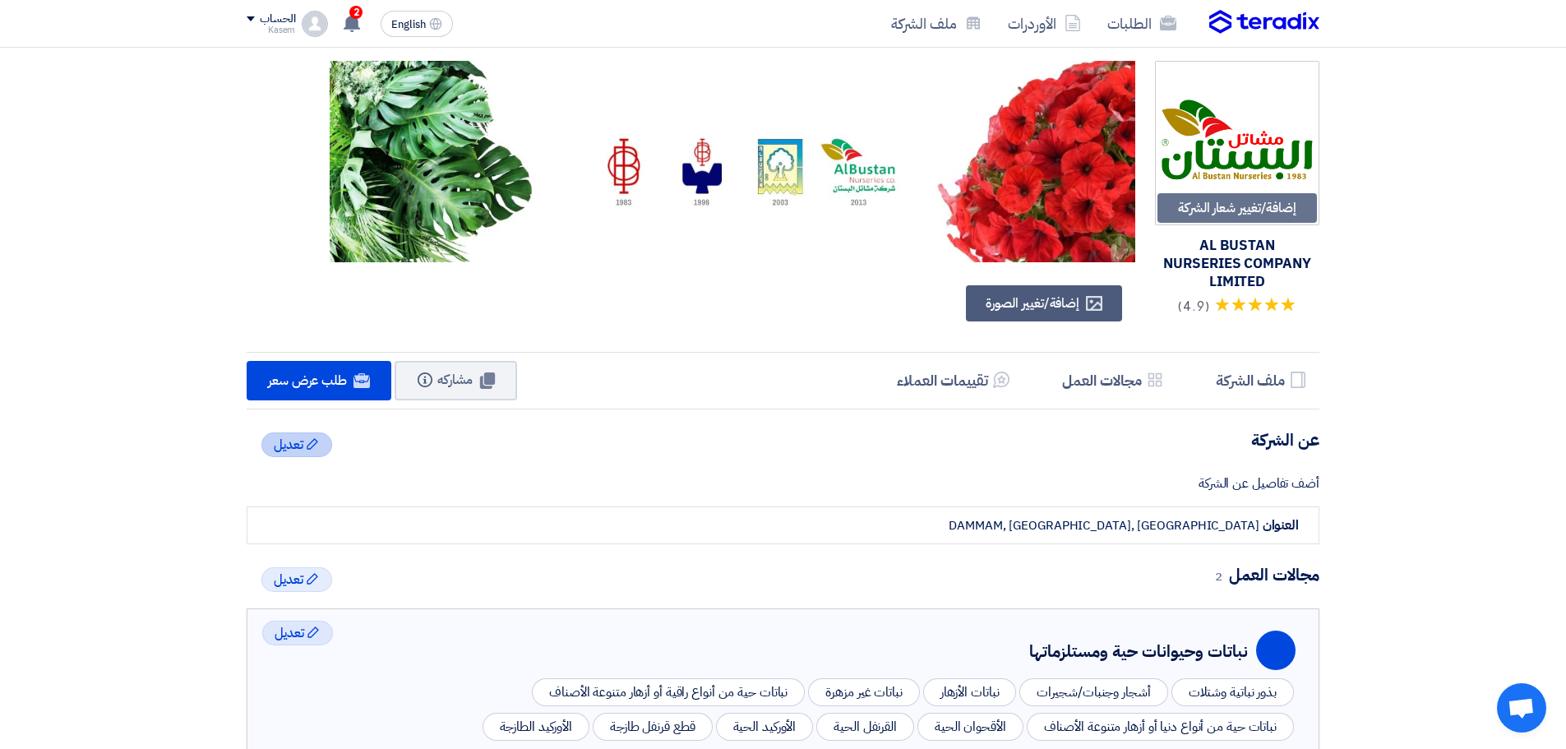
click at [314, 445] on icon "Edit" at bounding box center [312, 443] width 13 height 13
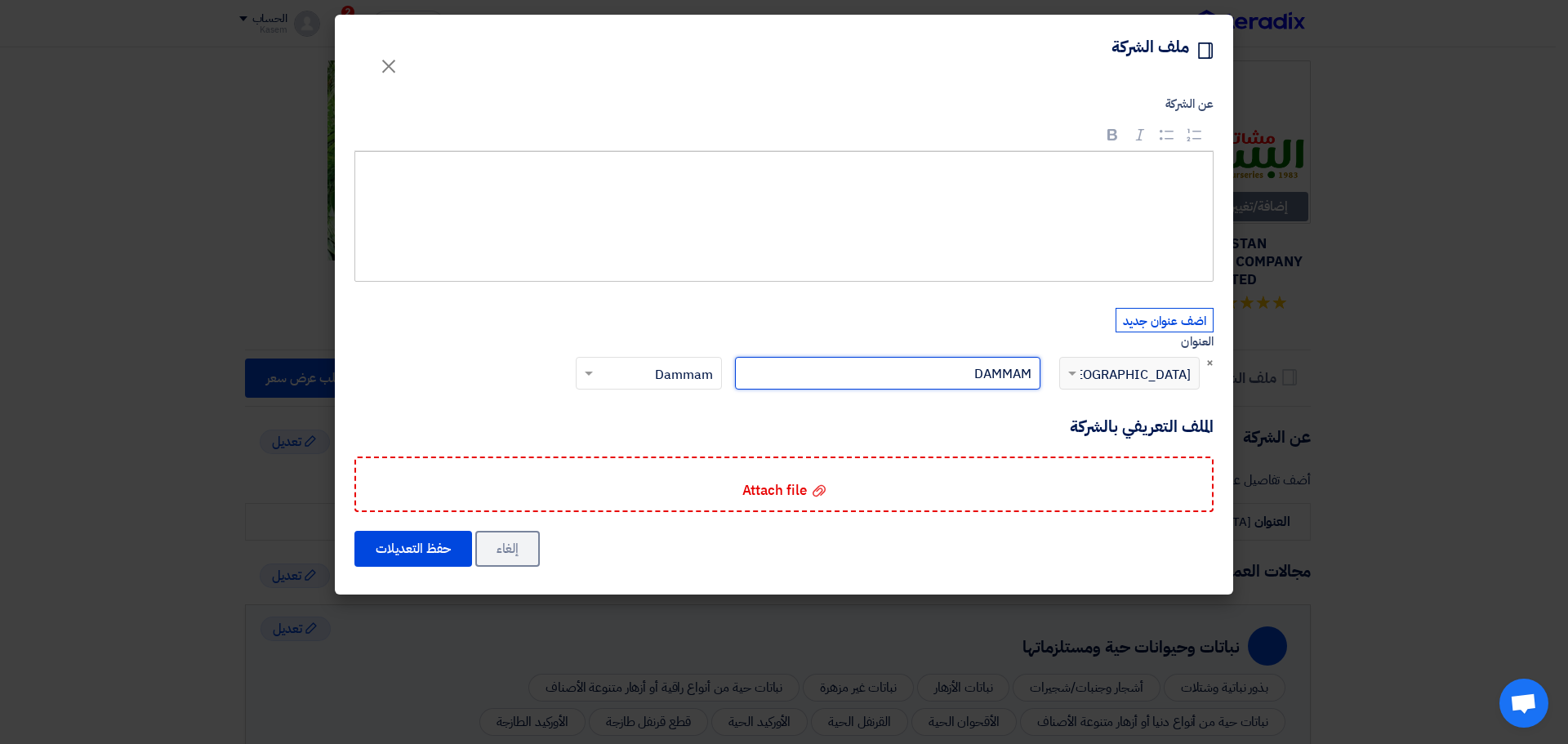
click at [973, 372] on input "DAMMAM" at bounding box center [887, 372] width 305 height 33
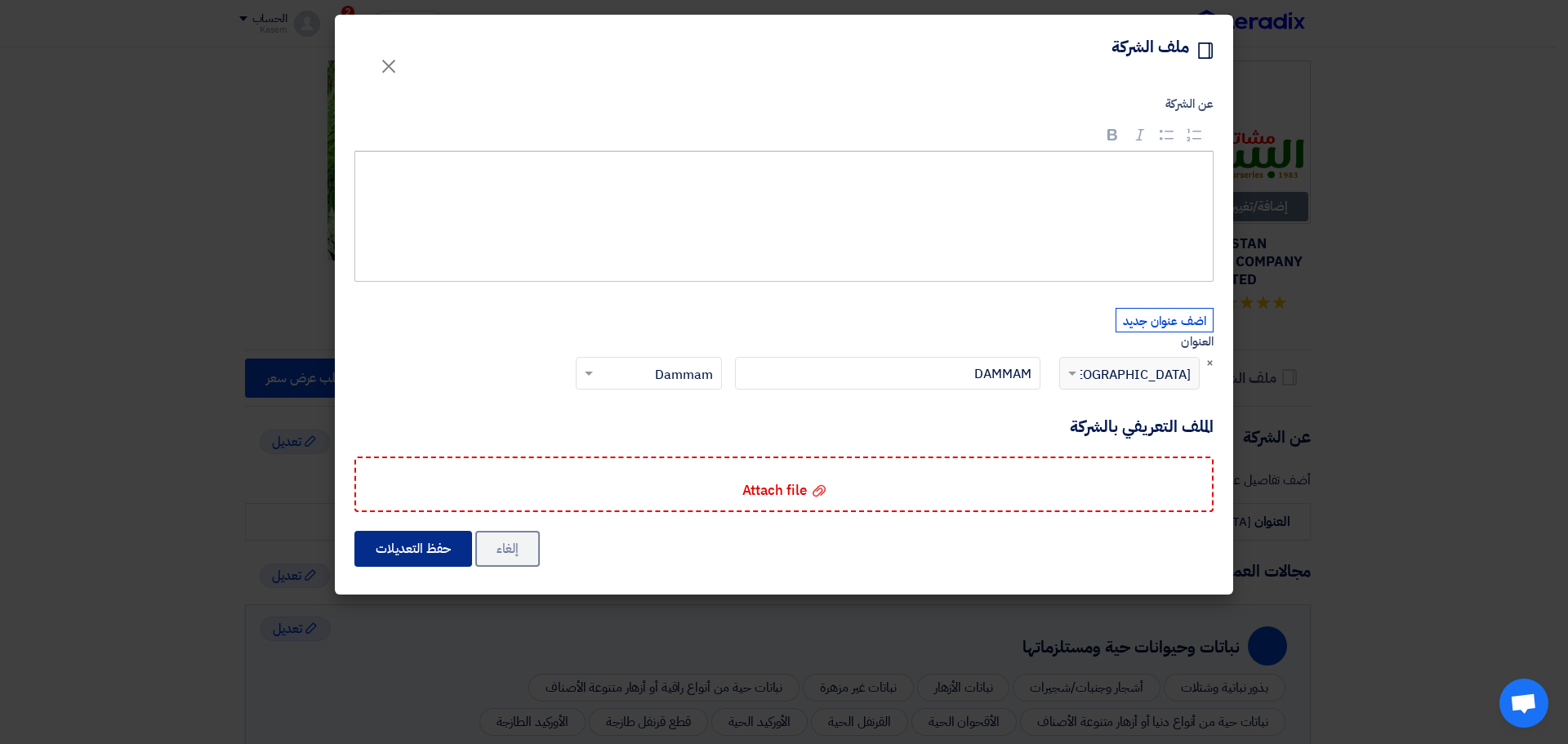
click at [396, 550] on button "حفظ التعديلات" at bounding box center [413, 548] width 117 height 36
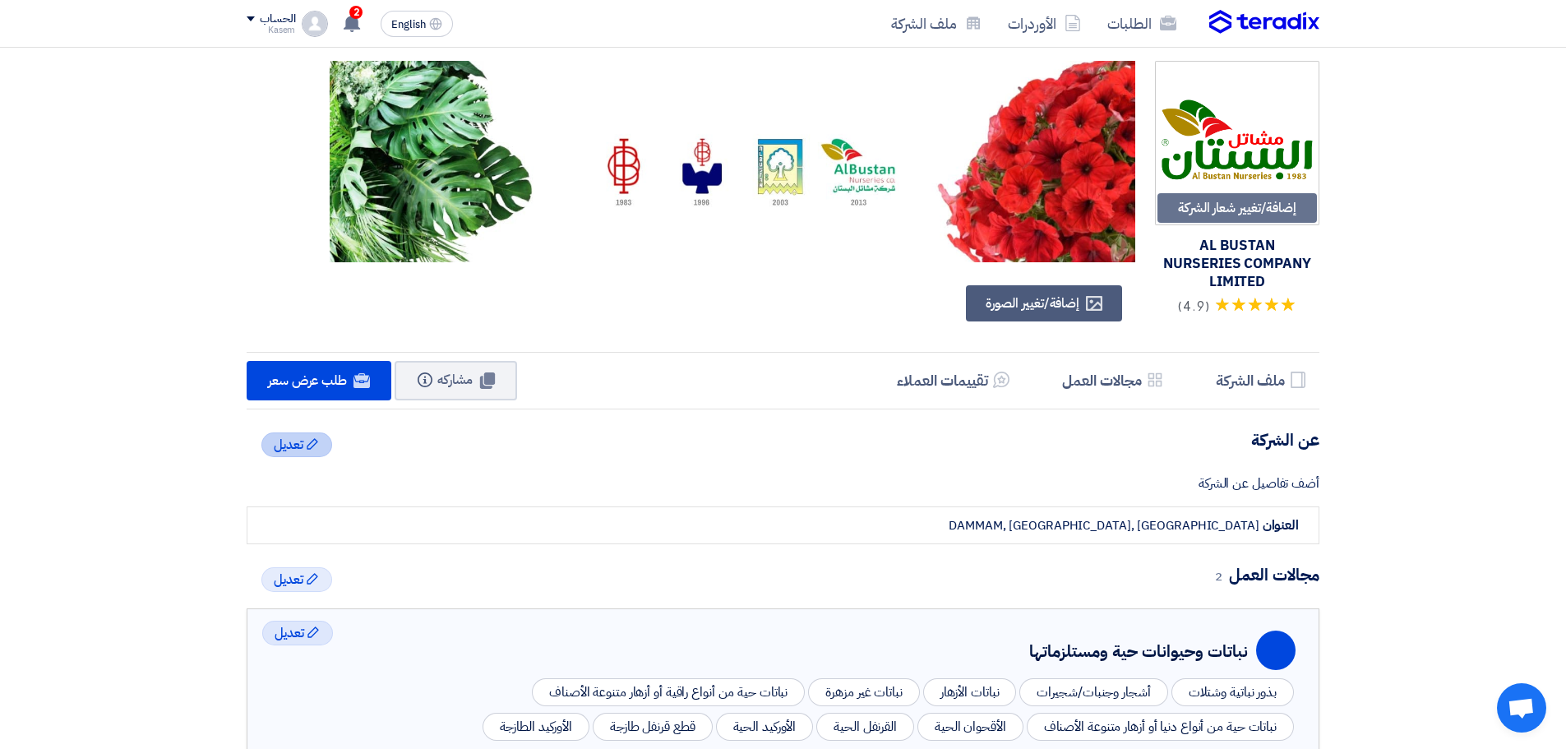
click at [297, 445] on span "تعديل" at bounding box center [289, 445] width 30 height 20
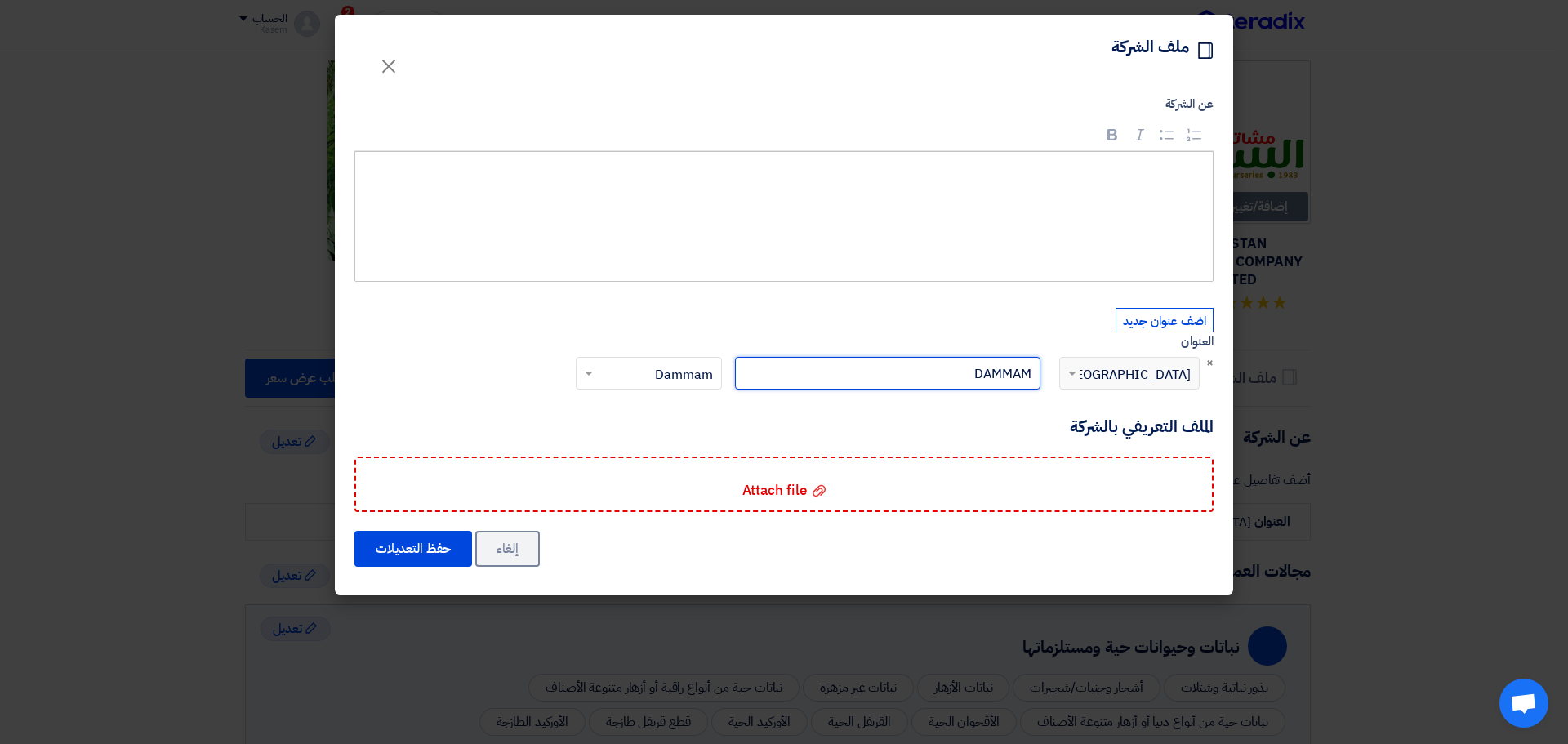
click at [993, 370] on input "DAMMAM" at bounding box center [887, 372] width 305 height 33
type input "ش"
type input "a"
click at [1014, 375] on input "Alkarj" at bounding box center [887, 372] width 305 height 33
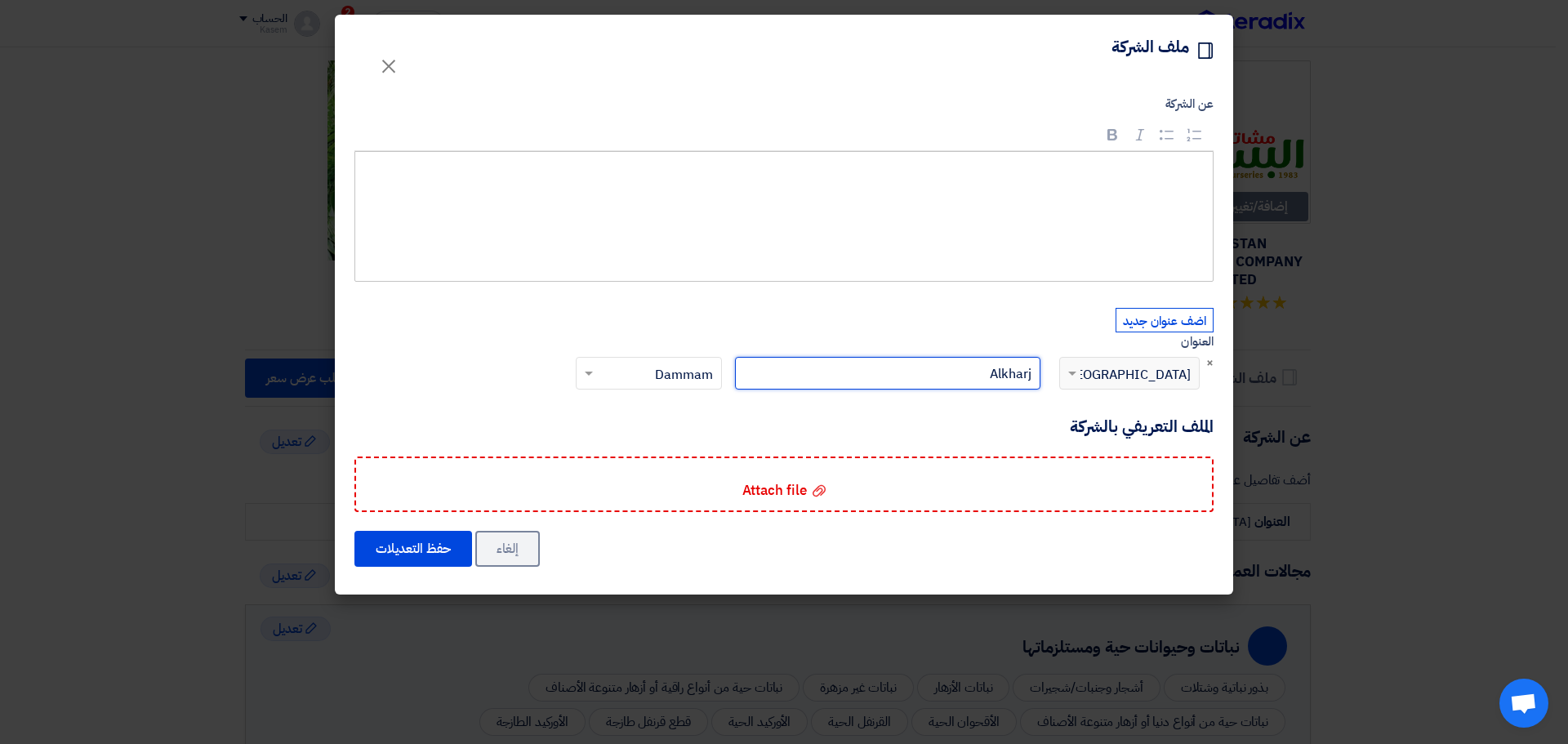
type input "Alkharj"
click at [666, 374] on input "text" at bounding box center [658, 374] width 113 height 27
type input "riy"
click at [654, 403] on div "[GEOGRAPHIC_DATA]" at bounding box center [649, 405] width 145 height 33
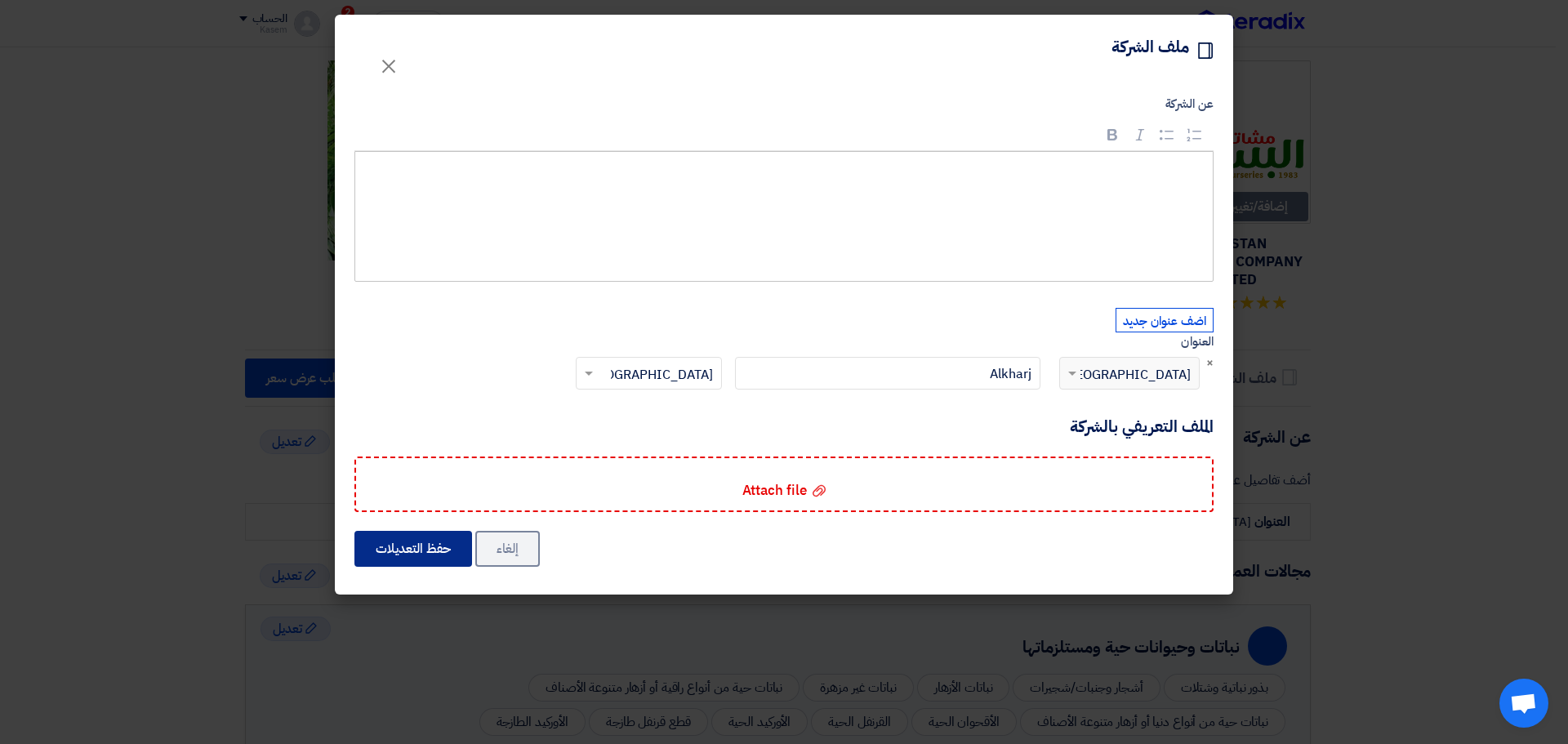
click at [377, 548] on button "حفظ التعديلات" at bounding box center [413, 548] width 117 height 36
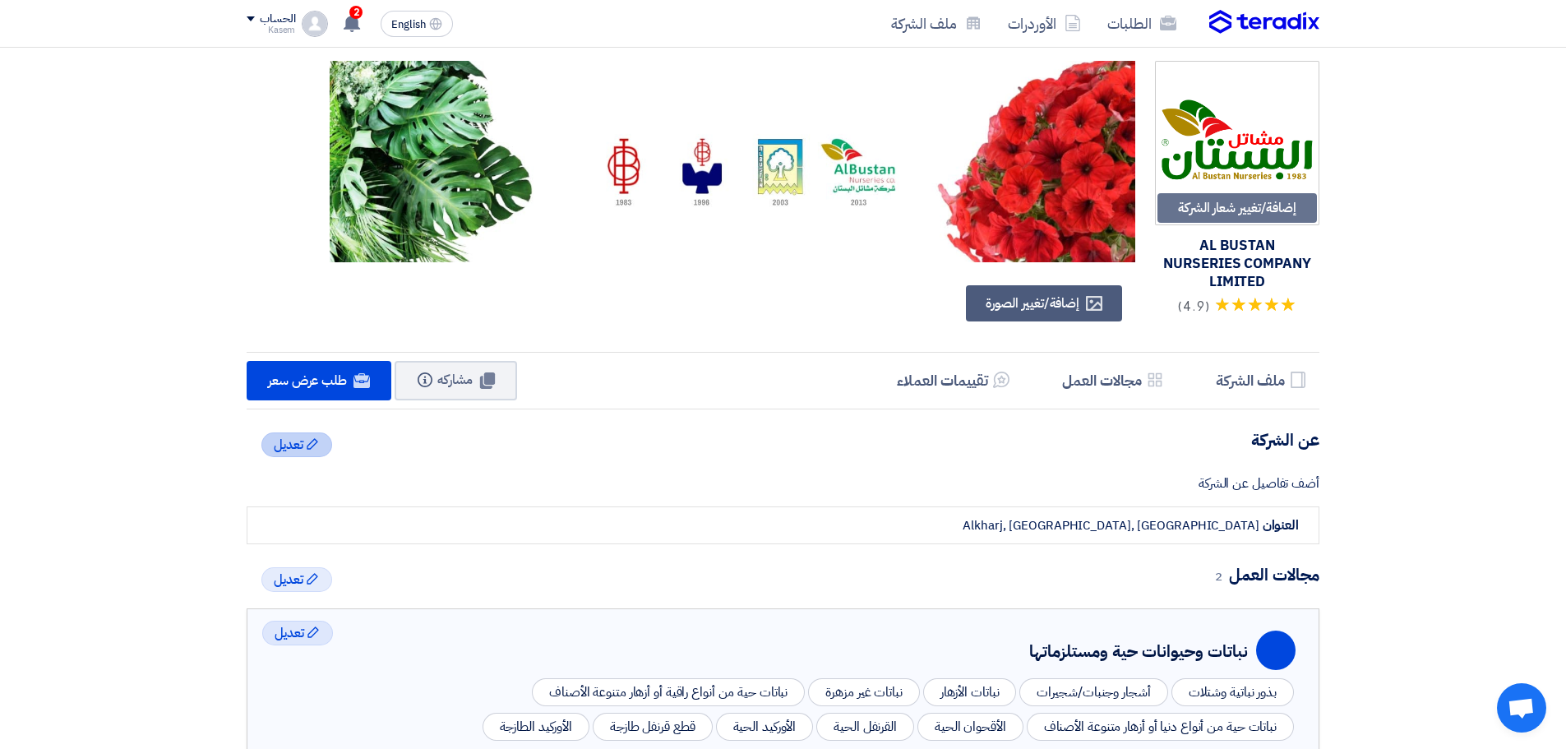
click at [294, 441] on span "تعديل" at bounding box center [289, 445] width 30 height 20
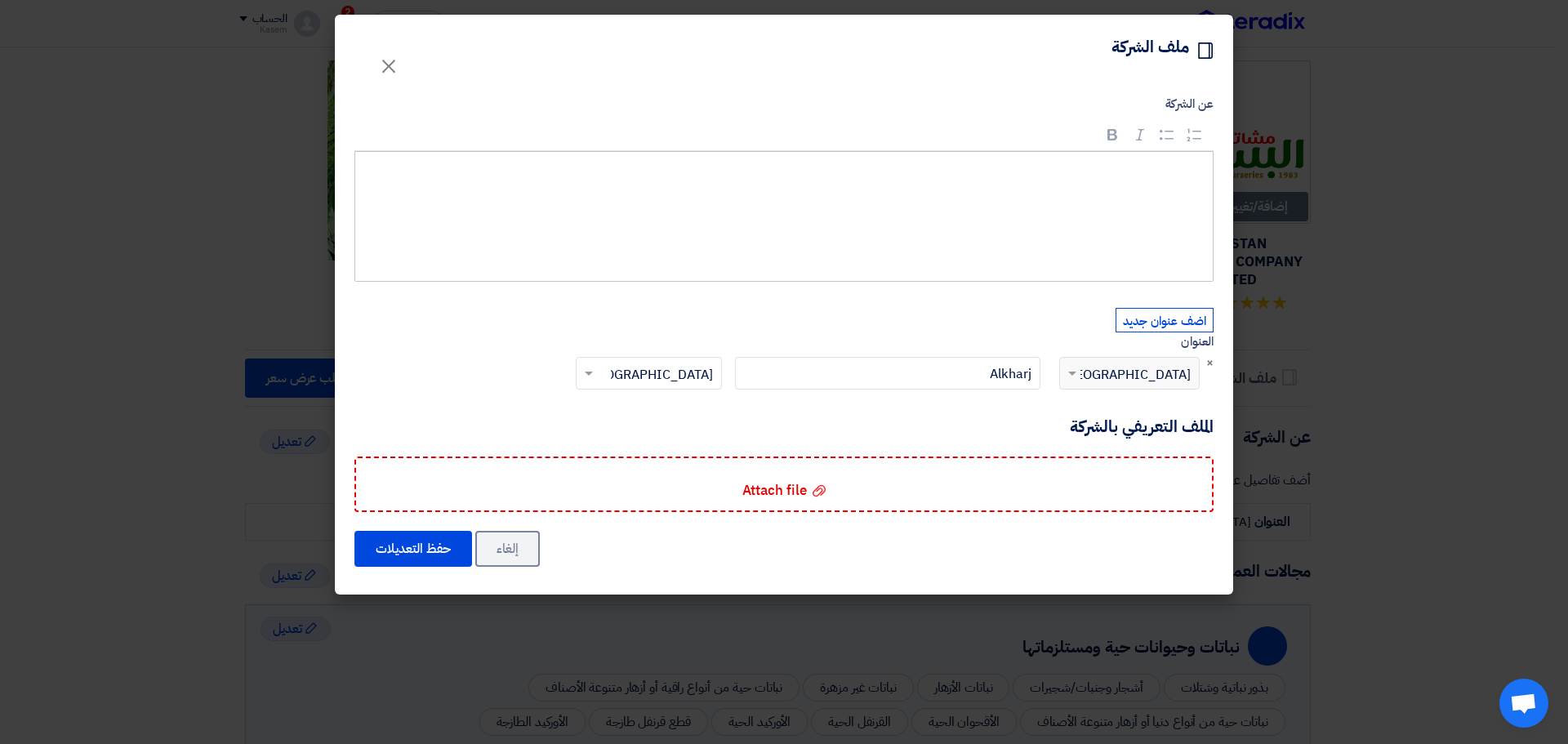
click at [1048, 235] on div "Rich Text Editor, main" at bounding box center [784, 217] width 860 height 131
drag, startPoint x: 1046, startPoint y: 204, endPoint x: 1255, endPoint y: 198, distance: 209.1
click at [1255, 198] on modal-container "Profile ملف الشركة × عن الشركة Rich Text Editor Bold (CTRL+B) Bold Italic (CTRL…" at bounding box center [784, 372] width 1568 height 744
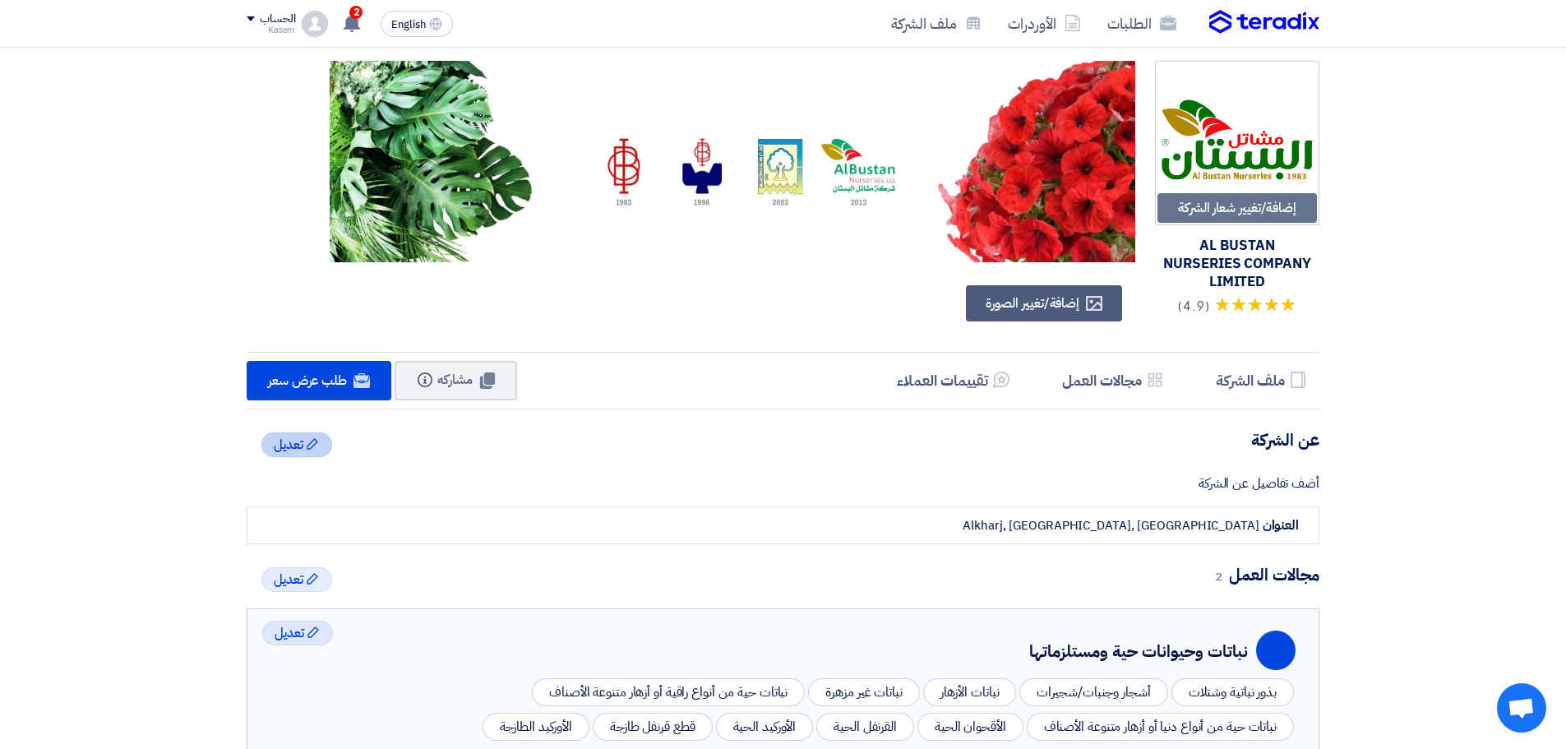
click at [315, 444] on icon "Edit" at bounding box center [312, 443] width 13 height 13
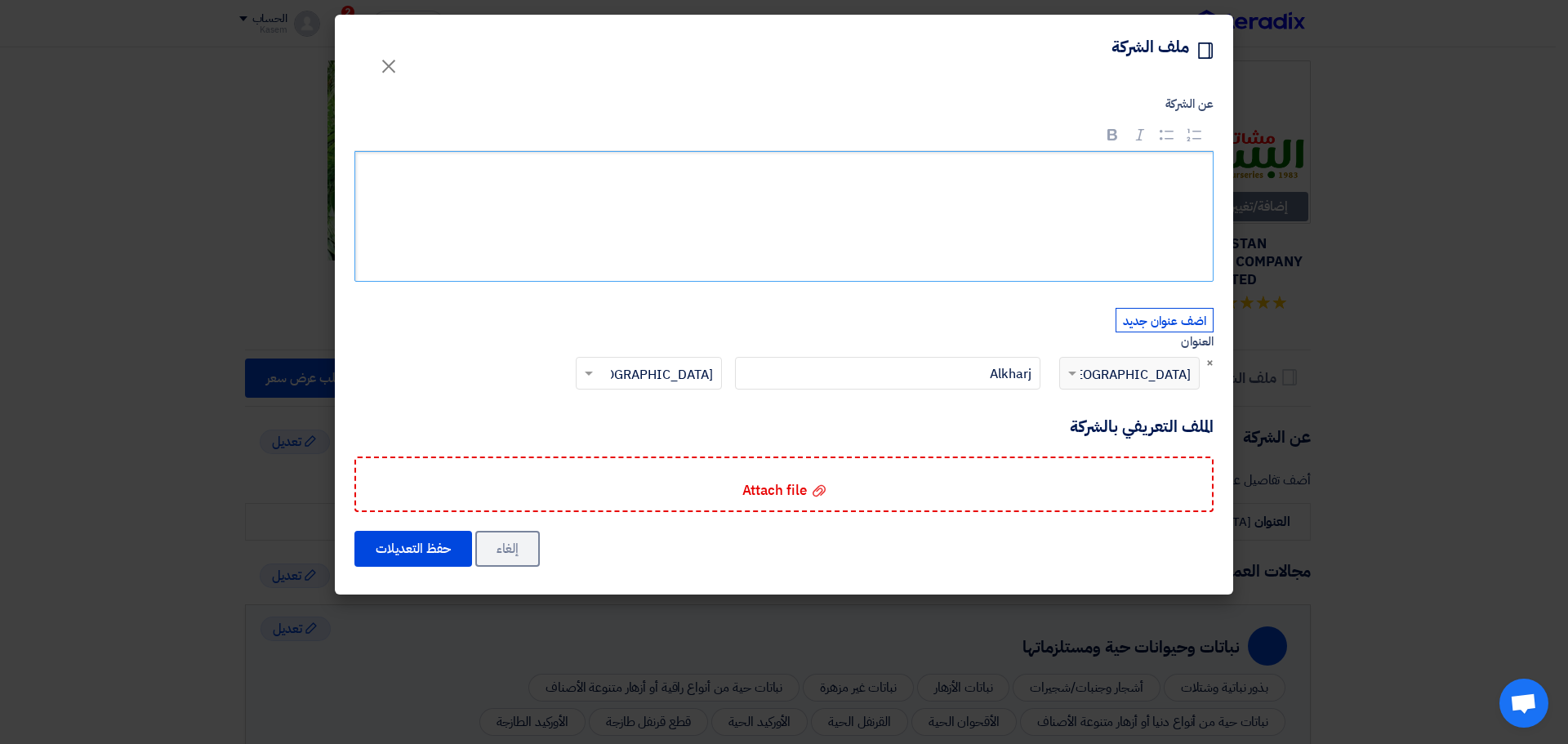
click at [1091, 216] on div "Rich Text Editor, main" at bounding box center [784, 217] width 860 height 131
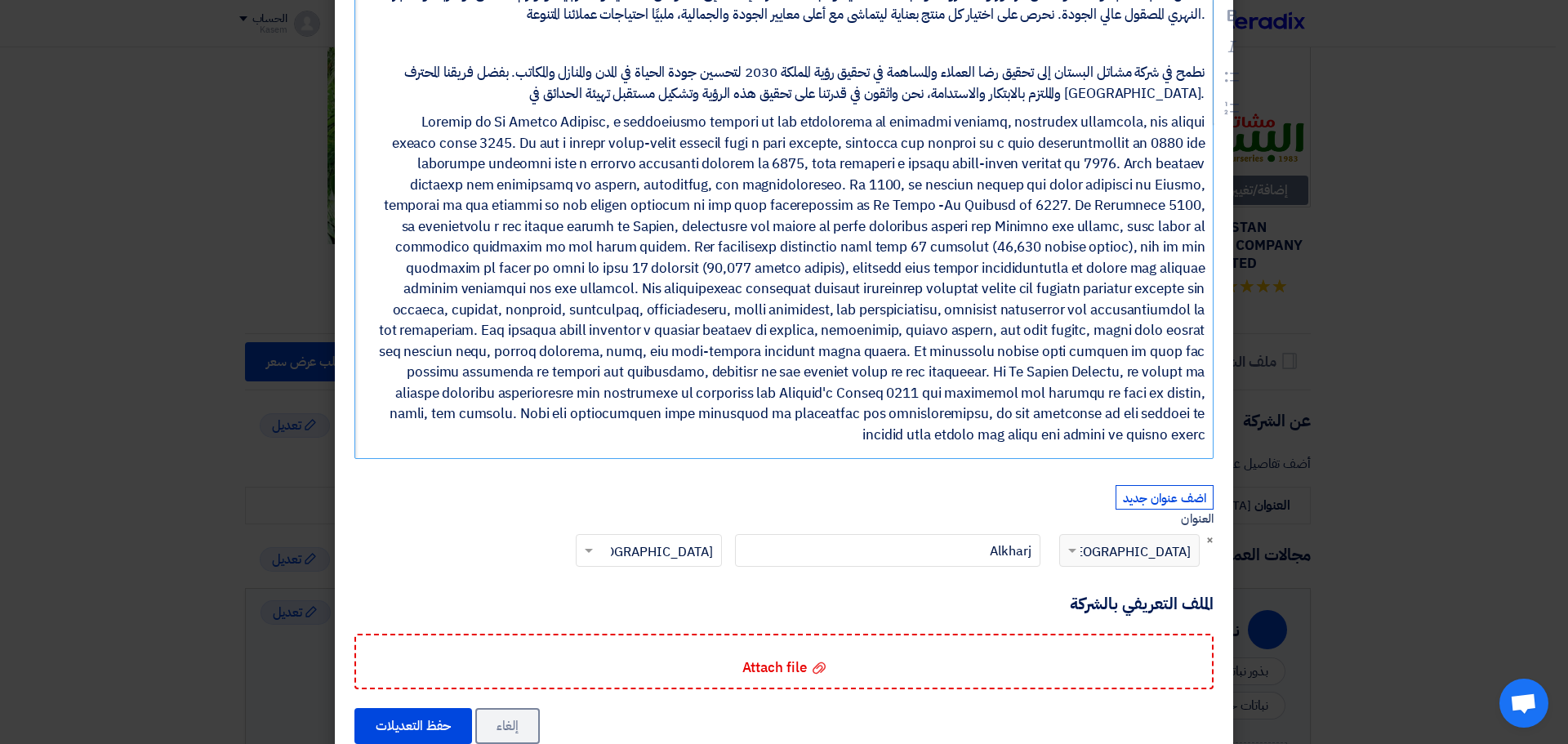
scroll to position [480, 0]
click at [443, 707] on button "حفظ التعديلات" at bounding box center [413, 725] width 117 height 36
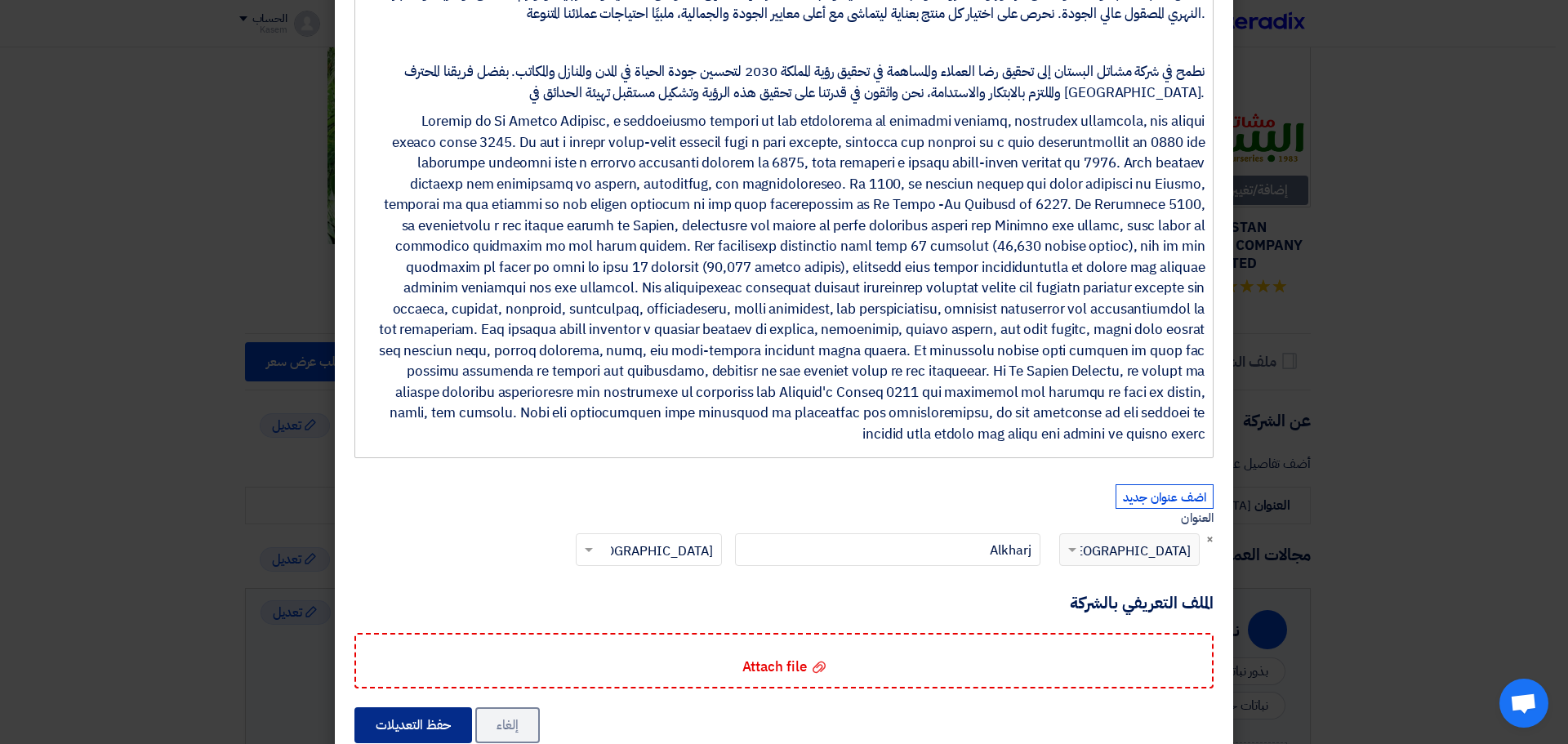
click at [443, 707] on button "حفظ التعديلات" at bounding box center [413, 725] width 117 height 36
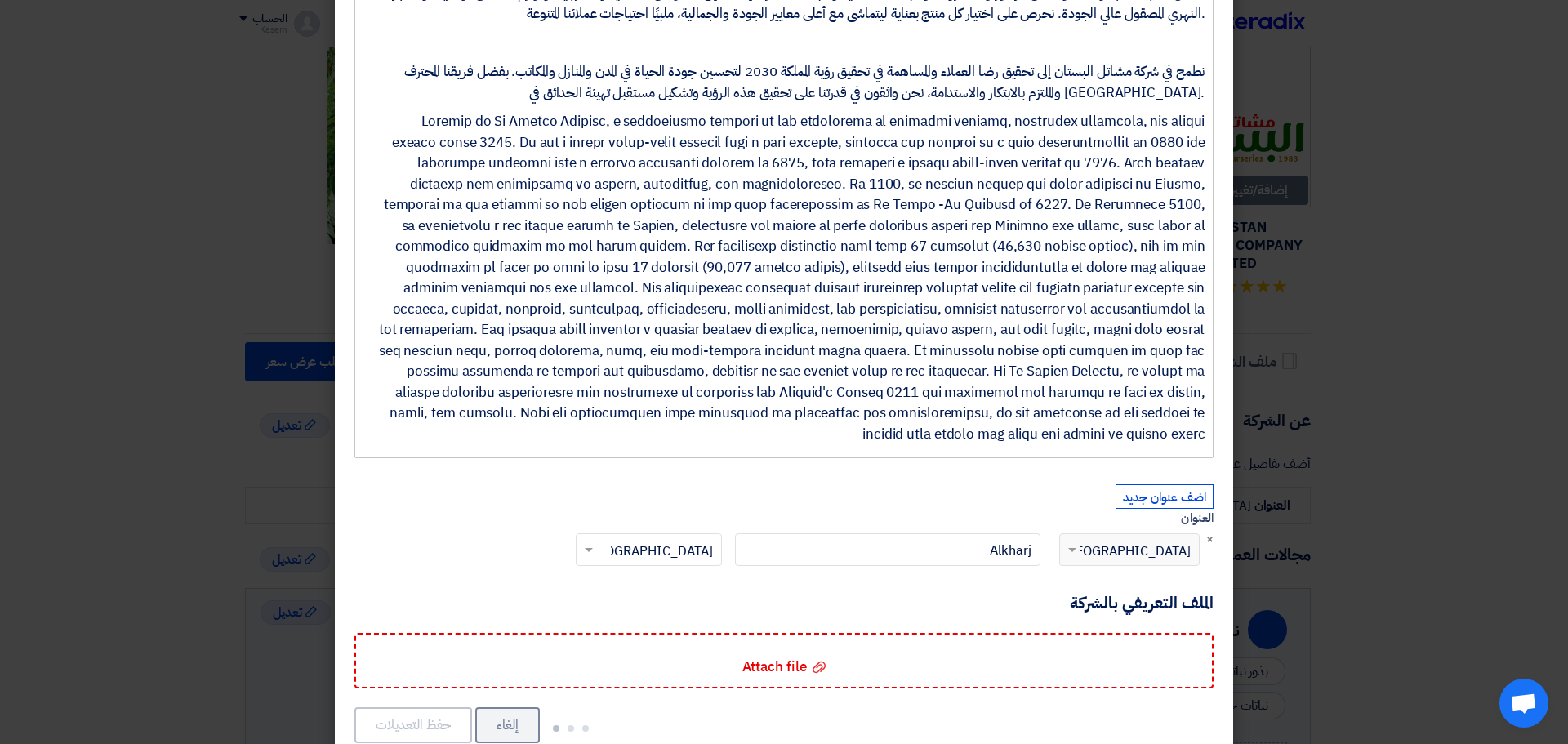
click at [443, 707] on button "حفظ التعديلات" at bounding box center [413, 725] width 117 height 36
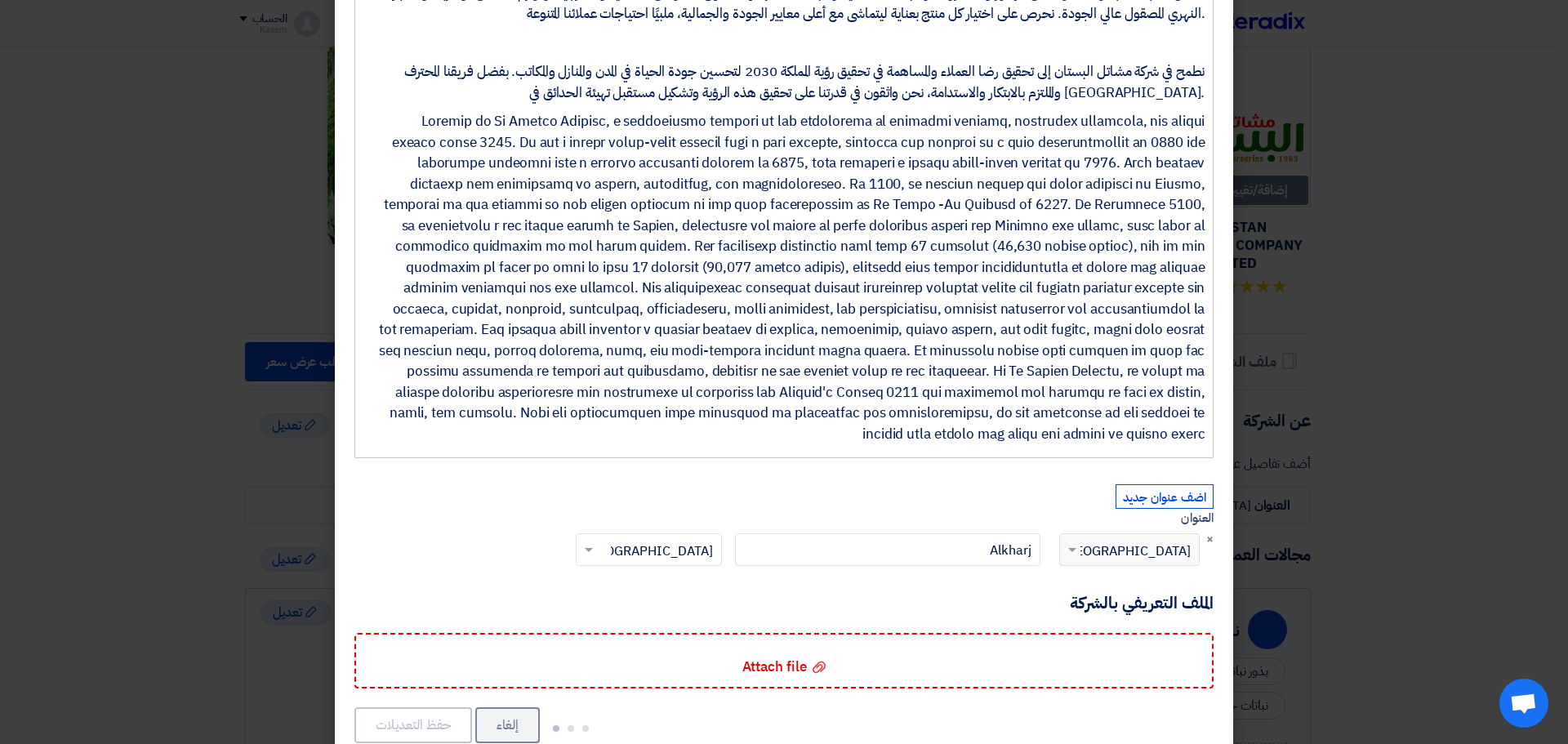
click at [443, 707] on button "حفظ التعديلات" at bounding box center [413, 725] width 117 height 36
click at [382, 707] on button "حفظ التعديلات" at bounding box center [413, 725] width 117 height 36
click at [388, 707] on button "حفظ التعديلات" at bounding box center [413, 725] width 117 height 36
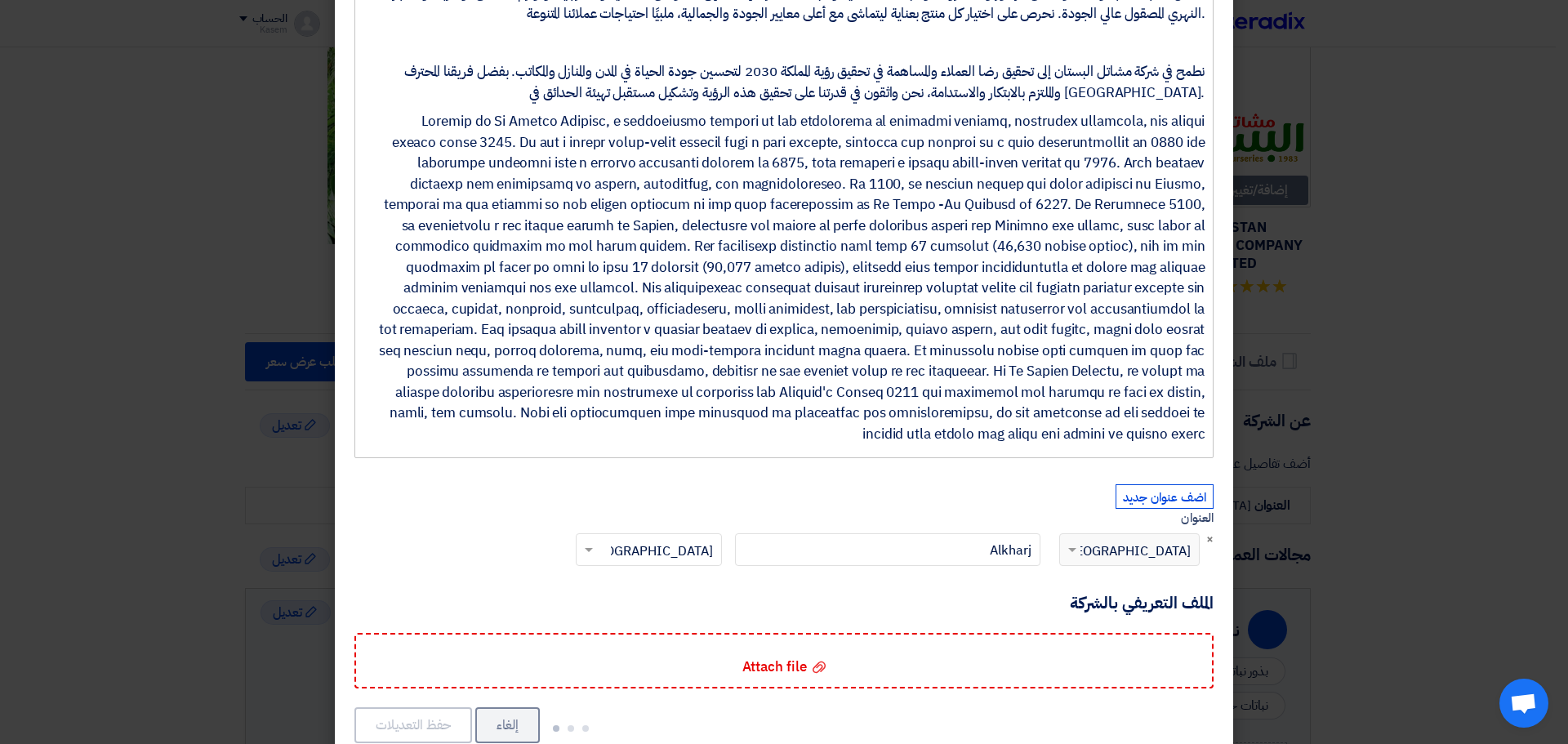
click at [388, 707] on button "حفظ التعديلات" at bounding box center [413, 725] width 117 height 36
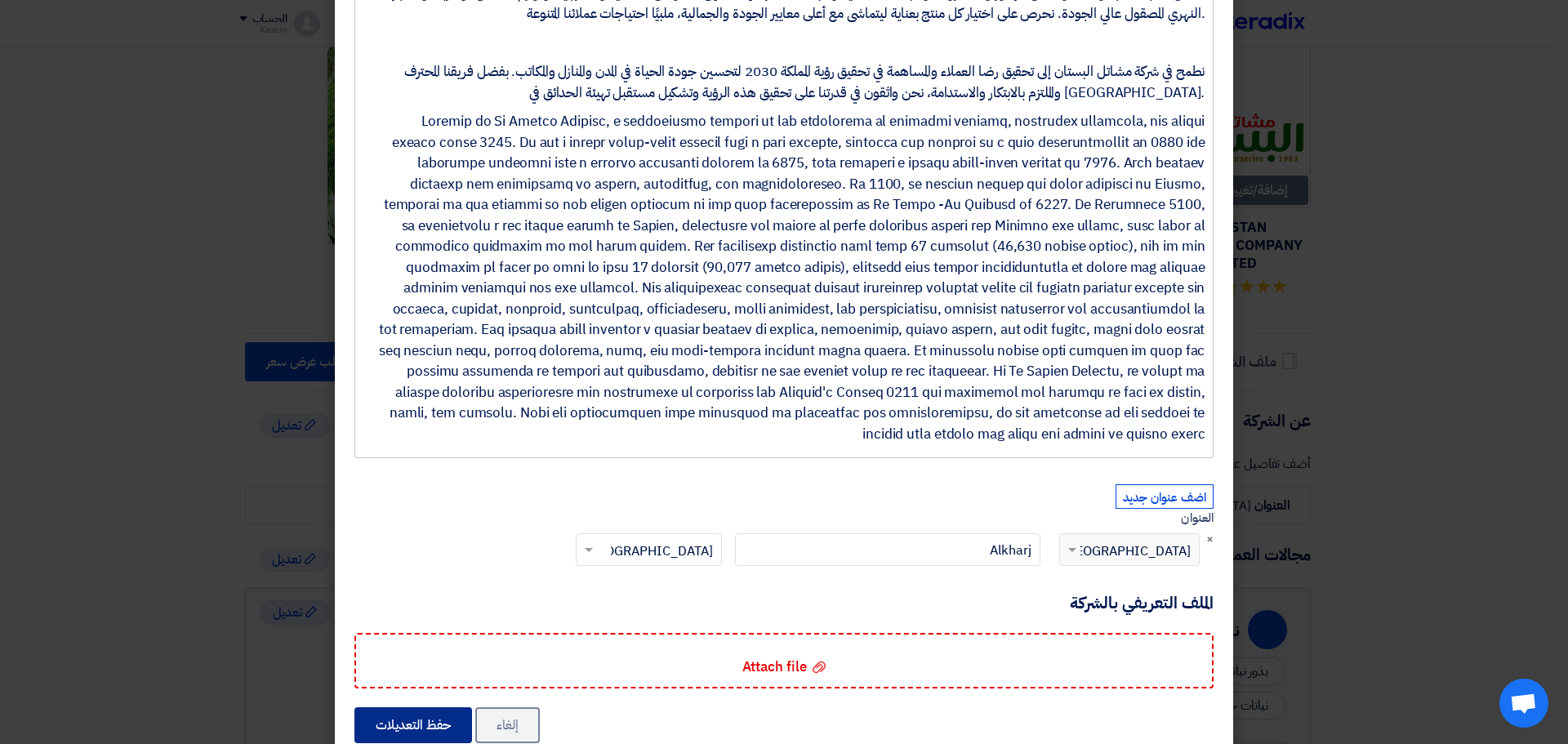
click at [388, 707] on button "حفظ التعديلات" at bounding box center [413, 725] width 117 height 36
click at [415, 707] on button "حفظ التعديلات" at bounding box center [413, 725] width 117 height 36
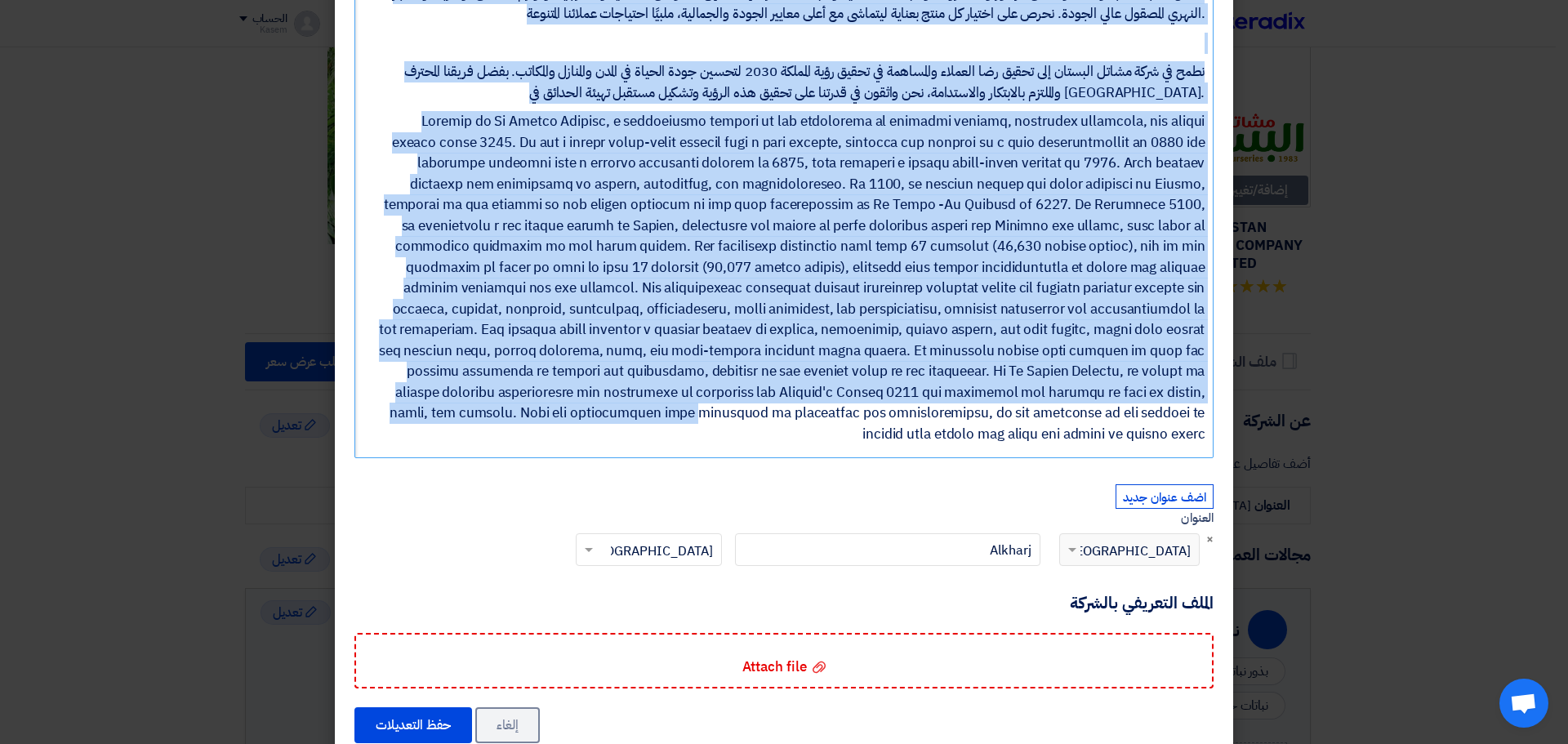
drag, startPoint x: 1213, startPoint y: 172, endPoint x: 373, endPoint y: 766, distance: 1028.8
click at [540, 314] on p "Rich Text Editor, main" at bounding box center [789, 277] width 830 height 333
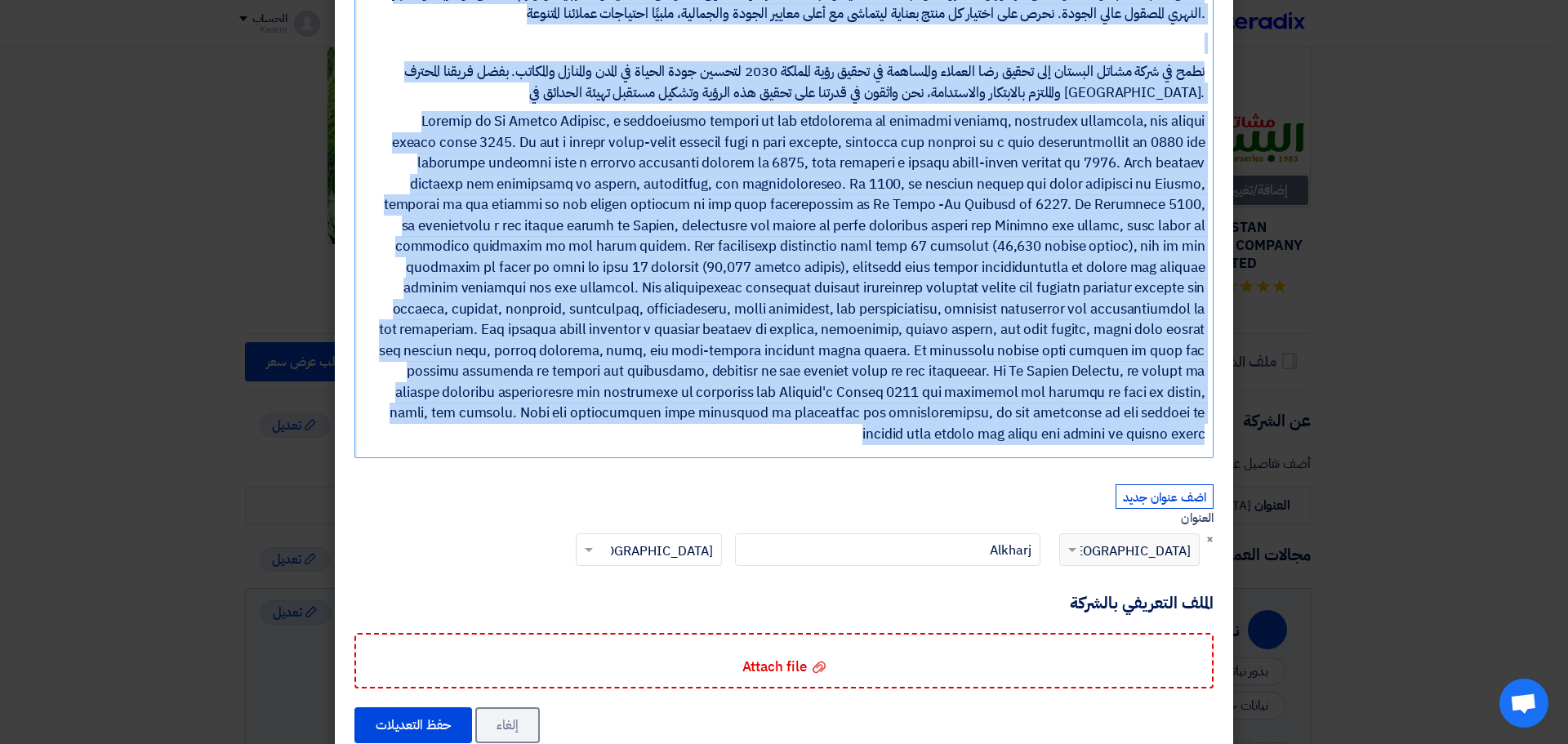
copy div "lore ips do sita conse adipisc، elitse doeiusmo te incid utlabo etdolore magnaa…"
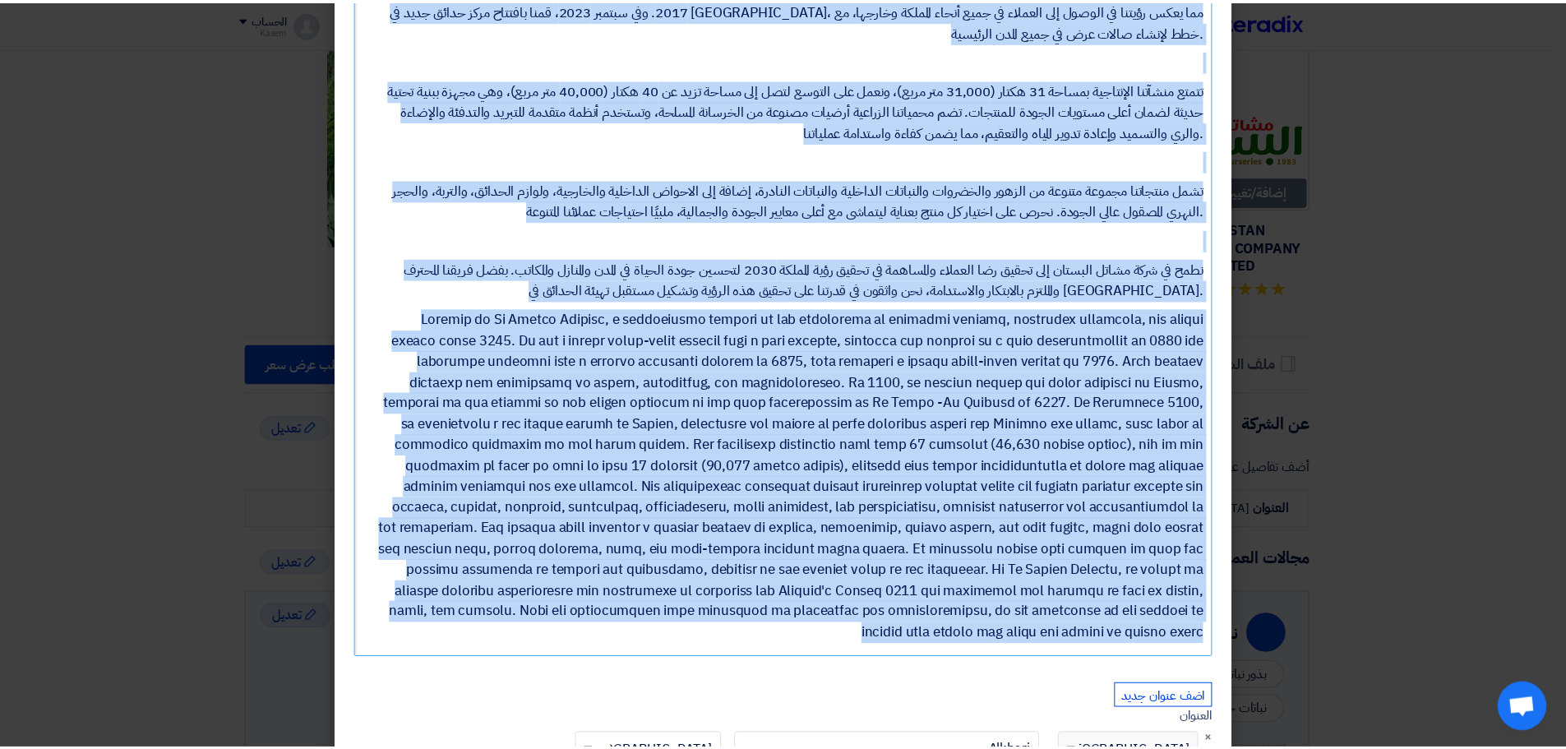
scroll to position [0, 0]
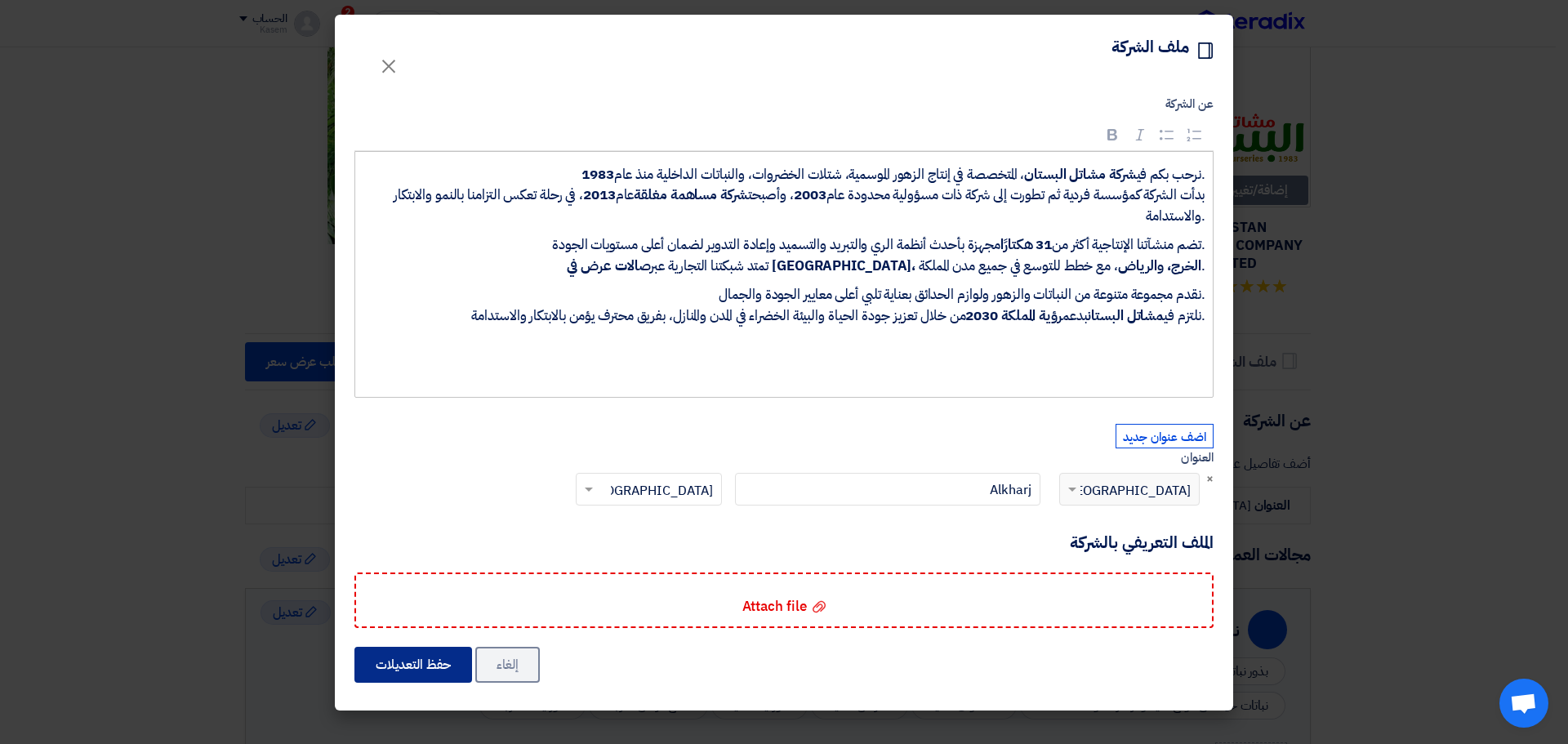
click at [434, 679] on button "حفظ التعديلات" at bounding box center [413, 665] width 117 height 36
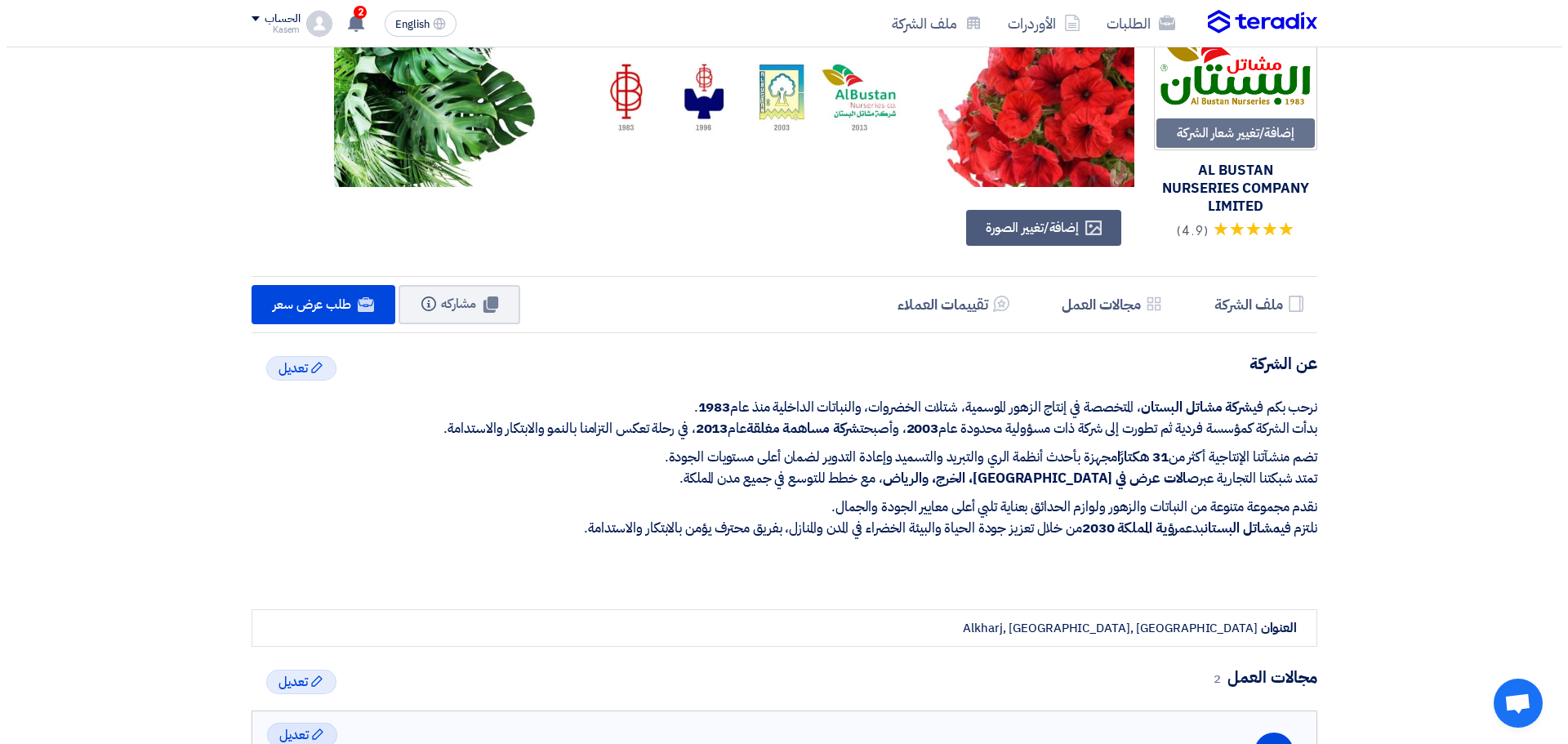
scroll to position [98, 0]
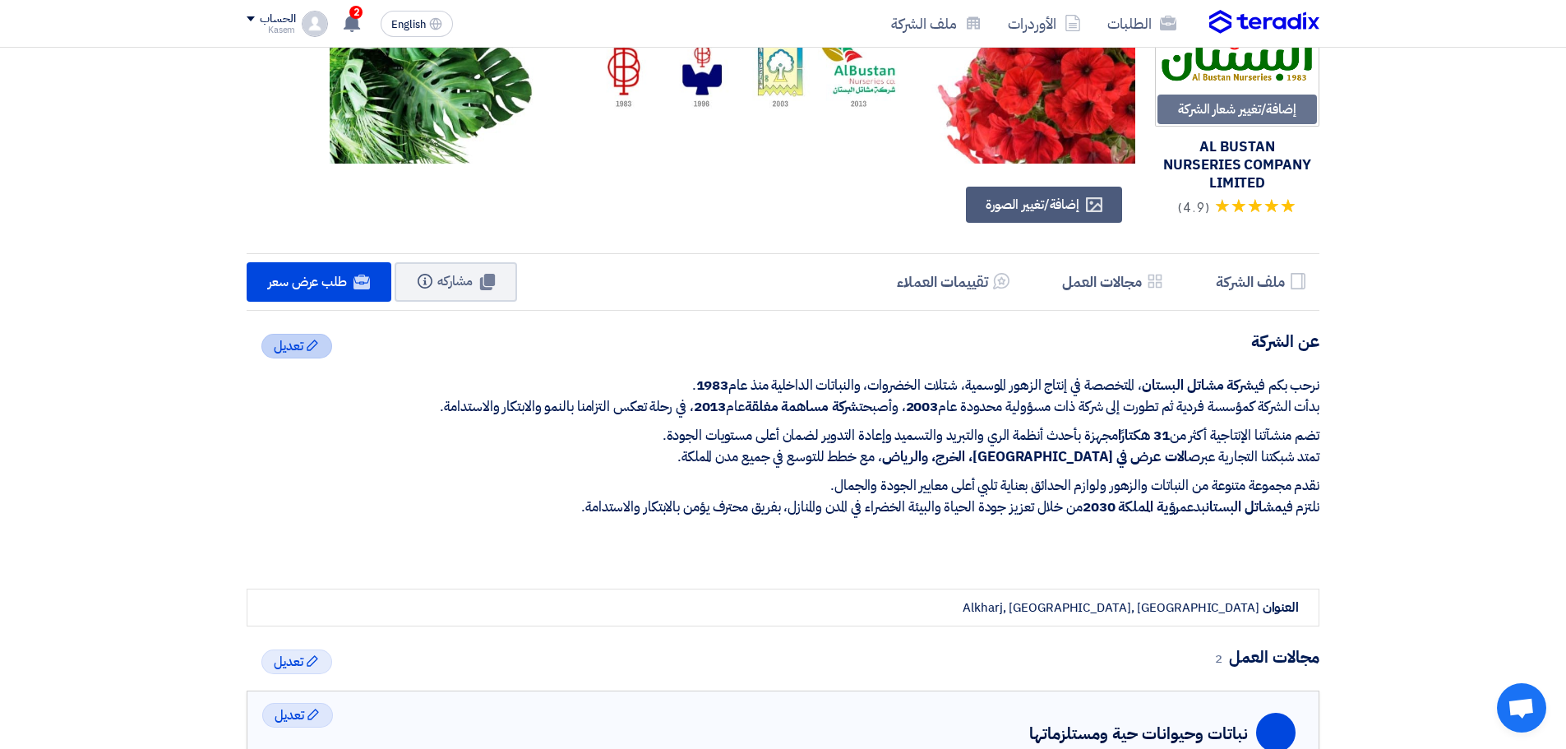
click at [310, 348] on icon "Edit" at bounding box center [312, 345] width 13 height 13
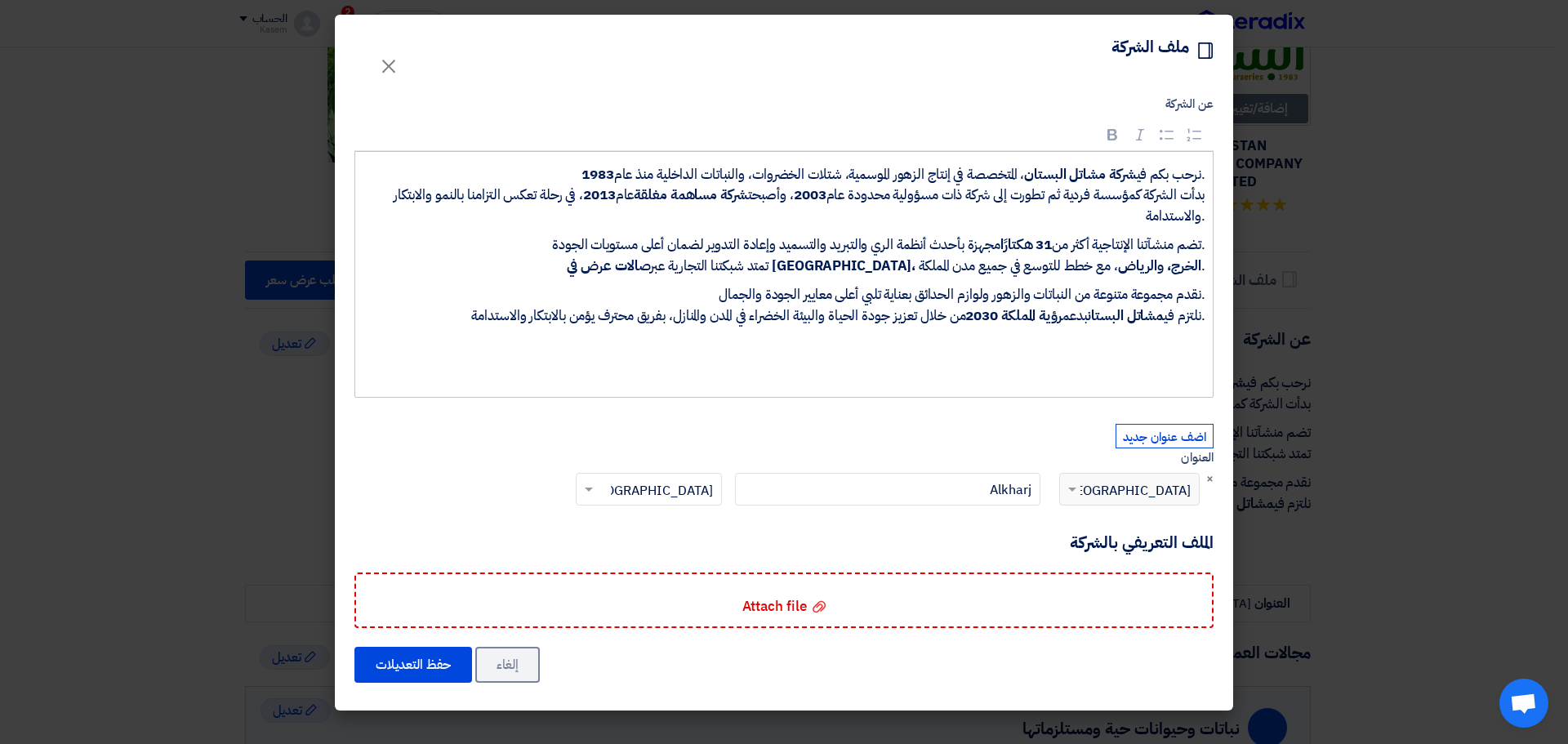
click at [1017, 355] on p "Rich Text Editor, main" at bounding box center [789, 344] width 830 height 21
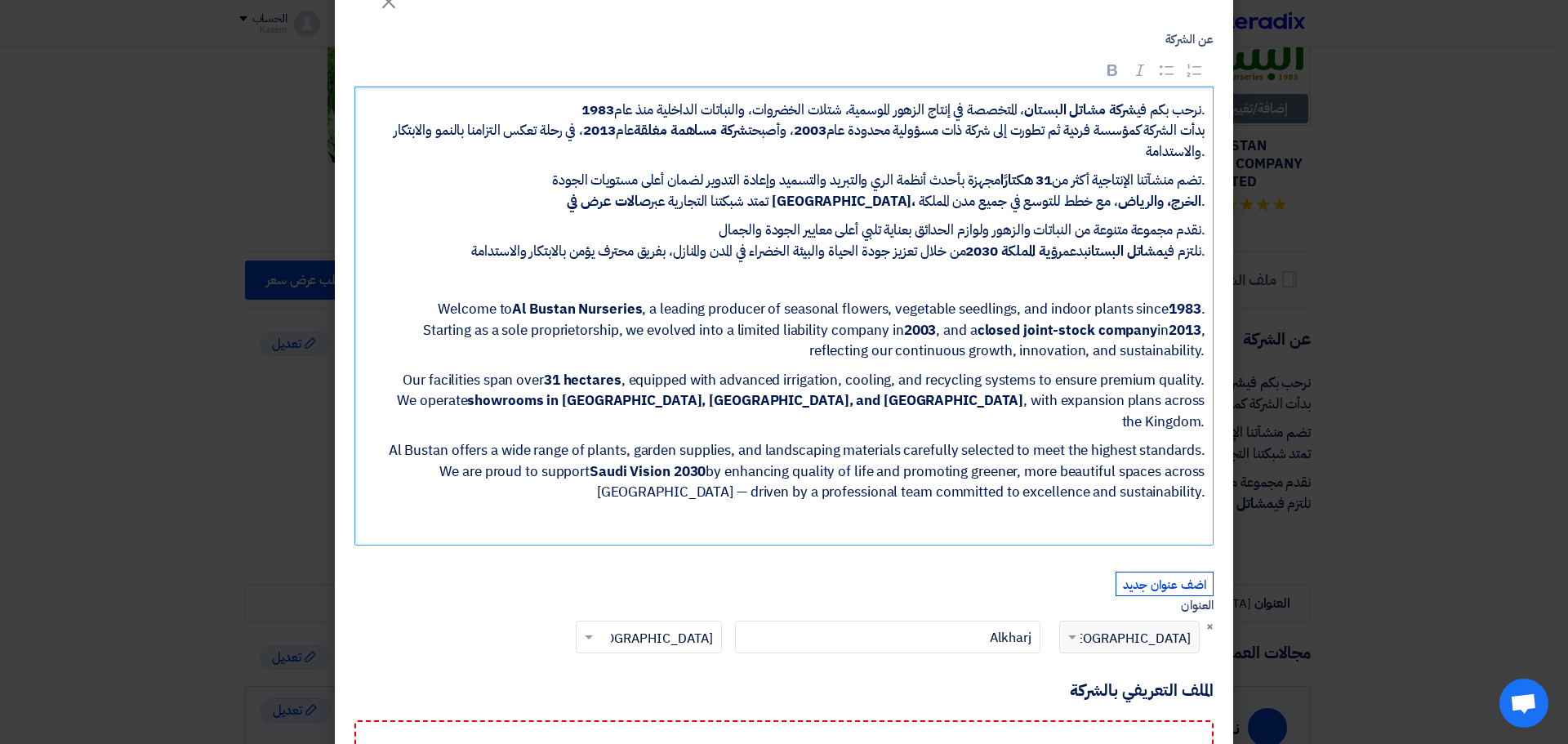
scroll to position [172, 0]
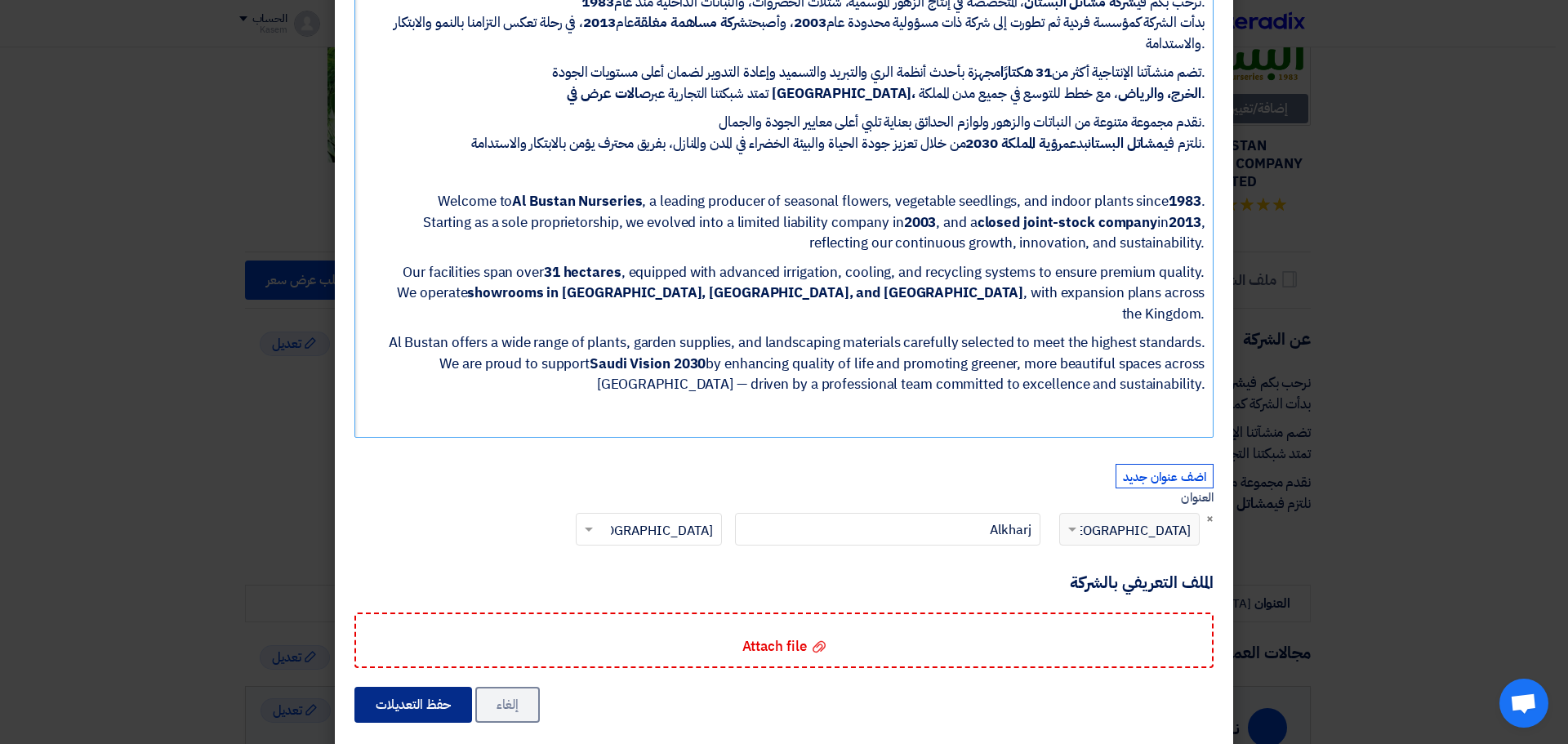
click at [411, 691] on button "حفظ التعديلات" at bounding box center [413, 704] width 117 height 36
click at [852, 172] on h3 "Rich Text Editor, main" at bounding box center [789, 174] width 830 height 25
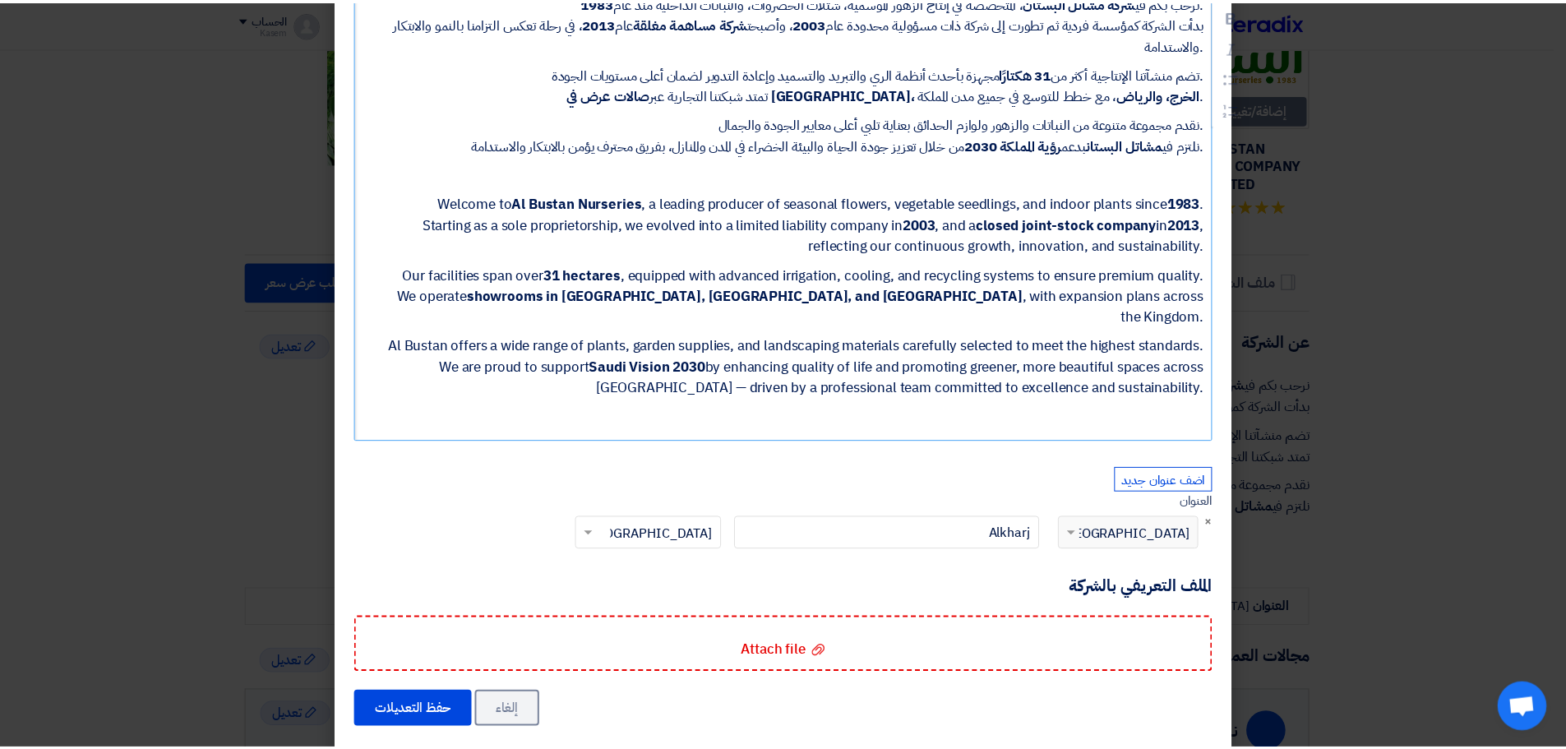
scroll to position [144, 0]
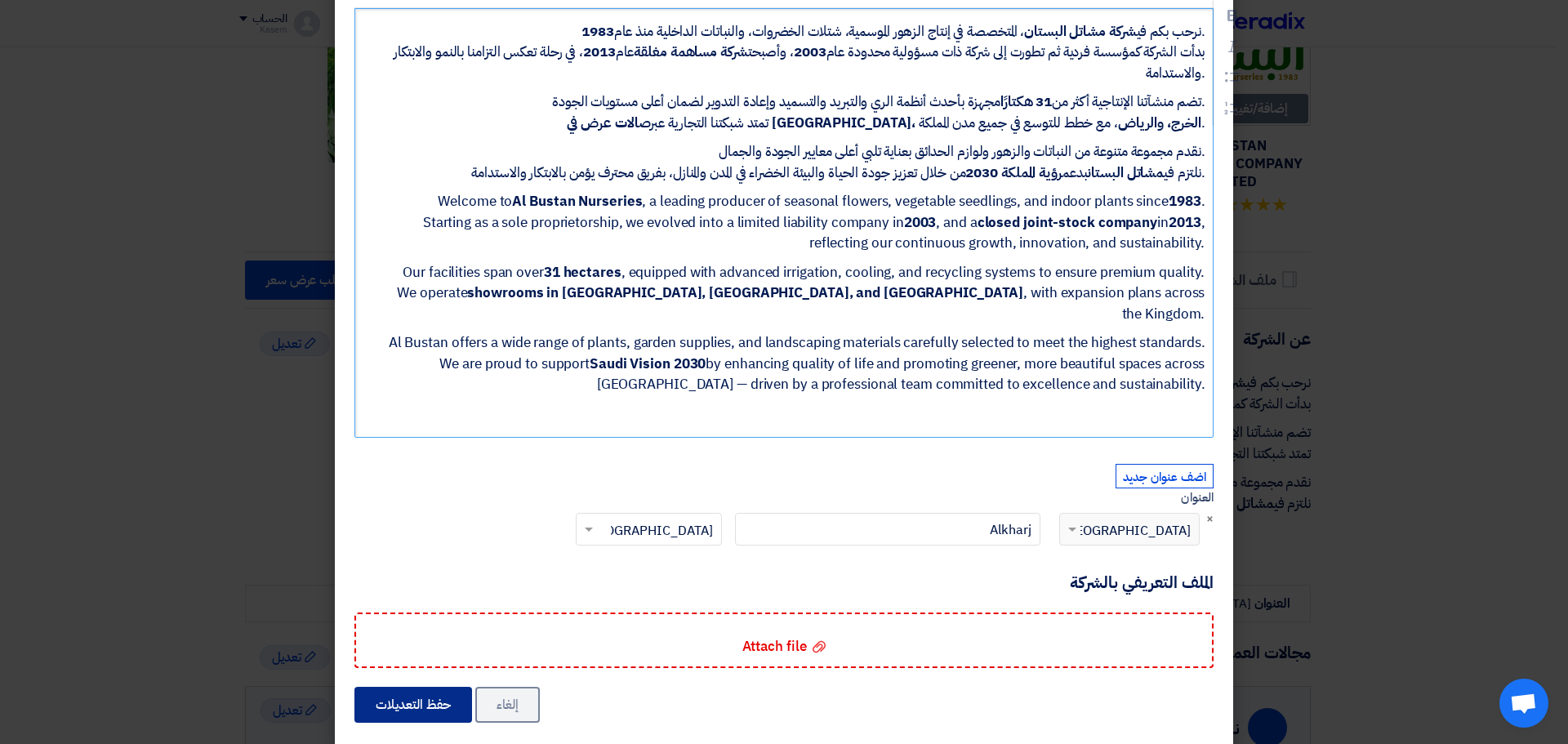
click at [444, 686] on button "حفظ التعديلات" at bounding box center [413, 704] width 117 height 36
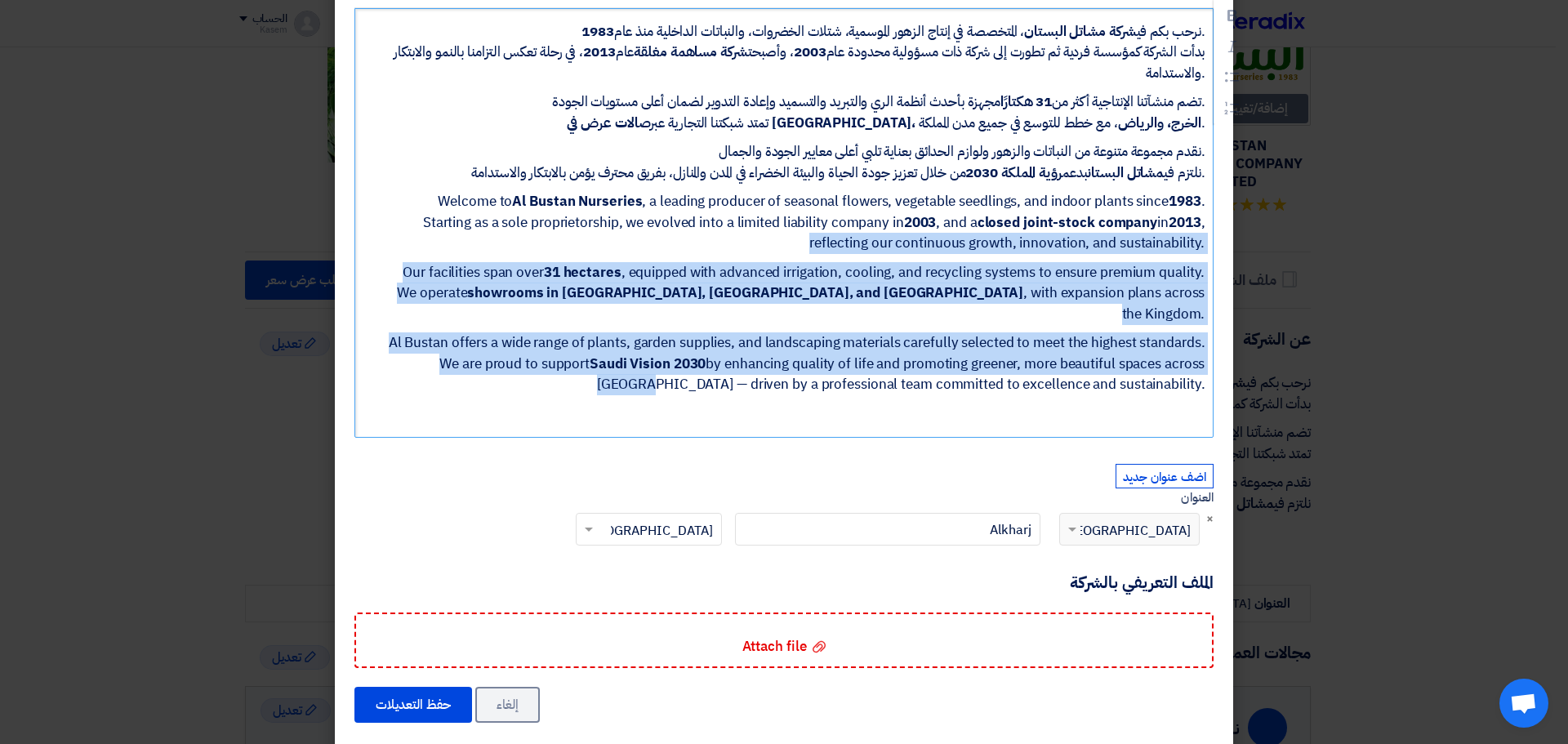
drag, startPoint x: 686, startPoint y: 372, endPoint x: 1245, endPoint y: 216, distance: 580.4
click at [1245, 216] on modal-container "Profile ملف الشركة × عن الشركة Rich Text Editor Bold (CTRL+B) Bold Italic (CTRL…" at bounding box center [784, 372] width 1568 height 744
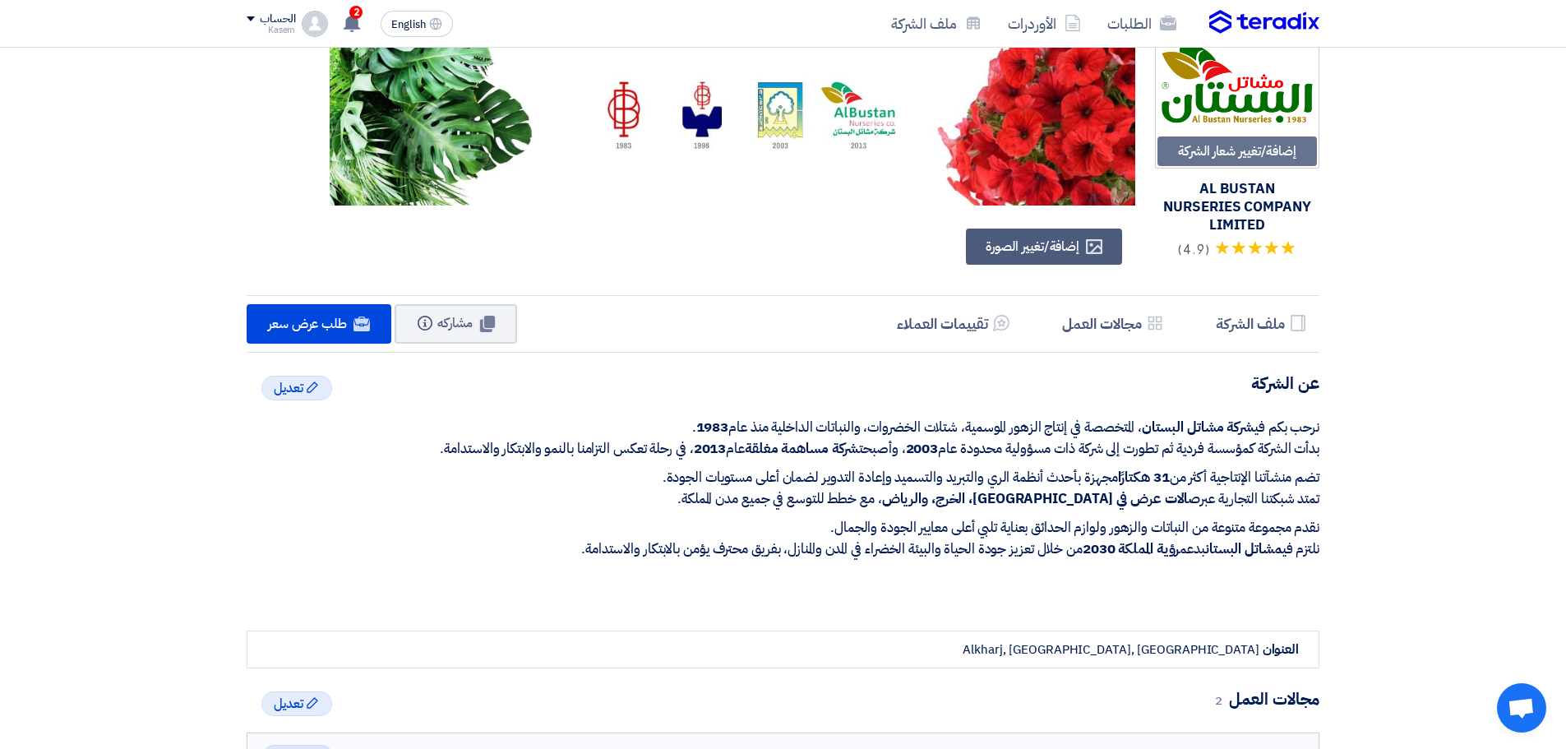
scroll to position [0, 0]
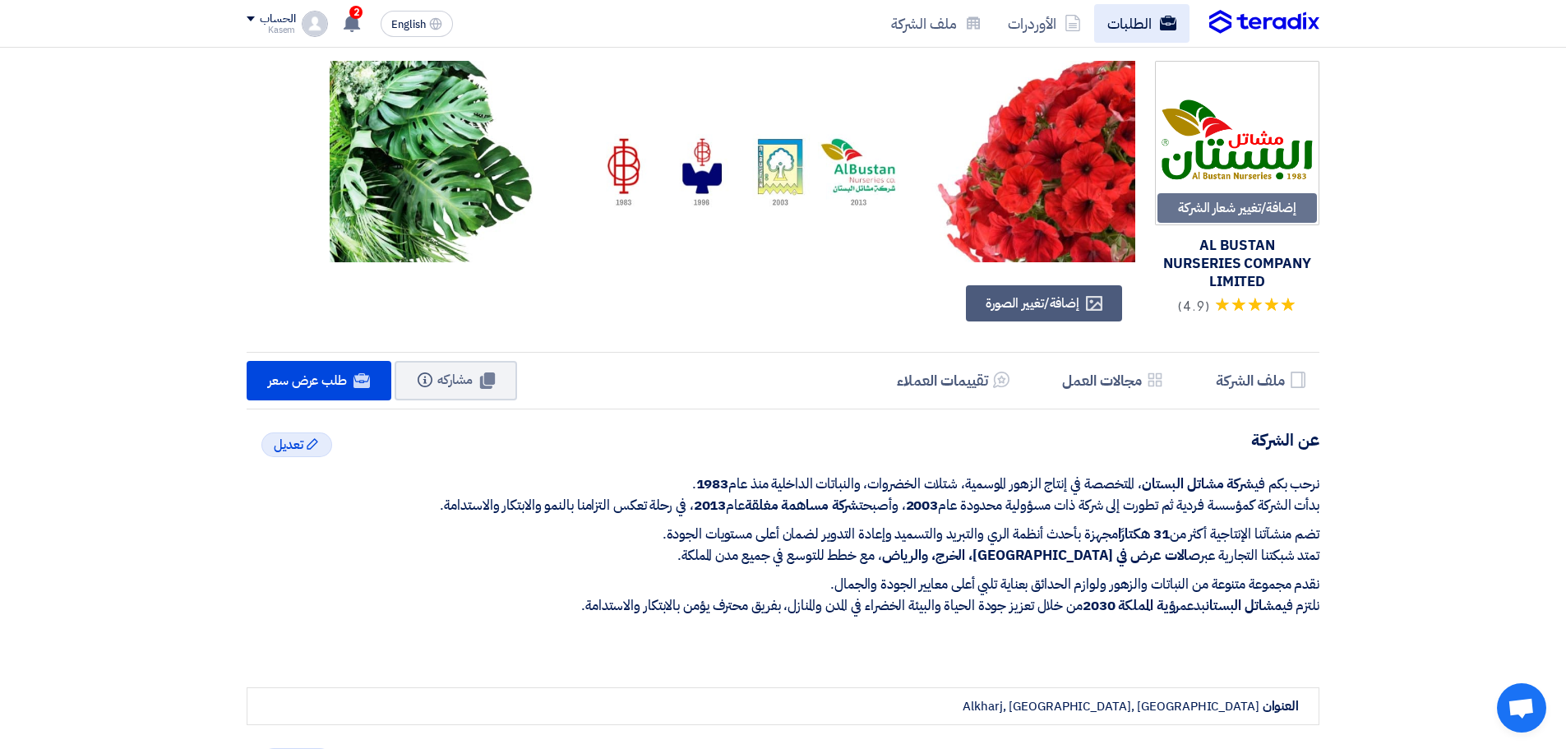
click at [1150, 20] on link "الطلبات" at bounding box center [1141, 23] width 95 height 39
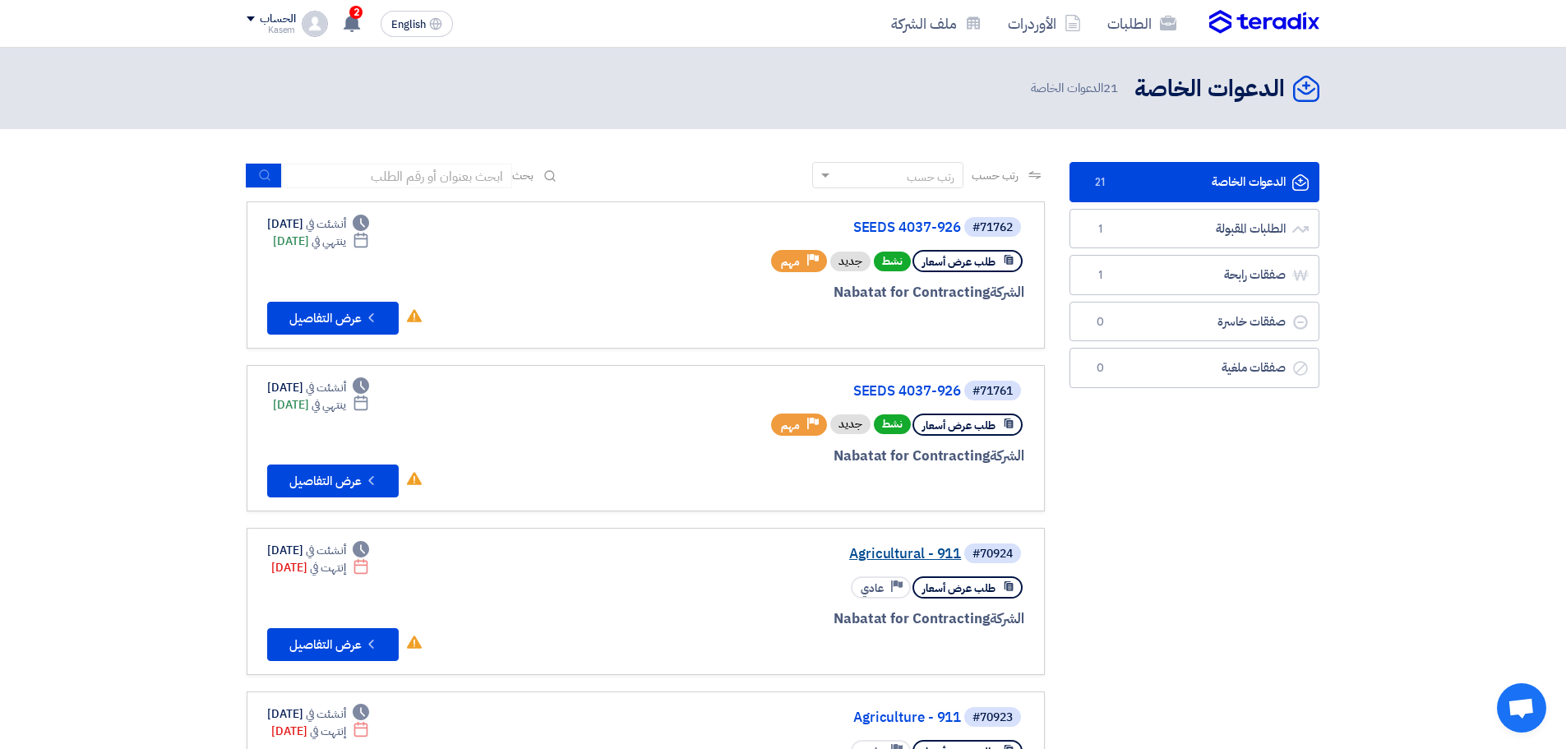
click at [890, 552] on link "Agricultural - 911" at bounding box center [796, 554] width 329 height 15
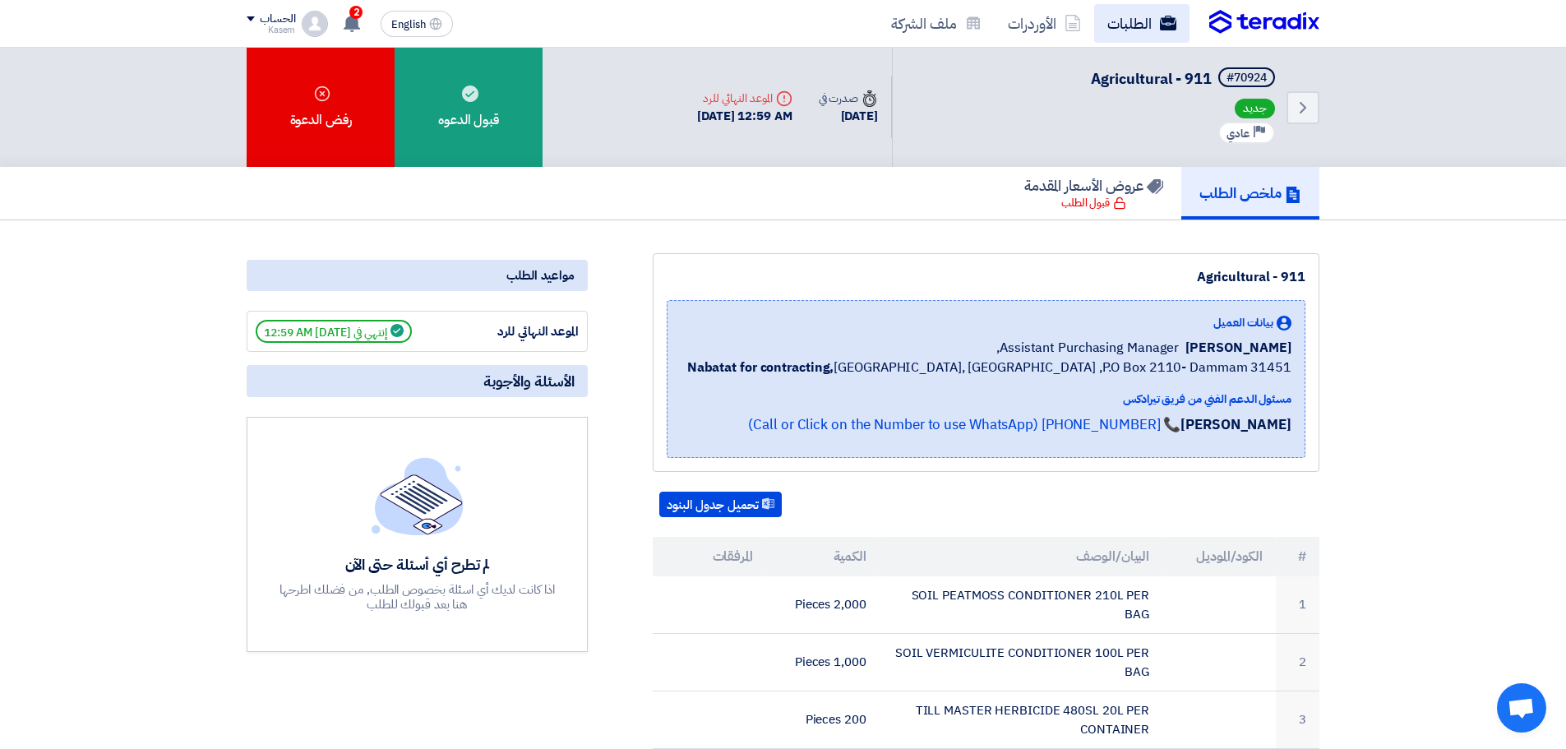
click at [1179, 15] on link "الطلبات" at bounding box center [1141, 23] width 95 height 39
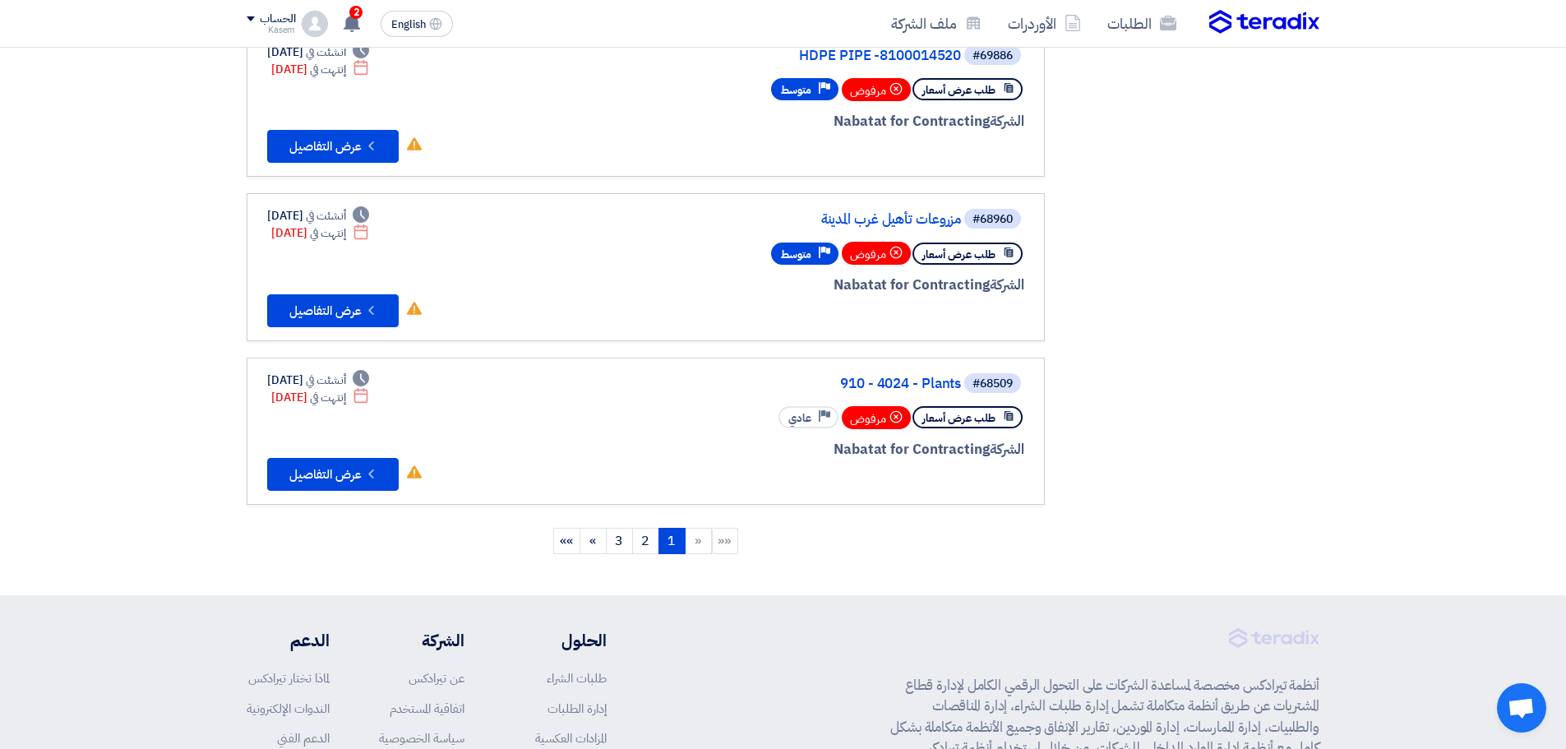
scroll to position [1398, 0]
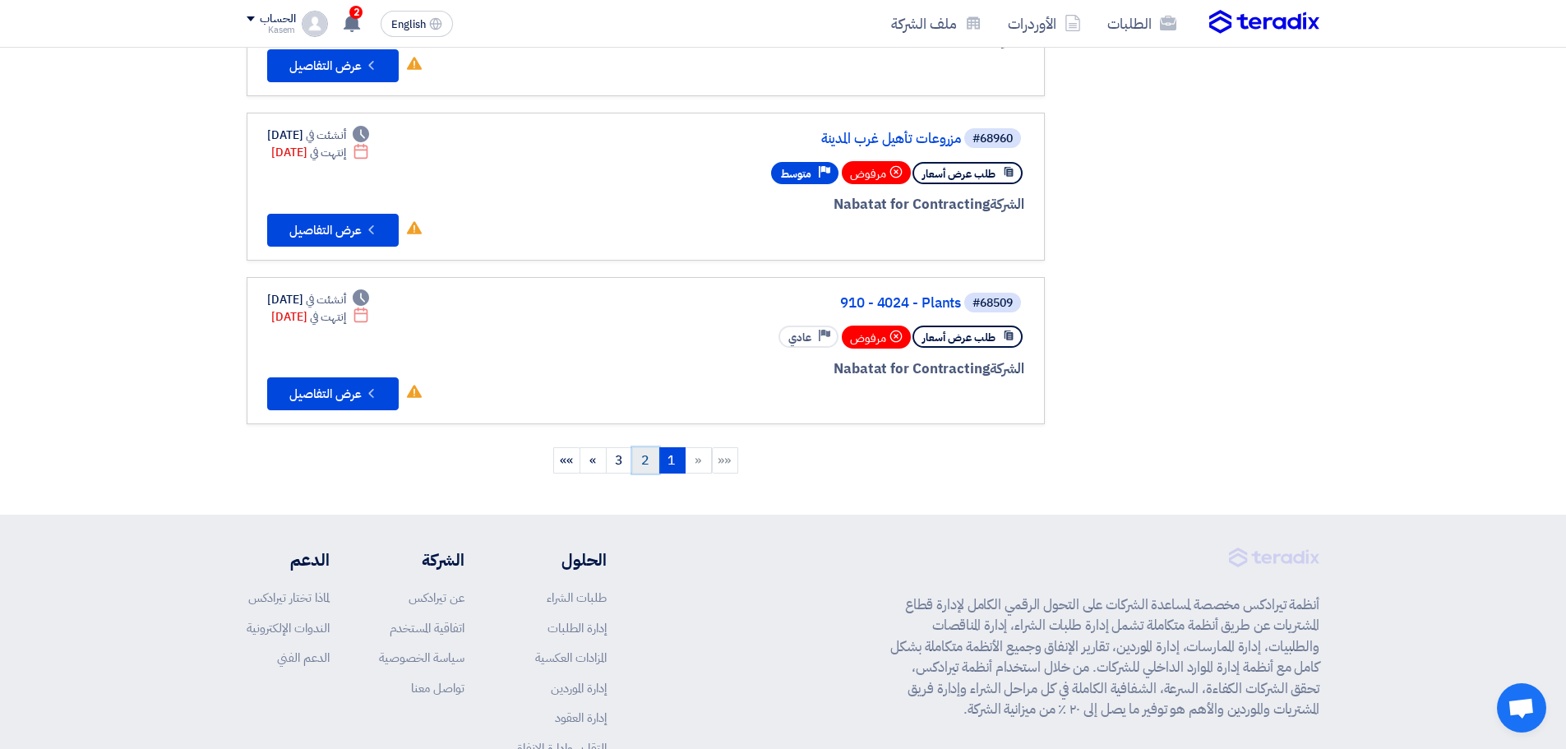
click at [649, 458] on link "2" at bounding box center [645, 460] width 27 height 26
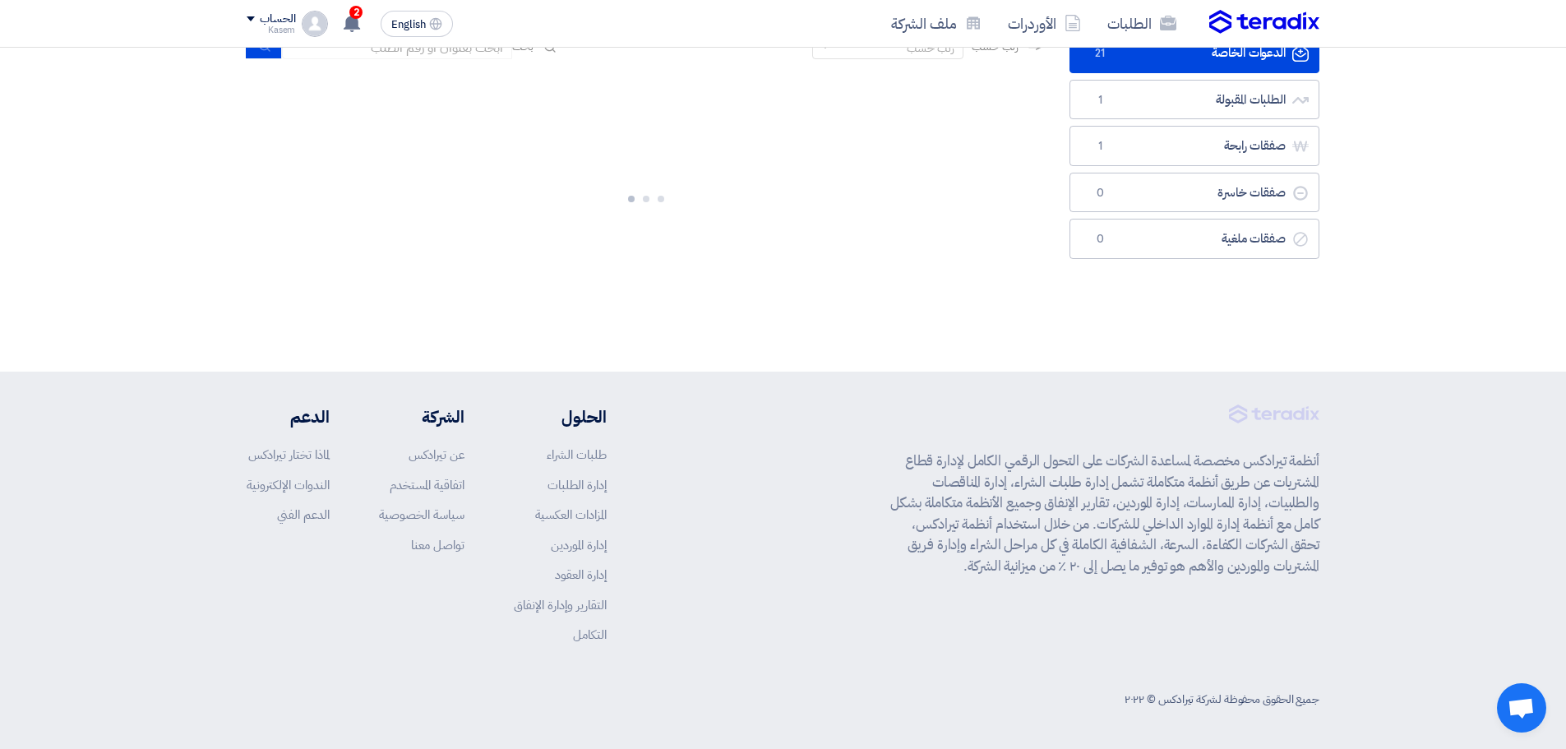
scroll to position [0, 0]
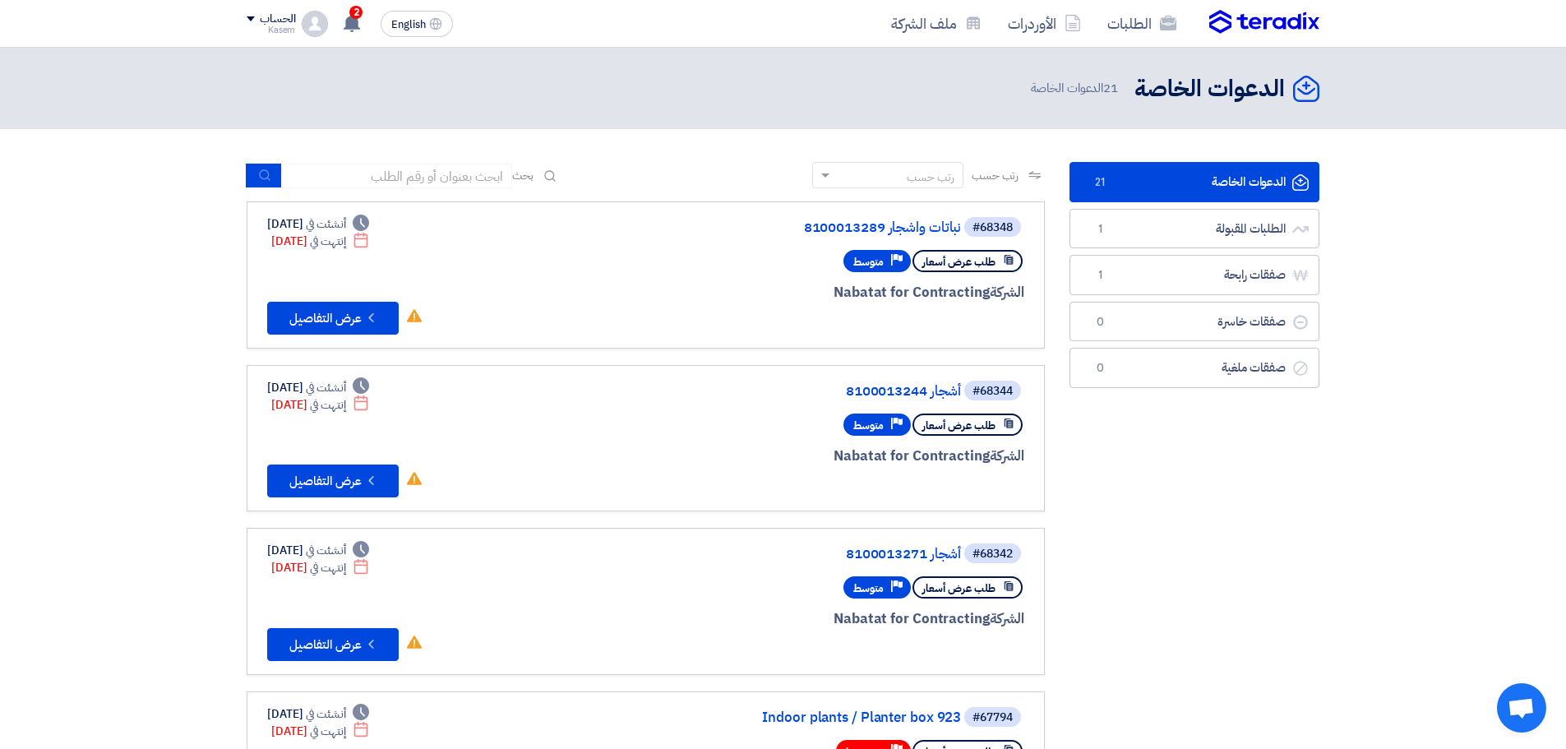
click at [280, 25] on div "Kasem" at bounding box center [271, 29] width 49 height 9
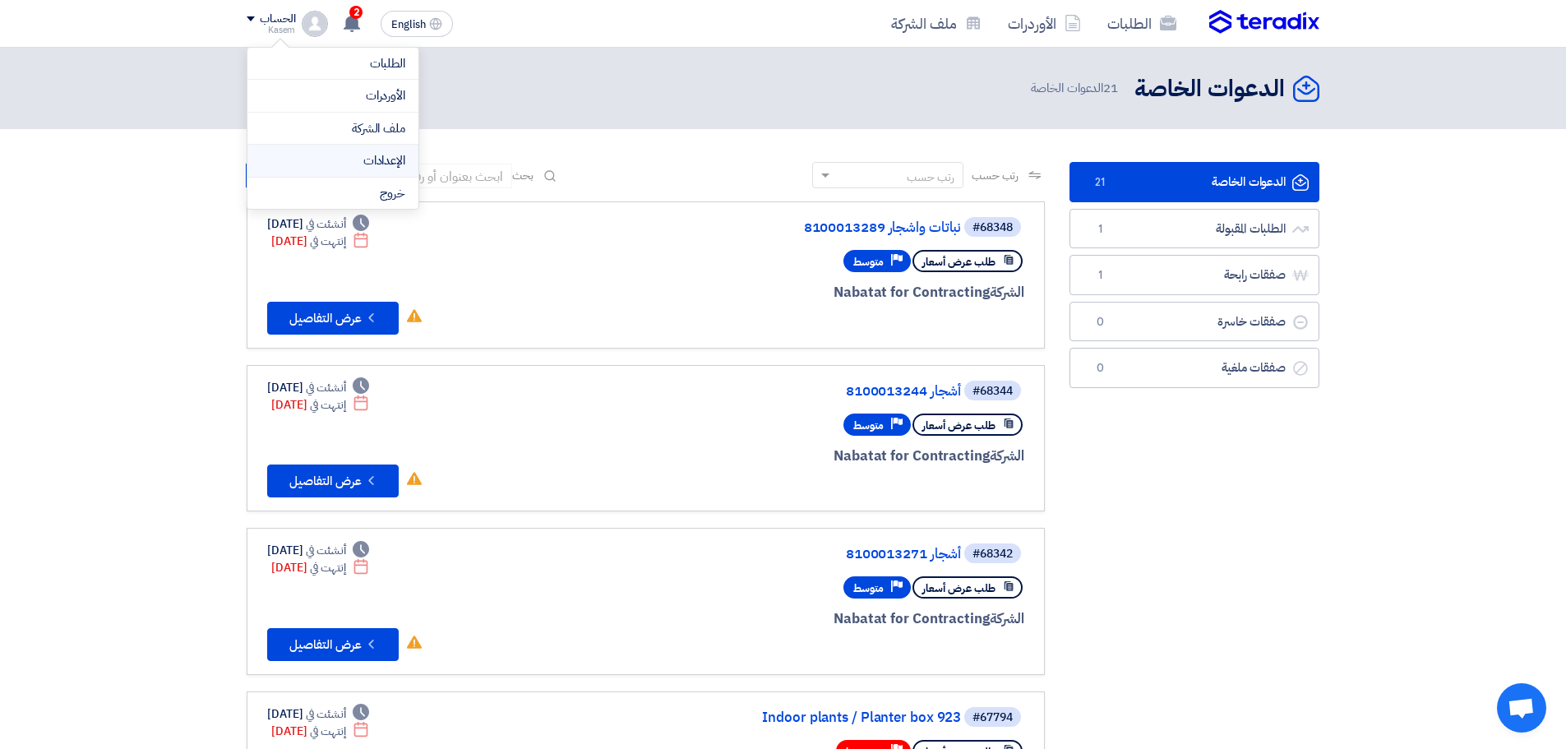
click at [386, 155] on link "الإعدادات" at bounding box center [333, 160] width 145 height 19
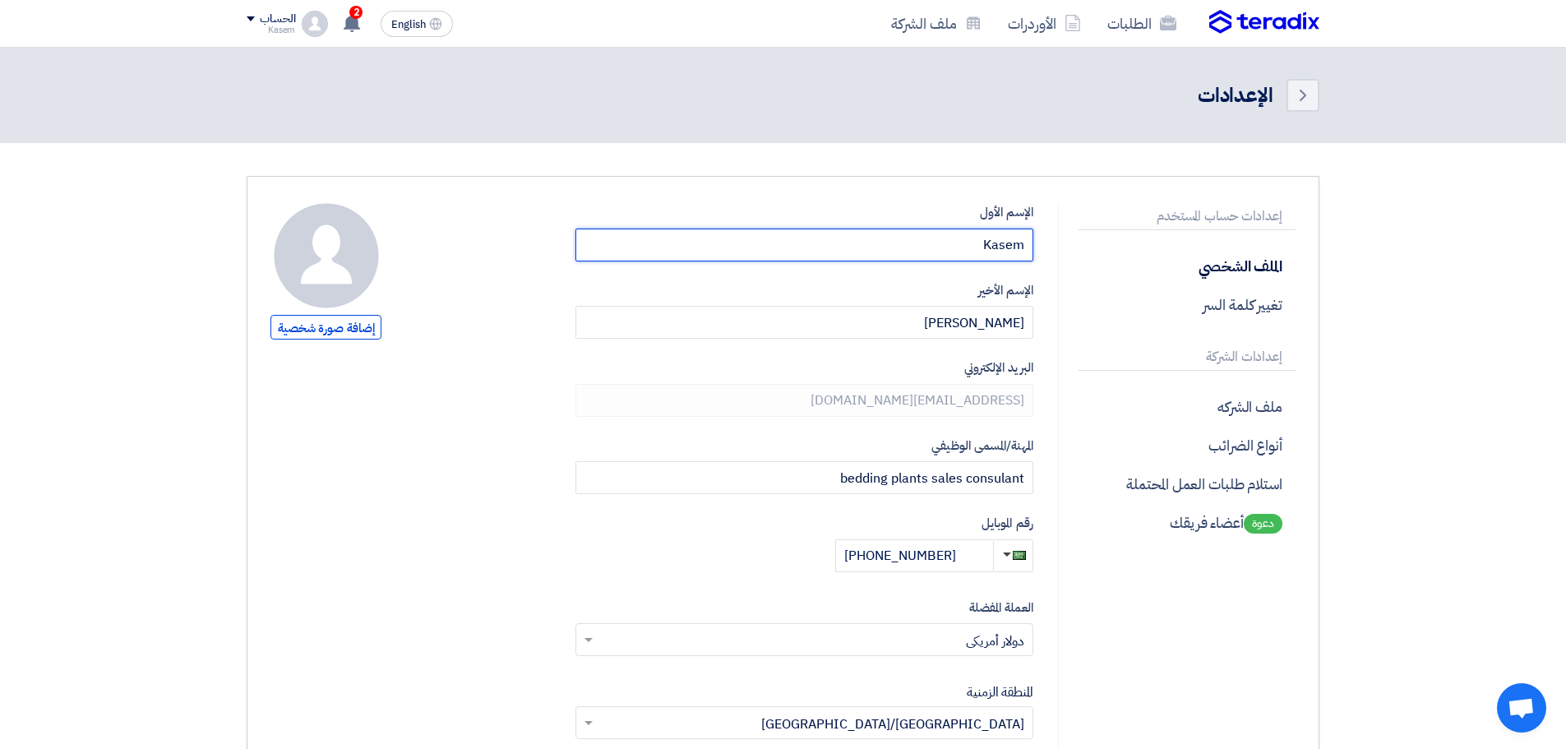
drag, startPoint x: 966, startPoint y: 246, endPoint x: 1065, endPoint y: 249, distance: 98.7
click at [1065, 249] on div "إعدادات حساب المستخدم الملف الشخصي تغيير كلمة السر إعدادات الشركة ملف الشركه أن…" at bounding box center [783, 645] width 1050 height 885
type input "س"
type input "Sales"
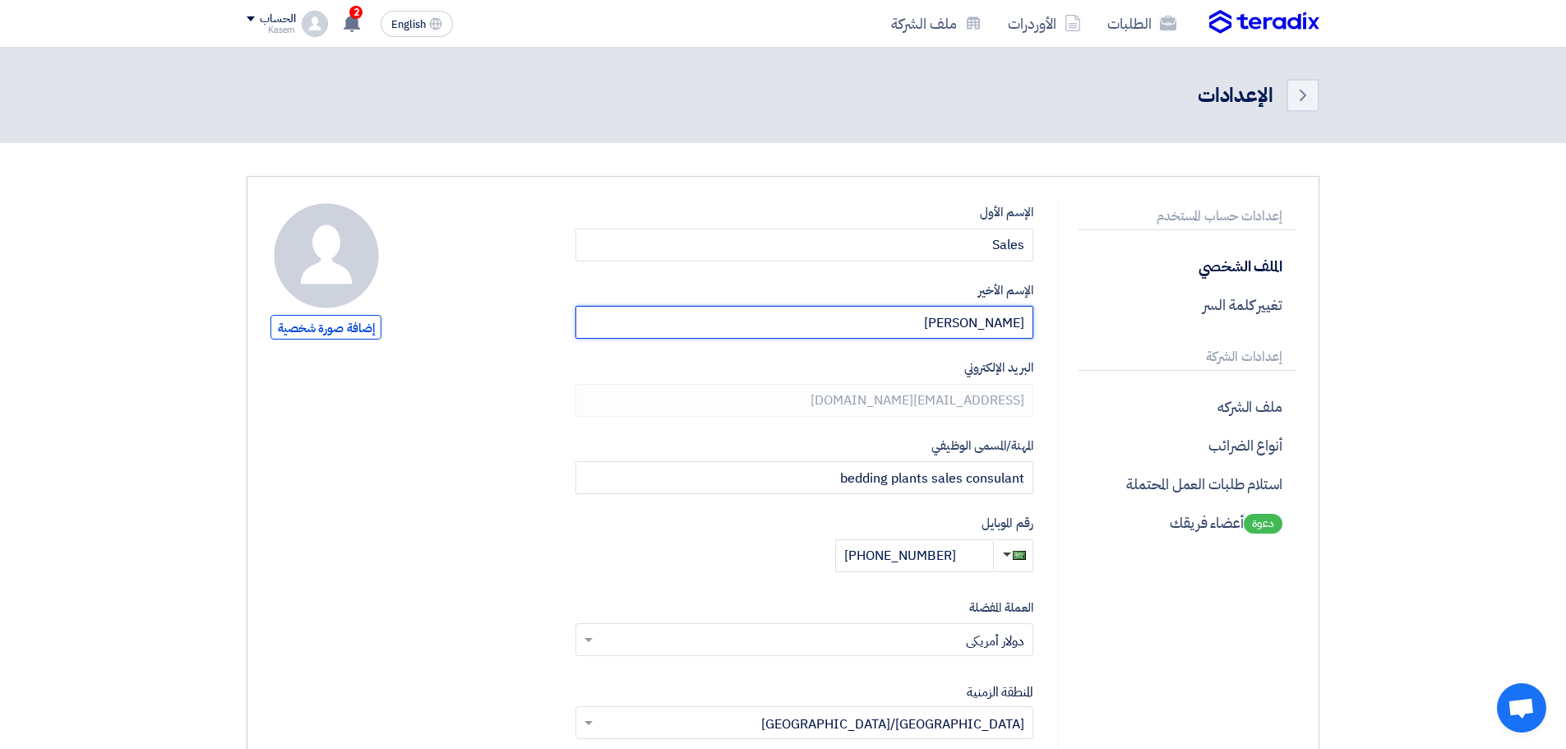
drag, startPoint x: 943, startPoint y: 317, endPoint x: 1076, endPoint y: 322, distance: 133.3
click at [1076, 322] on div "إعدادات حساب المستخدم الملف الشخصي تغيير كلمة السر إعدادات الشركة ملف الشركه أن…" at bounding box center [783, 645] width 1050 height 885
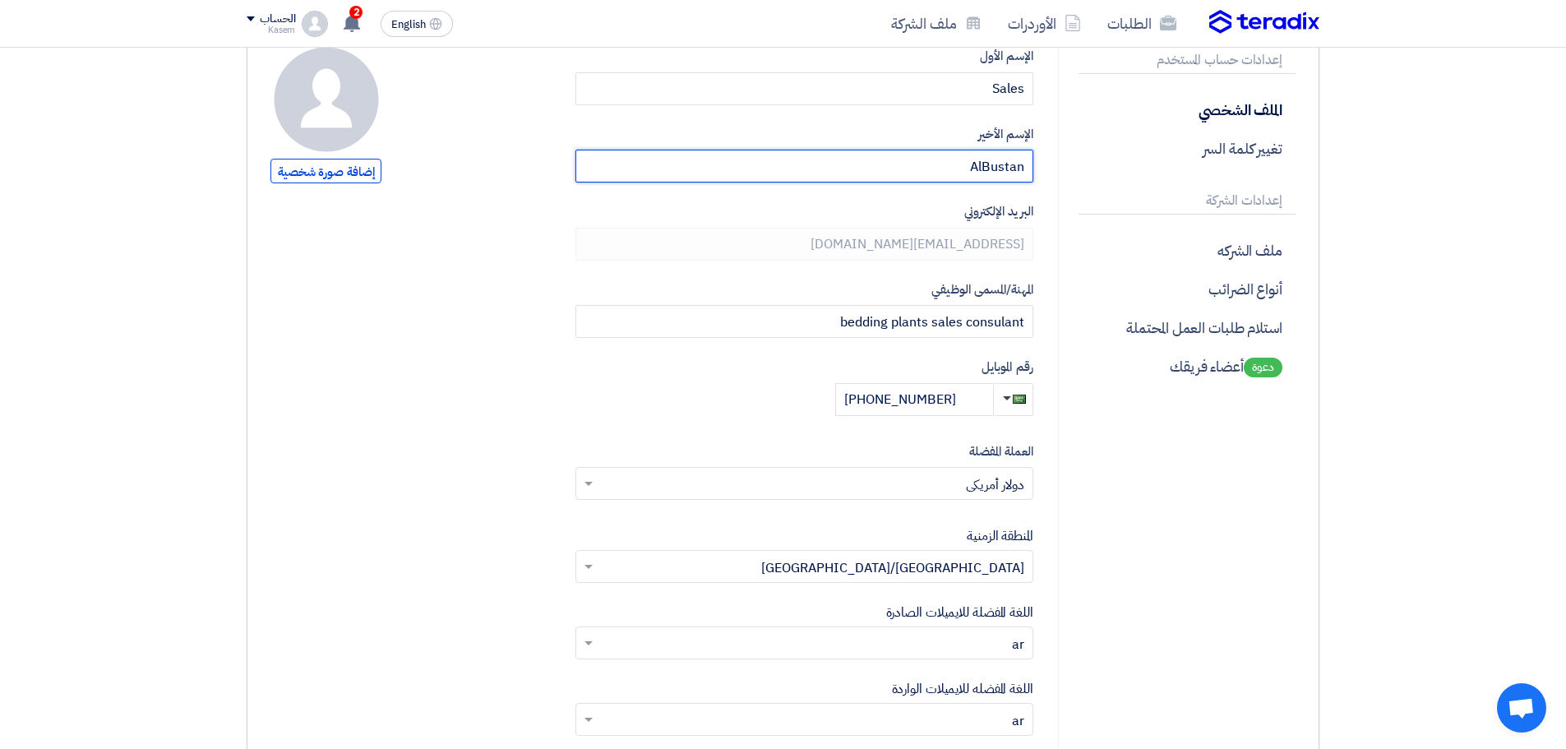
scroll to position [164, 0]
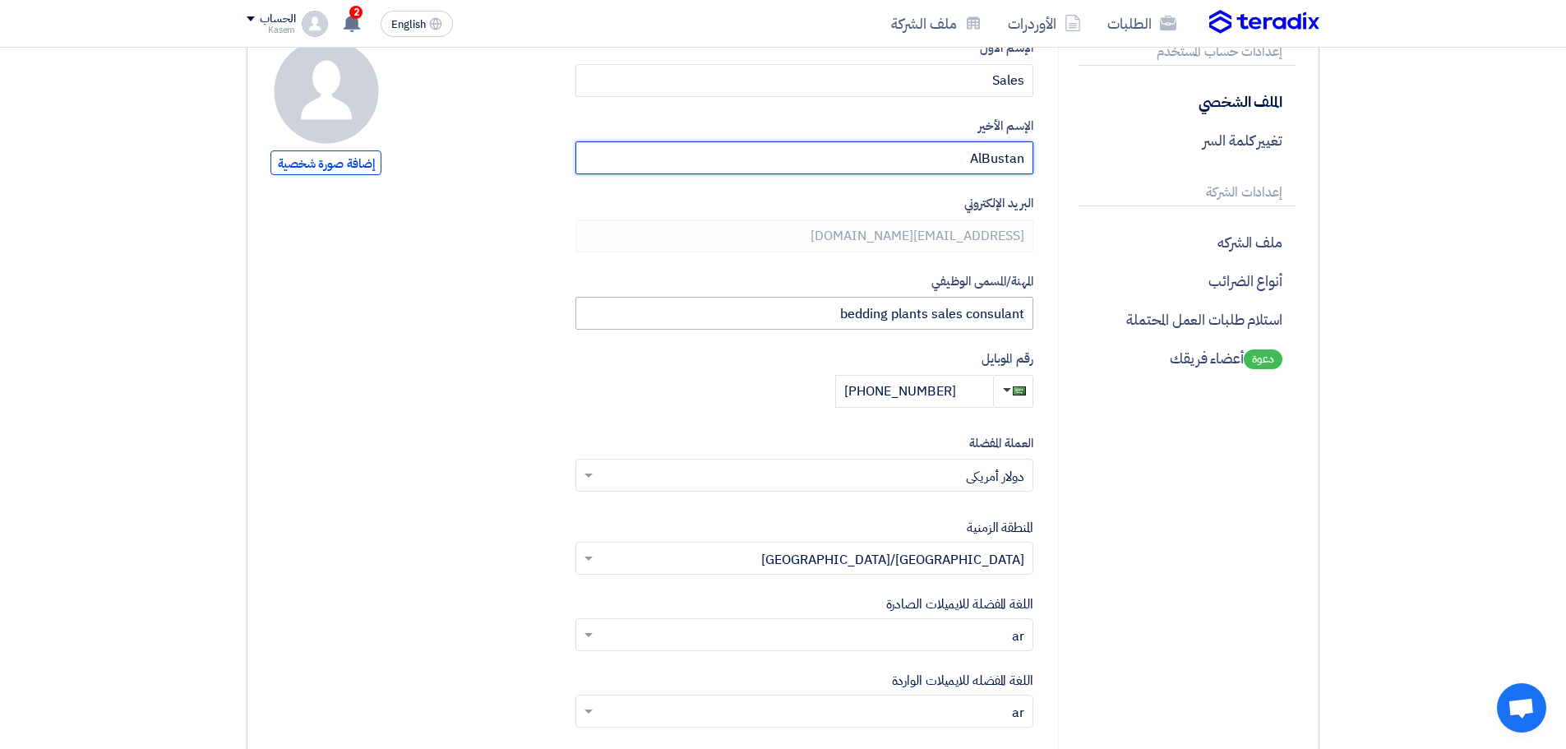
type input "AlBustan"
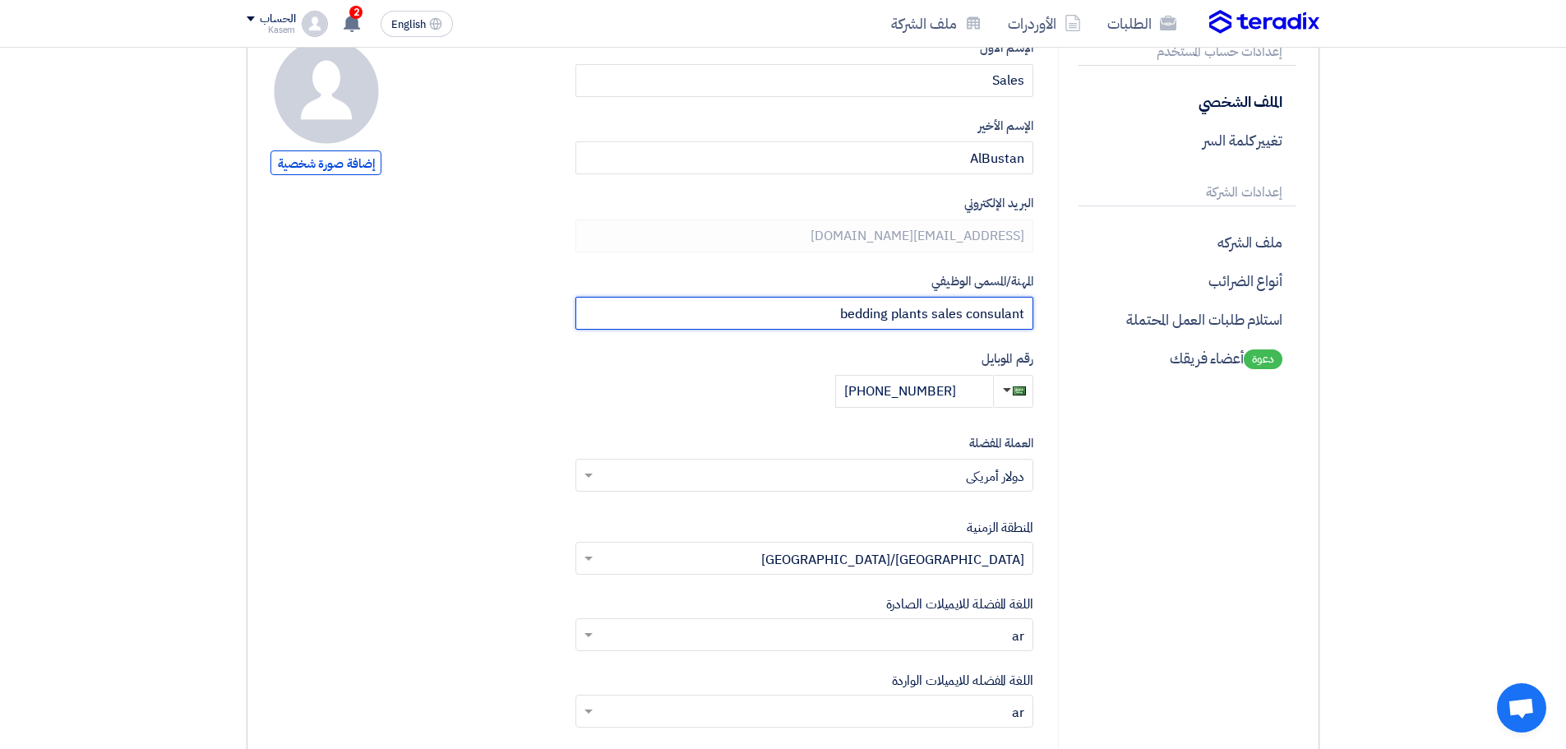
drag, startPoint x: 829, startPoint y: 315, endPoint x: 1056, endPoint y: 316, distance: 227.7
click at [1056, 316] on div "إعدادات حساب المستخدم الملف الشخصي تغيير كلمة السر إعدادات الشركة ملف الشركه أن…" at bounding box center [783, 481] width 1050 height 885
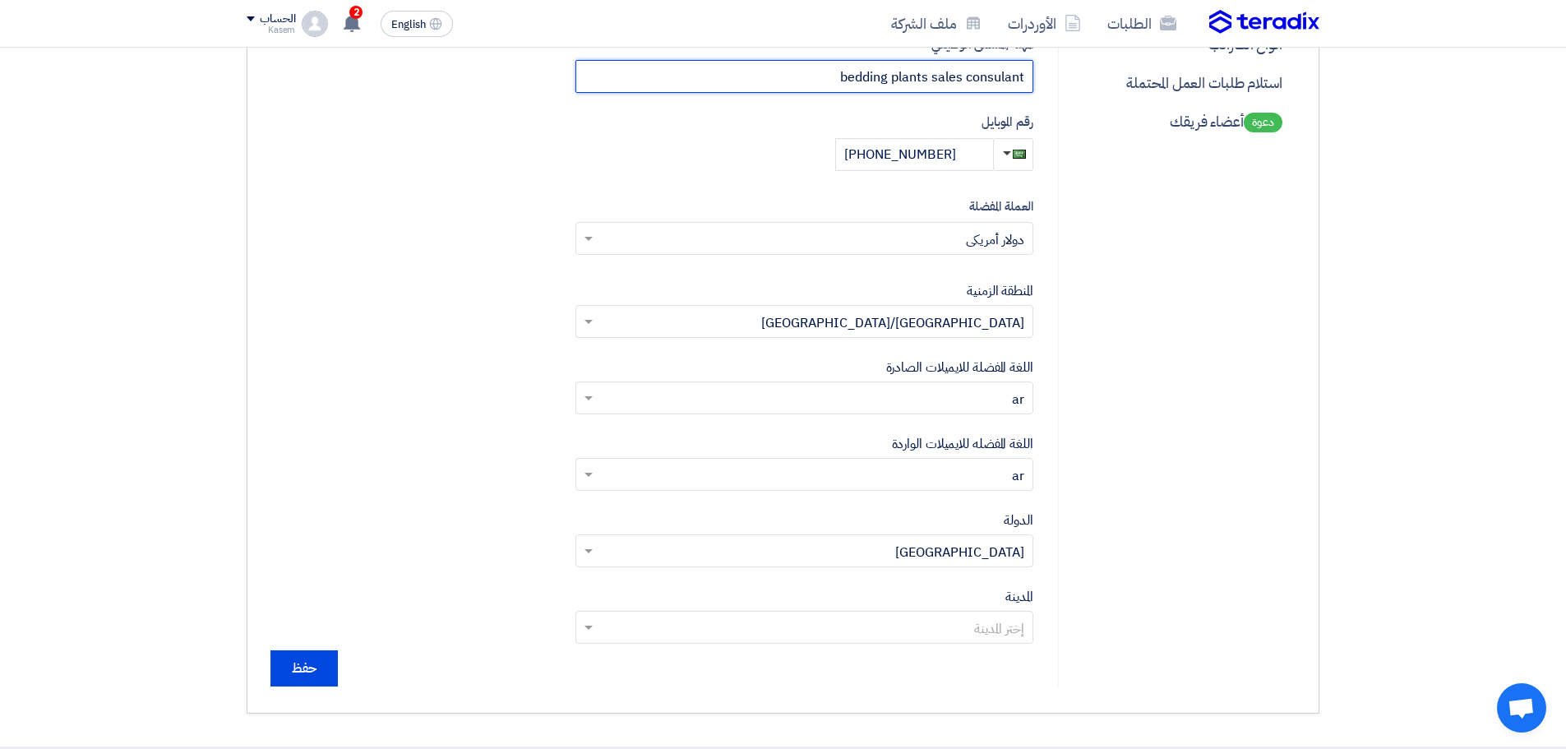
scroll to position [0, 0]
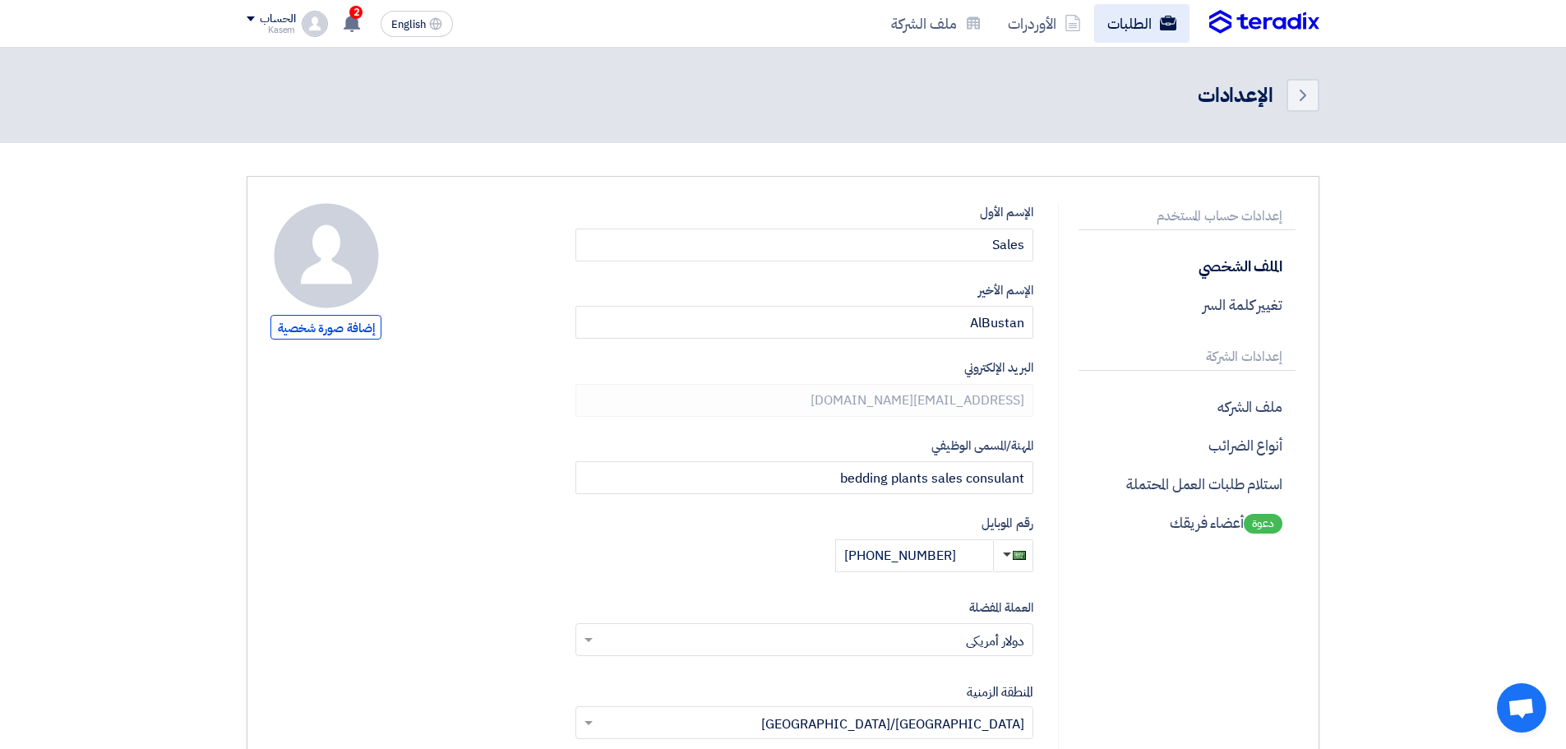
click at [1137, 26] on link "الطلبات" at bounding box center [1141, 23] width 95 height 39
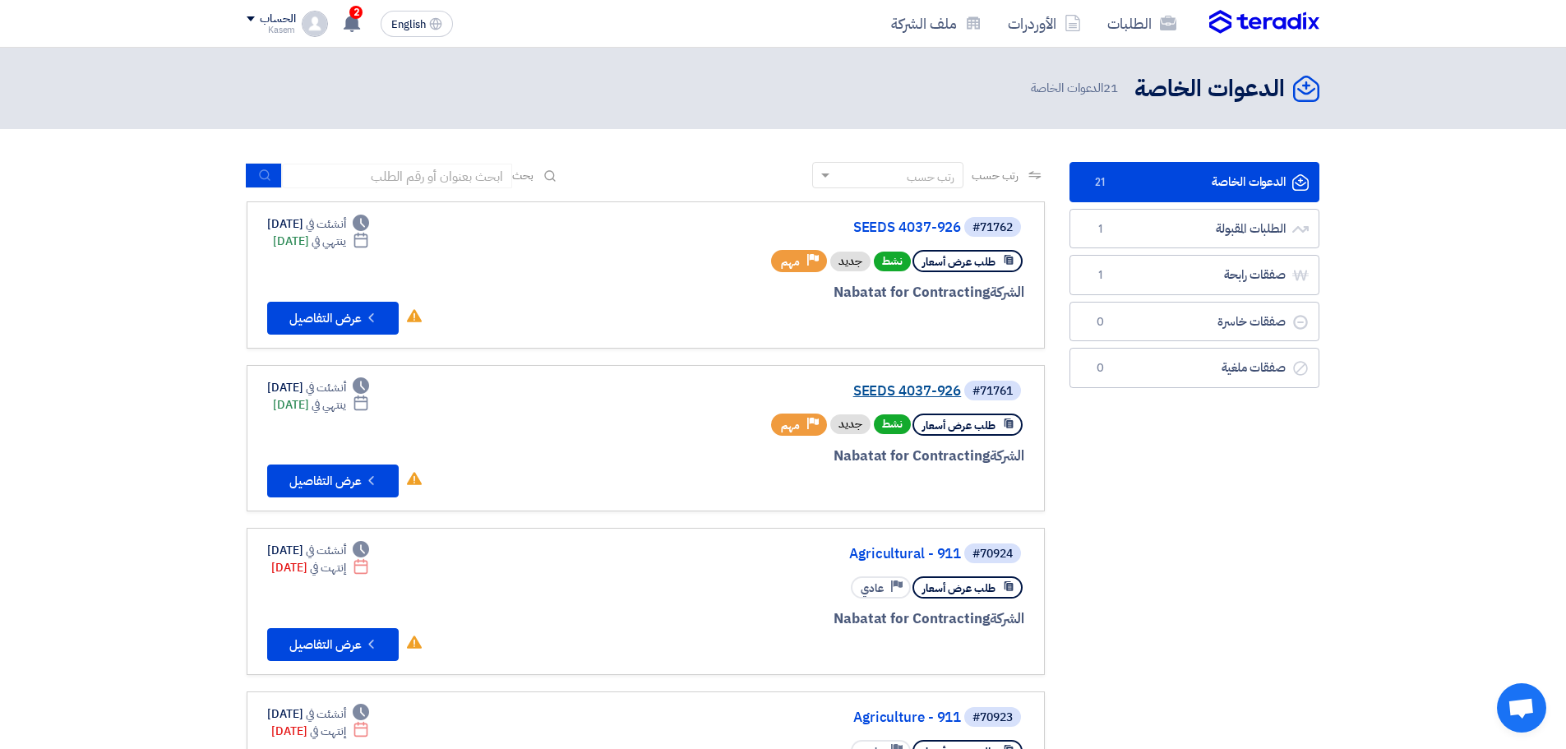
click at [878, 391] on link "SEEDS 4037-926" at bounding box center [796, 391] width 329 height 15
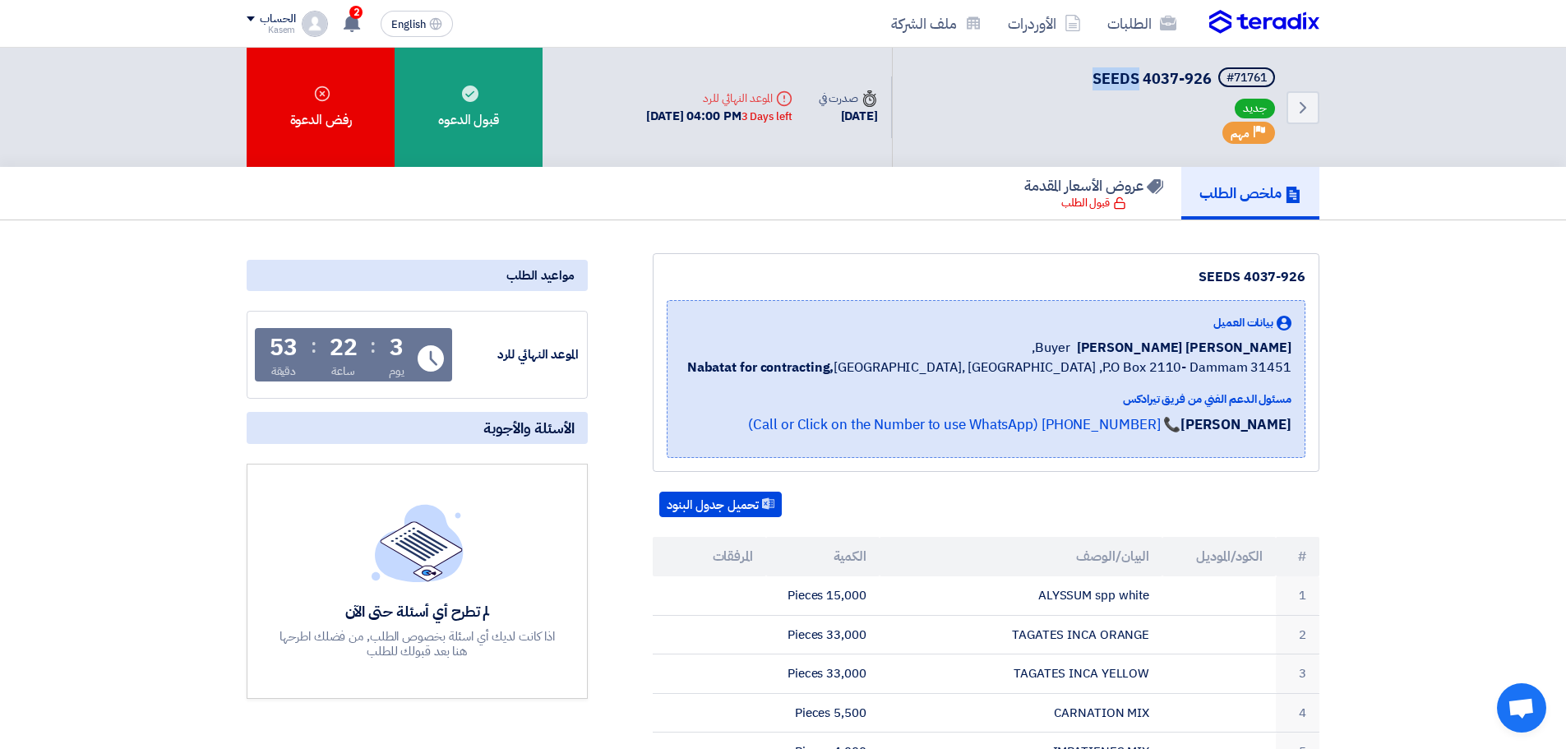
drag, startPoint x: 1089, startPoint y: 77, endPoint x: 1137, endPoint y: 76, distance: 47.7
click at [1137, 76] on div "Back #71761 SEEDS 4037-926 جديد Priority مهم" at bounding box center [1105, 107] width 427 height 119
click at [1297, 20] on img at bounding box center [1264, 22] width 110 height 25
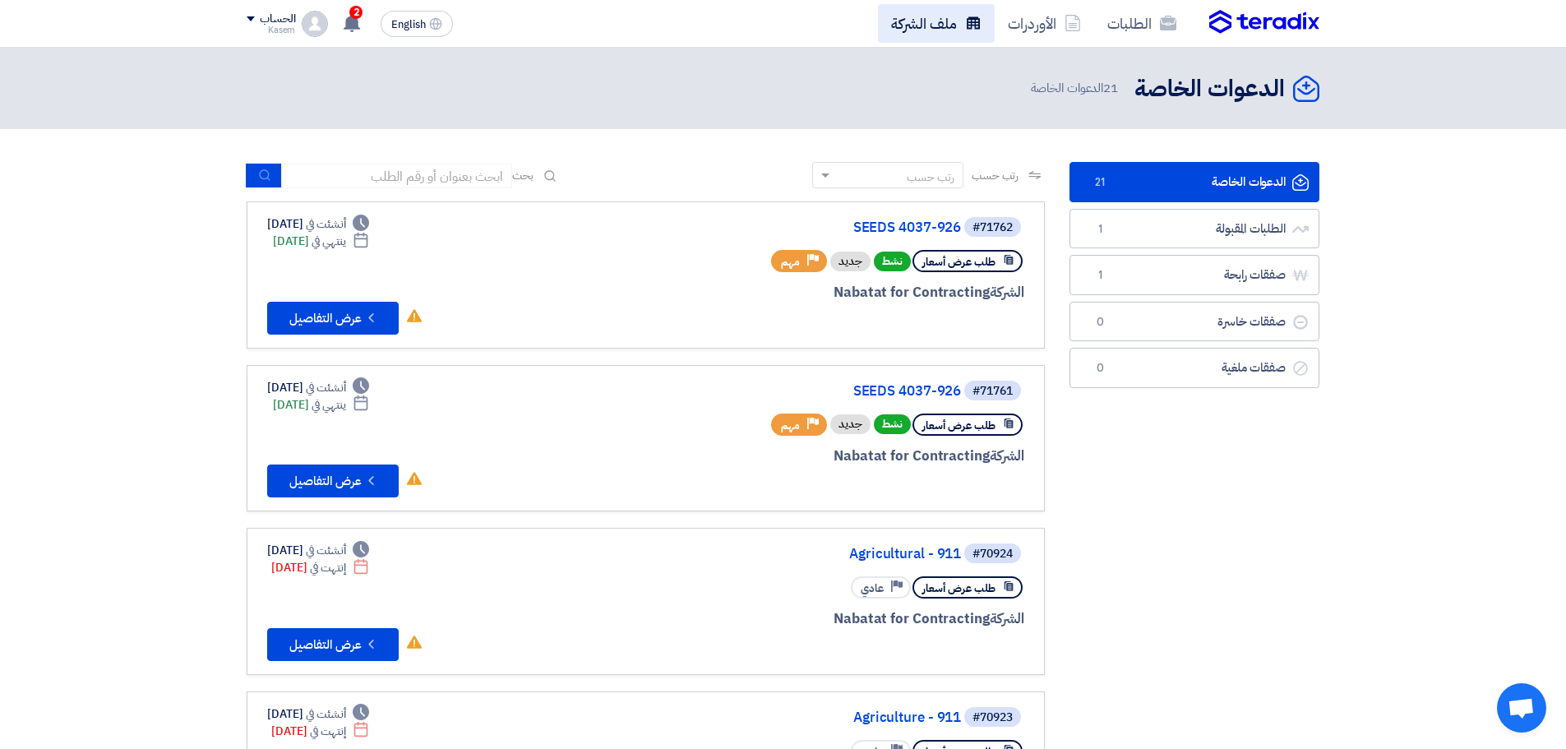
click at [945, 16] on link "ملف الشركة" at bounding box center [936, 23] width 117 height 39
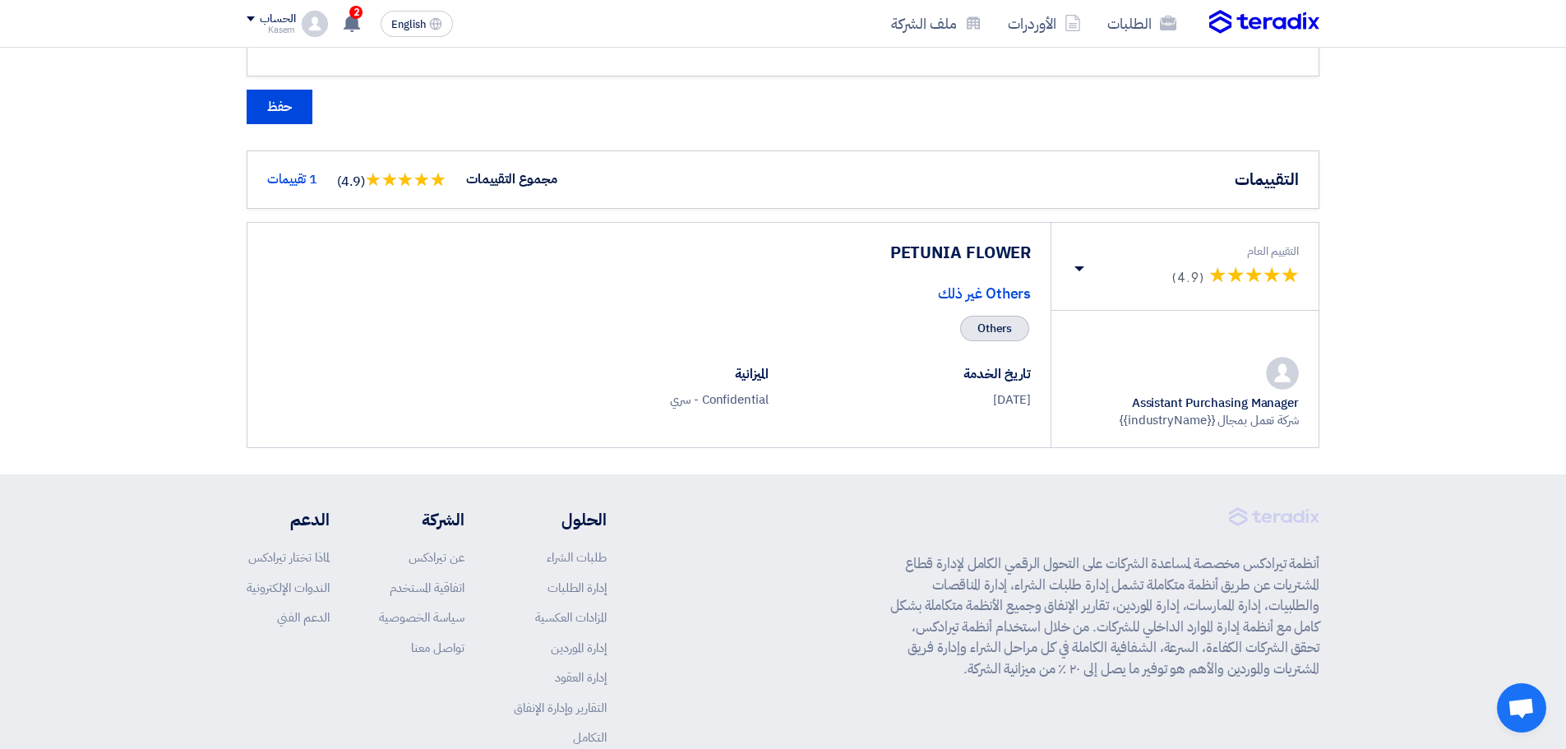
scroll to position [1562, 0]
click at [348, 33] on div "2 تم نشر طلب عروض أسعار جديد - شاهد التفاصيل 34 minutes ago تم نشر طلب عروض أسع…" at bounding box center [351, 23] width 33 height 33
